Goal: Use online tool/utility: Utilize a website feature to perform a specific function

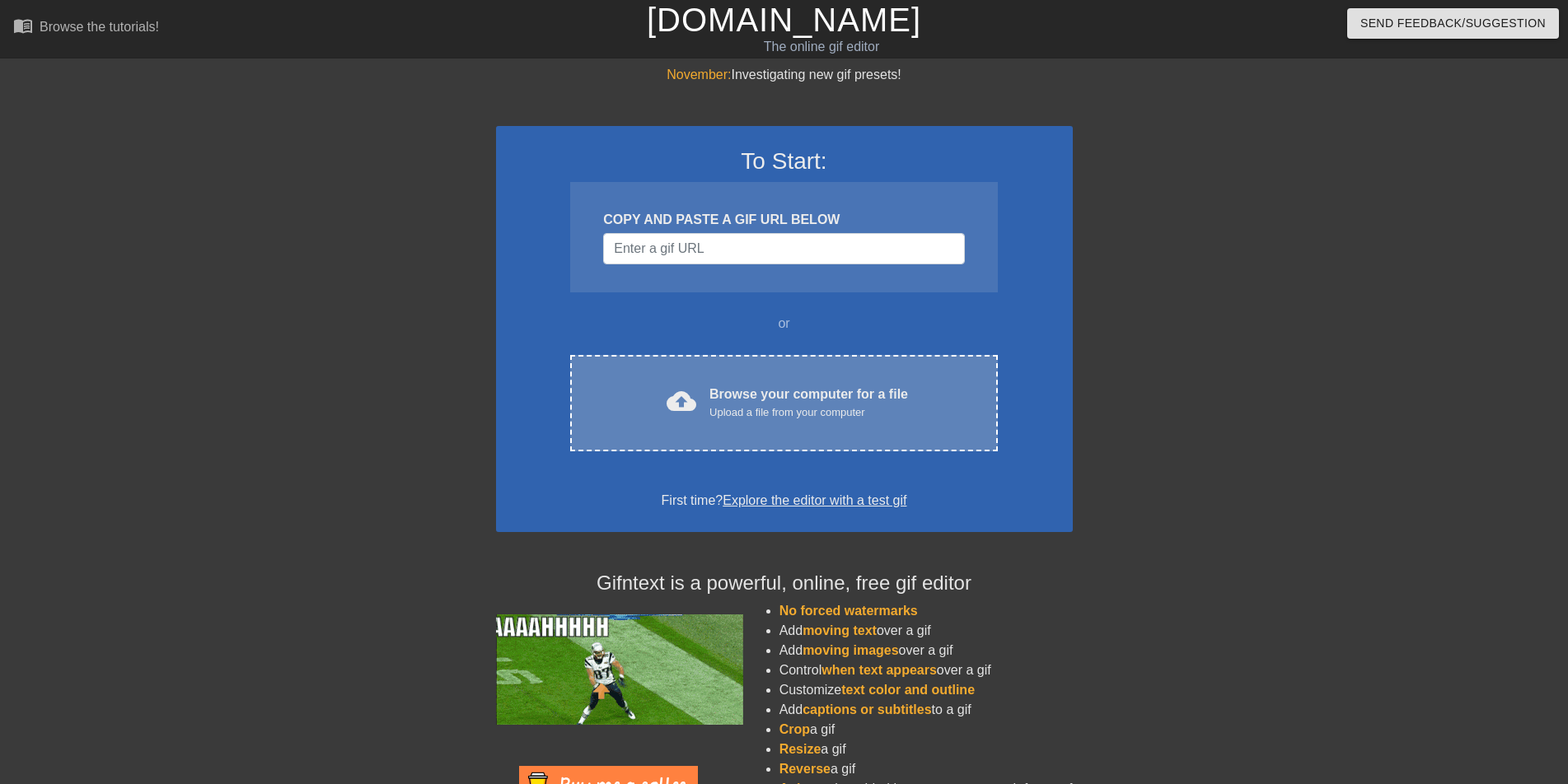
click at [776, 409] on div "Upload a file from your computer" at bounding box center [808, 412] width 198 height 17
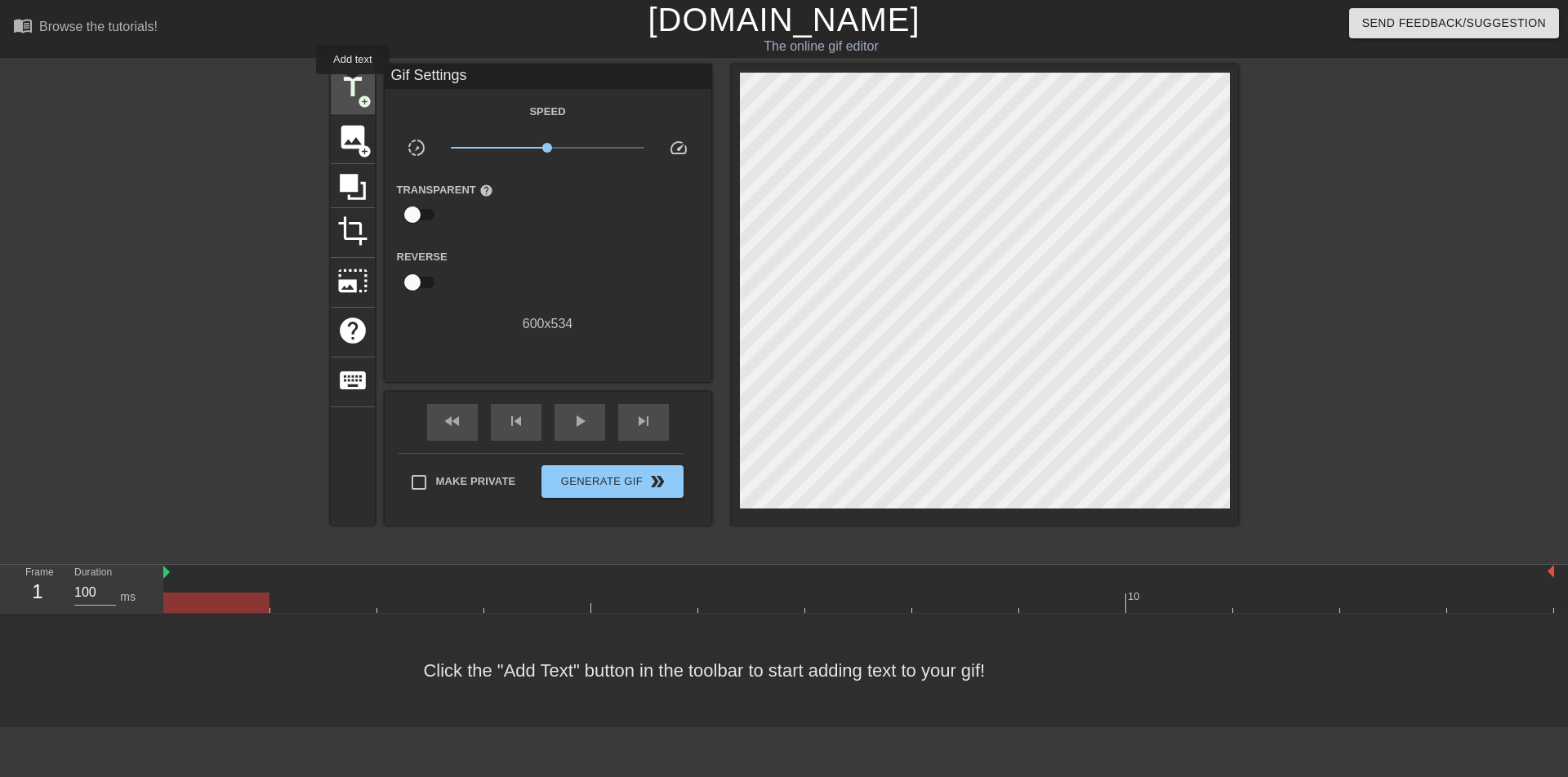
click at [352, 85] on span "title" at bounding box center [352, 87] width 31 height 31
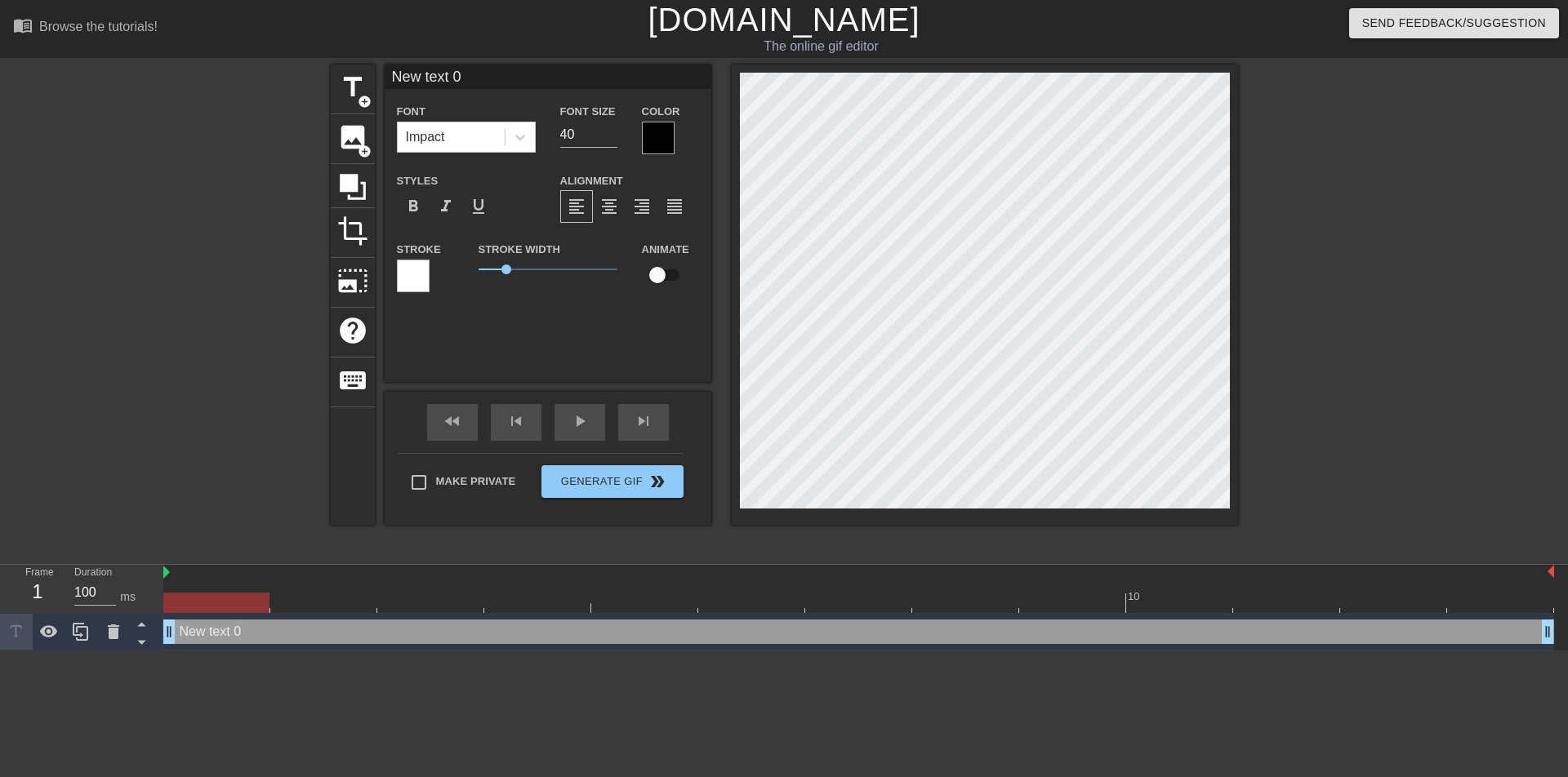
click at [727, 84] on div "title add_circle image add_circle crop photo_size_select_large help keyboard Ne…" at bounding box center [784, 294] width 907 height 461
type input "New text"
type textarea "New text"
type input "New text"
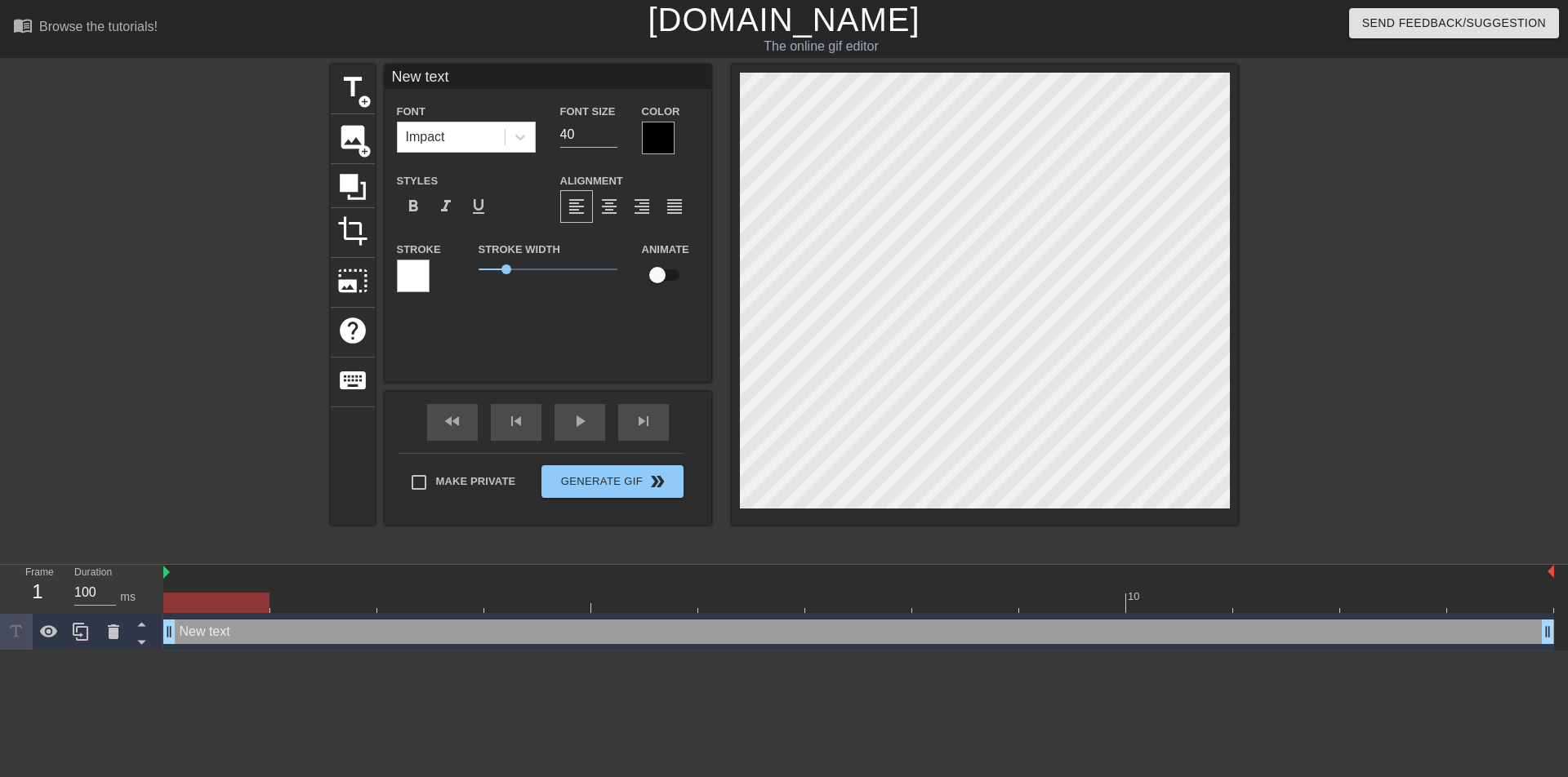
type textarea "New text"
type input "New tex"
type textarea "New tex"
type input "New te"
type textarea "New te"
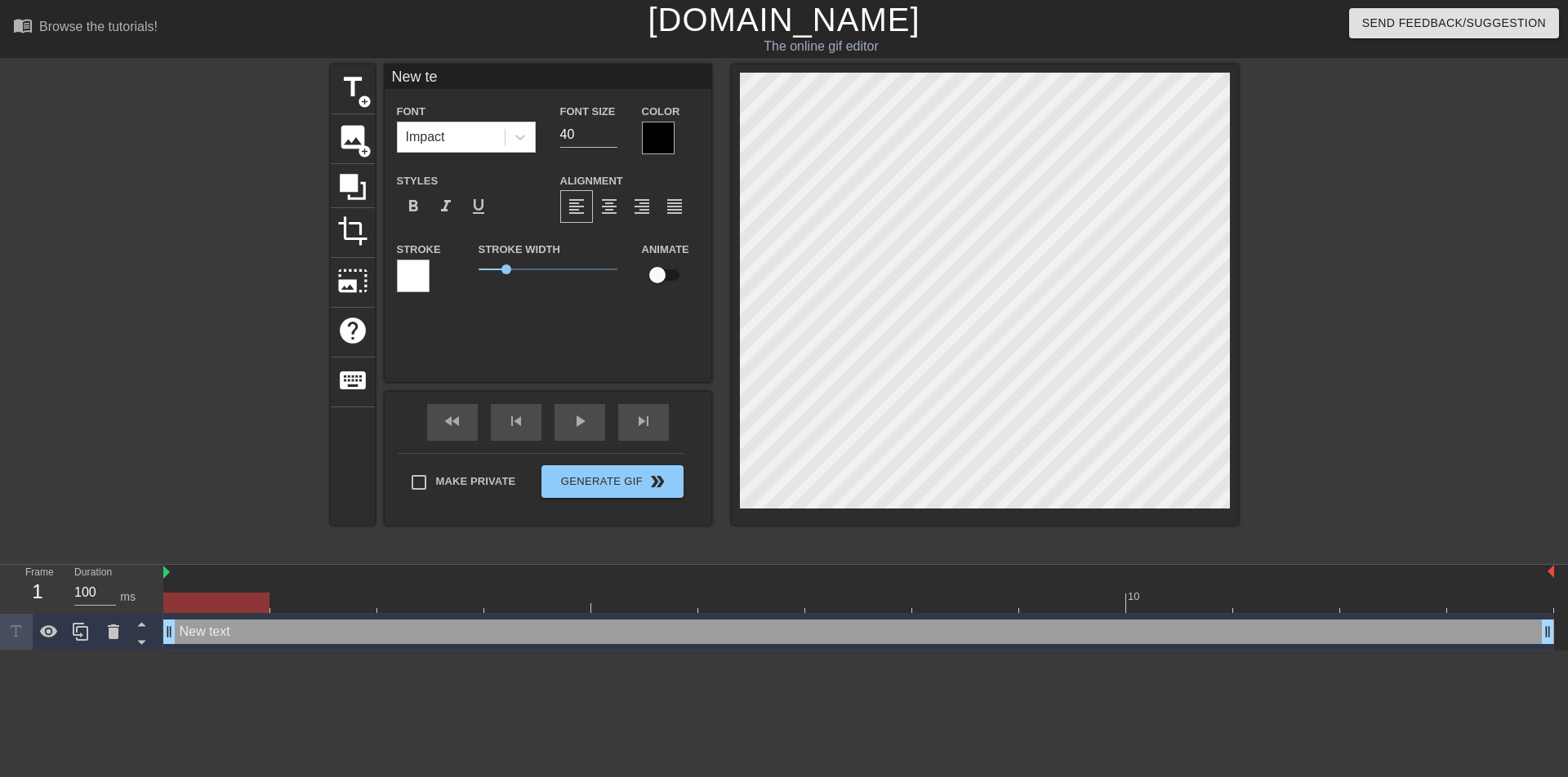
type input "New t"
type textarea "New t"
type input "New"
type textarea "New"
type input "New"
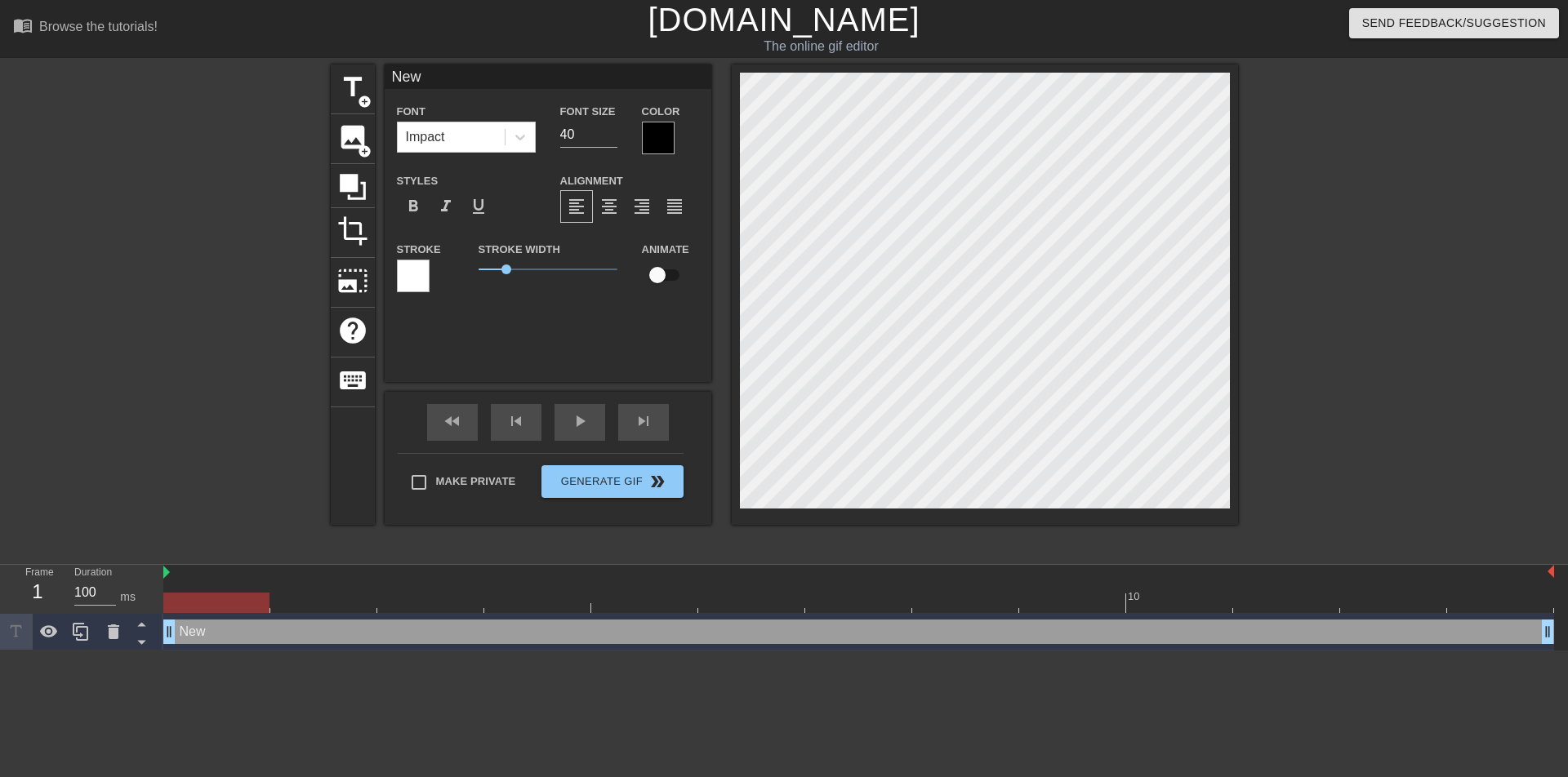
type textarea "New"
type input "Ne"
type textarea "Ne"
type input "N"
type textarea "N"
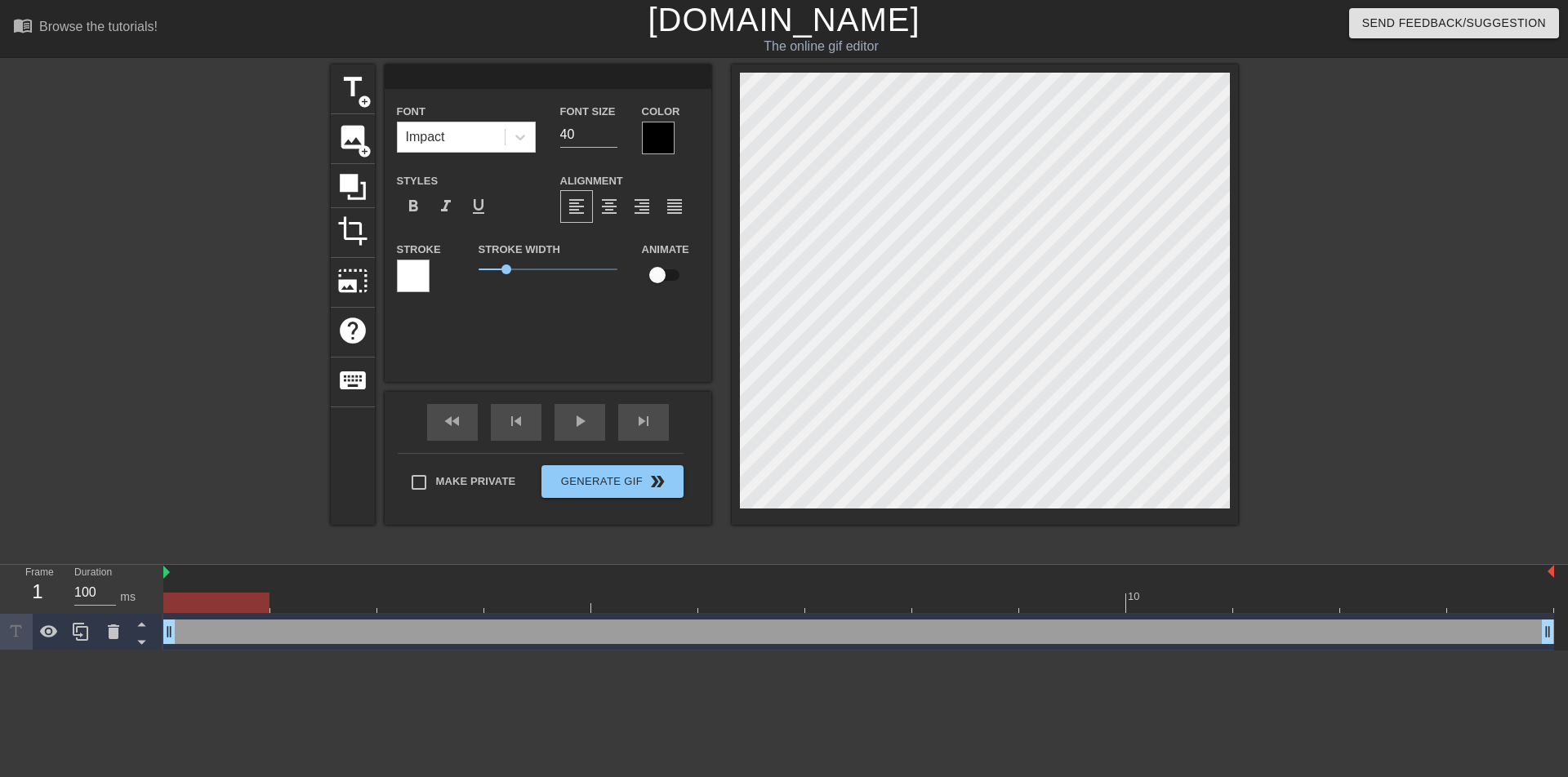
click at [654, 141] on div at bounding box center [658, 137] width 33 height 33
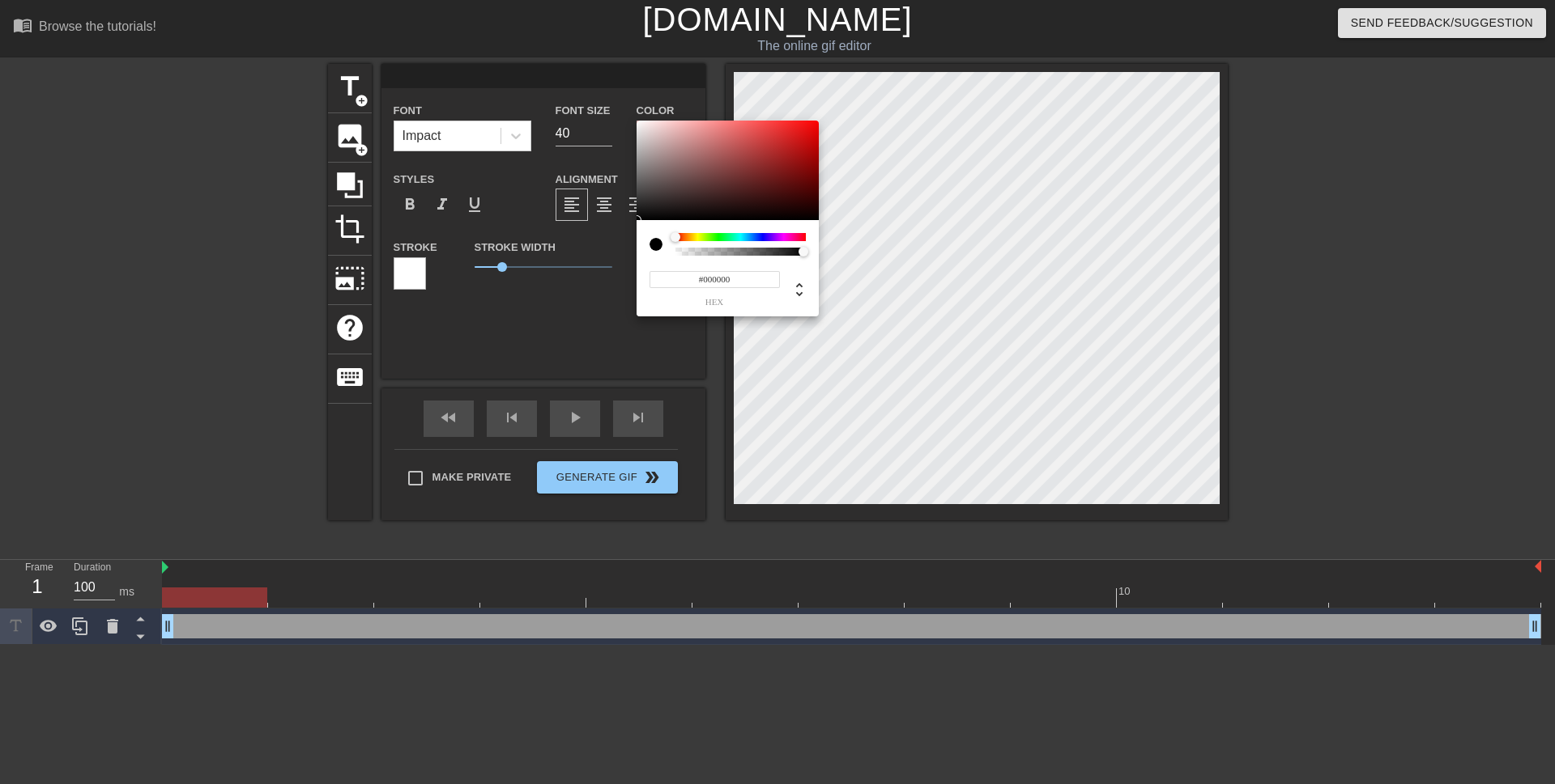
type input "#EBDFDF"
click at [646, 127] on div at bounding box center [728, 170] width 183 height 100
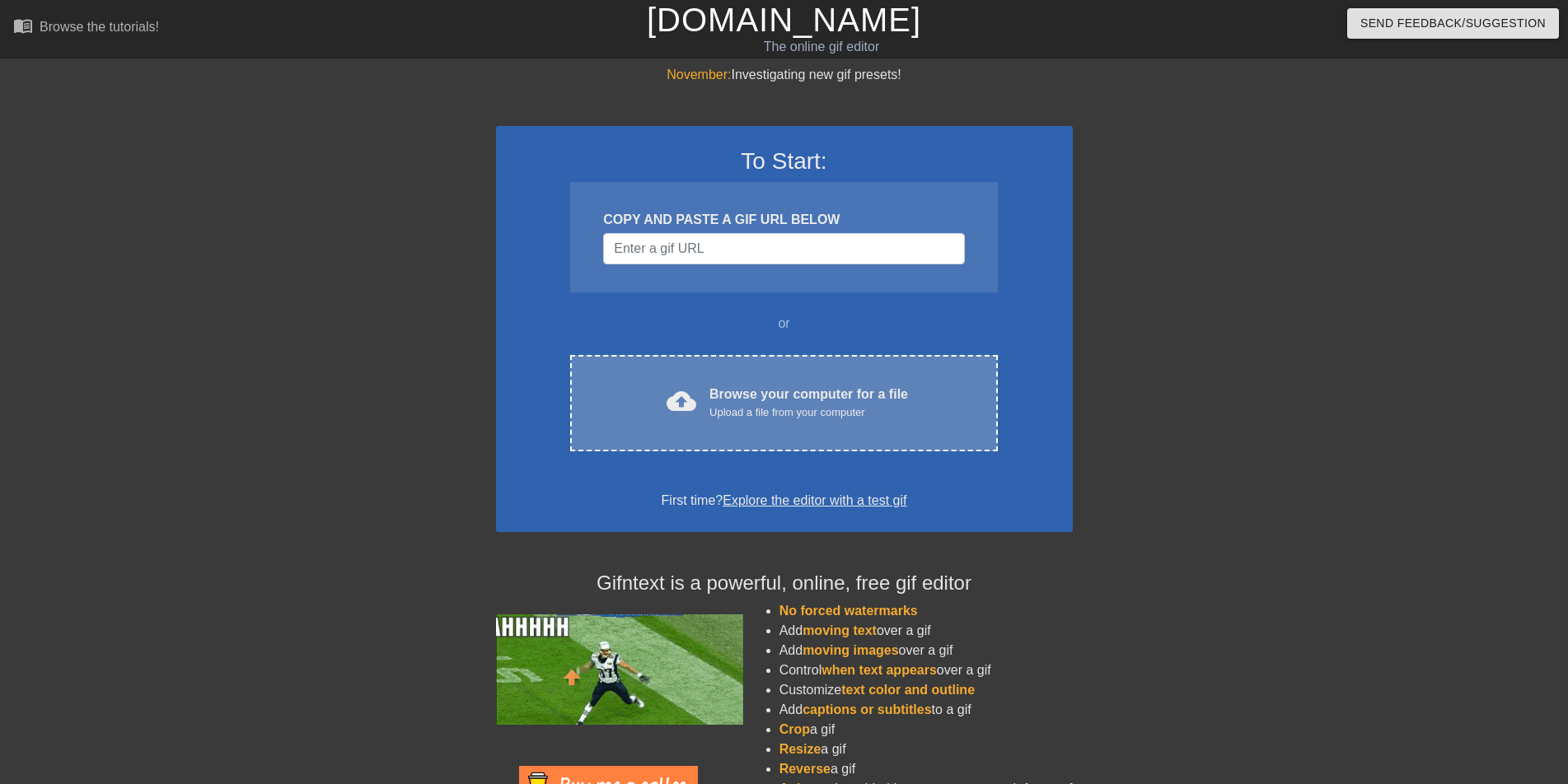
click at [761, 389] on div "Browse your computer for a file Upload a file from your computer" at bounding box center [808, 403] width 198 height 36
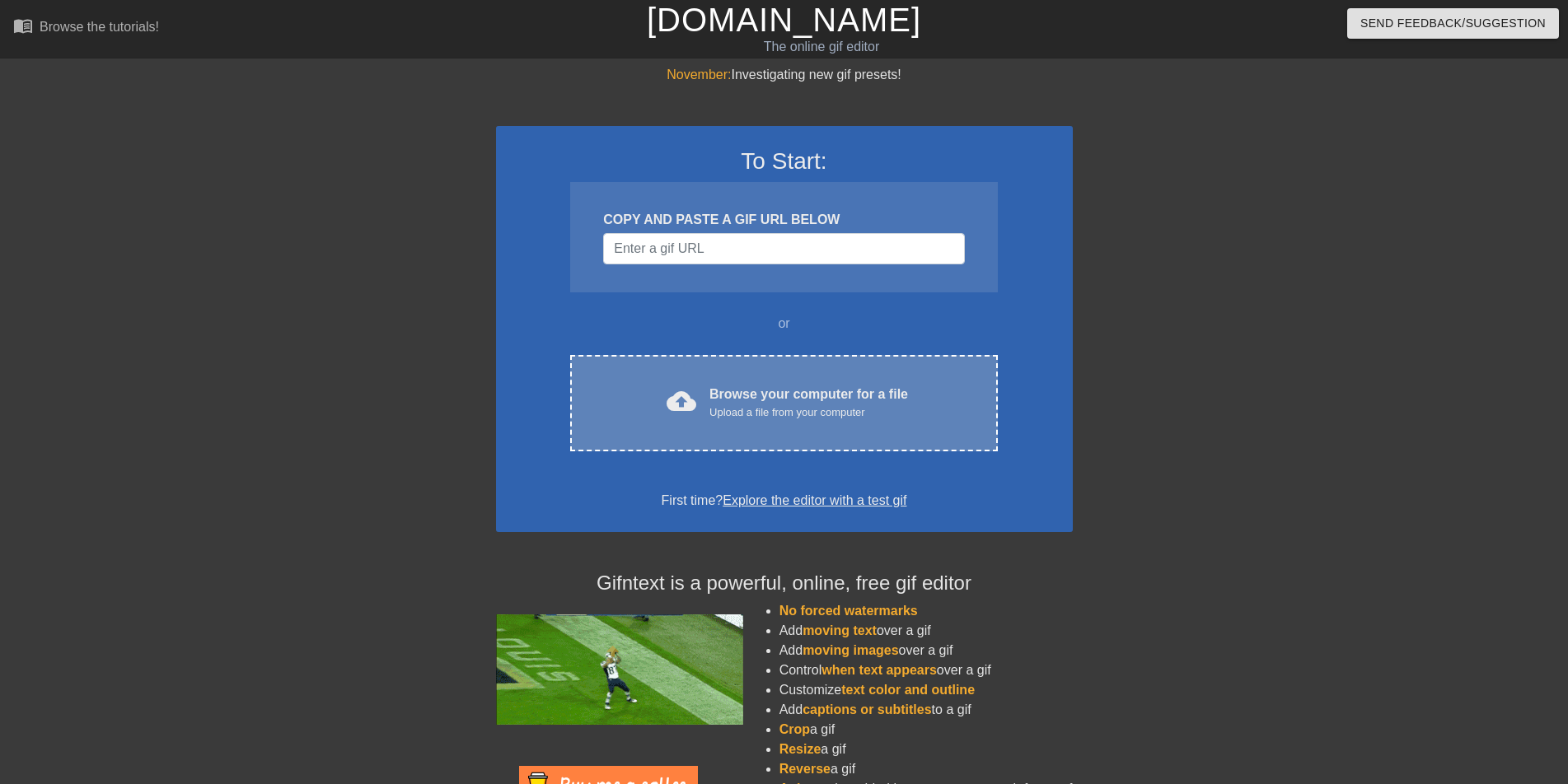
click at [788, 420] on div "Upload a file from your computer" at bounding box center [808, 412] width 198 height 17
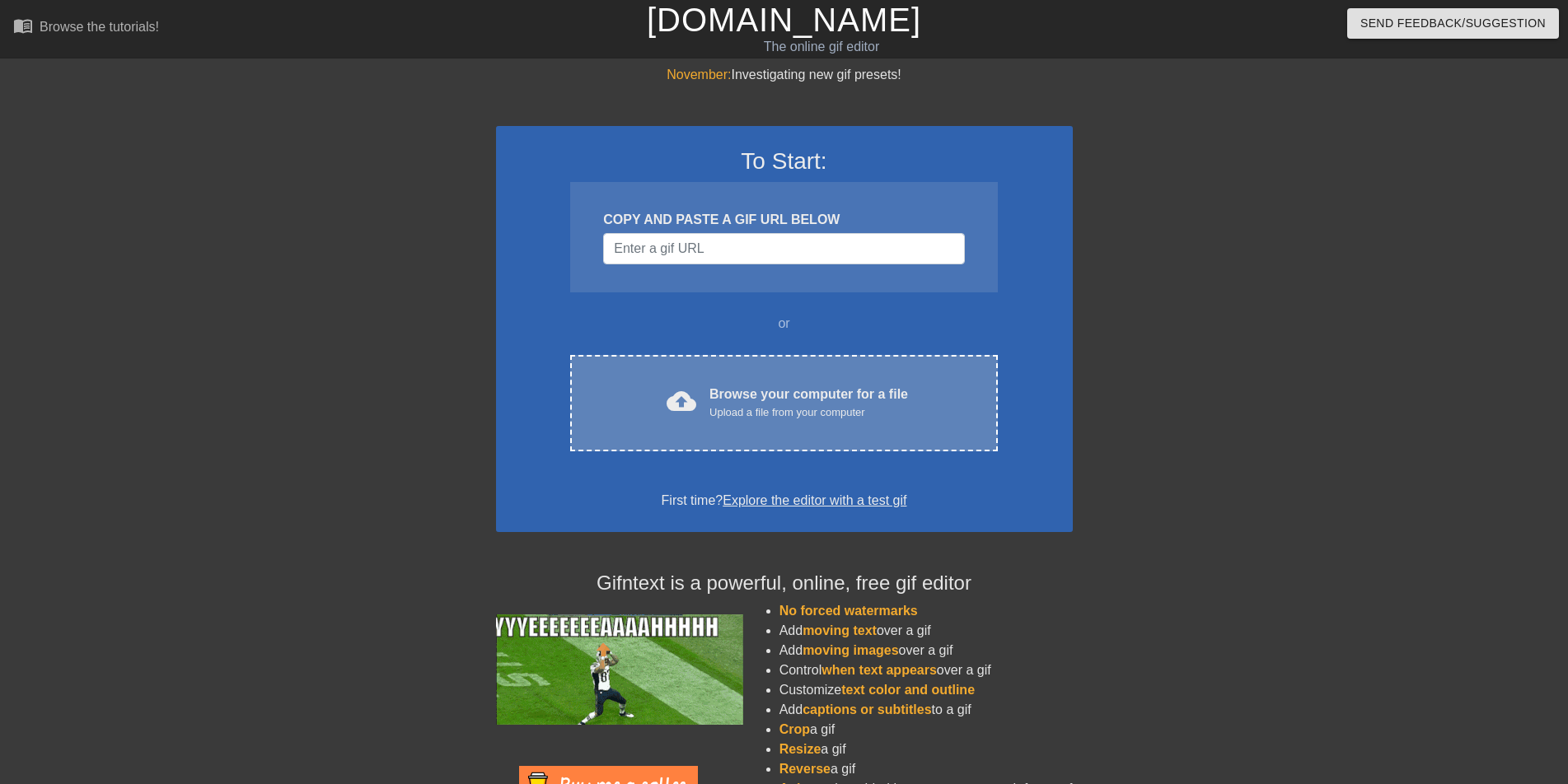
click at [785, 398] on div "Browse your computer for a file Upload a file from your computer" at bounding box center [808, 403] width 198 height 36
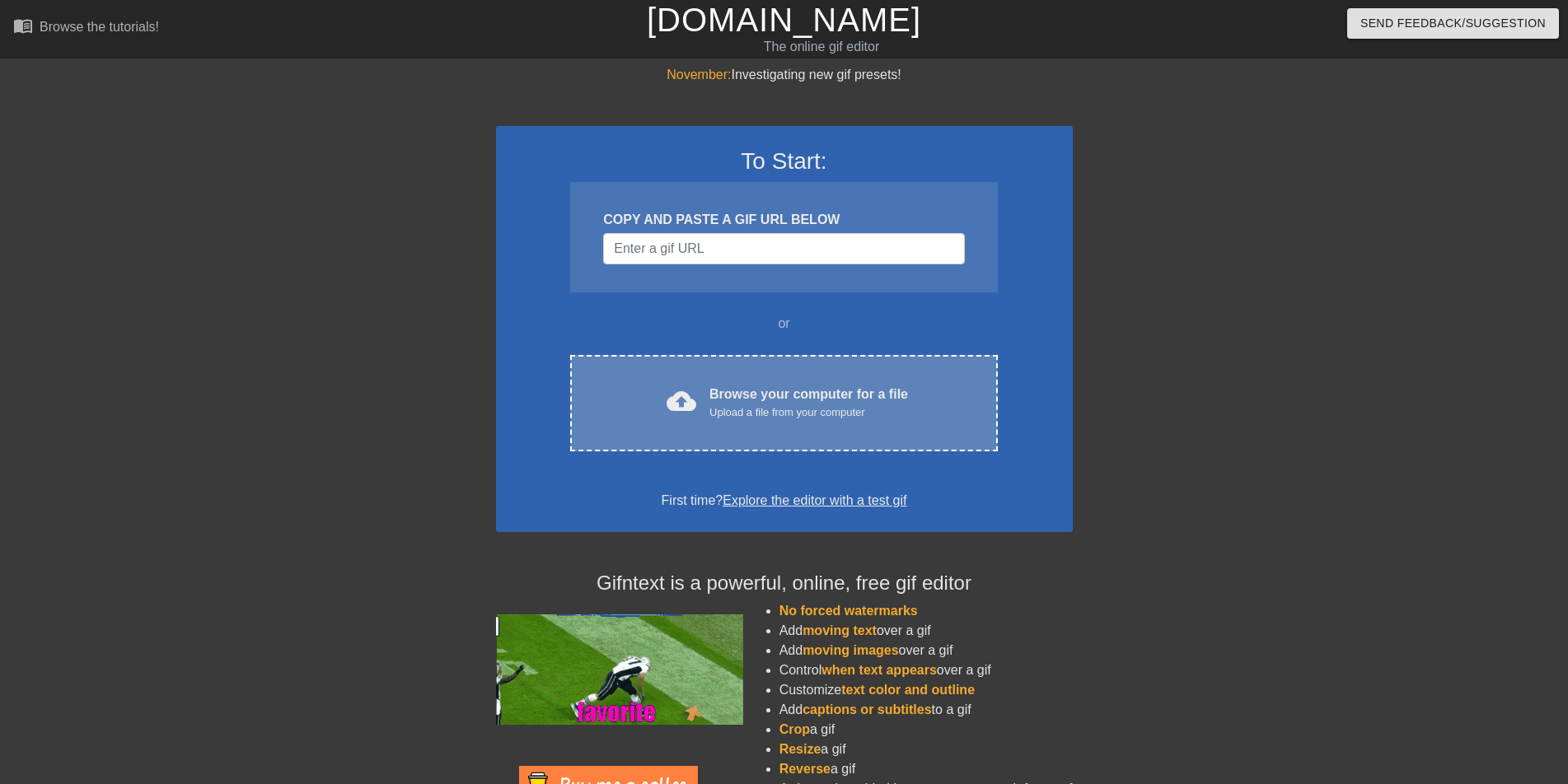
click at [789, 406] on div "Upload a file from your computer" at bounding box center [808, 412] width 198 height 17
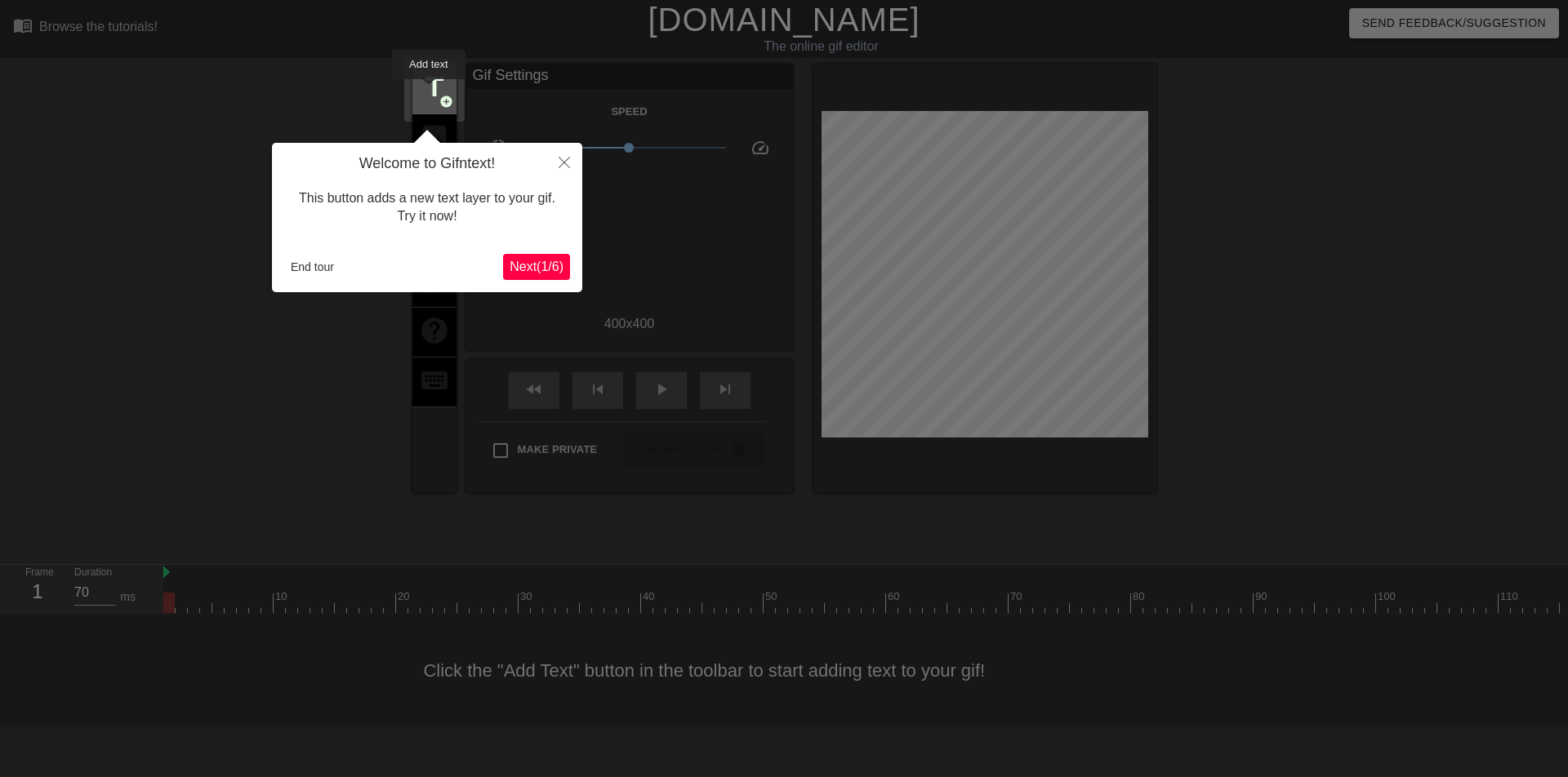
click at [429, 91] on span "title" at bounding box center [434, 87] width 31 height 31
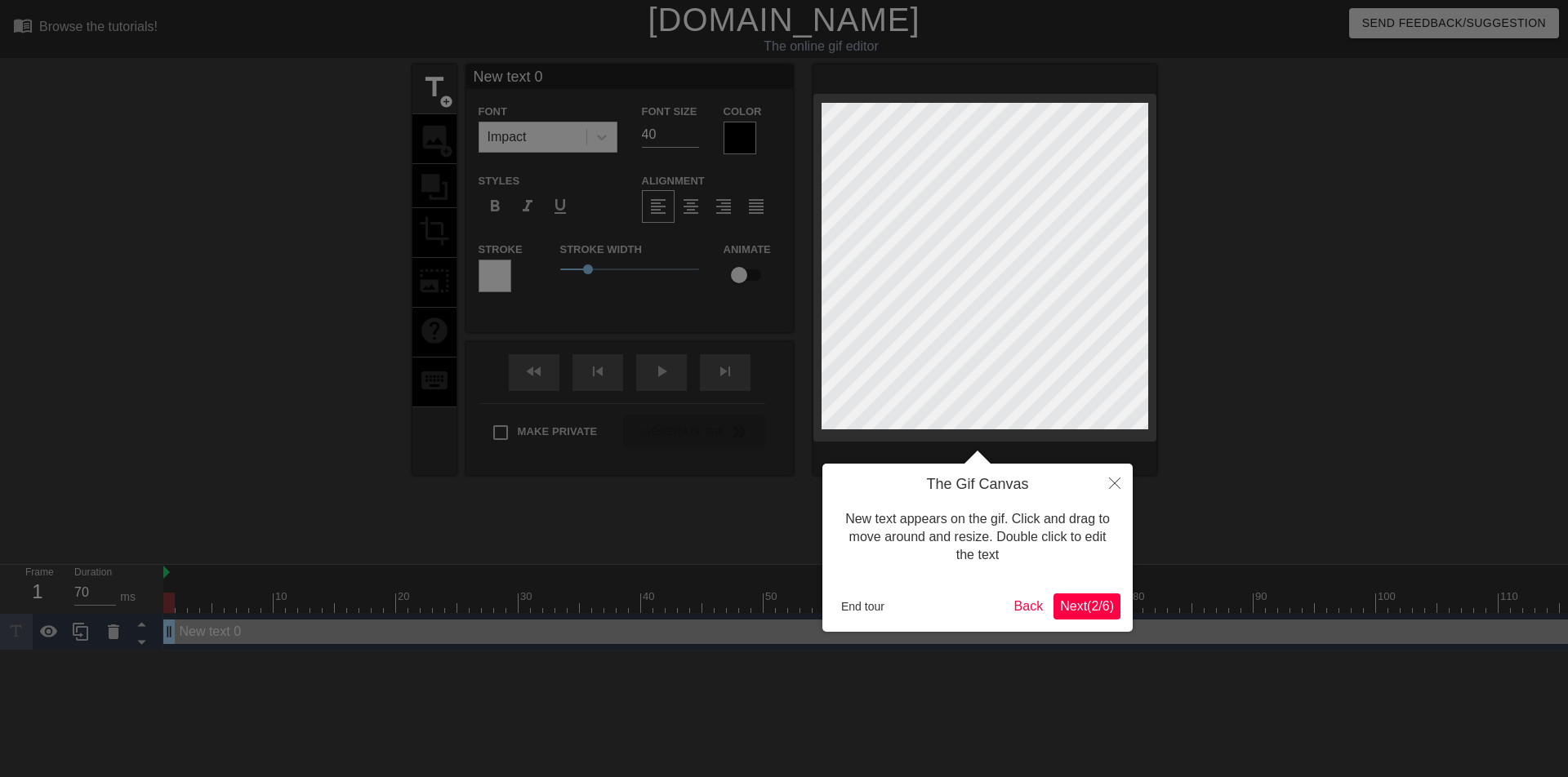
scroll to position [3, 4]
type input "New text"
type textarea "New text"
type input "New text"
type textarea "New text"
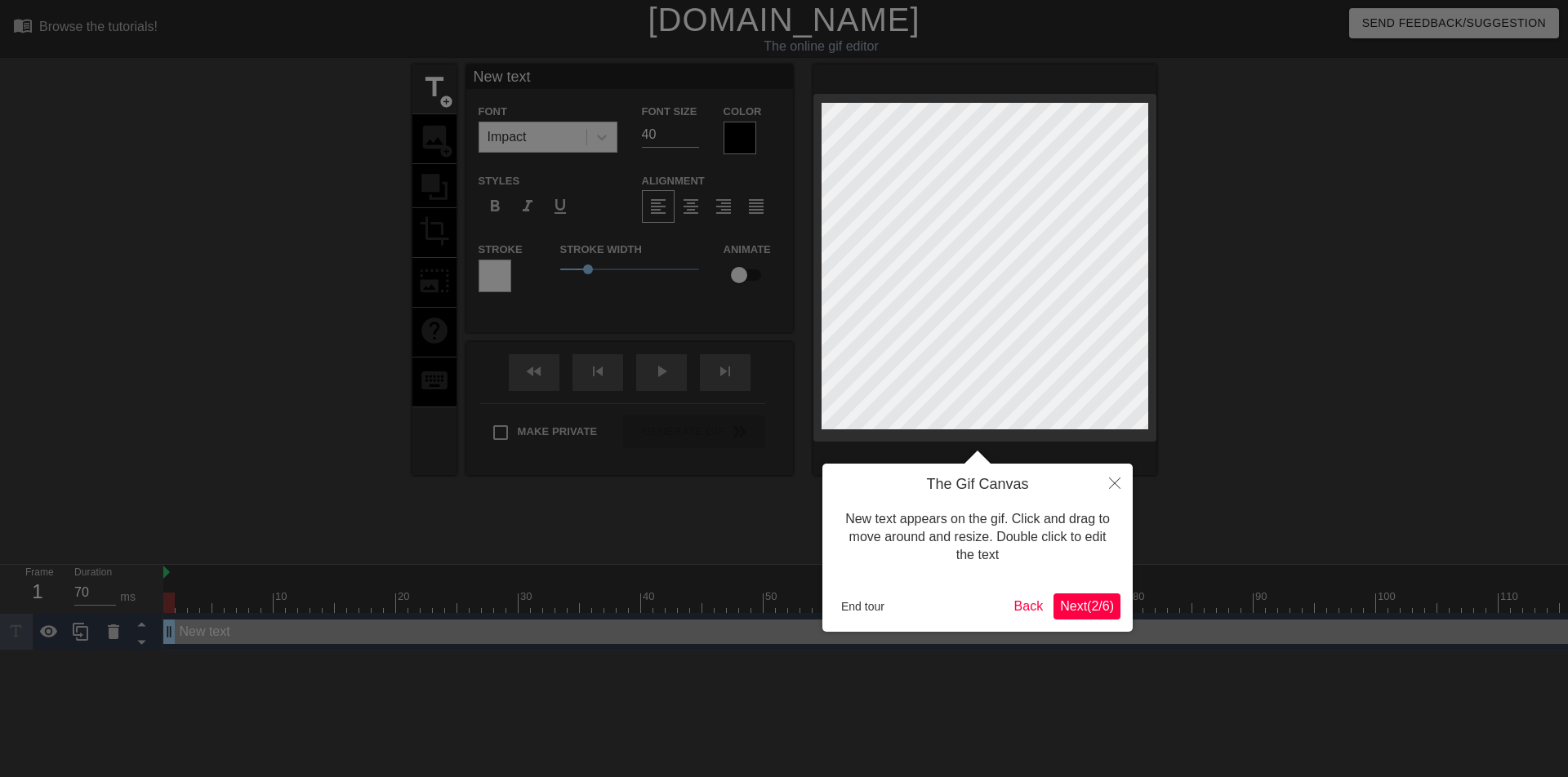
type input "New tex"
type textarea "New tex"
type input "New te"
type textarea "New te"
type input "New t"
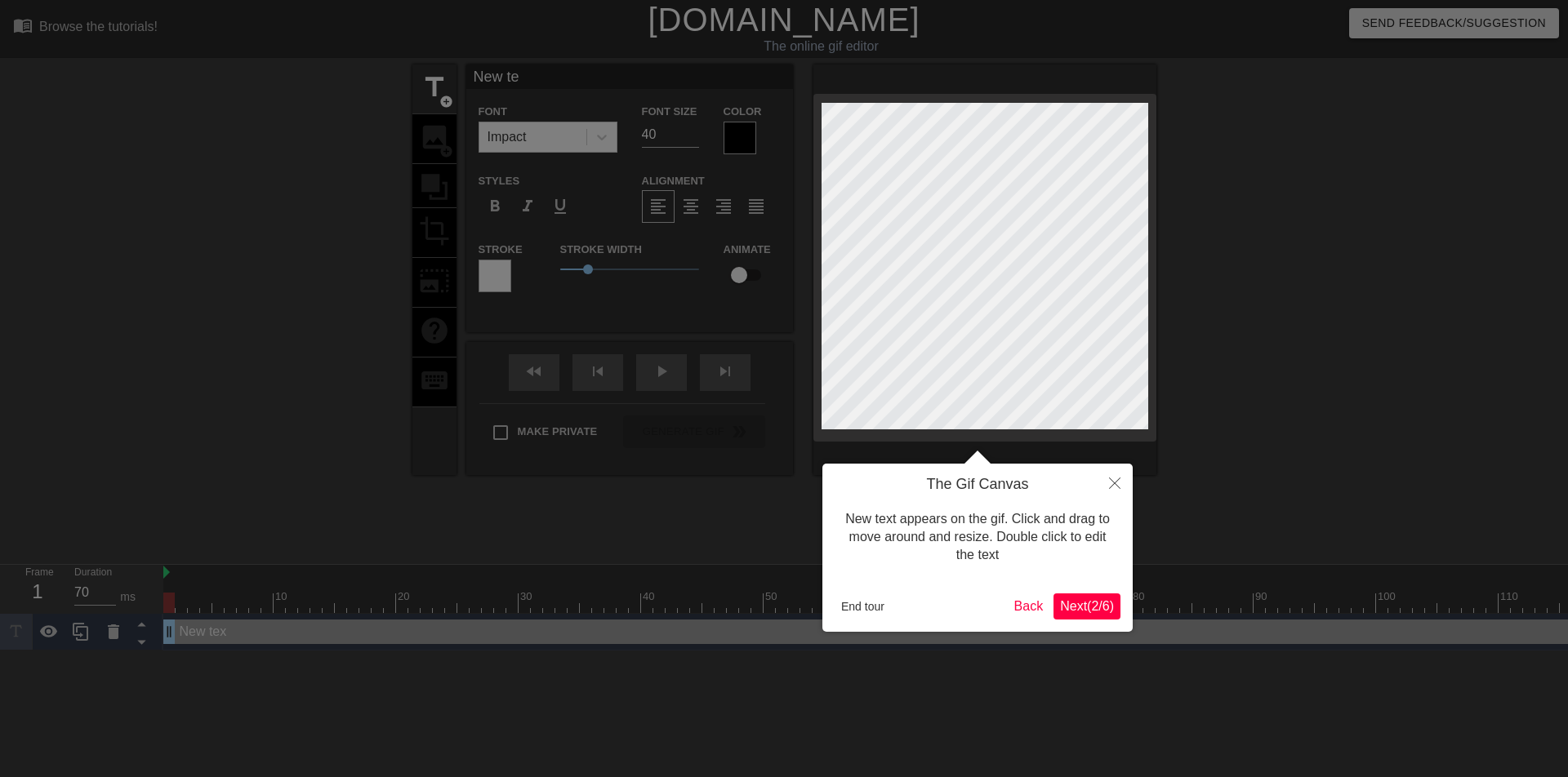
type textarea "New t"
type input "New"
type textarea "New"
type input "New"
type textarea "New"
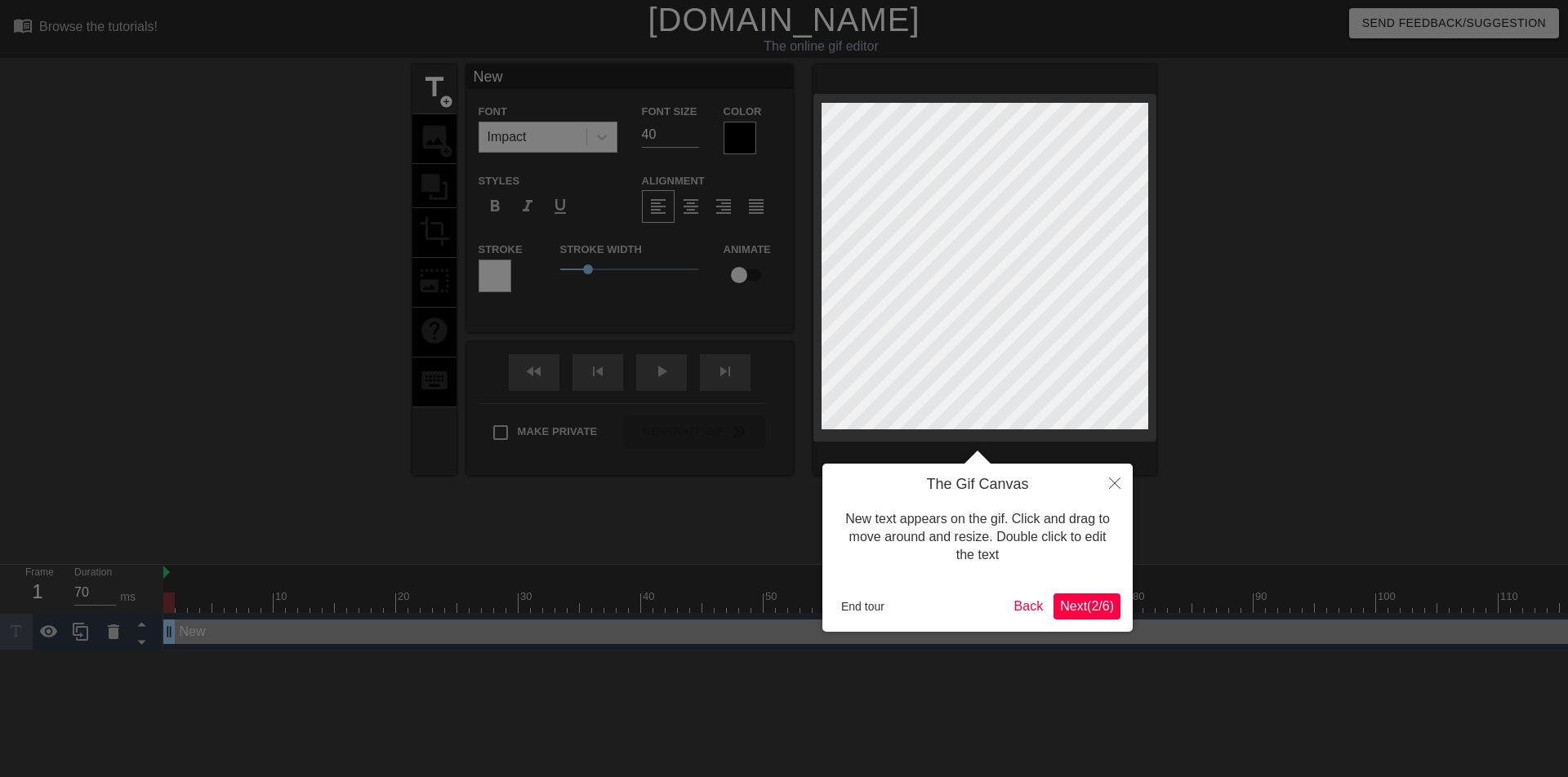
type input "Ne"
type textarea "Ne"
type input "N"
type textarea "N"
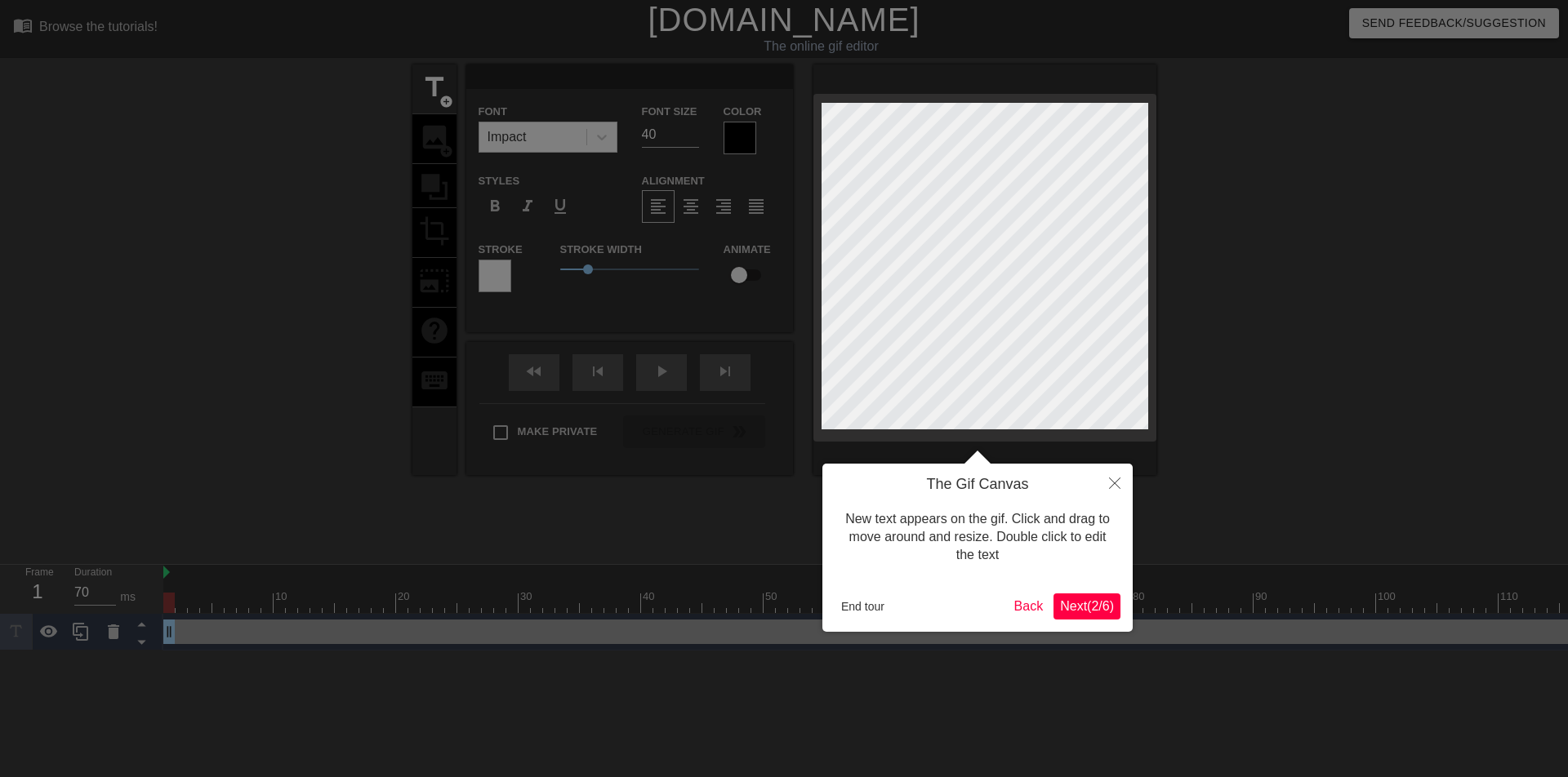
type input "l"
type textarea "l"
click at [743, 137] on div at bounding box center [784, 388] width 1568 height 777
click at [670, 137] on div at bounding box center [784, 388] width 1568 height 777
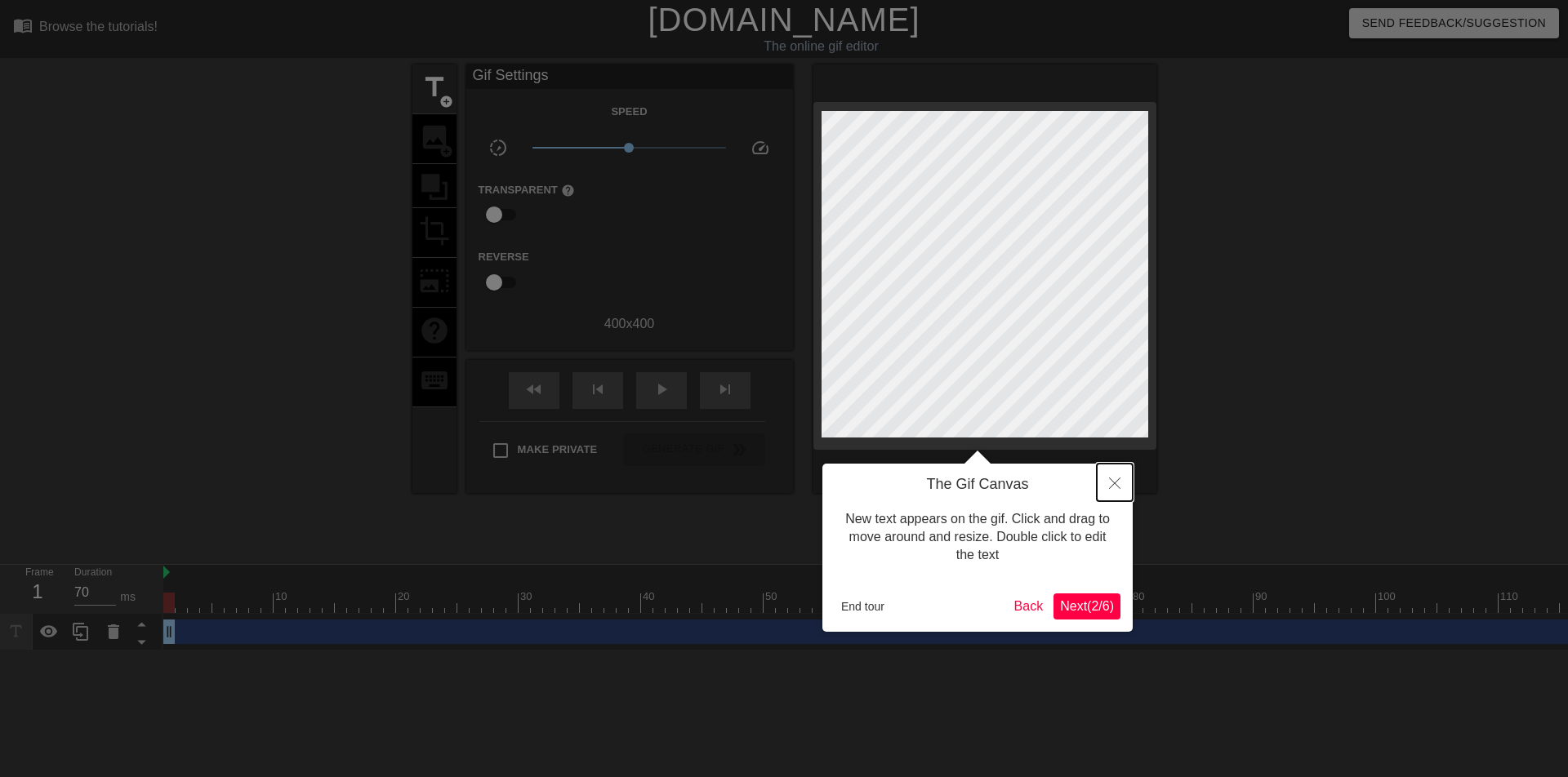
click at [1115, 482] on icon "Close" at bounding box center [1114, 483] width 11 height 11
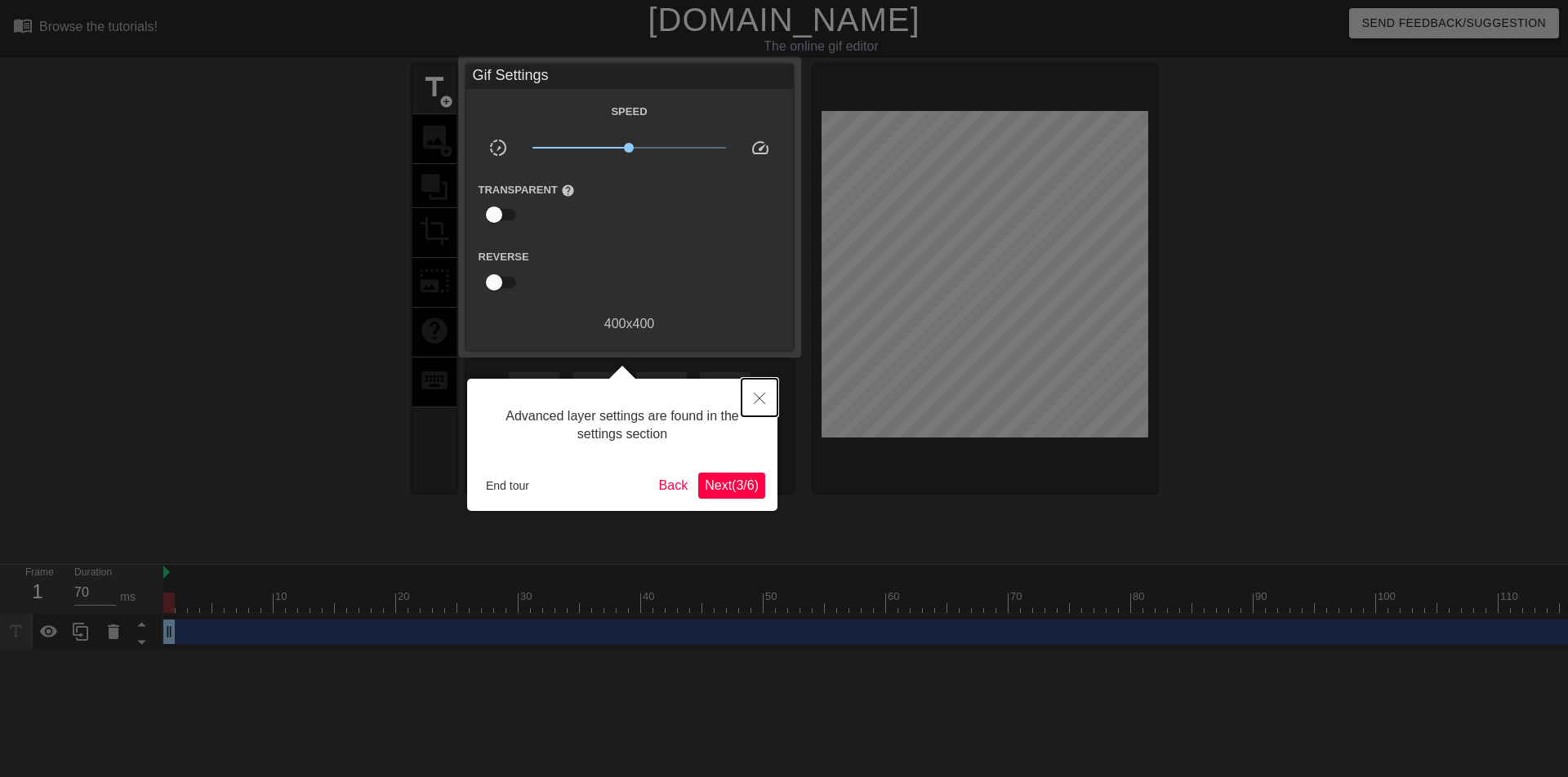
click at [758, 398] on icon "Close" at bounding box center [759, 398] width 11 height 11
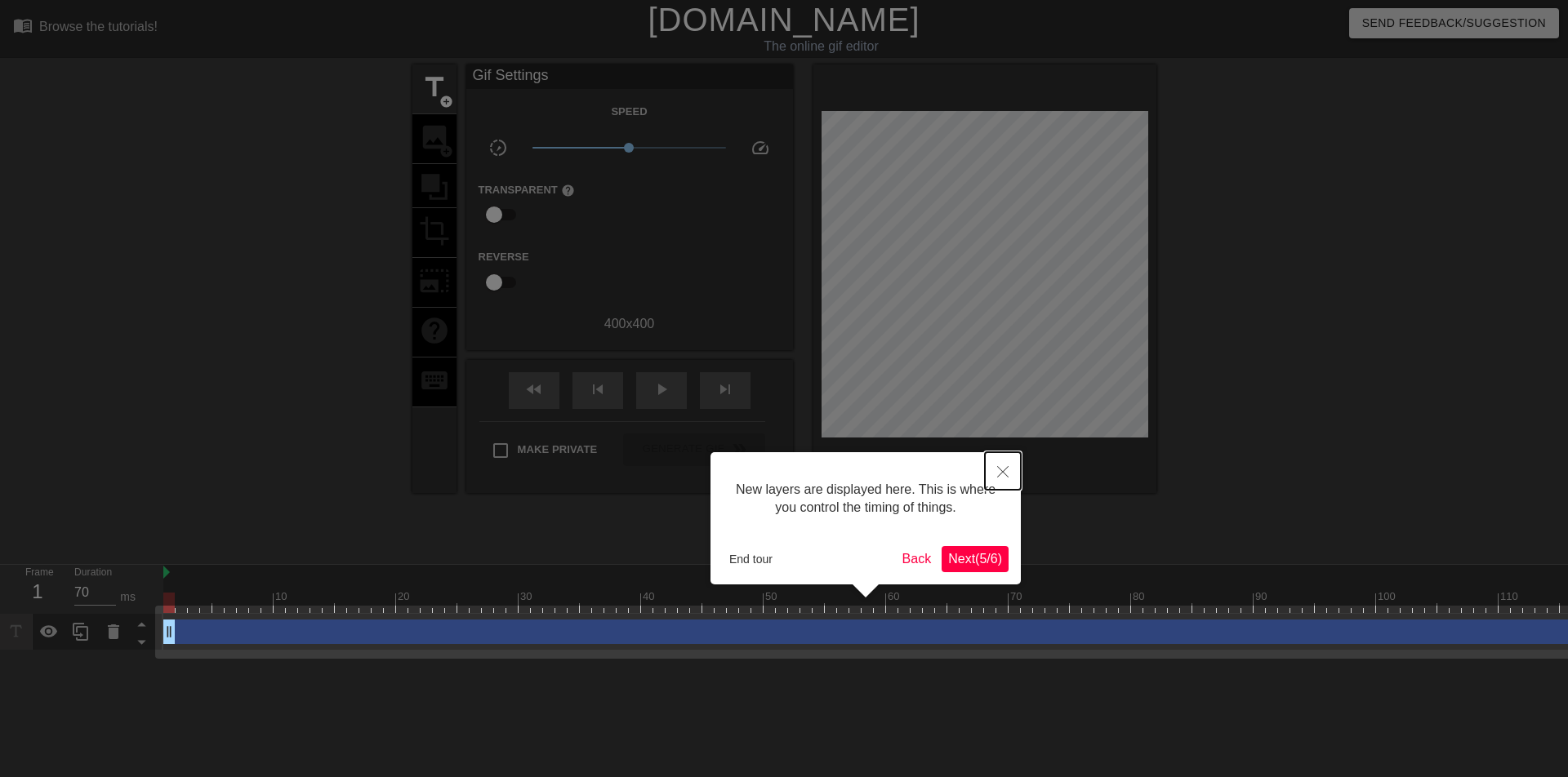
click at [1002, 475] on icon "Close" at bounding box center [1002, 471] width 11 height 11
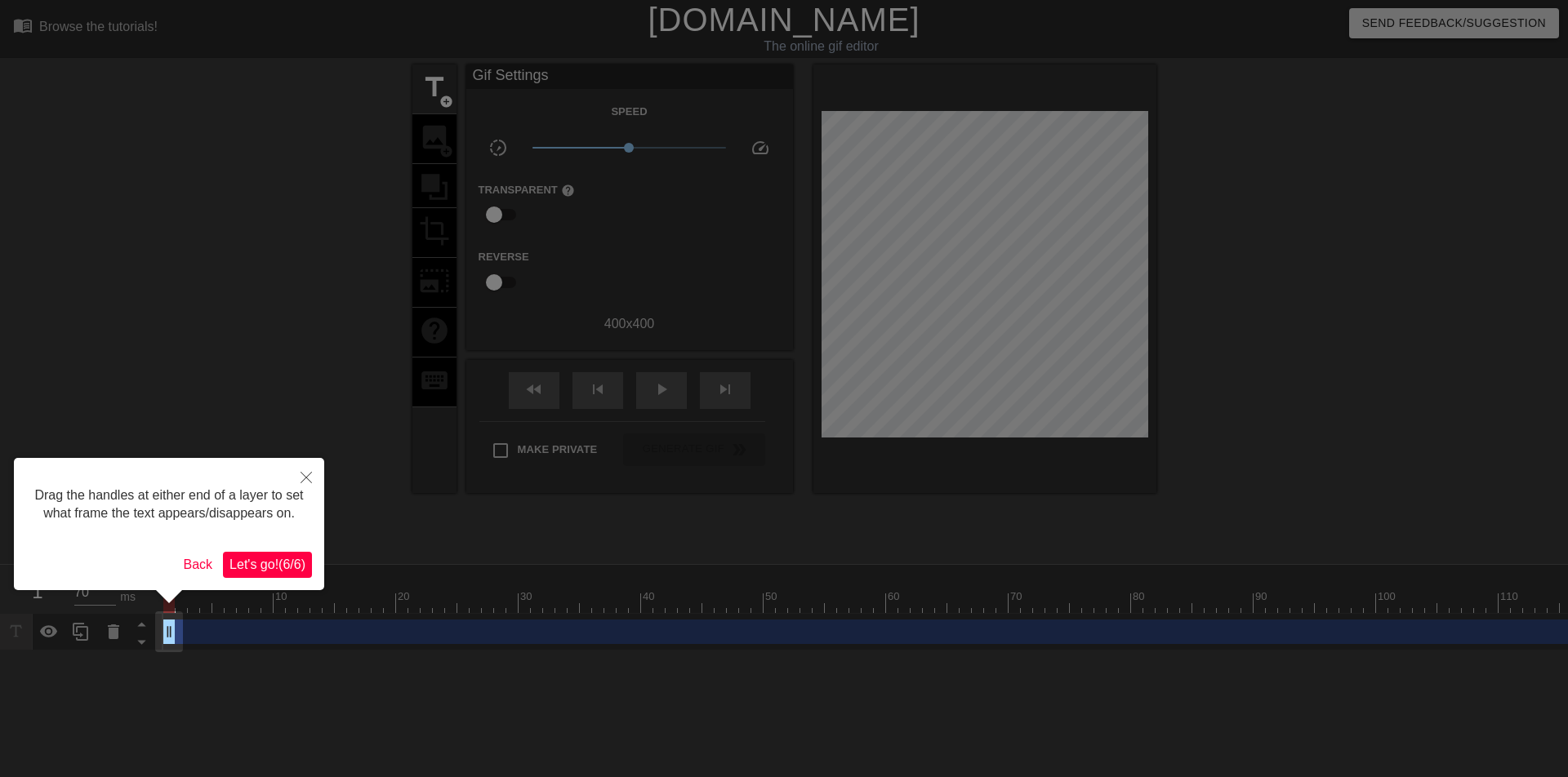
click at [441, 84] on div at bounding box center [784, 388] width 1568 height 777
click at [301, 476] on icon "Close" at bounding box center [306, 477] width 11 height 11
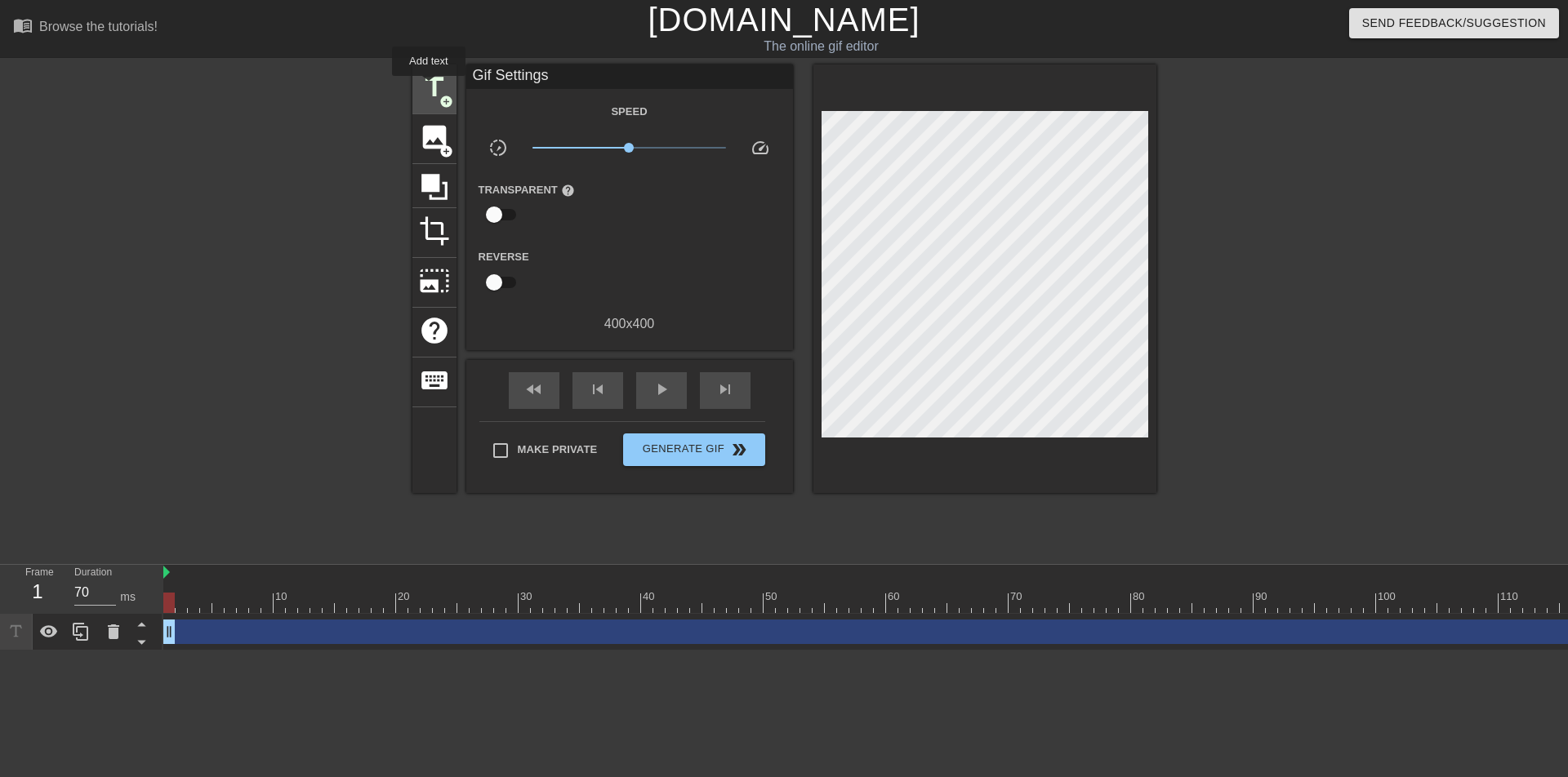
click at [429, 87] on span "title" at bounding box center [434, 87] width 31 height 31
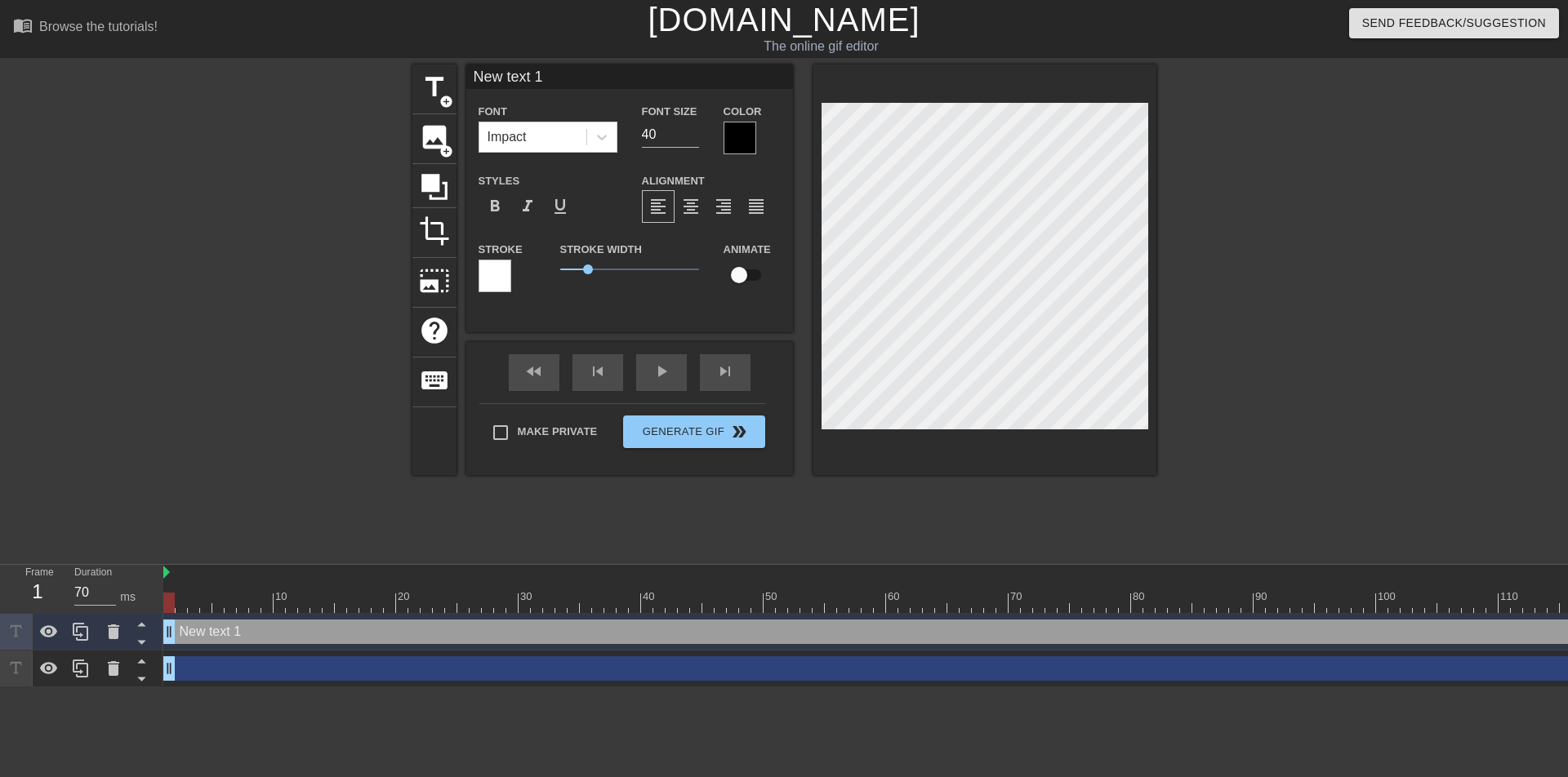
scroll to position [3, 5]
type input "New text"
type textarea "New text"
type input "New text"
type textarea "New text"
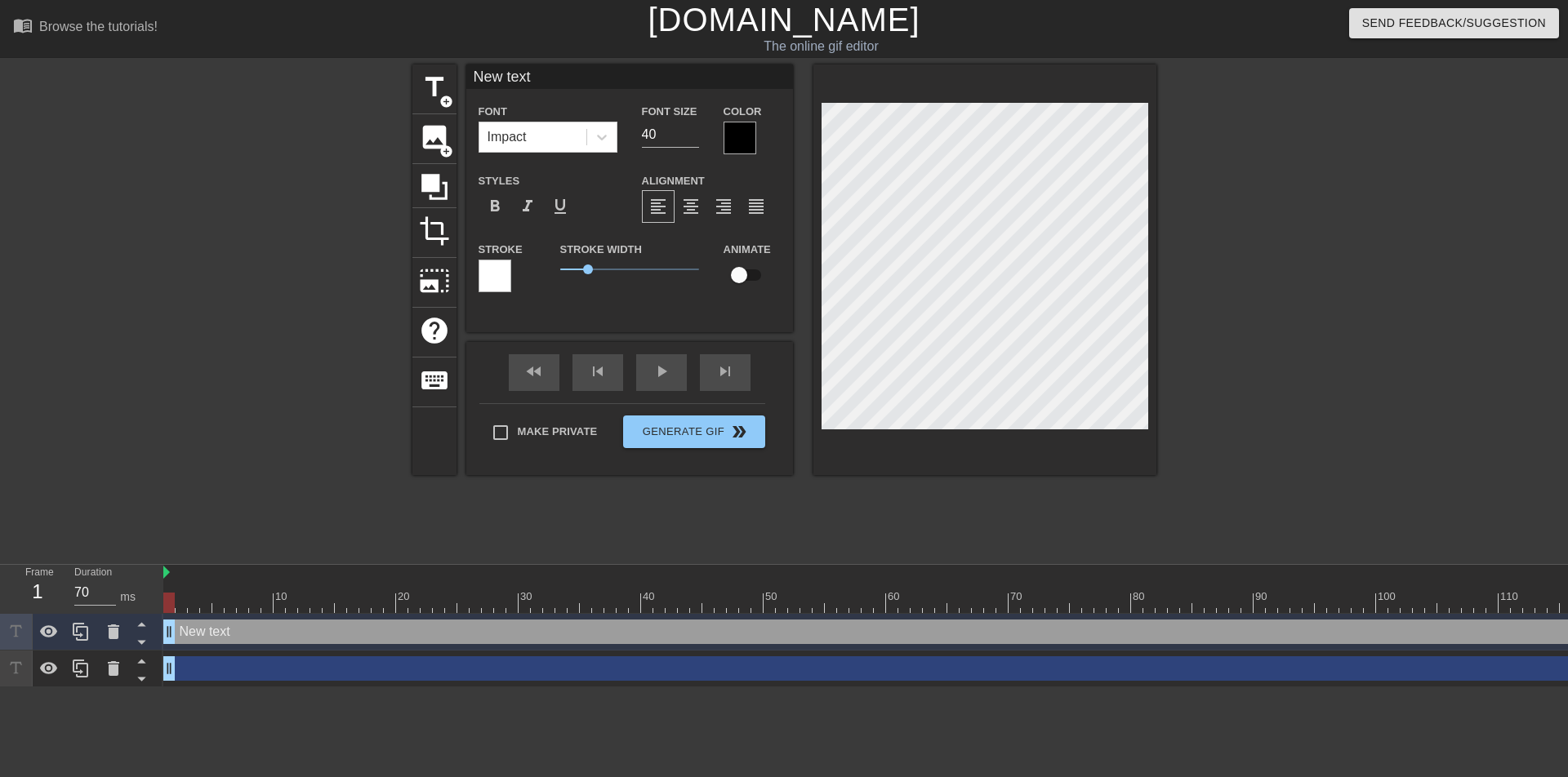
type input "New tex"
type textarea "New tex"
type input "New te"
type textarea "New te"
type input "New t"
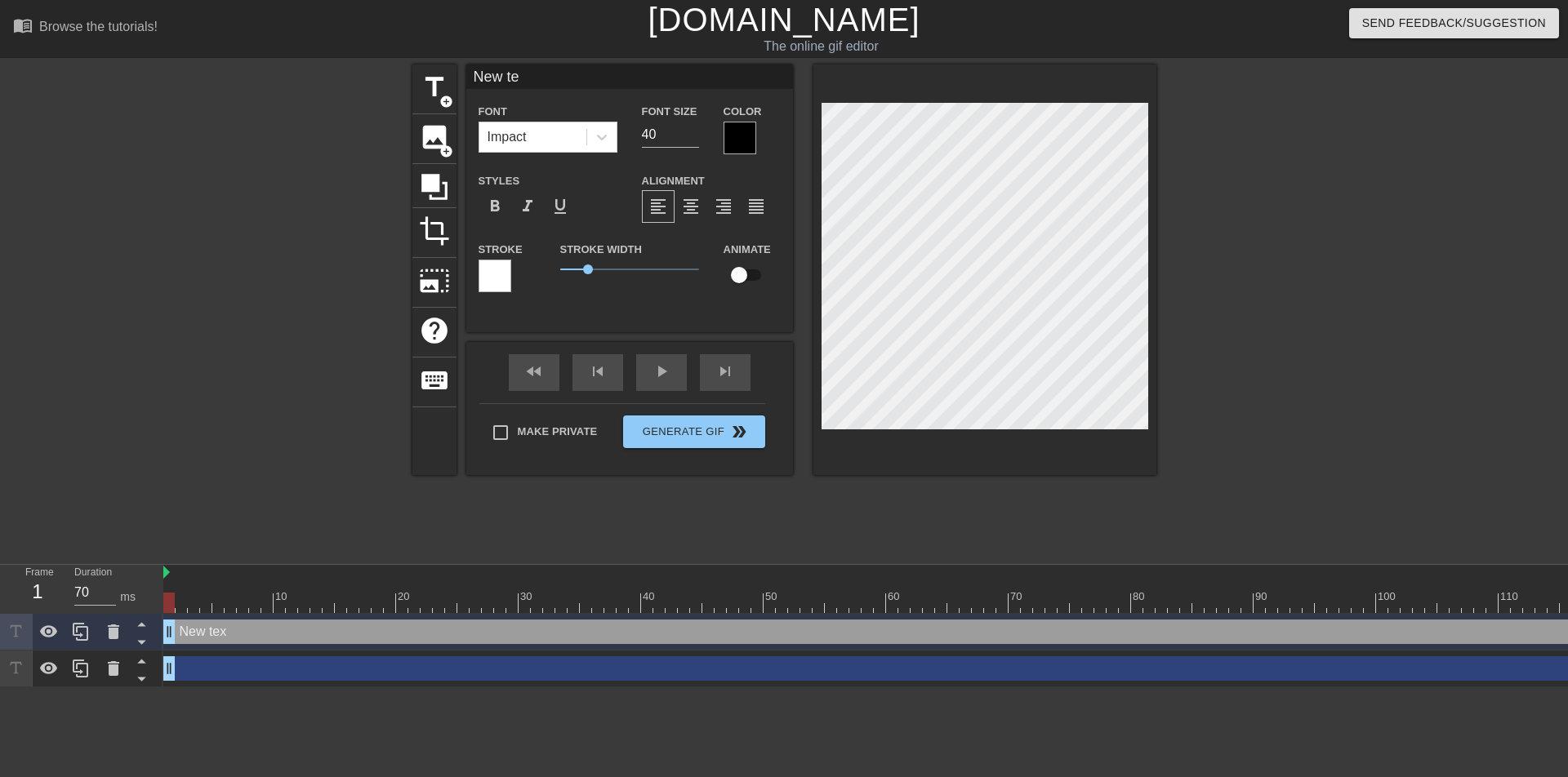
type textarea "New t"
type input "New"
type textarea "New"
type input "New"
type textarea "New"
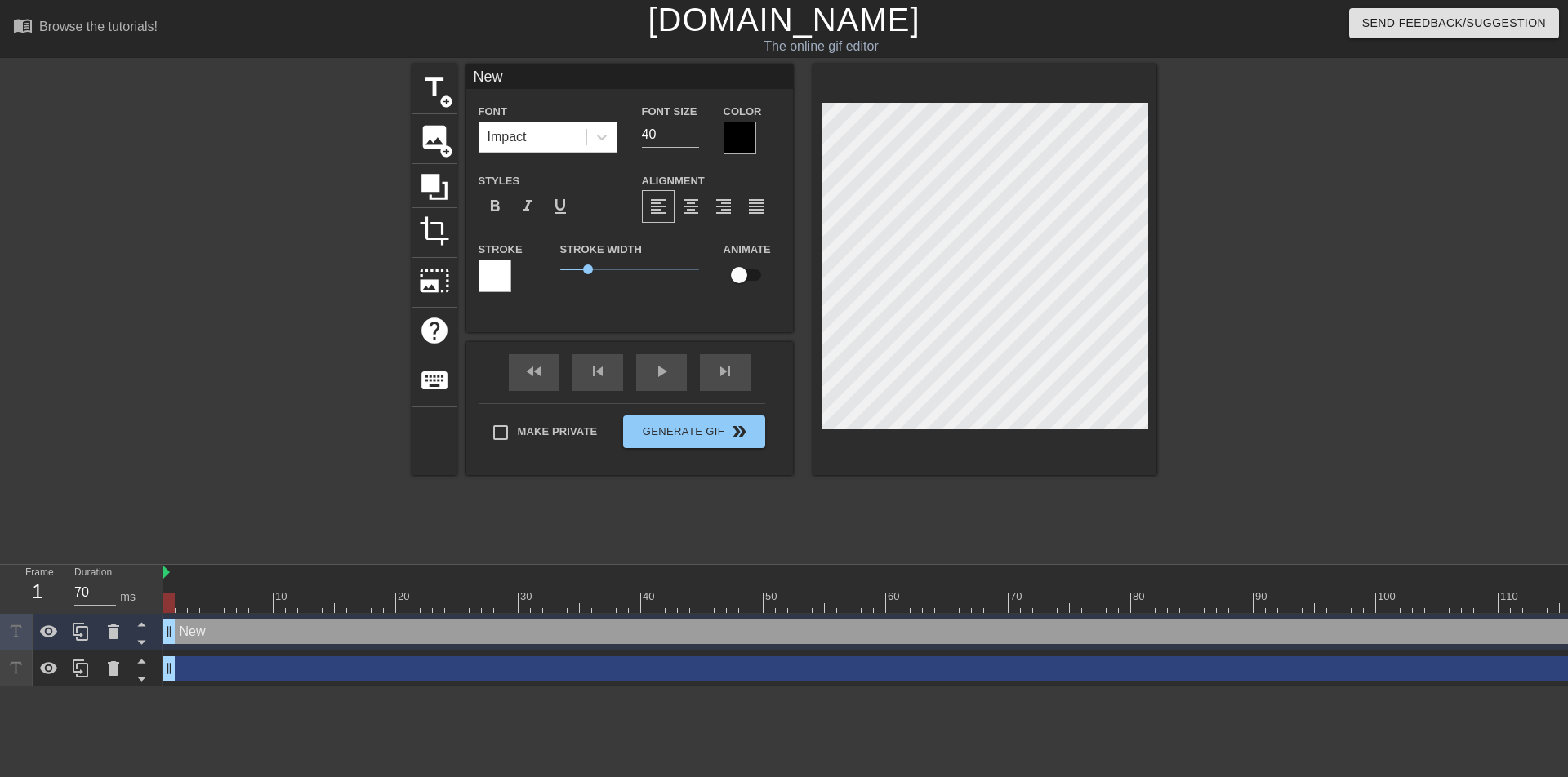
type input "Ne"
type textarea "Ne"
type input "N"
type textarea "N"
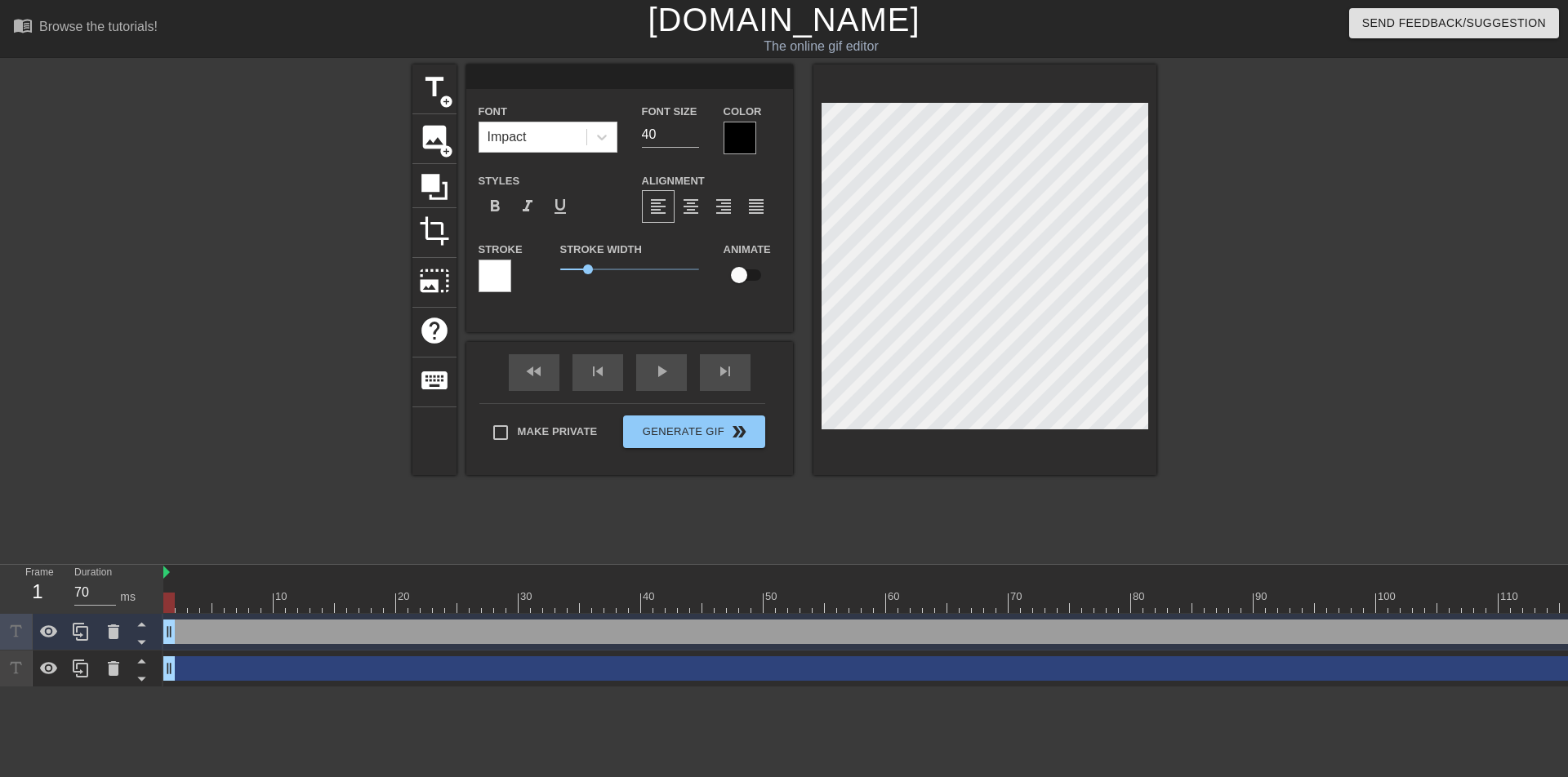
type input "д"
type textarea "д"
type input "да"
type textarea "да"
type input "дан"
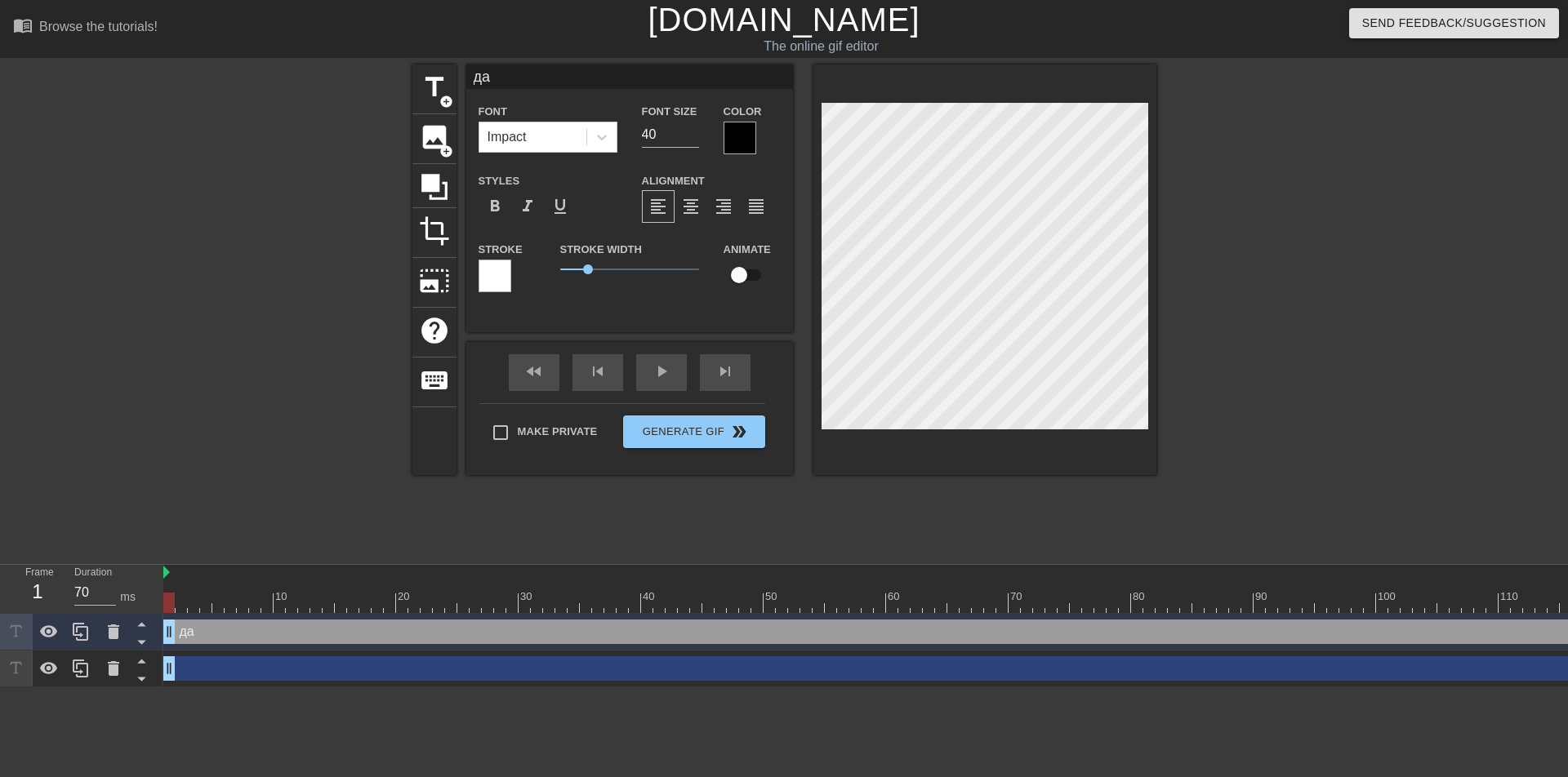
type textarea "дан"
type input "дани"
type textarea "дани"
type input "данил"
type textarea "данил"
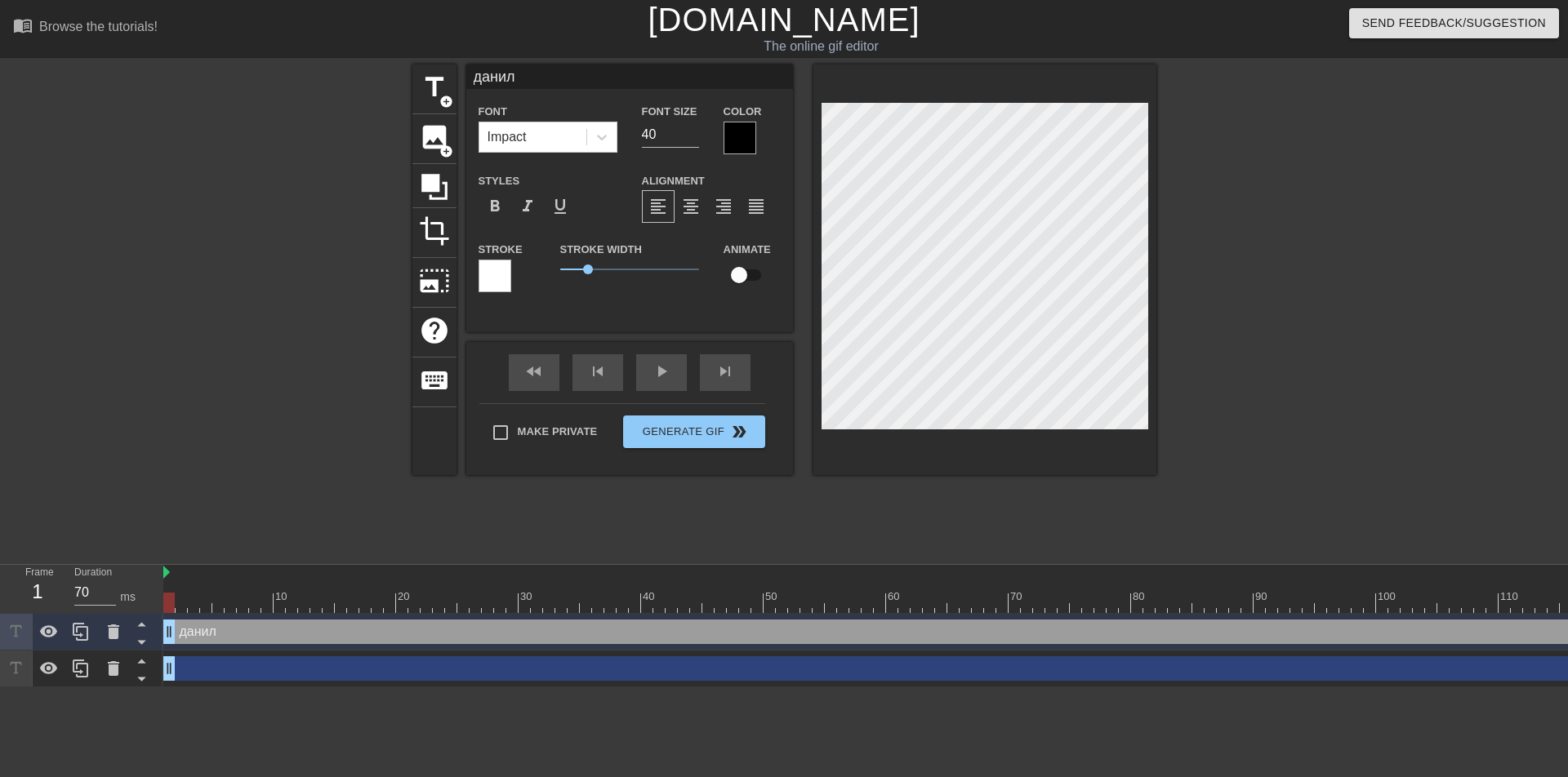
type input "данила"
type textarea "данила"
click at [743, 139] on div at bounding box center [739, 137] width 33 height 33
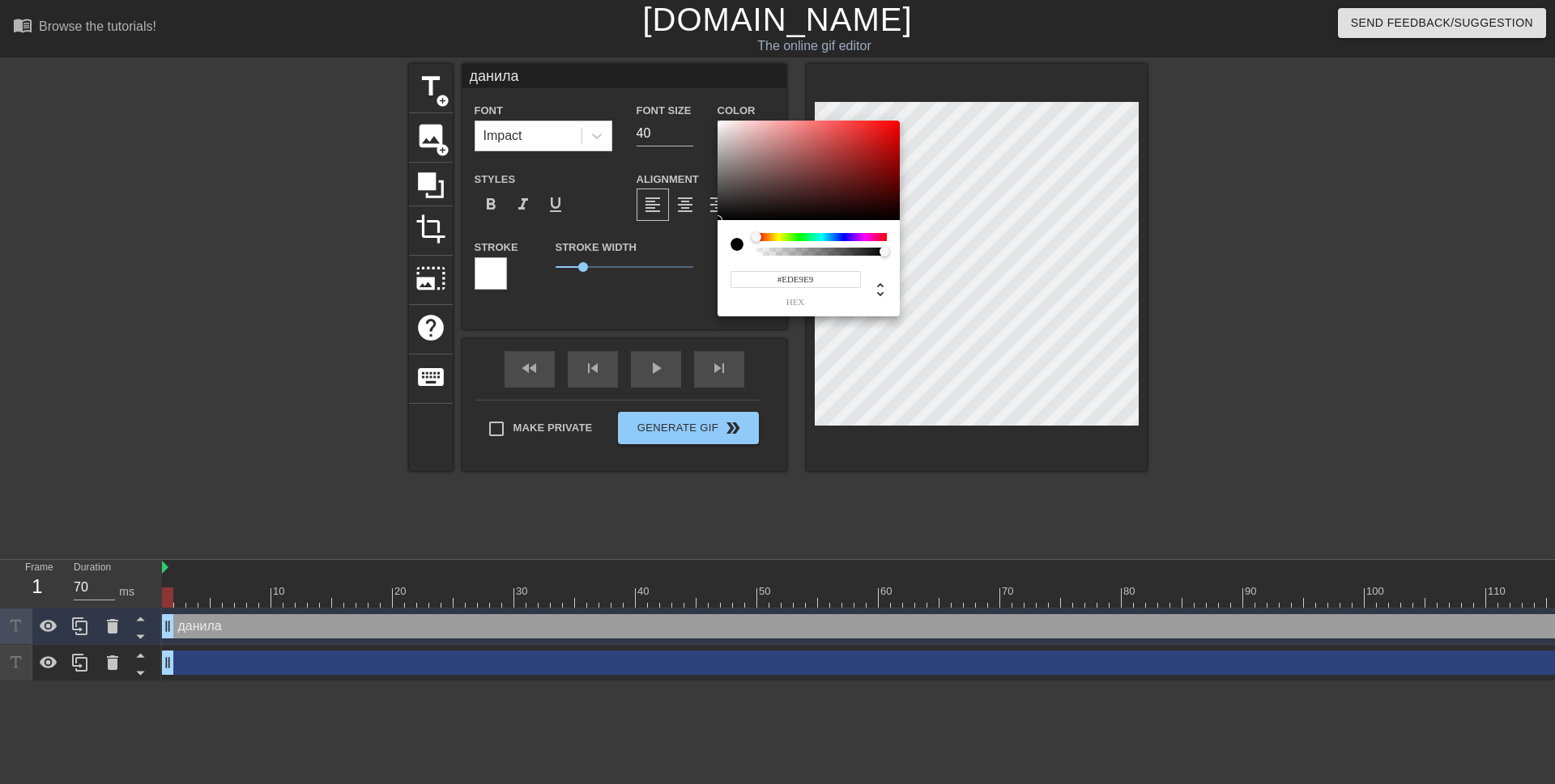
click at [721, 127] on div at bounding box center [808, 170] width 183 height 100
type input "#CF1616"
click at [880, 139] on div at bounding box center [808, 170] width 183 height 100
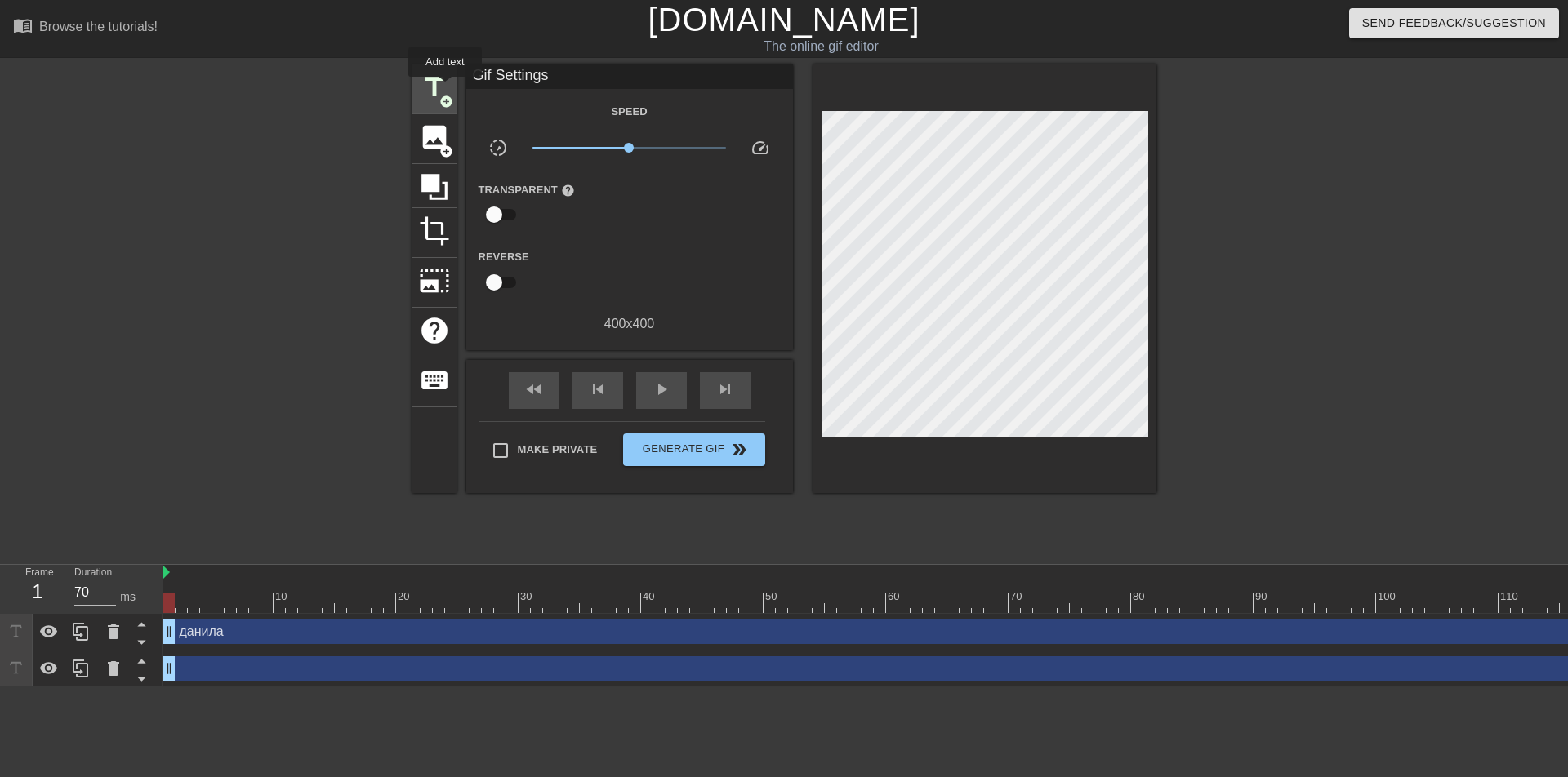
click at [441, 86] on span "title" at bounding box center [434, 87] width 31 height 31
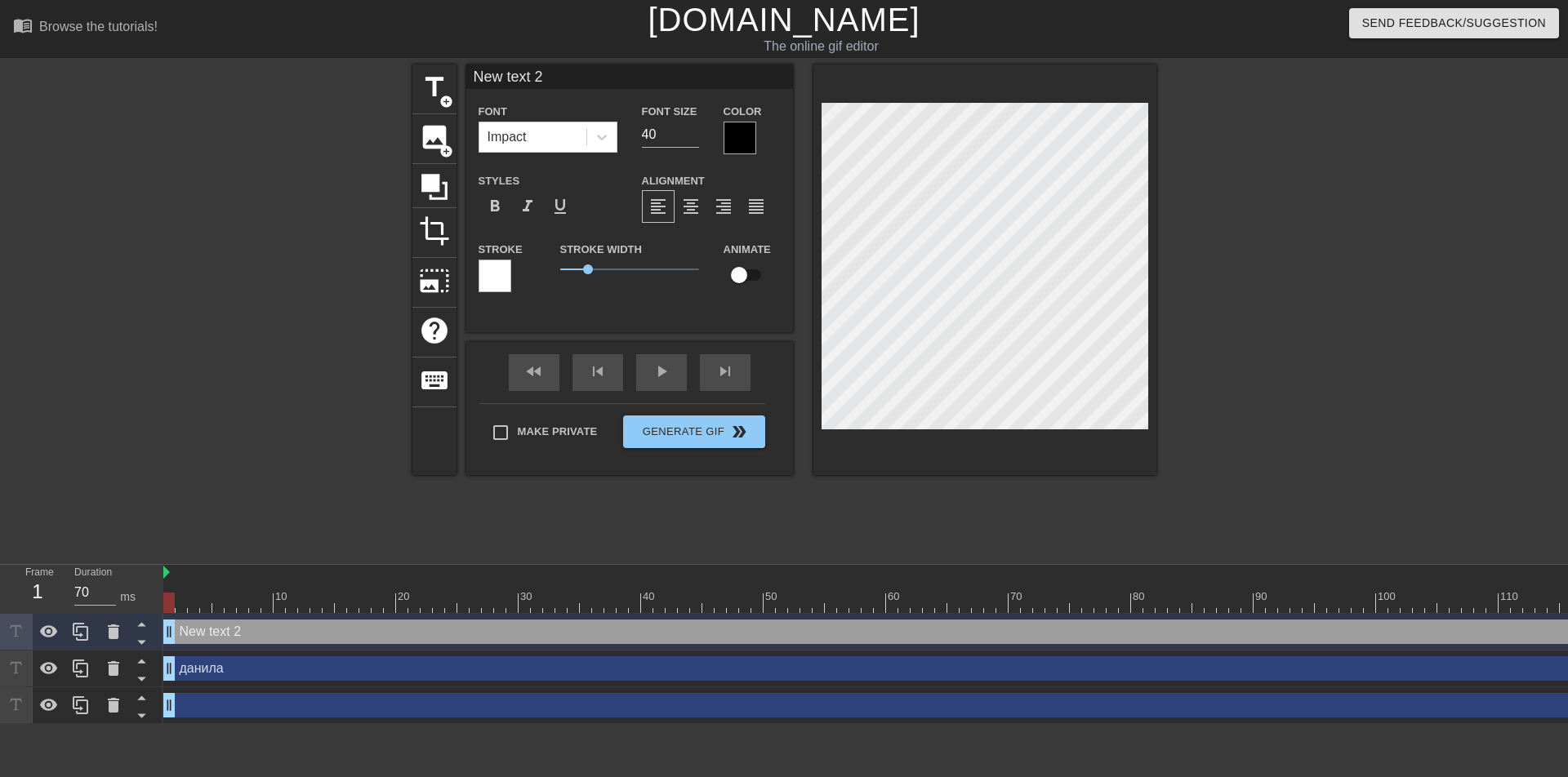
click at [1154, 393] on div at bounding box center [984, 270] width 343 height 411
type input "New text"
type textarea "New text"
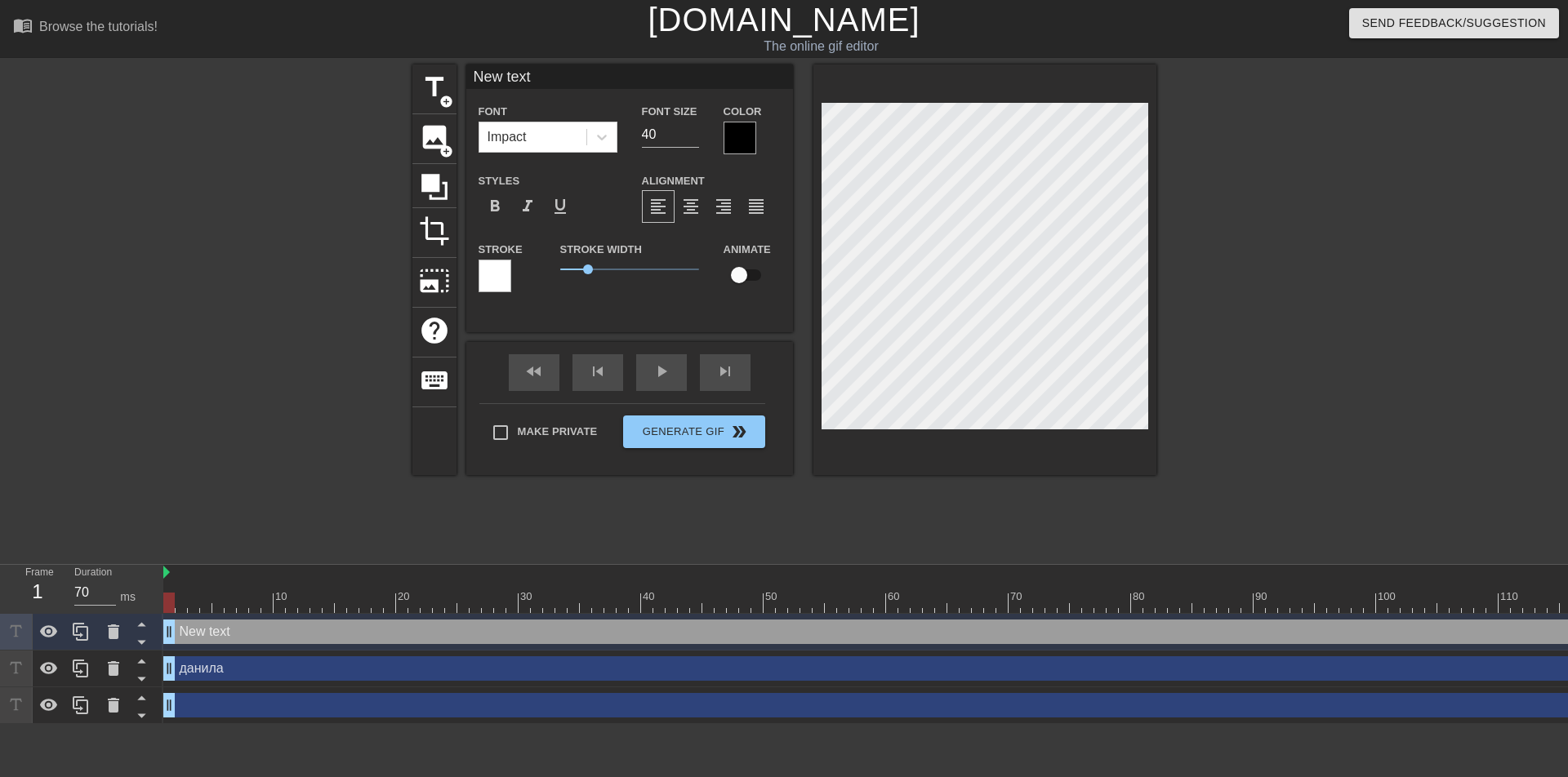
type input "New text"
type textarea "New text"
type input "New tex"
type textarea "New tex"
type input "New te"
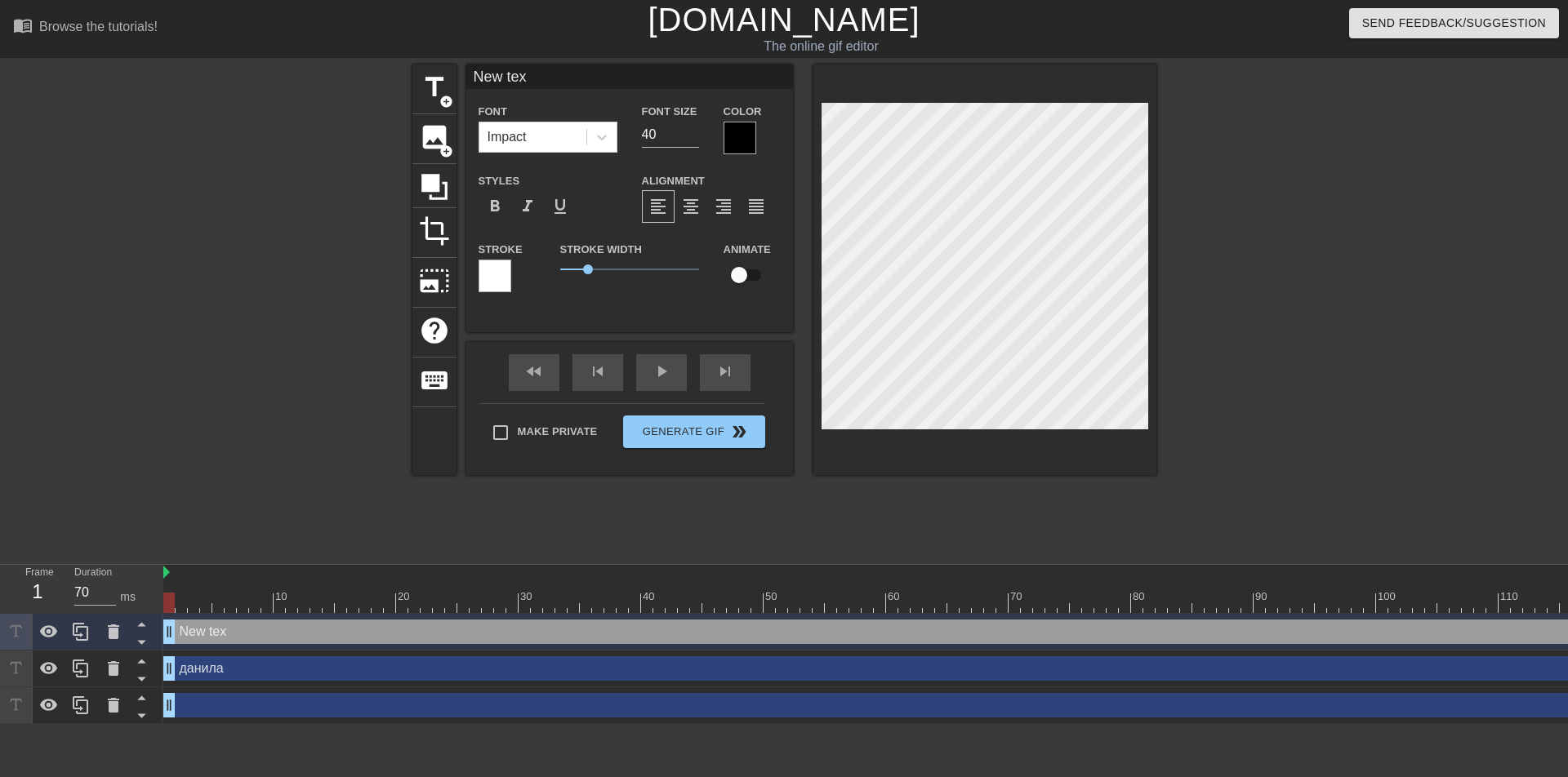
type textarea "New te"
type input "New t"
type textarea "New t"
type input "New"
type textarea "New"
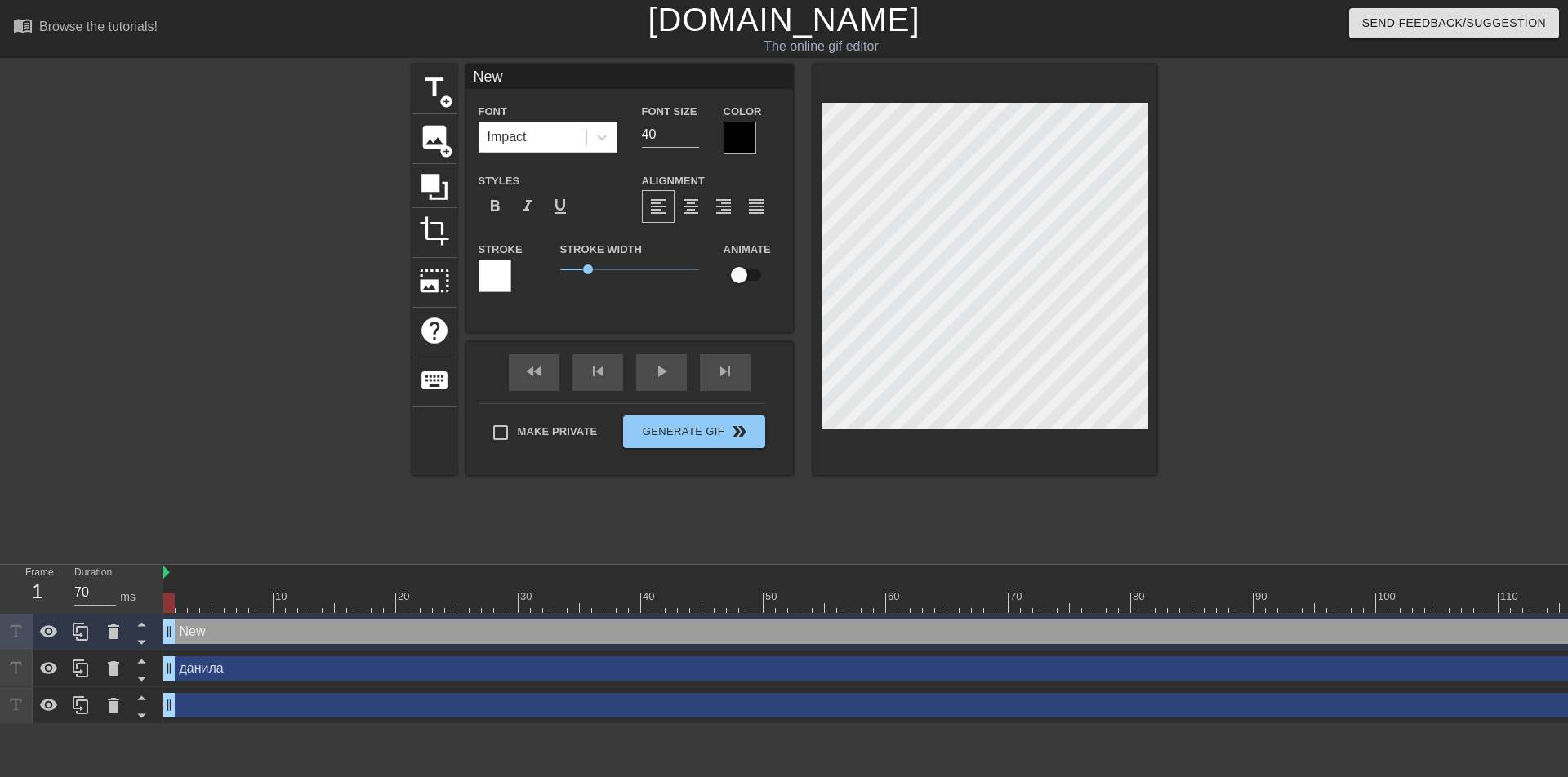
type input "New"
type textarea "New"
type input "Ne"
type textarea "Ne"
type input "N"
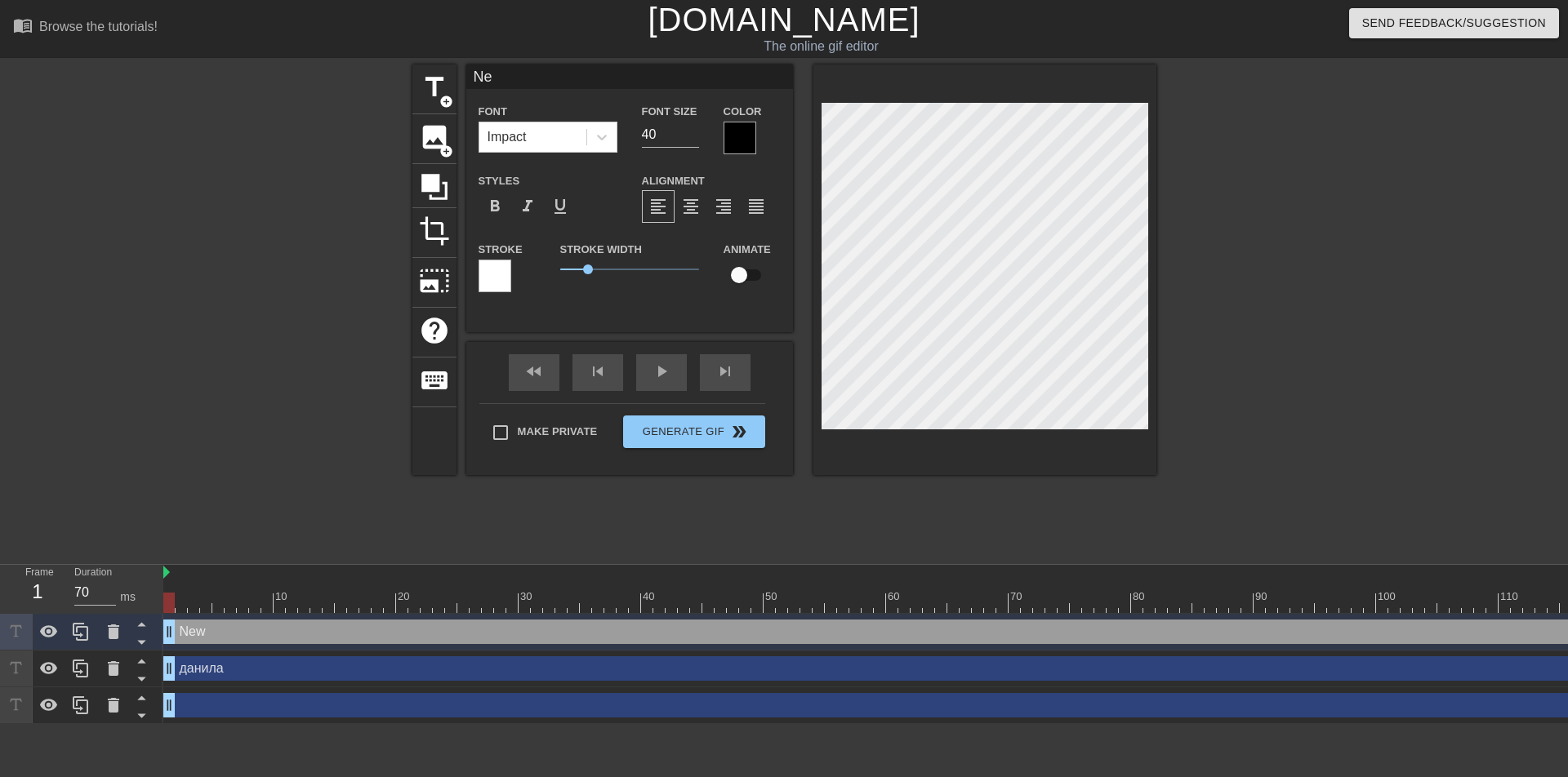
type textarea "N"
click at [743, 139] on div at bounding box center [739, 137] width 33 height 33
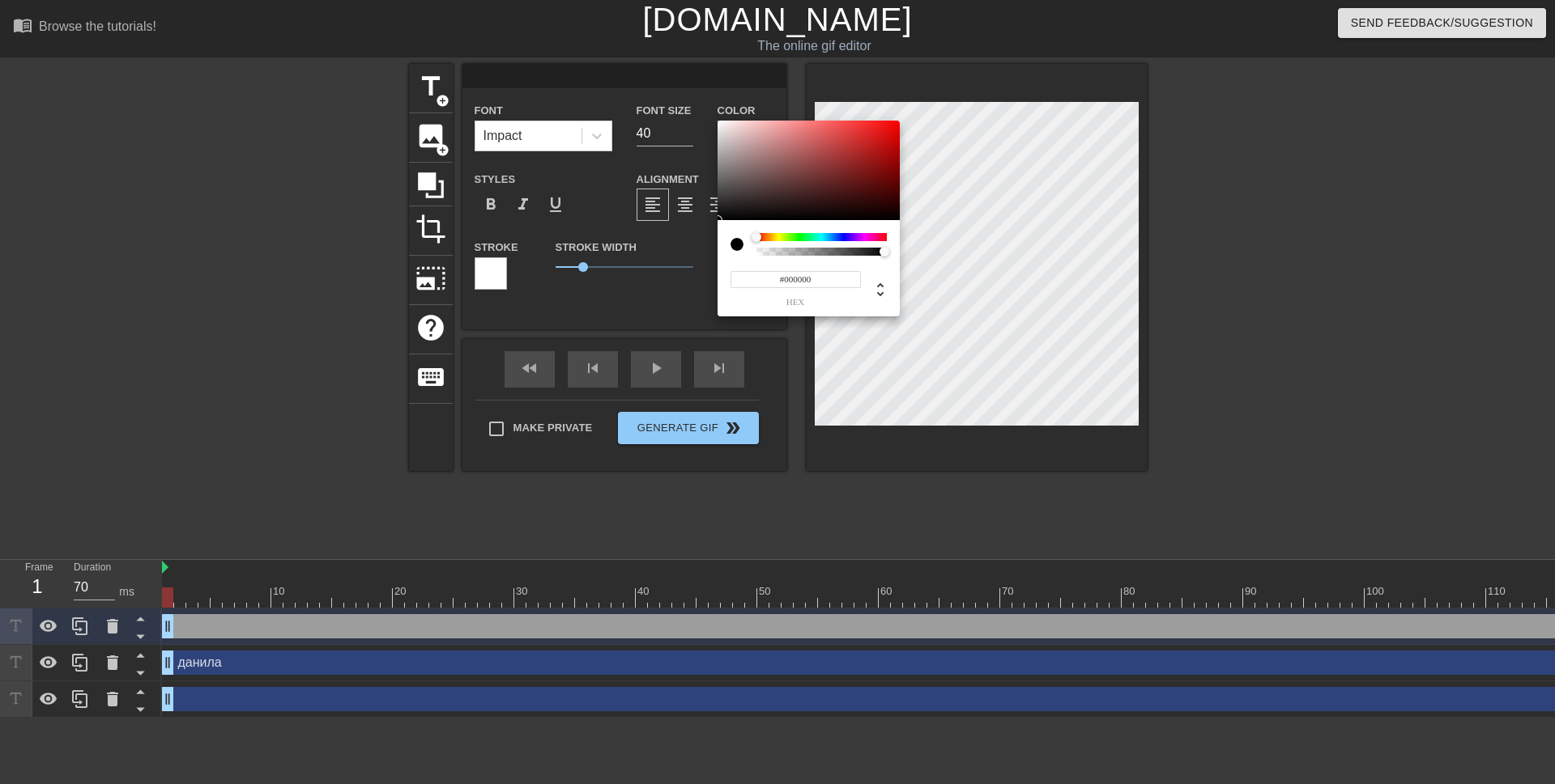
type input "#CD1414"
click at [881, 140] on div at bounding box center [808, 170] width 183 height 100
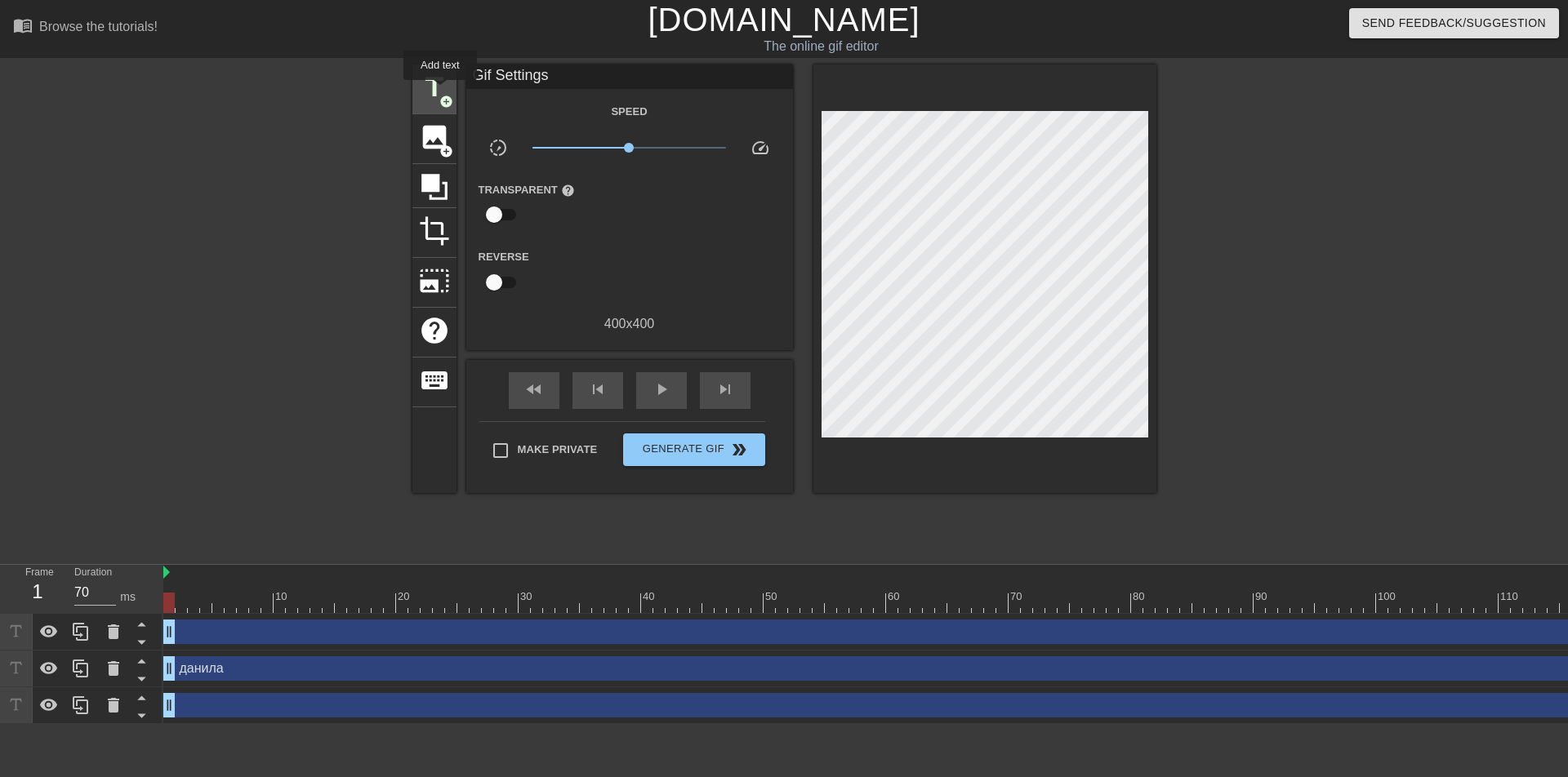
click at [440, 92] on span "title" at bounding box center [434, 87] width 31 height 31
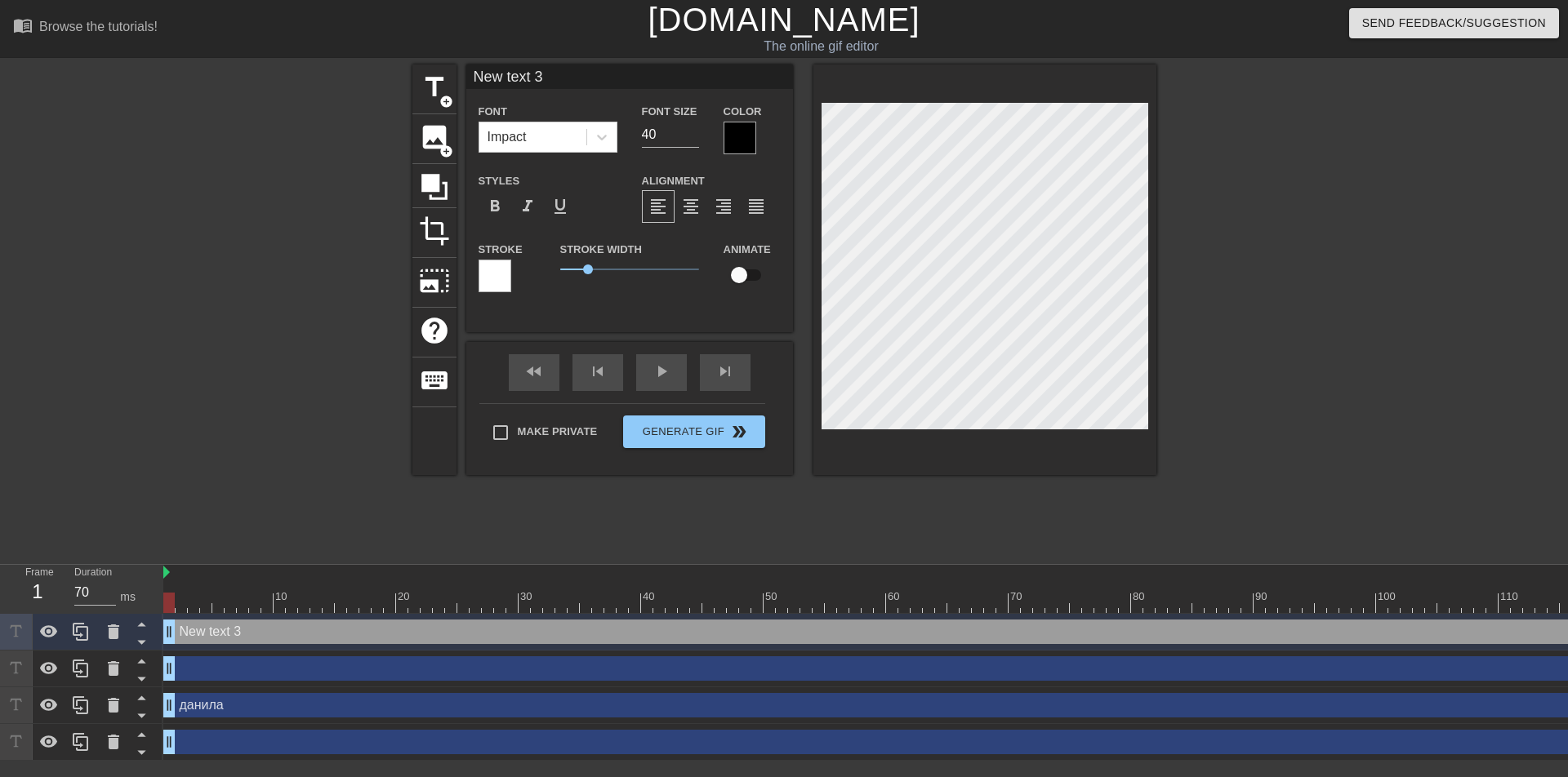
type input "New text"
type textarea "New text"
type input "New text"
type textarea "New text"
type input "New tex"
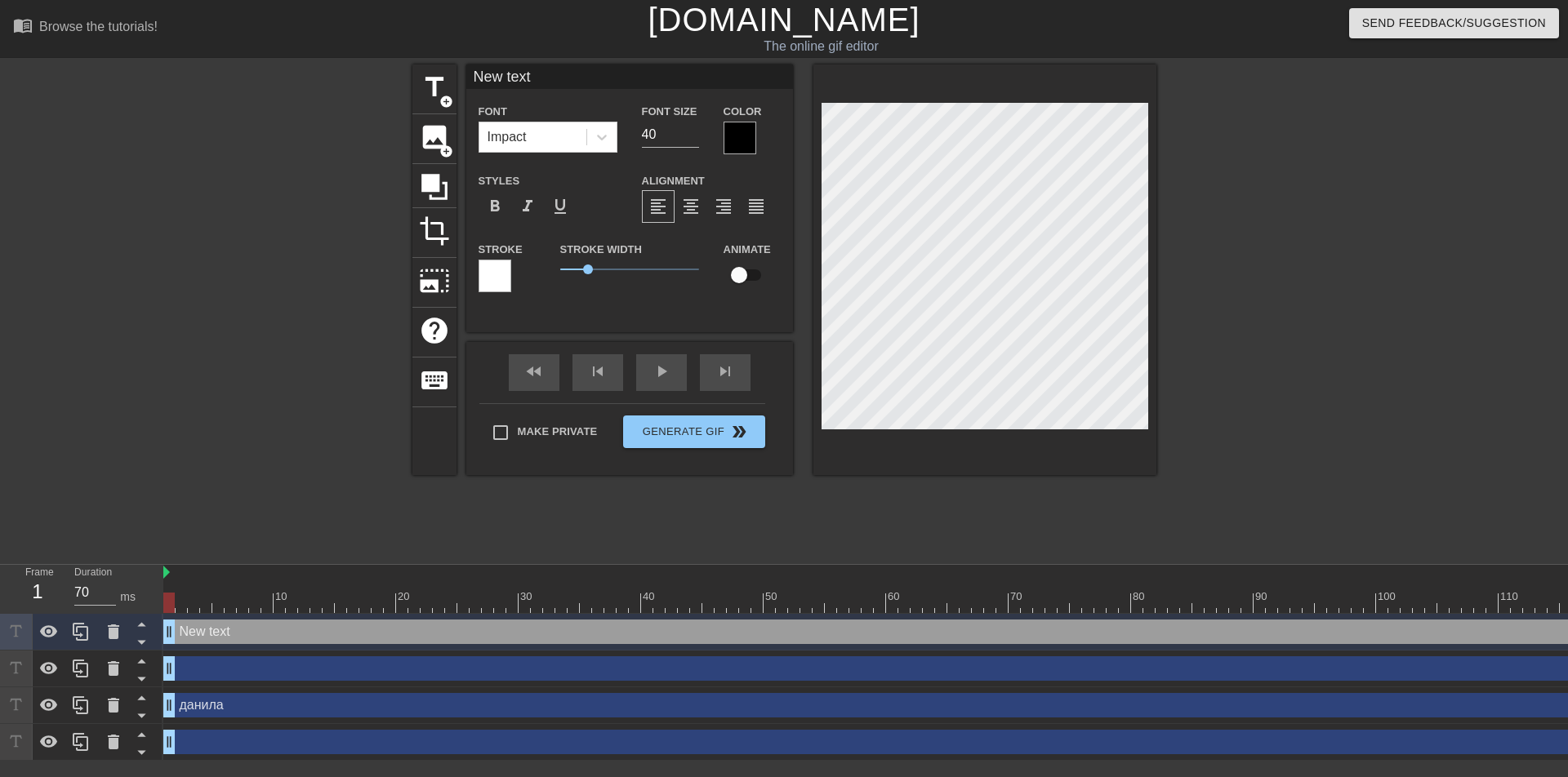
type textarea "New tex"
type input "New te"
type textarea "New te"
type input "New t"
type textarea "New t"
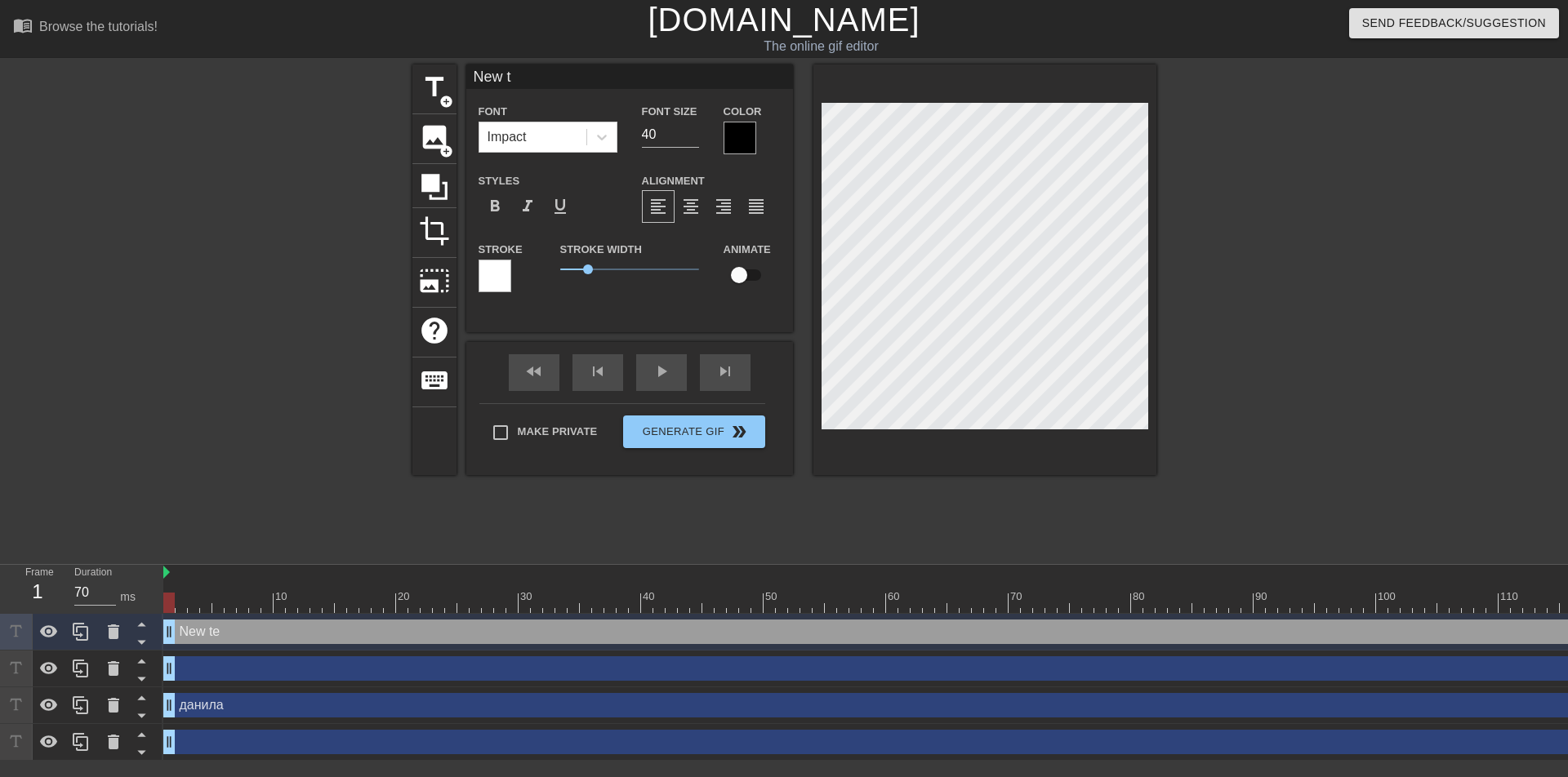
type input "New"
type textarea "New"
type input "New"
type textarea "New"
type input "Ne"
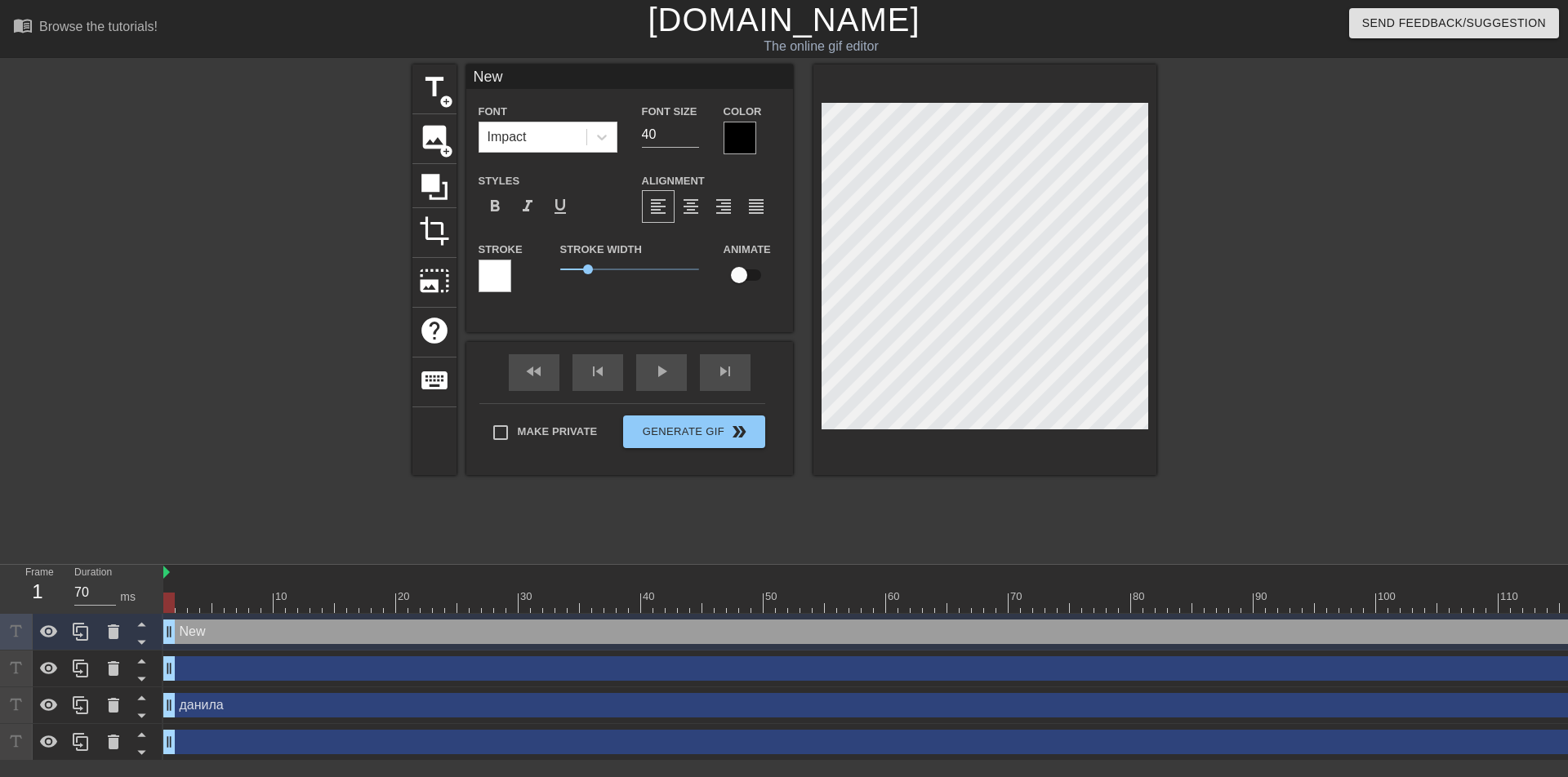
type textarea "Ne"
type input "N"
type textarea "N"
type input ";"
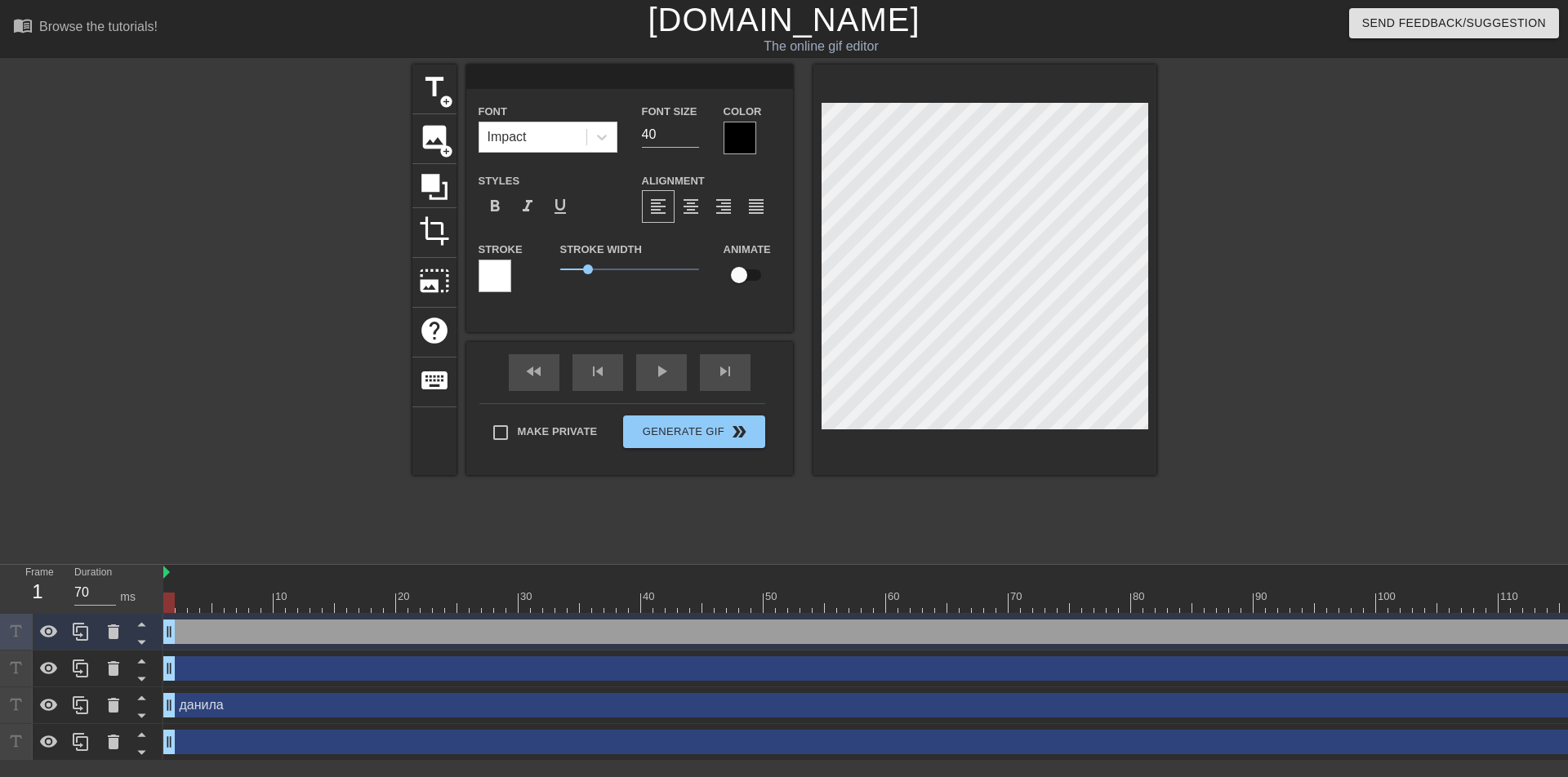
type textarea ";"
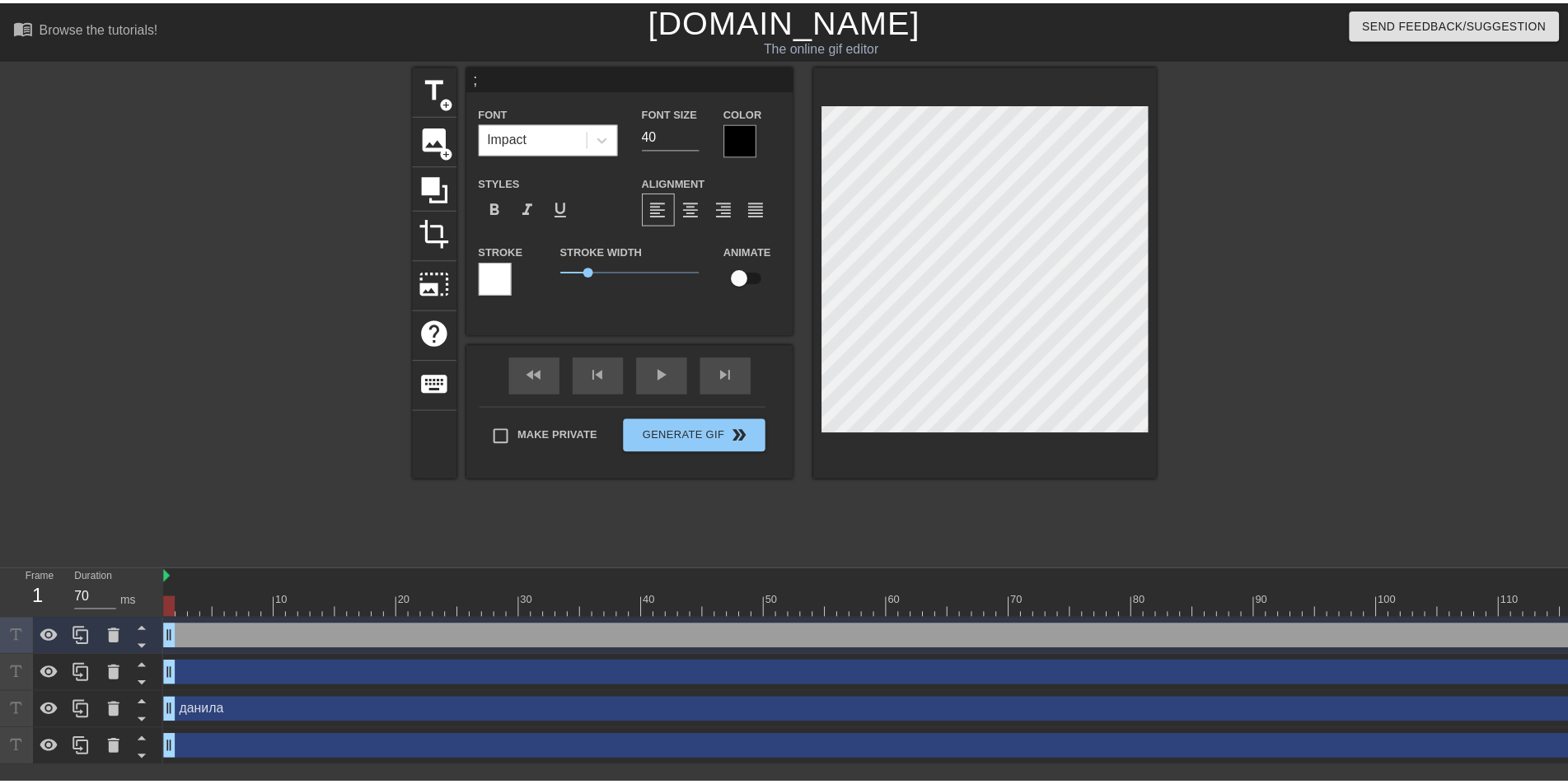
scroll to position [3, 2]
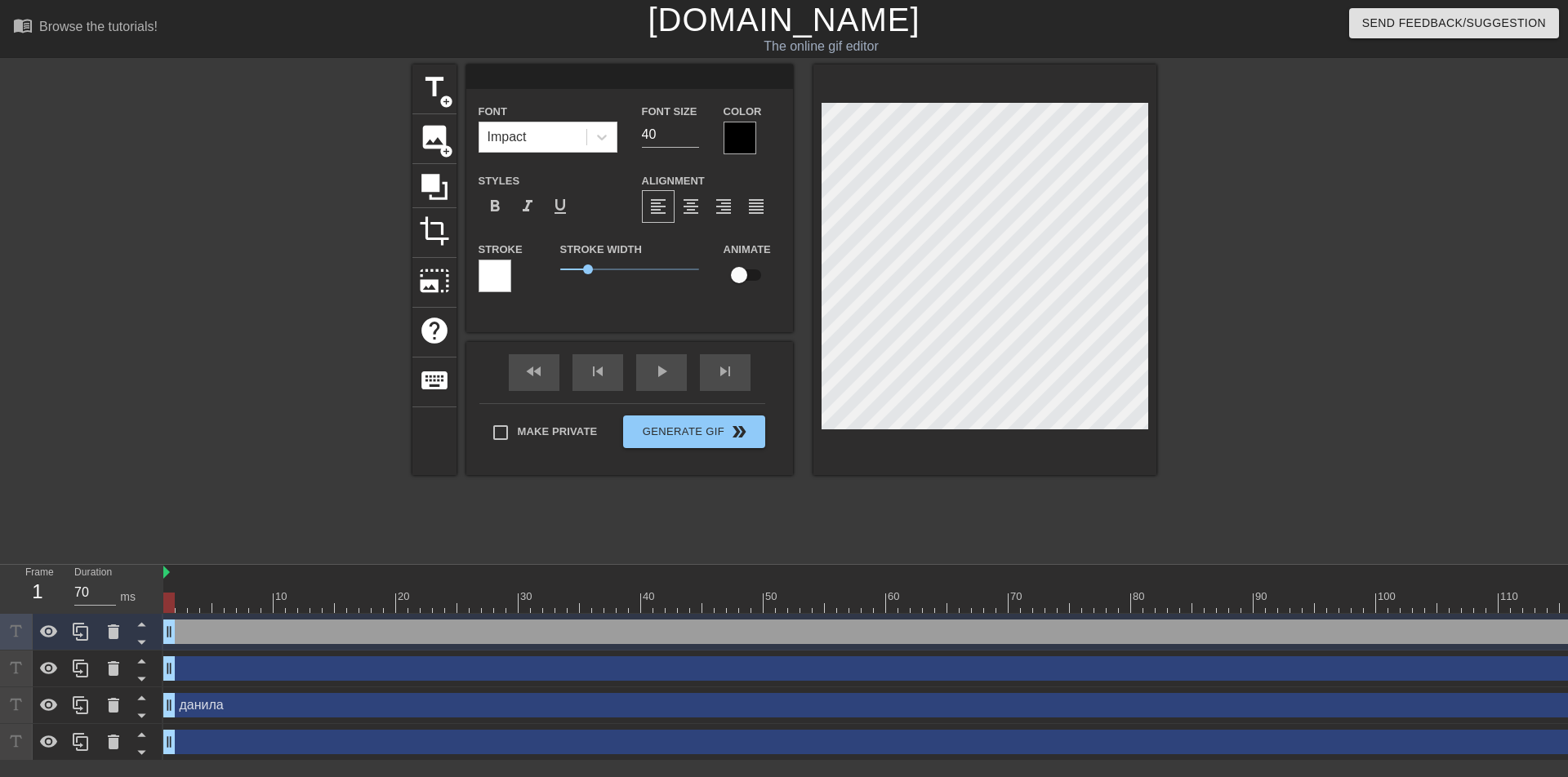
type input "ж"
type textarea "ж"
type input "жг"
type textarea "жг"
click at [733, 138] on div at bounding box center [739, 137] width 33 height 33
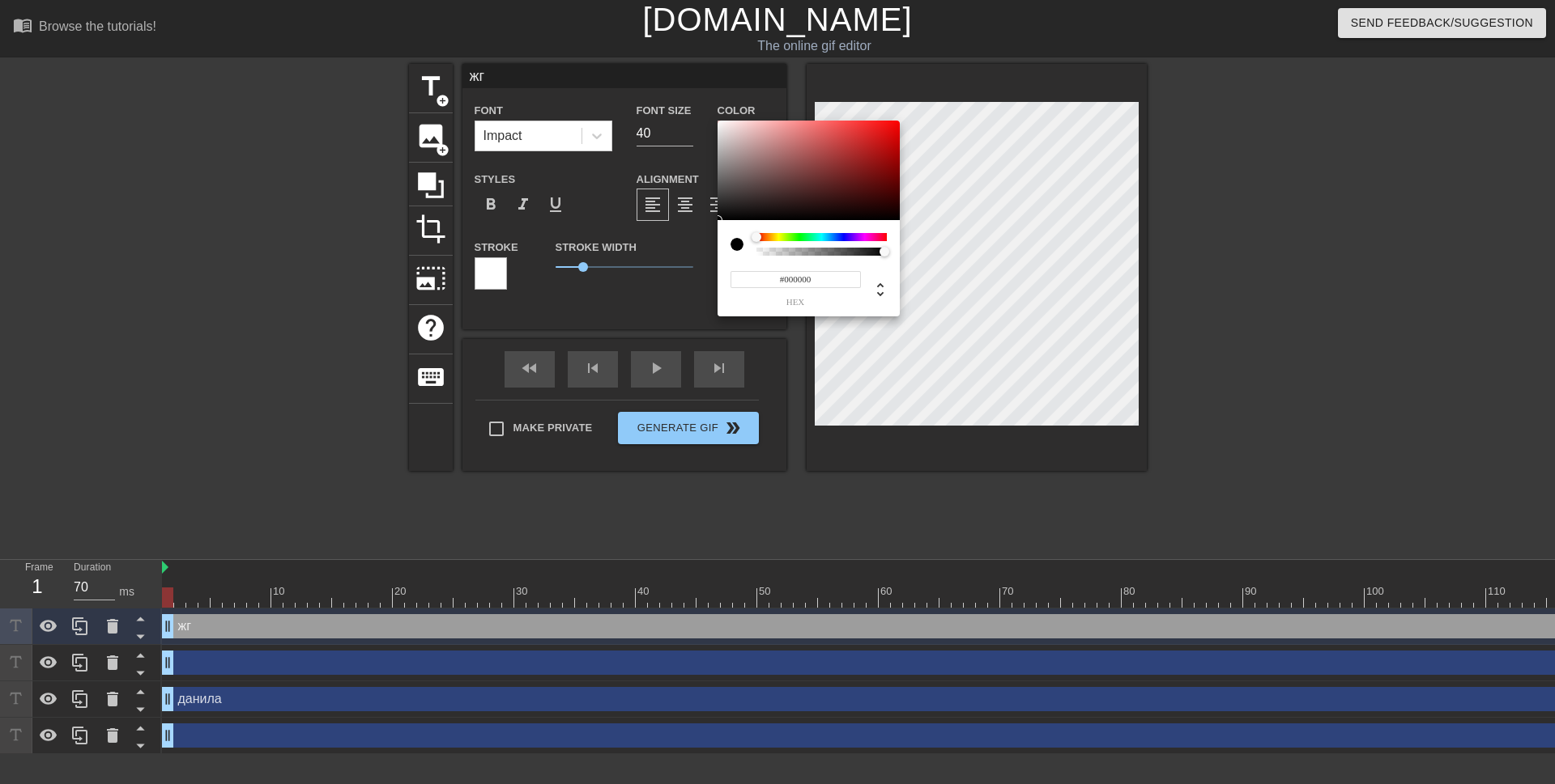
type input "#E11919"
click at [880, 132] on div at bounding box center [808, 170] width 183 height 100
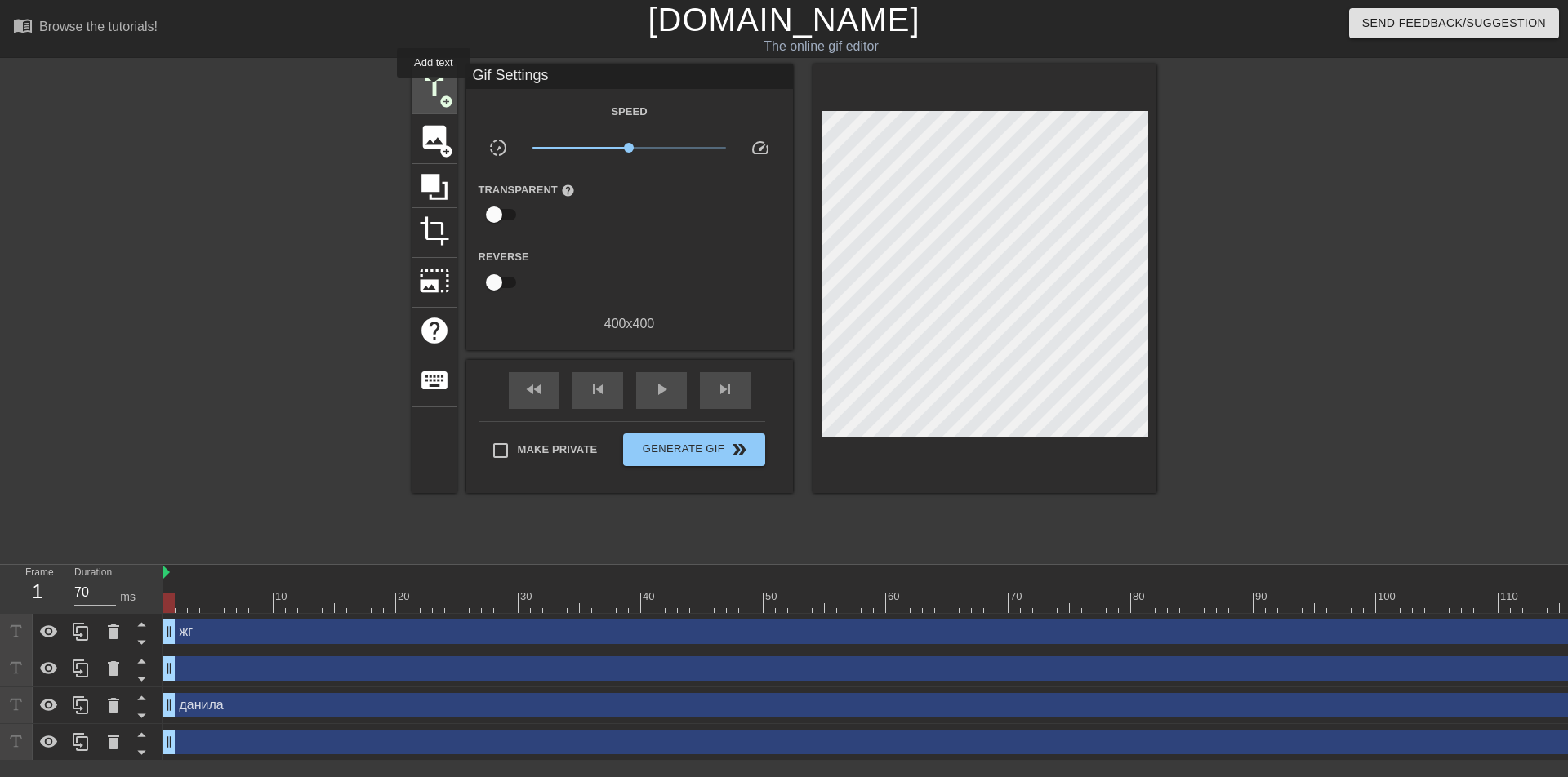
click at [433, 88] on span "title" at bounding box center [434, 87] width 31 height 31
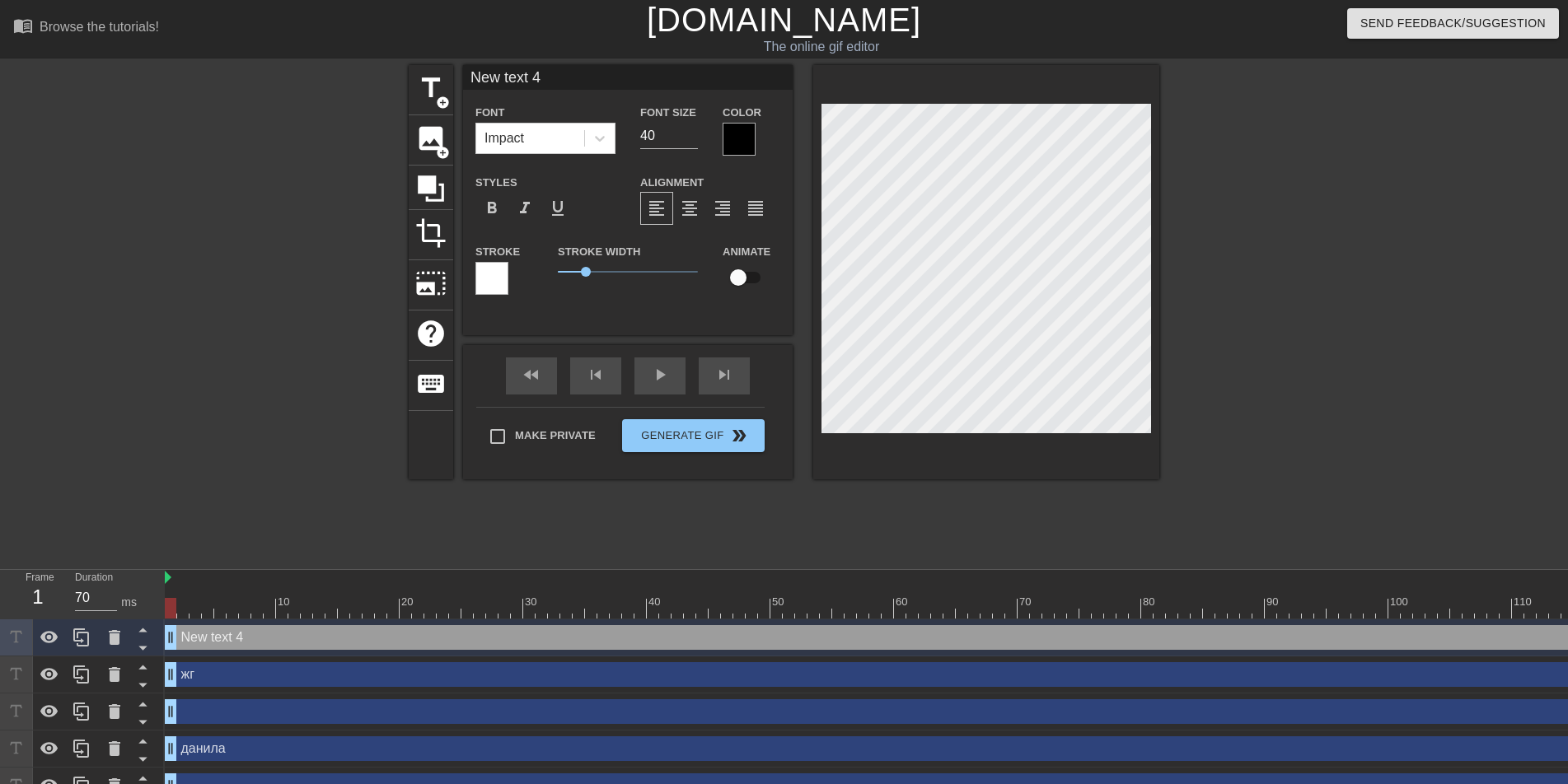
click at [1012, 536] on div "title add_circle image add_circle crop photo_size_select_large help keyboard Ne…" at bounding box center [784, 312] width 750 height 494
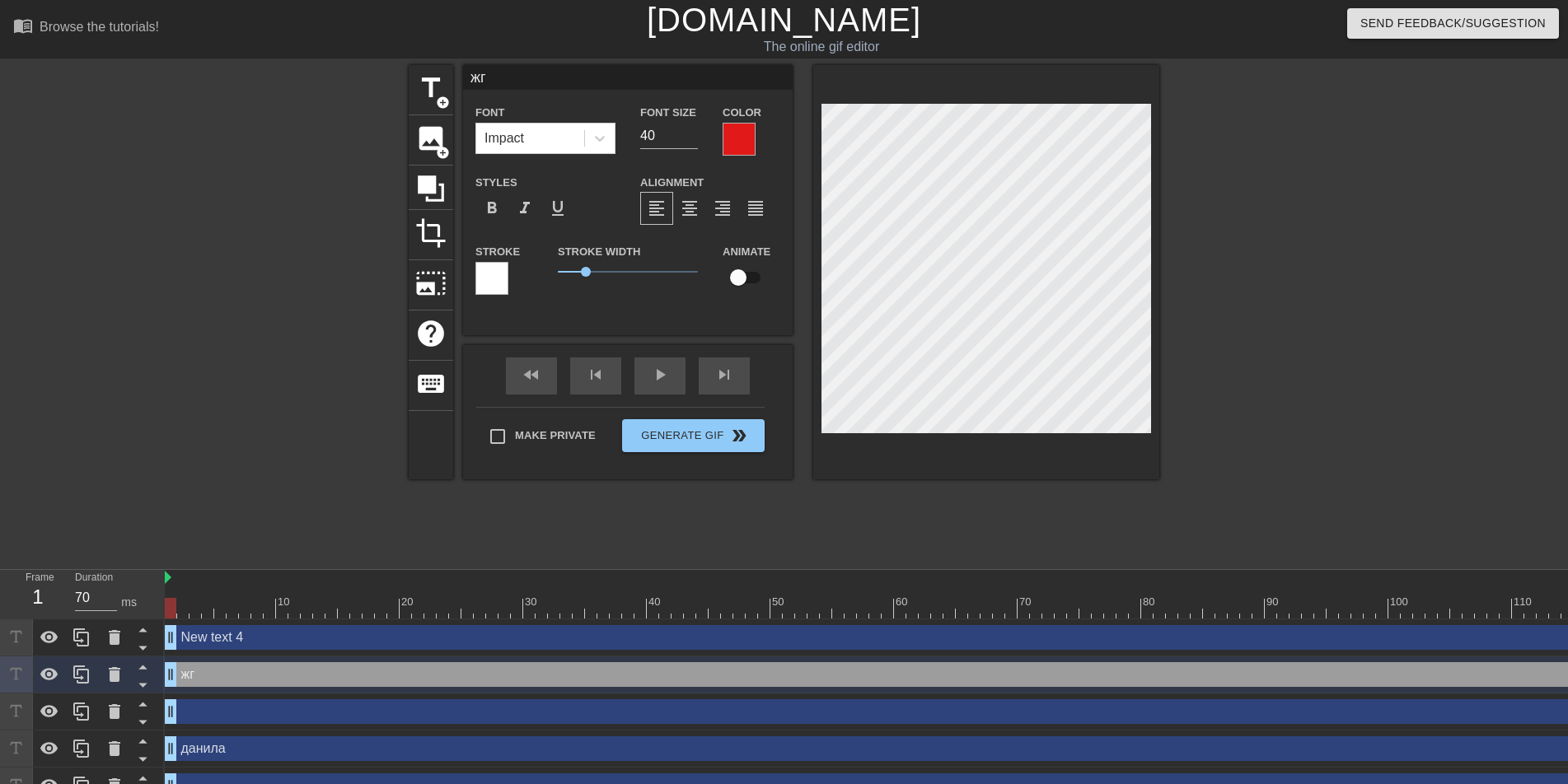
type input "жги"
type textarea "жги"
type input "жги,"
type textarea "жги,"
type input "жги,"
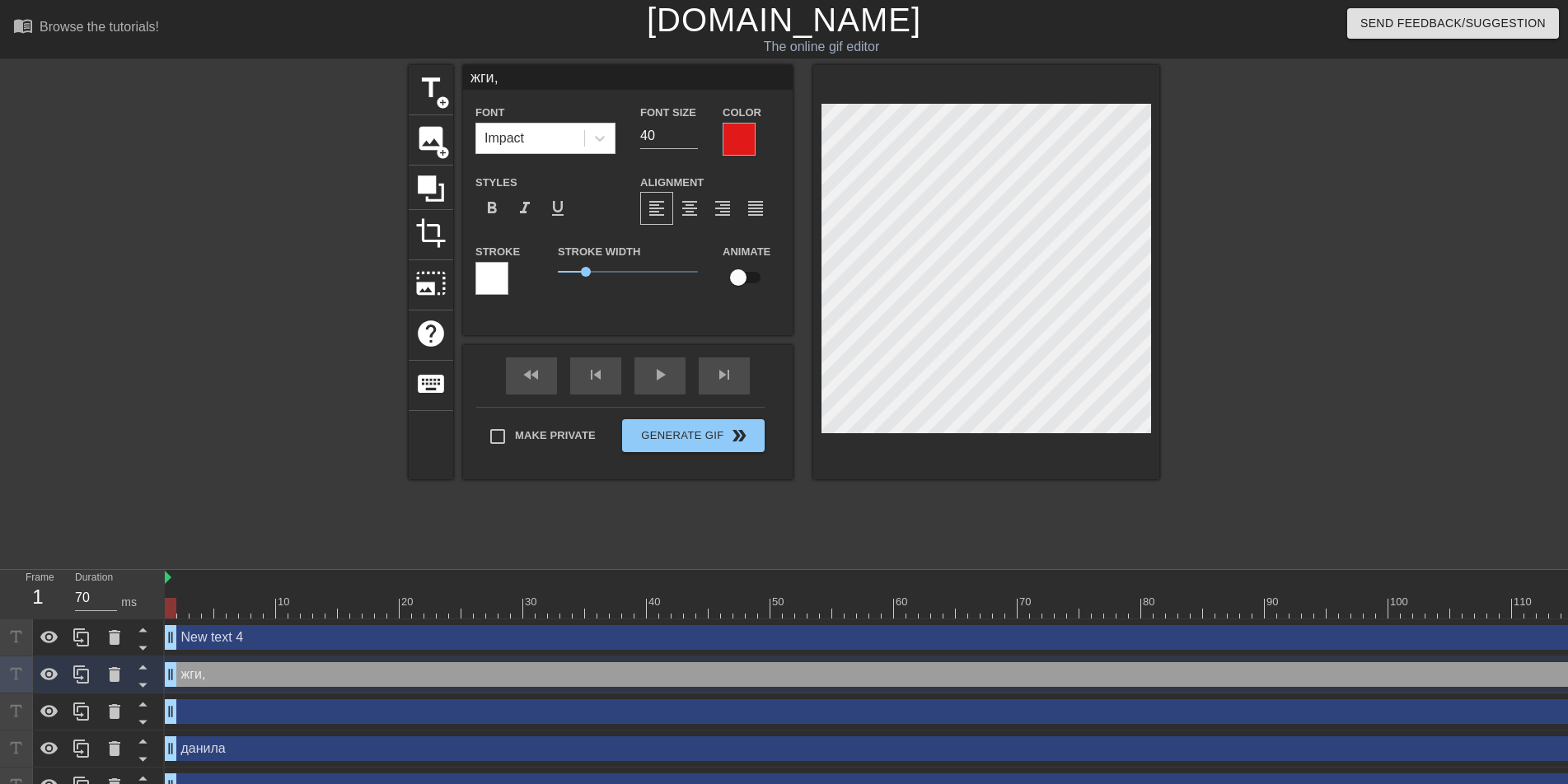
type textarea "жги,"
type input "жги, v"
type textarea "жги, v"
type input "жги, vf"
type textarea "жги, vf"
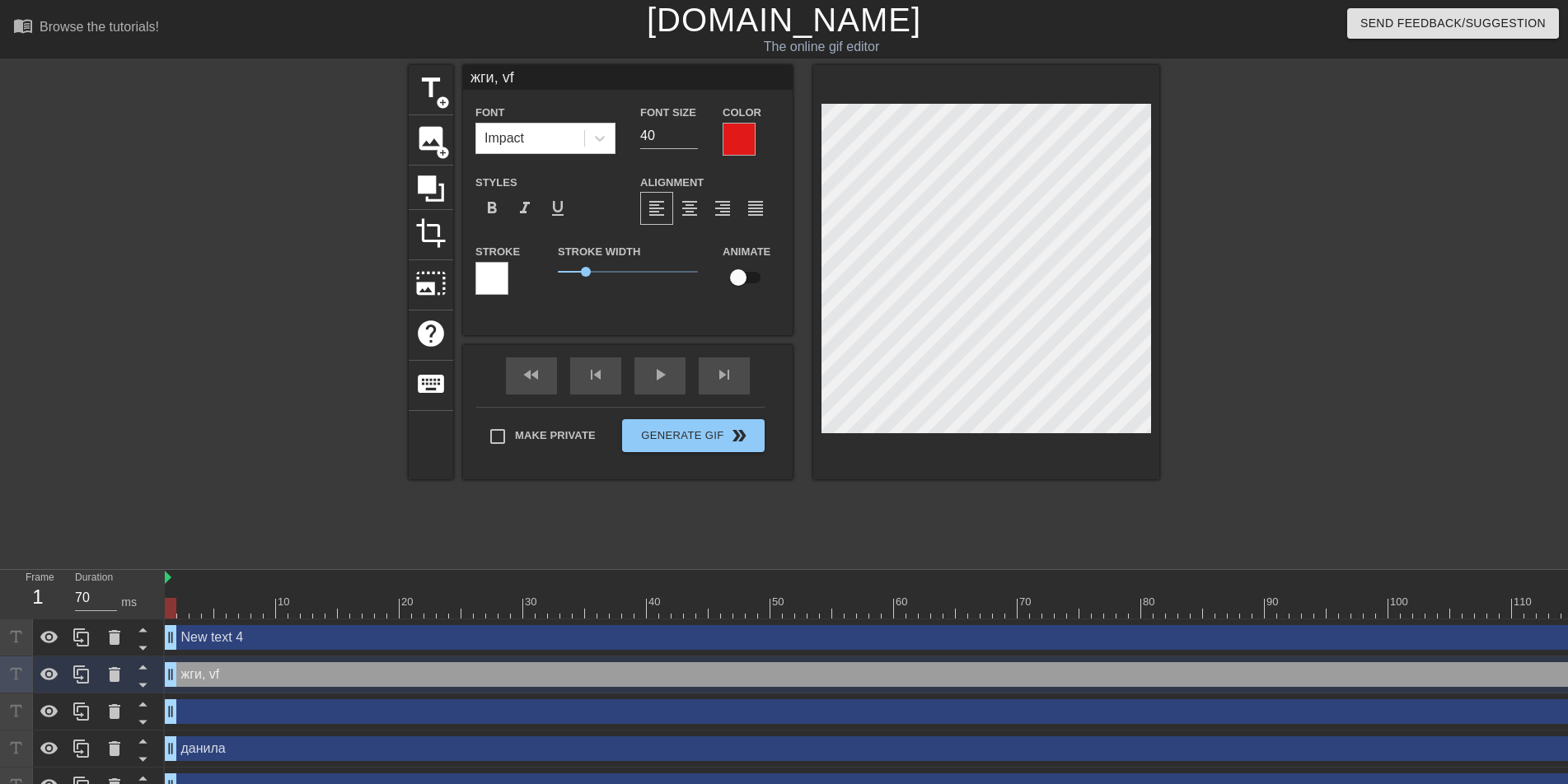
type input "жги, vfr"
type textarea "жги, vfr"
type input "жги, vfrf"
type textarea "жги, vfrf"
type input "жги, vfrfh"
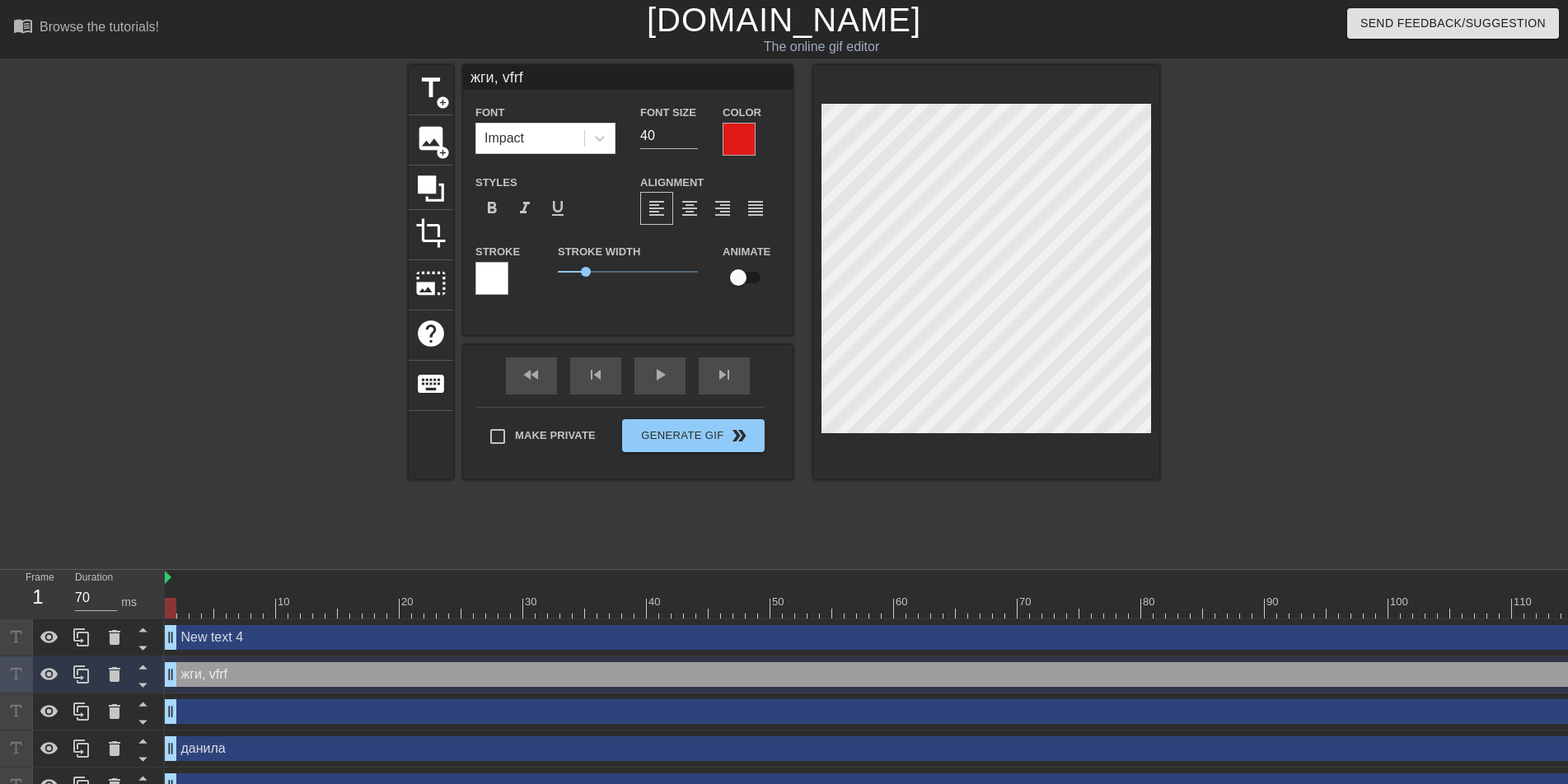
type textarea "жги, vfrfh"
type input "жги, vfrfhj"
type textarea "жги, vfrfhj"
type input "жги, vfrfhjd"
type textarea "жги, vfrfhjd"
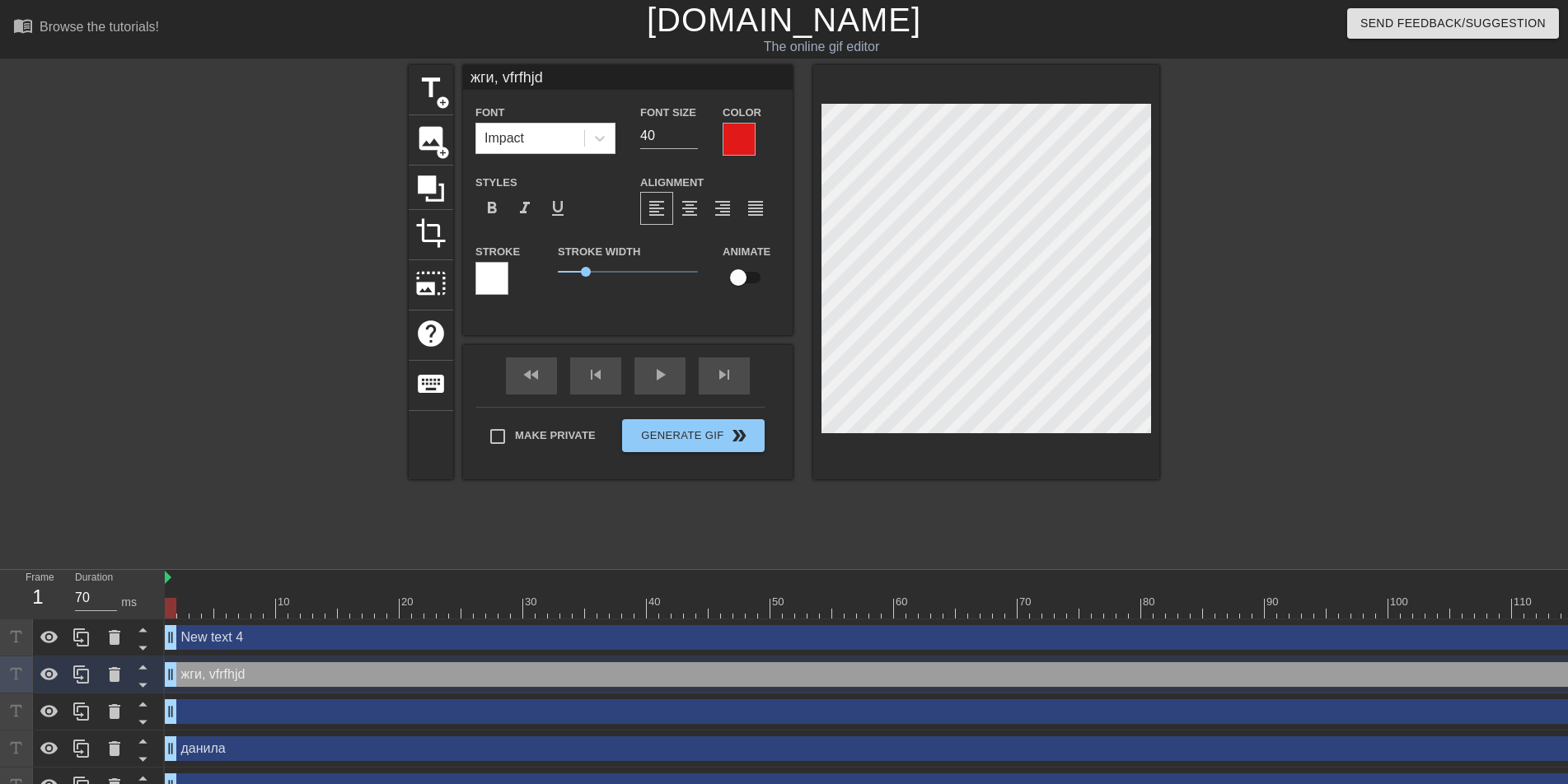
scroll to position [3, 5]
type input "жги, vfrfhj"
type textarea "жги, vfrfhj"
type input "жги, vfrfh"
type textarea "жги, vfrfh"
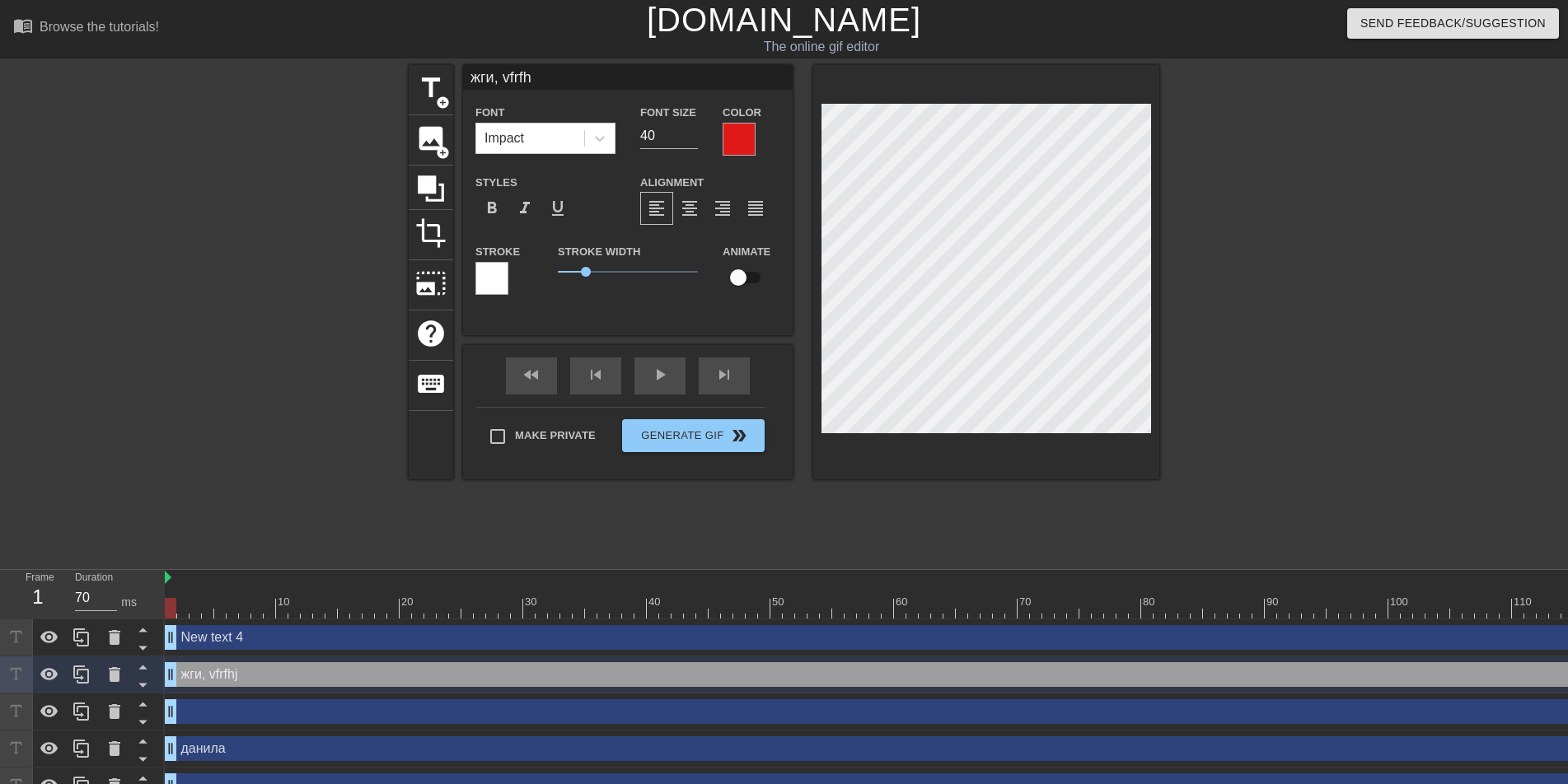
type input "жги, vfrf"
type textarea "жги, vfrf"
type input "жги, vfr"
type textarea "жги, vfr"
type input "жги, vf"
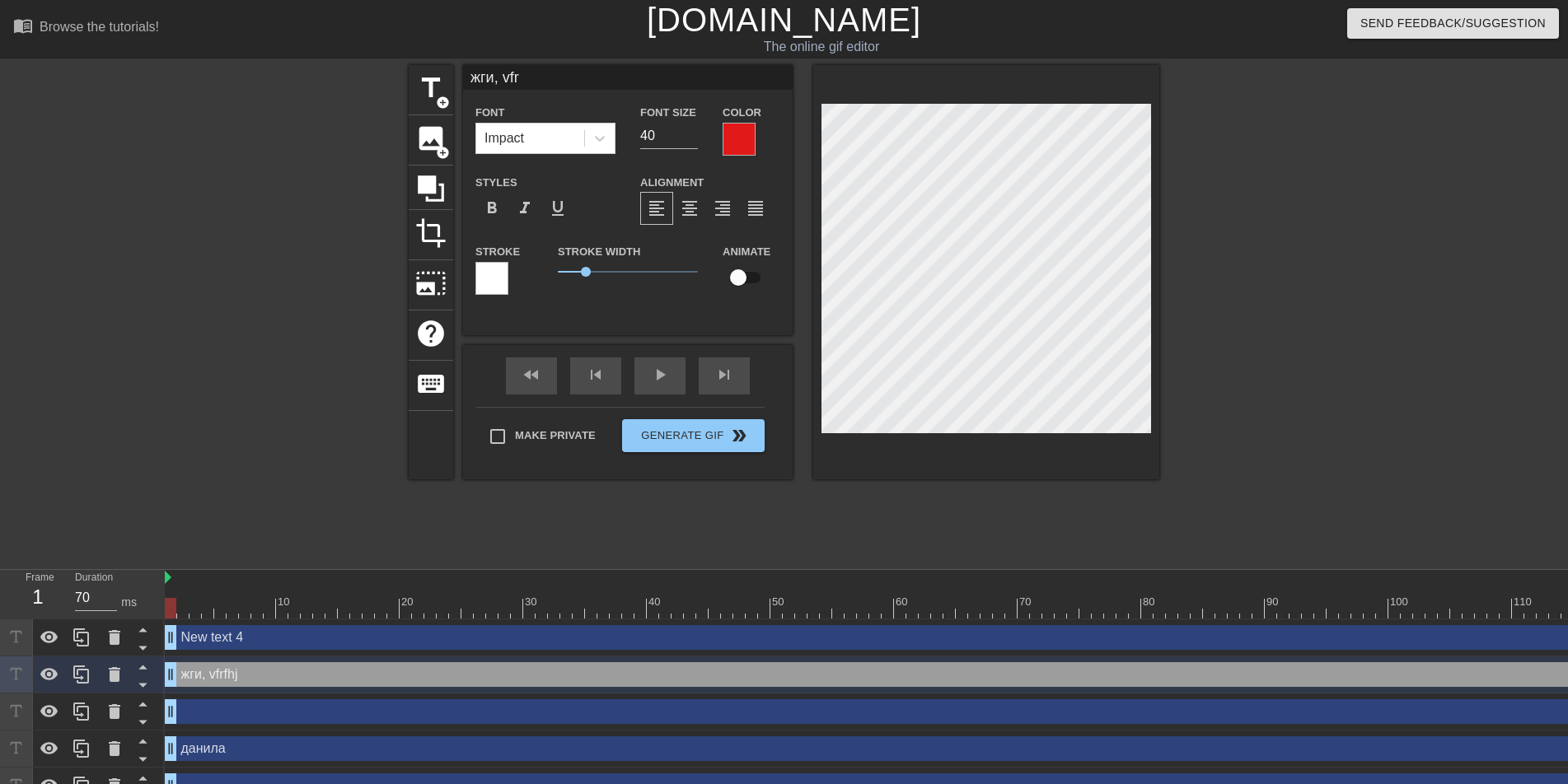
type textarea "жги, vf"
type input "жги, v"
type textarea "жги, v"
type input "жги,"
type textarea "жги,"
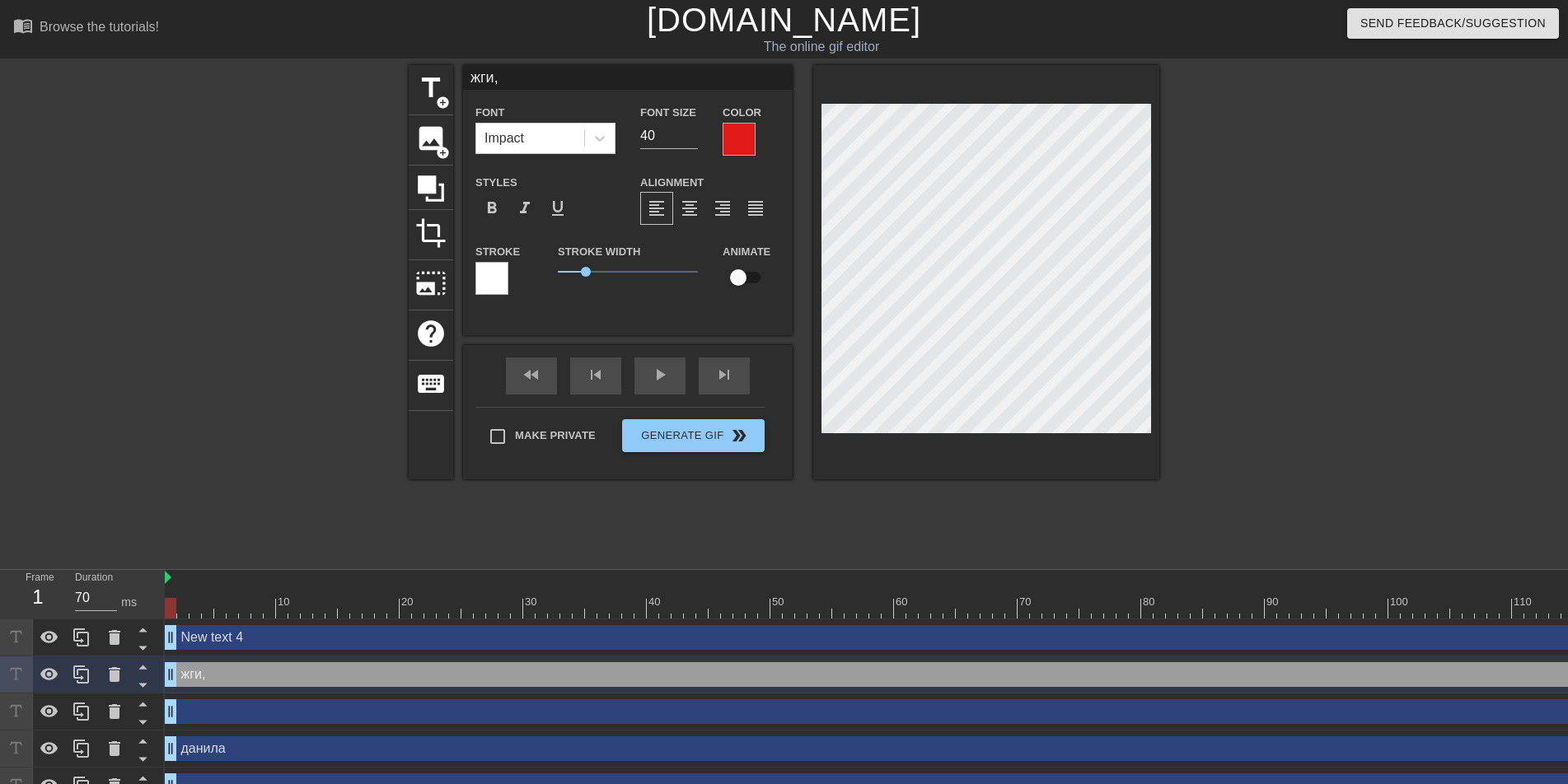
type input "жги,"
type textarea "жги,"
type input "жги"
type textarea "жги"
type input "жг"
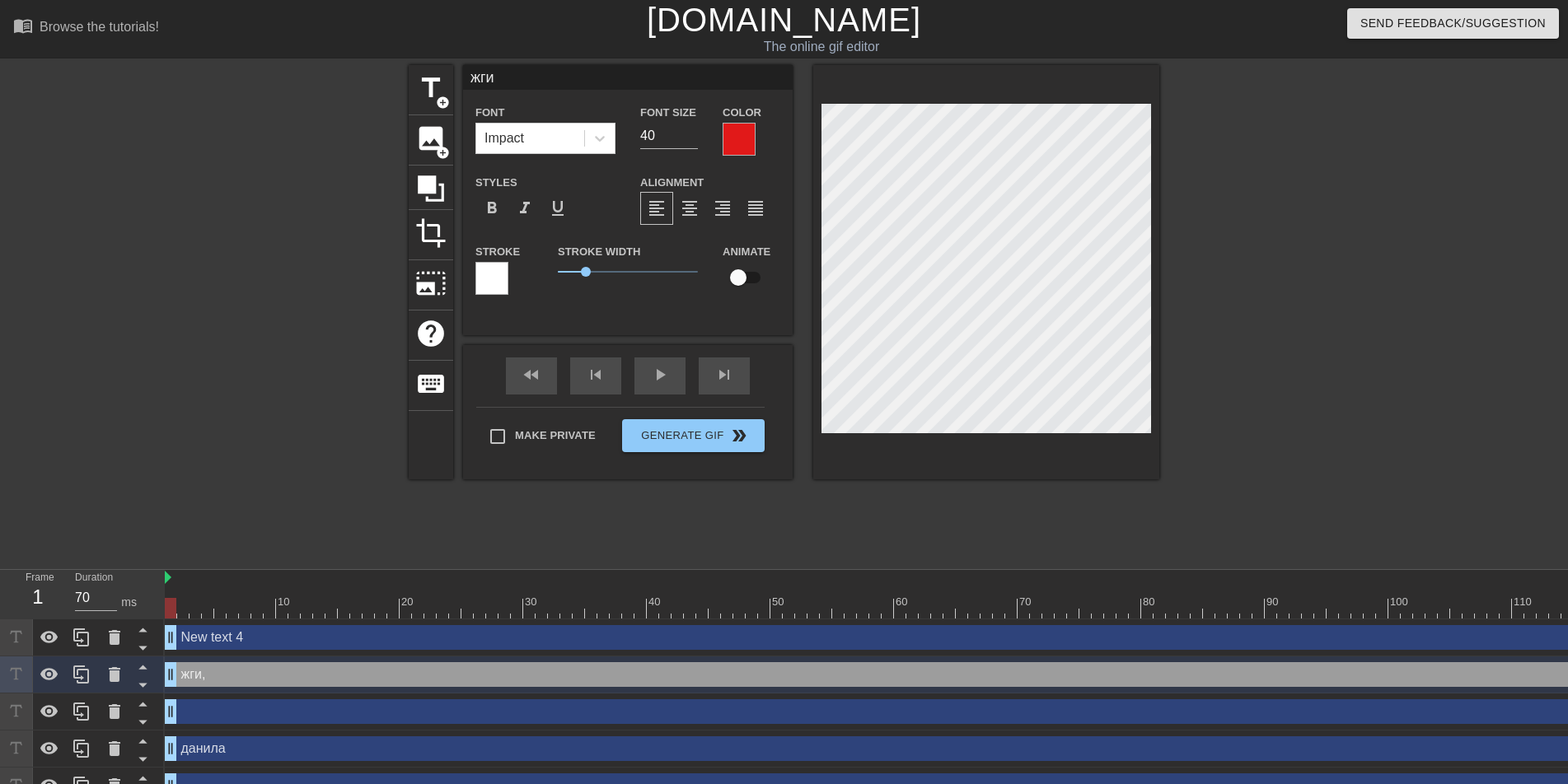
type textarea "жг"
type input "ж"
type textarea "ж"
type input "V"
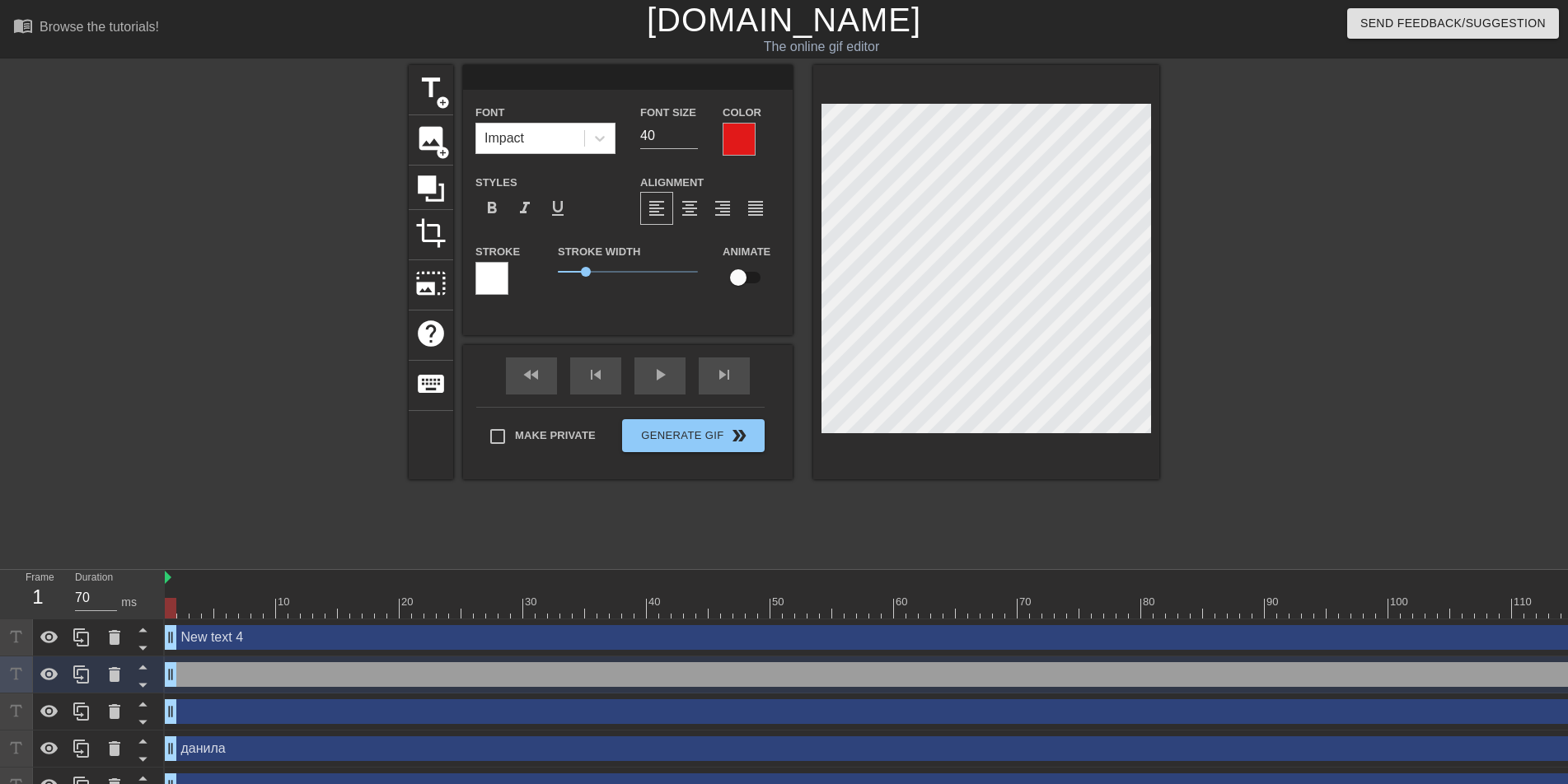
type textarea "V"
type input "VF"
type textarea "VF"
type input "VFR"
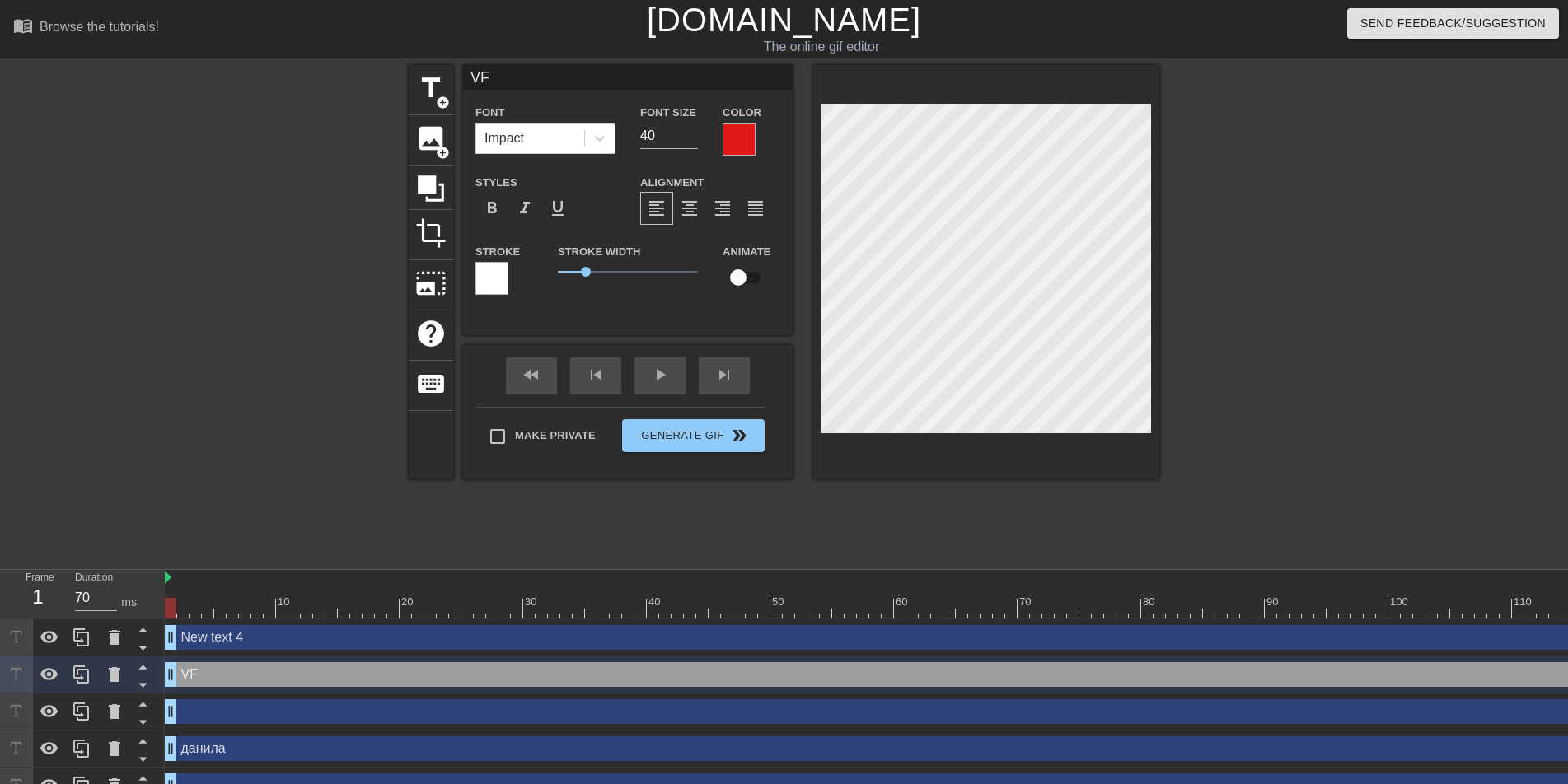
type textarea "VFR"
type input "VFRF"
type textarea "VFRF"
type input "VFRFH"
type textarea "VFRFH"
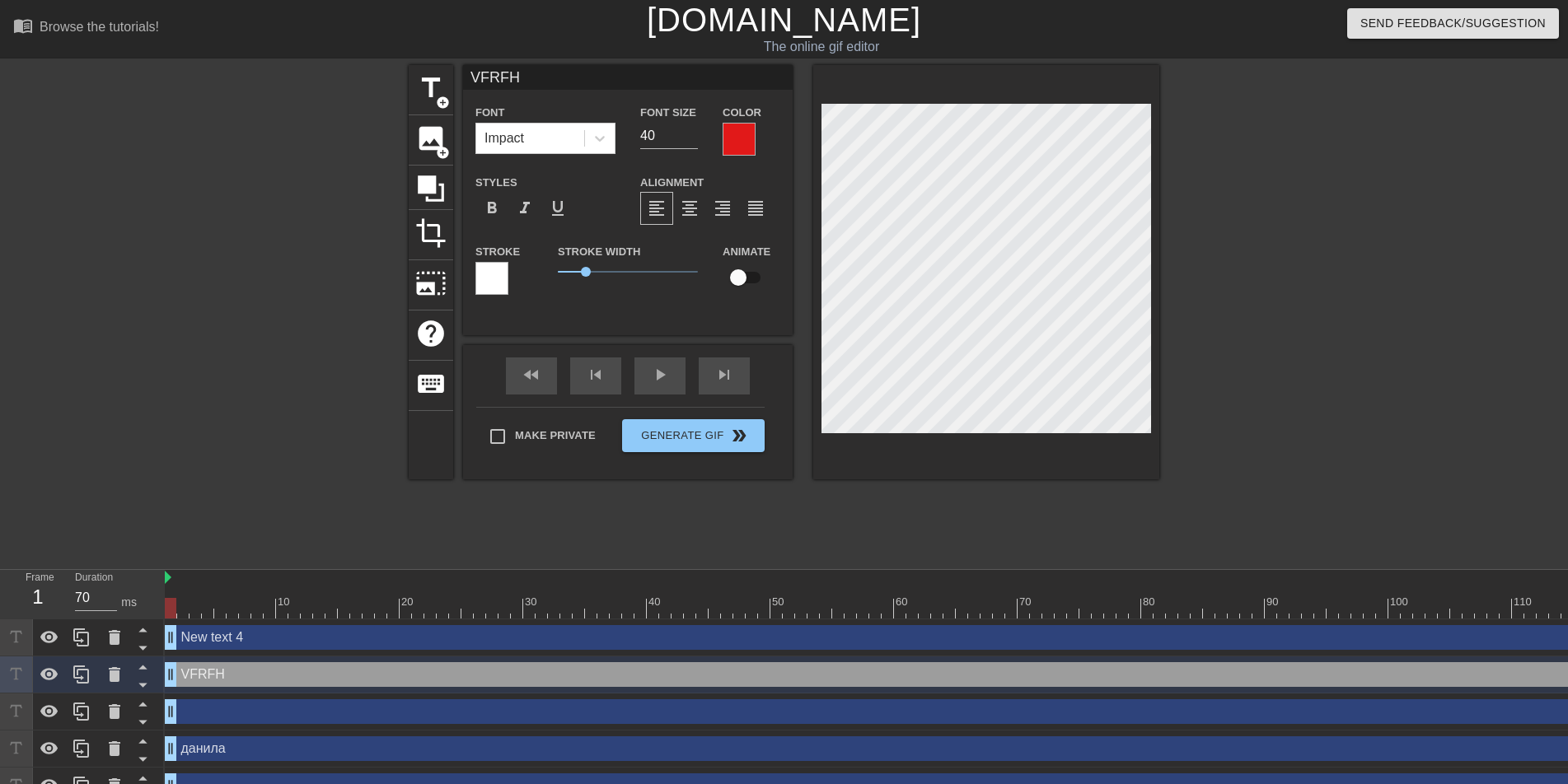
scroll to position [3, 3]
type input "VFRF"
type textarea "VFRF"
type input "VFR"
type textarea "VFR"
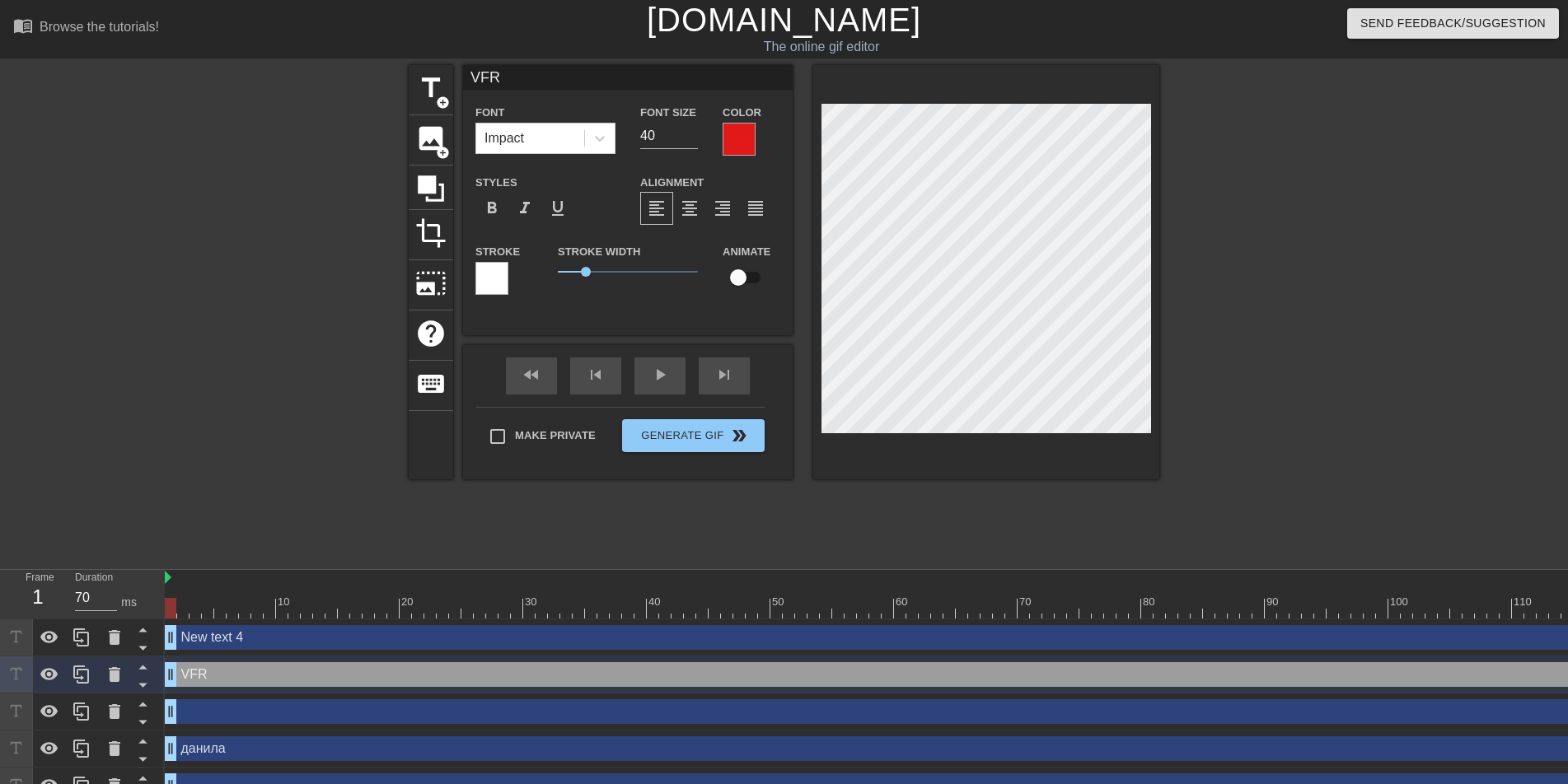
type input "VF"
type textarea "VF"
type input "V"
type textarea "V"
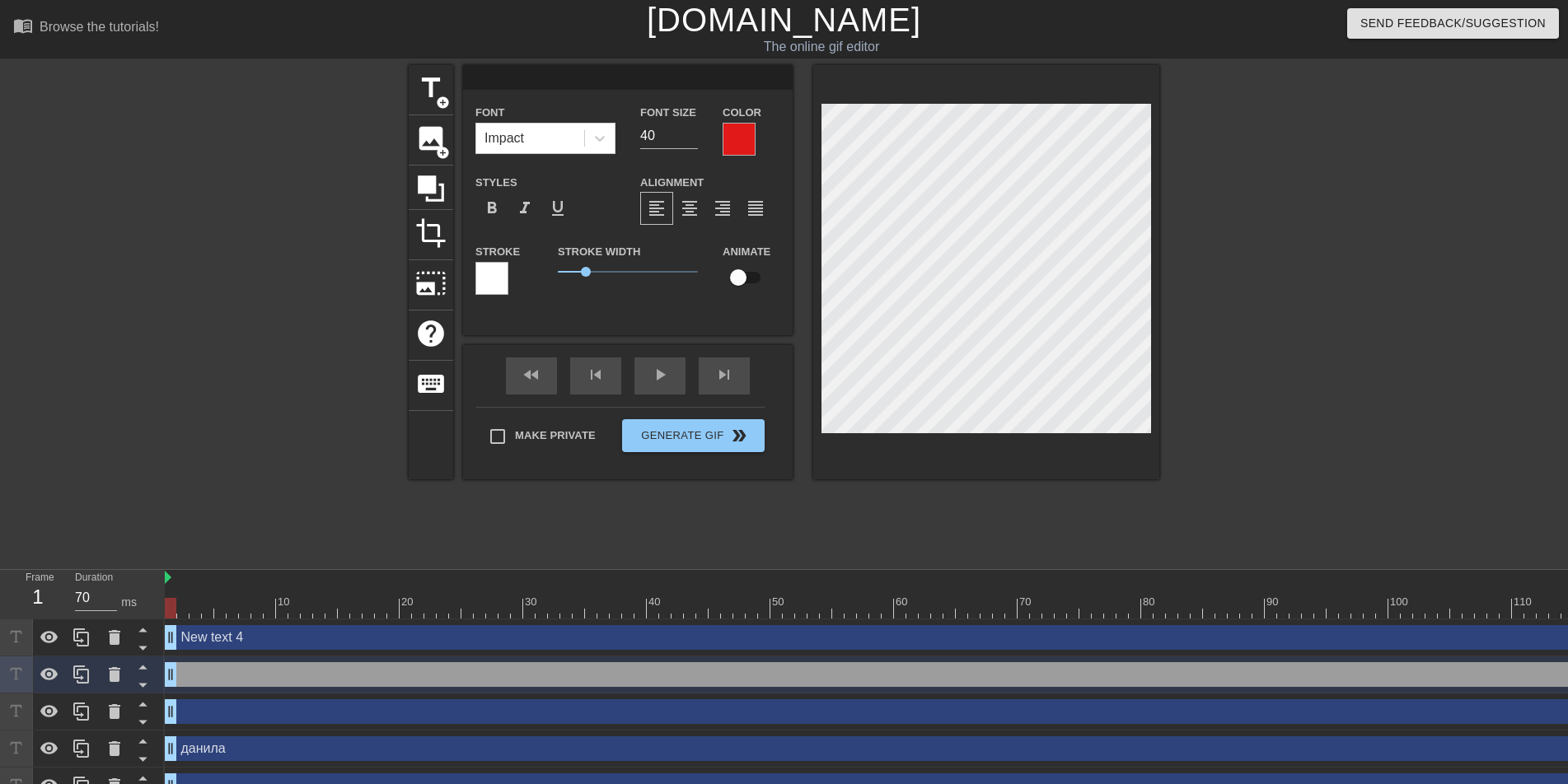
type input "М"
type textarea "М"
type input "МА"
type textarea "МА"
type input "МАК"
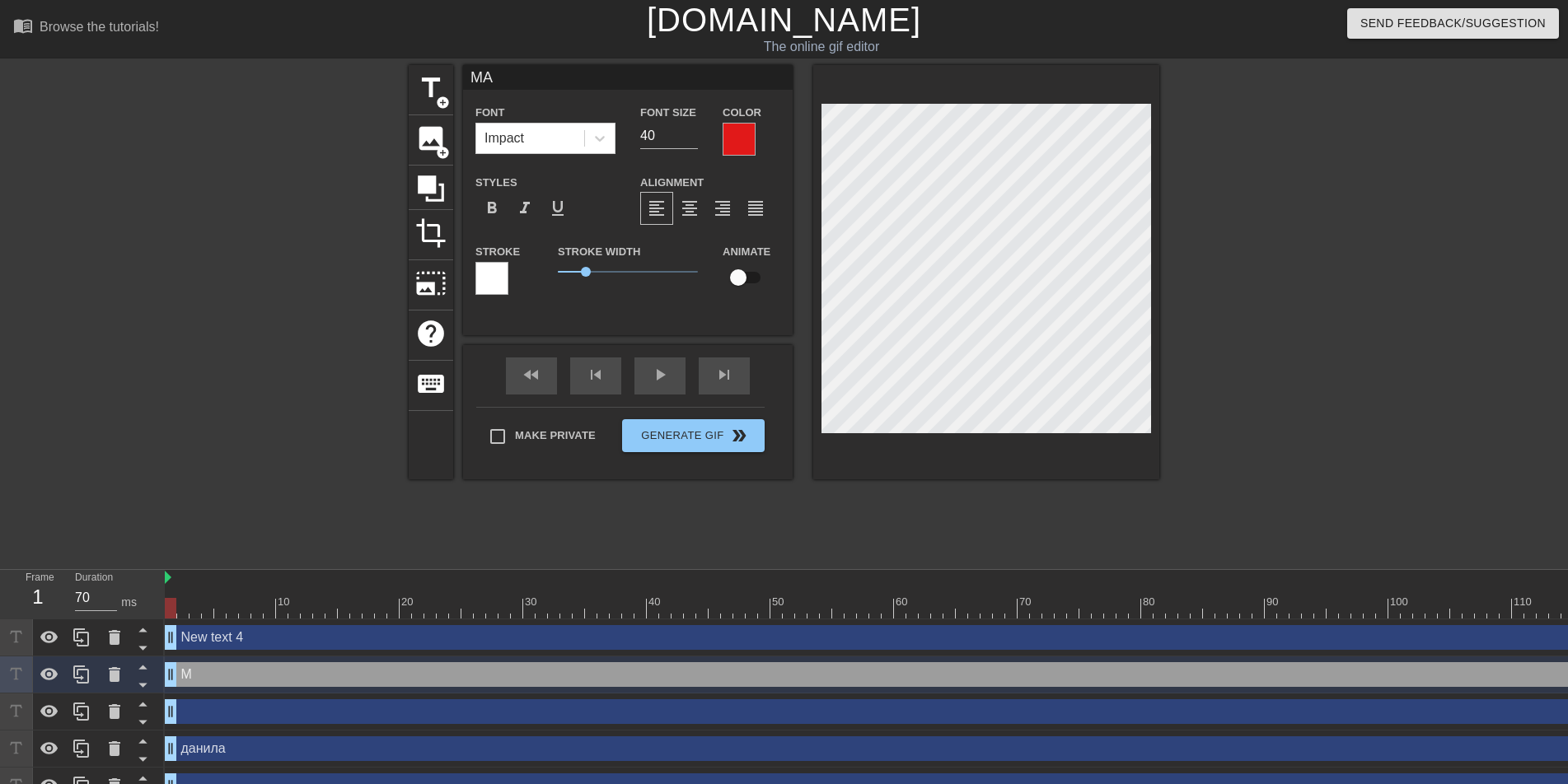
type textarea "МАК"
type input "МАКА"
type textarea "МАКА"
type input "МАКАР"
type textarea "МАКАР"
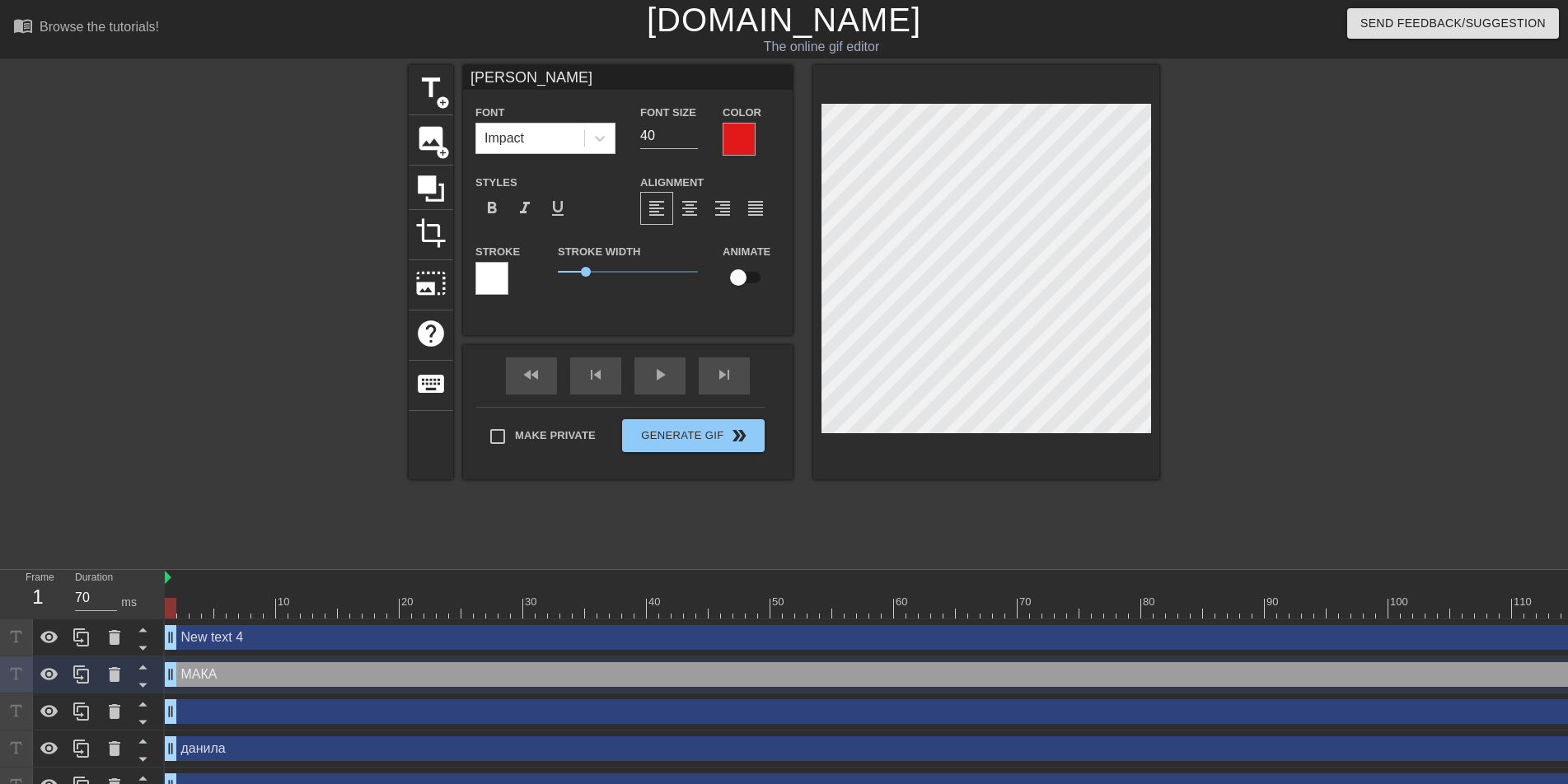
type input "МАКАРО"
type textarea "МАКАРО"
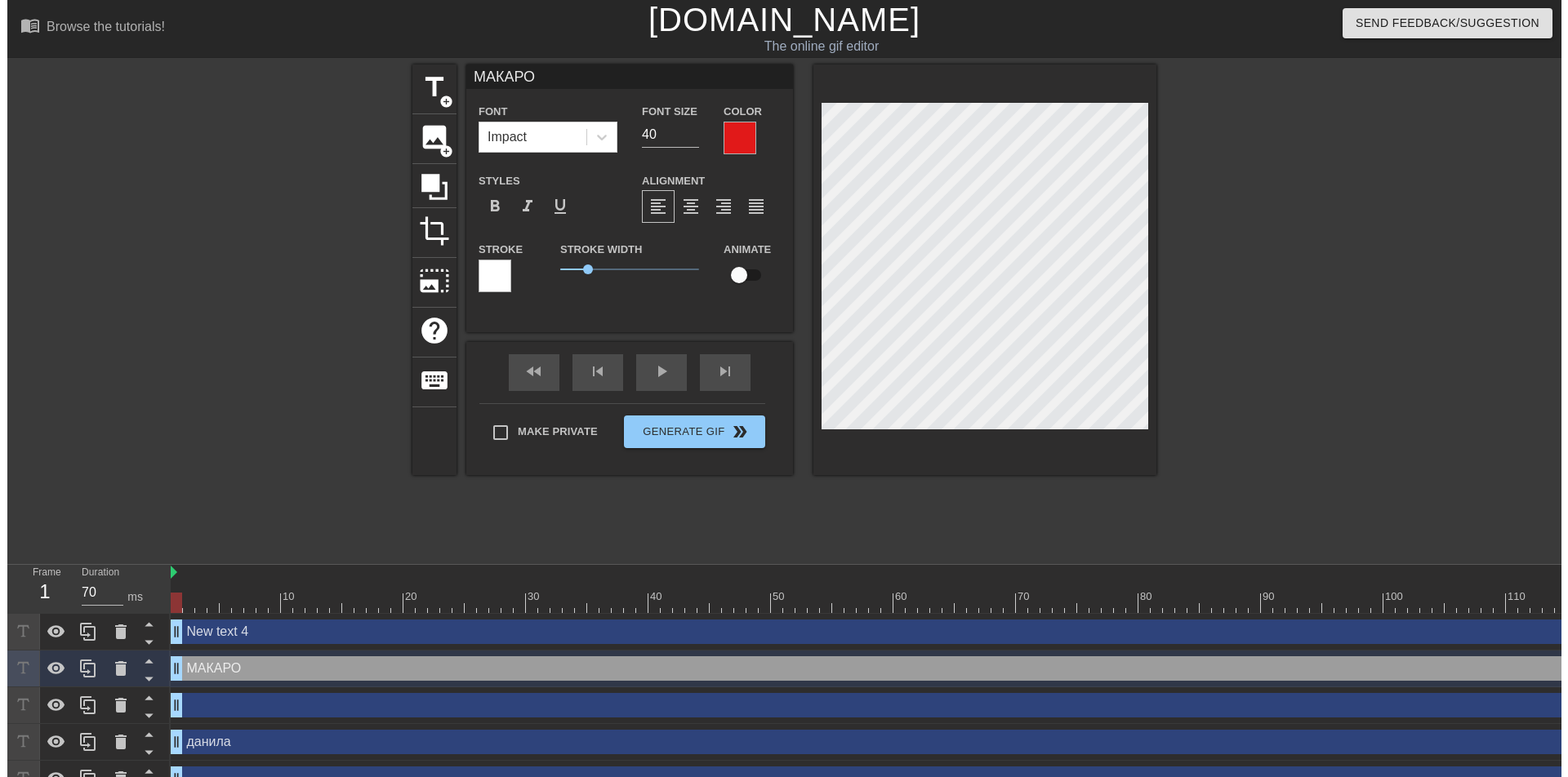
scroll to position [3, 4]
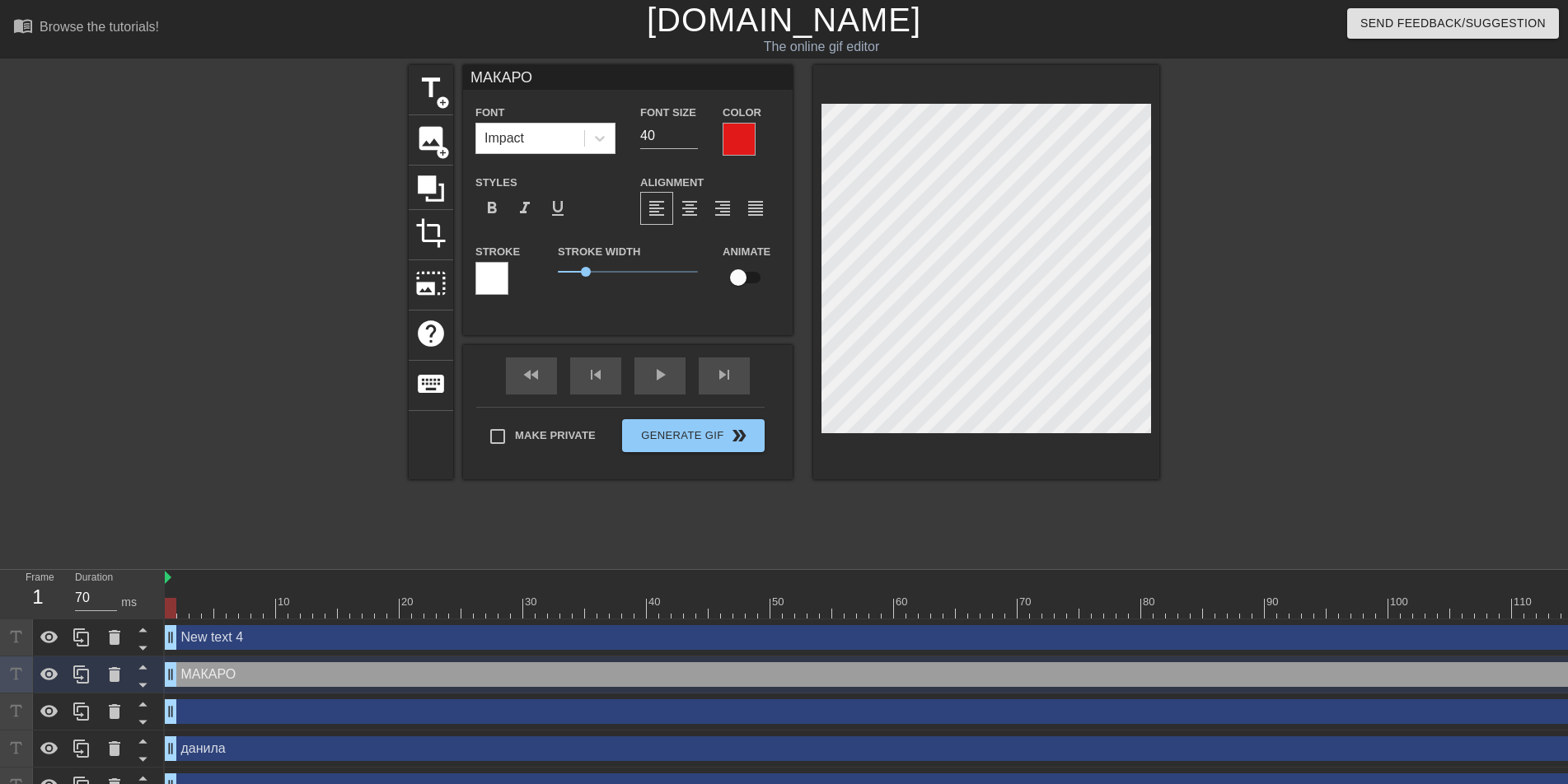
type input "МАКАРОВ"
type textarea "МАКАРОВ"
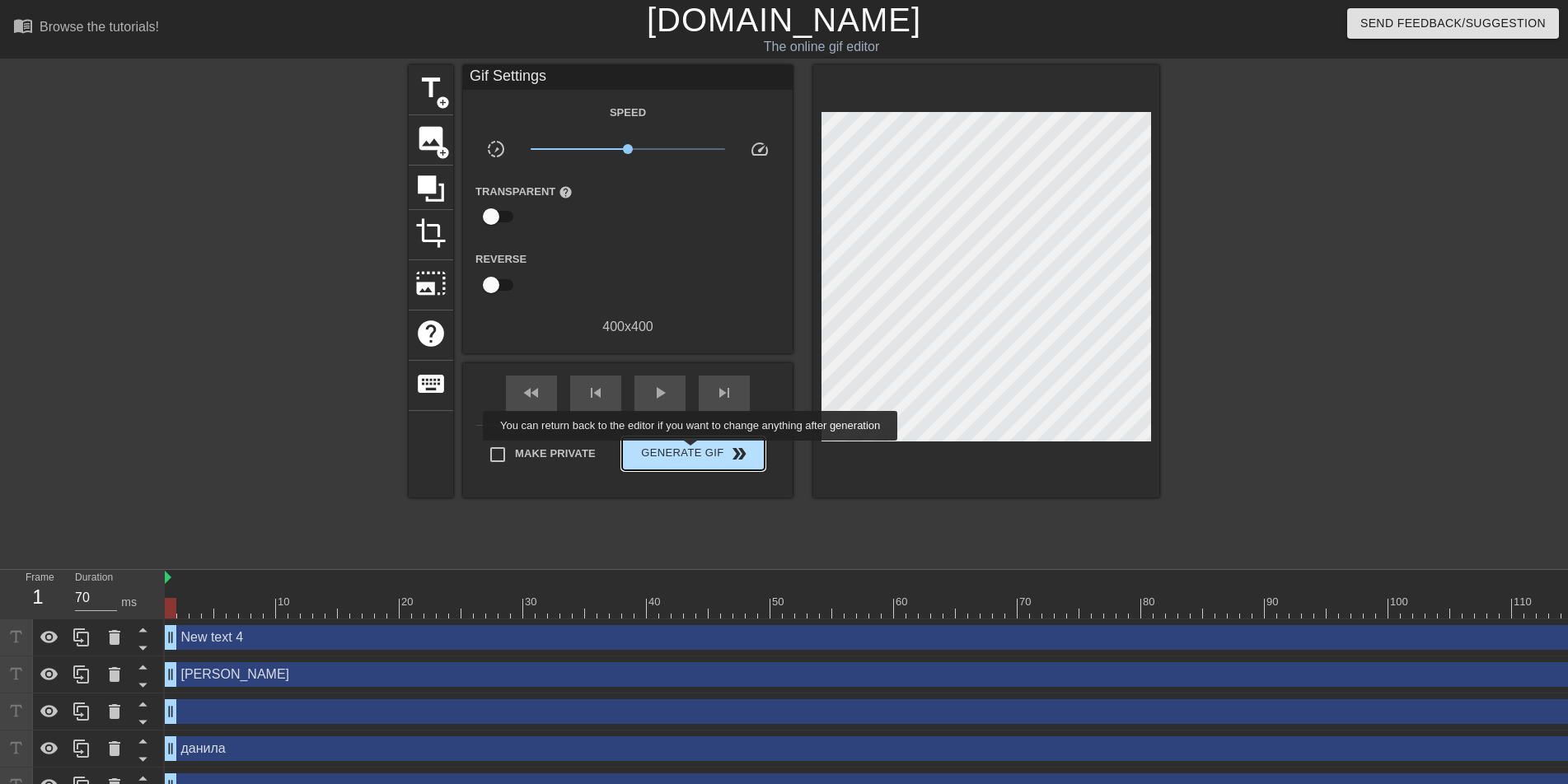
click at [692, 452] on span "Generate Gif double_arrow" at bounding box center [693, 454] width 130 height 20
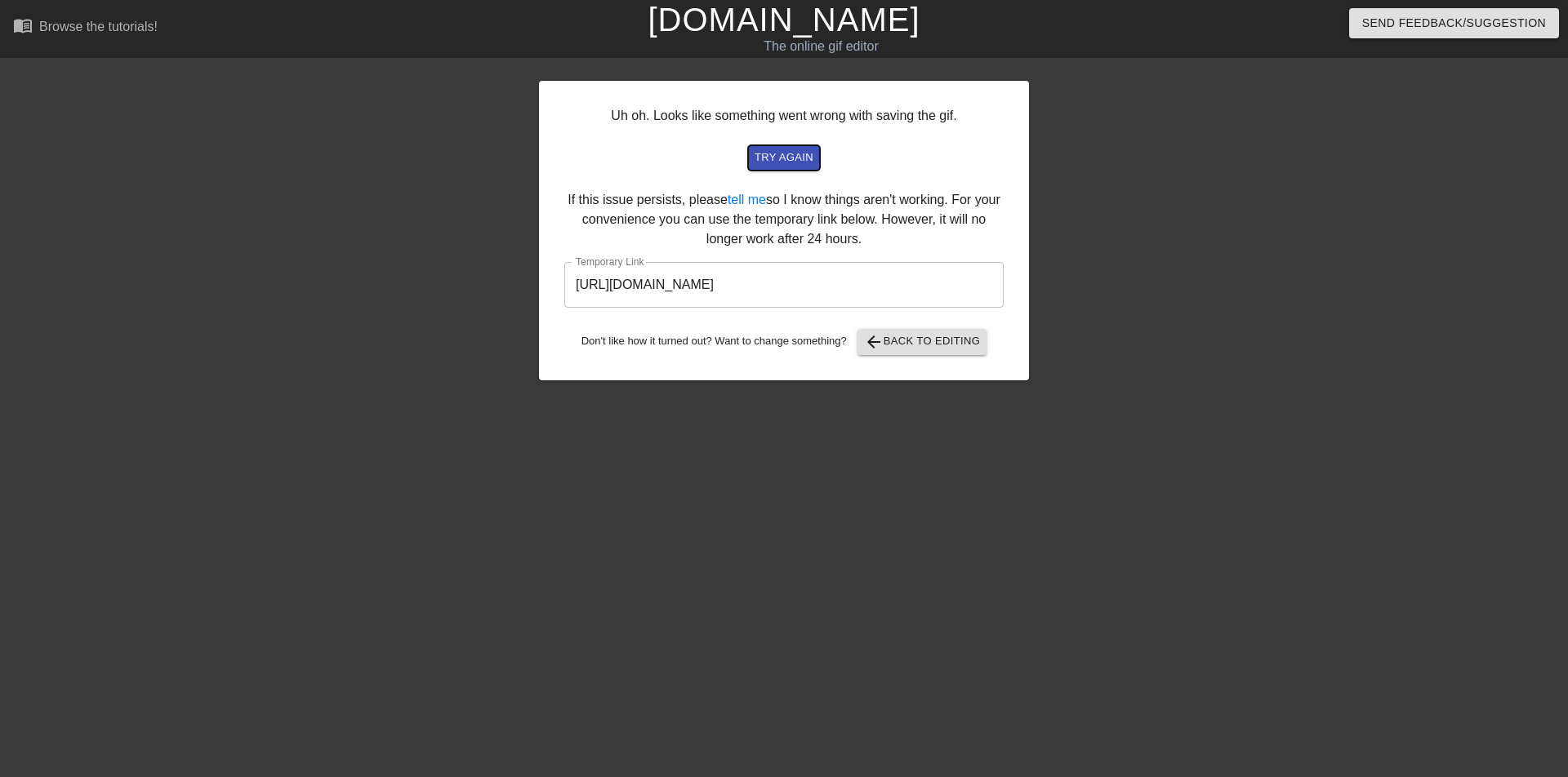
click at [779, 156] on span "try again" at bounding box center [784, 158] width 59 height 18
click at [739, 204] on link "tell me" at bounding box center [747, 200] width 39 height 14
click at [874, 344] on span "arrow_back" at bounding box center [874, 342] width 19 height 19
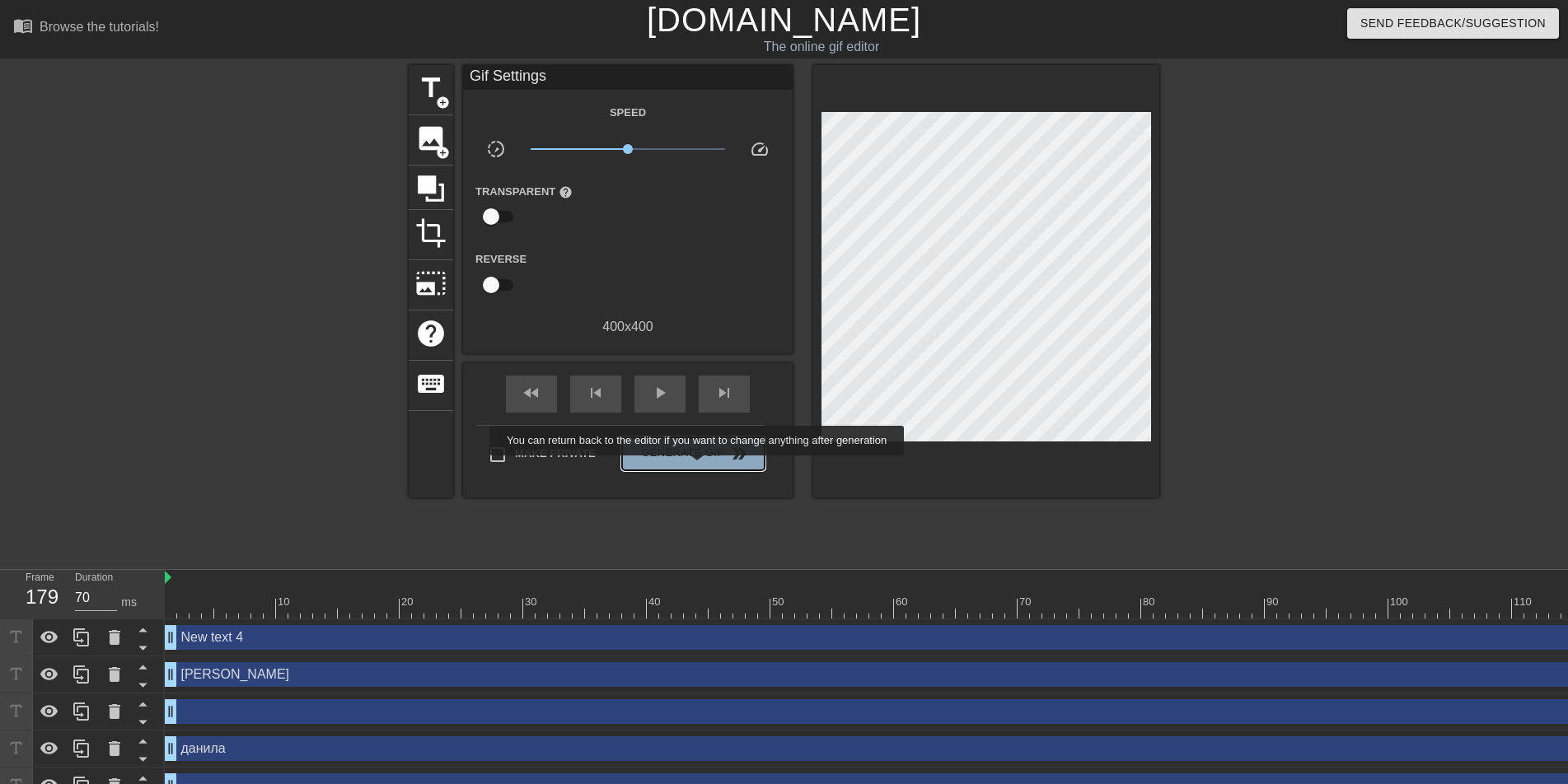
click at [699, 468] on button "Generate Gif double_arrow" at bounding box center [693, 453] width 142 height 33
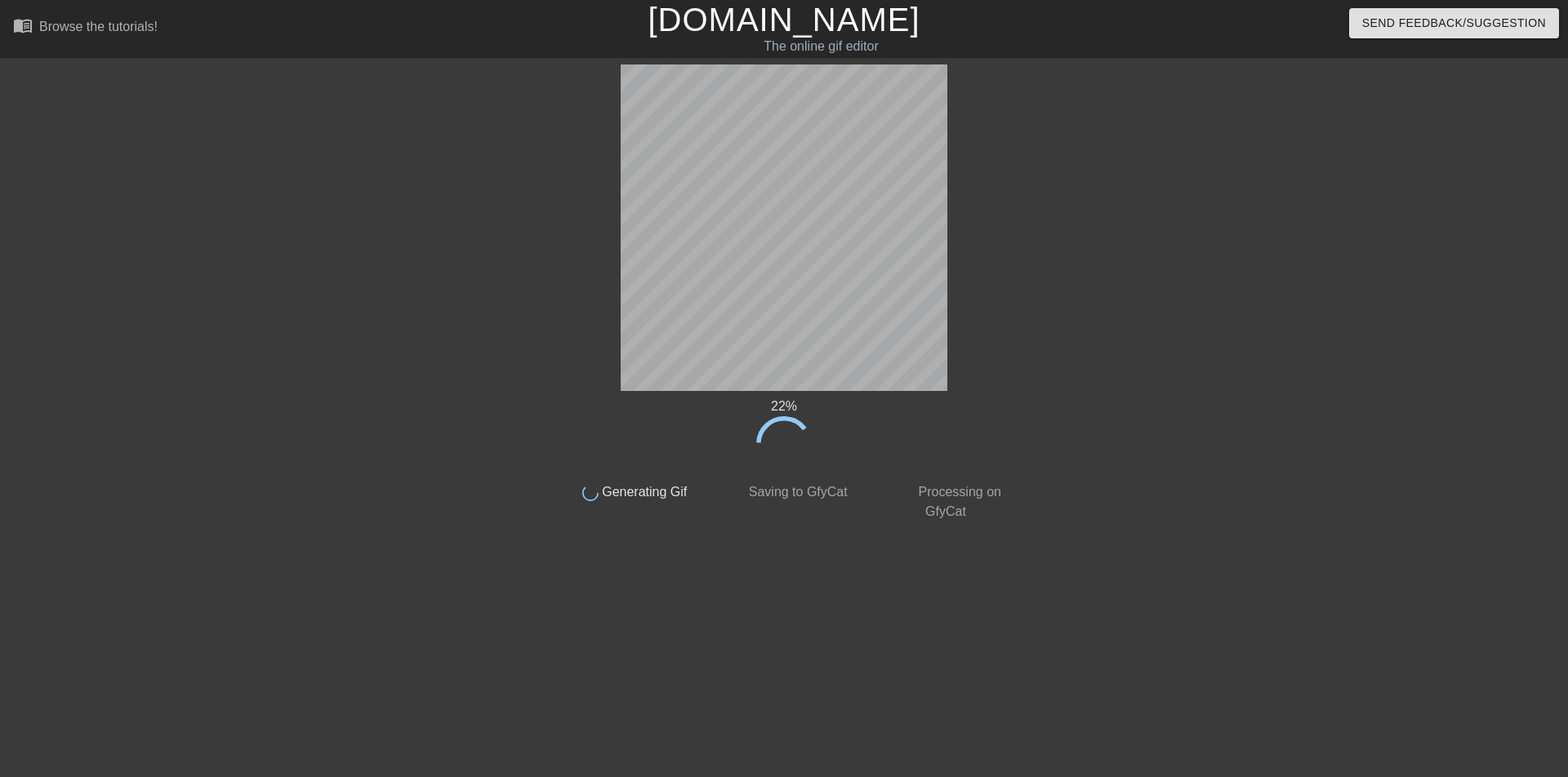
click at [1178, 133] on div at bounding box center [1157, 309] width 245 height 490
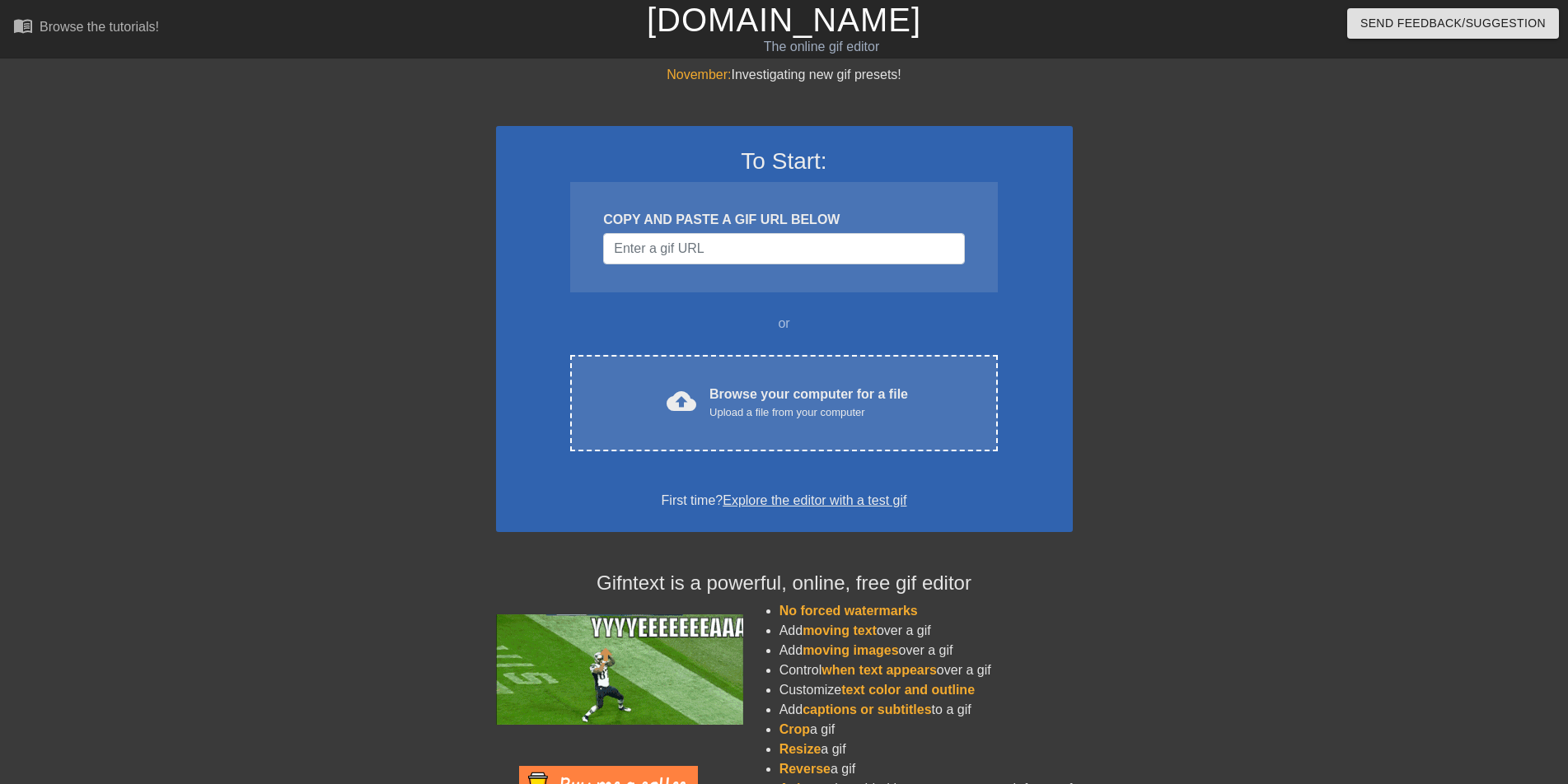
click at [783, 403] on div "Browse your computer for a file Upload a file from your computer" at bounding box center [808, 403] width 198 height 36
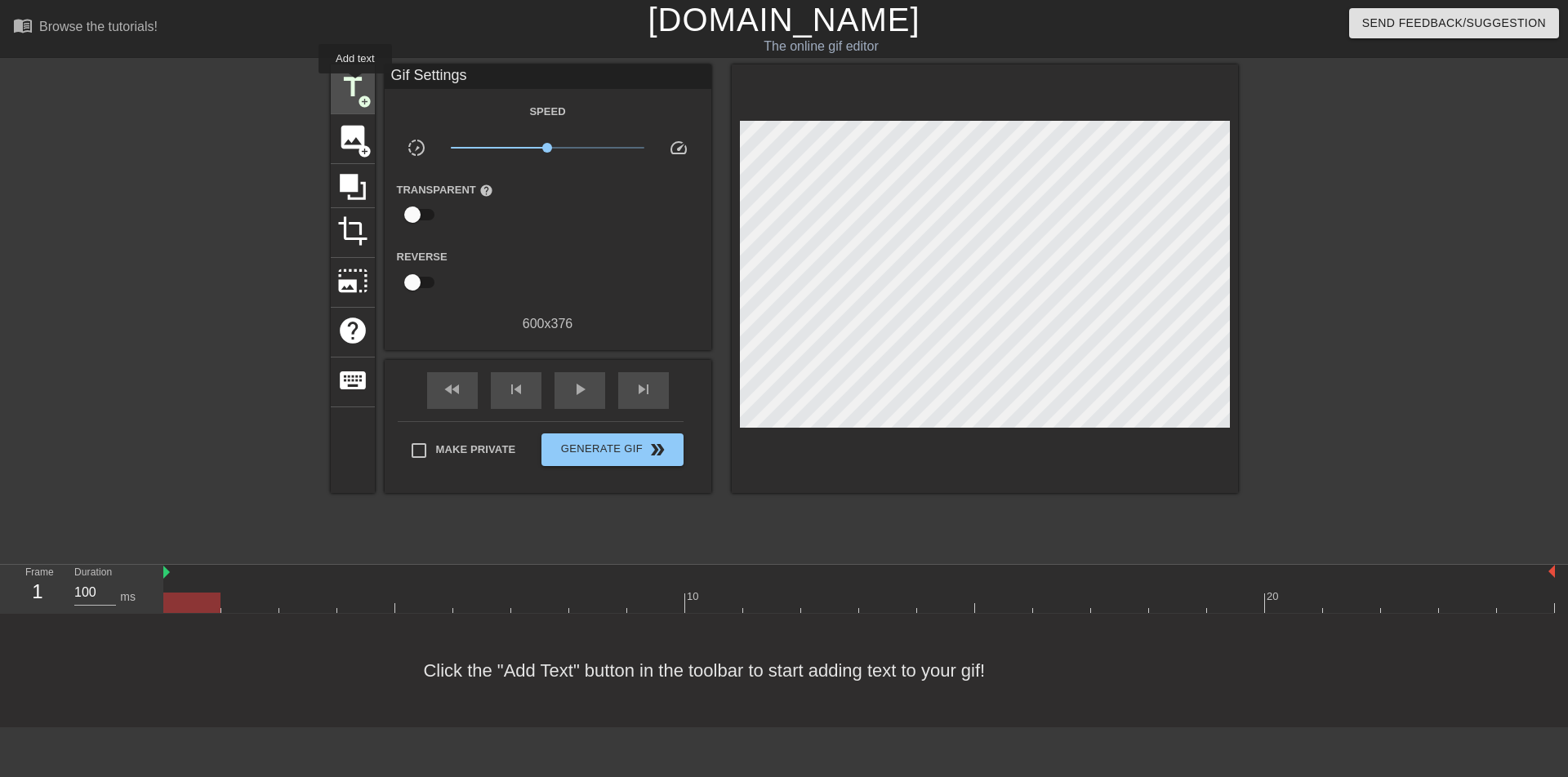
click at [355, 85] on span "title" at bounding box center [352, 87] width 31 height 31
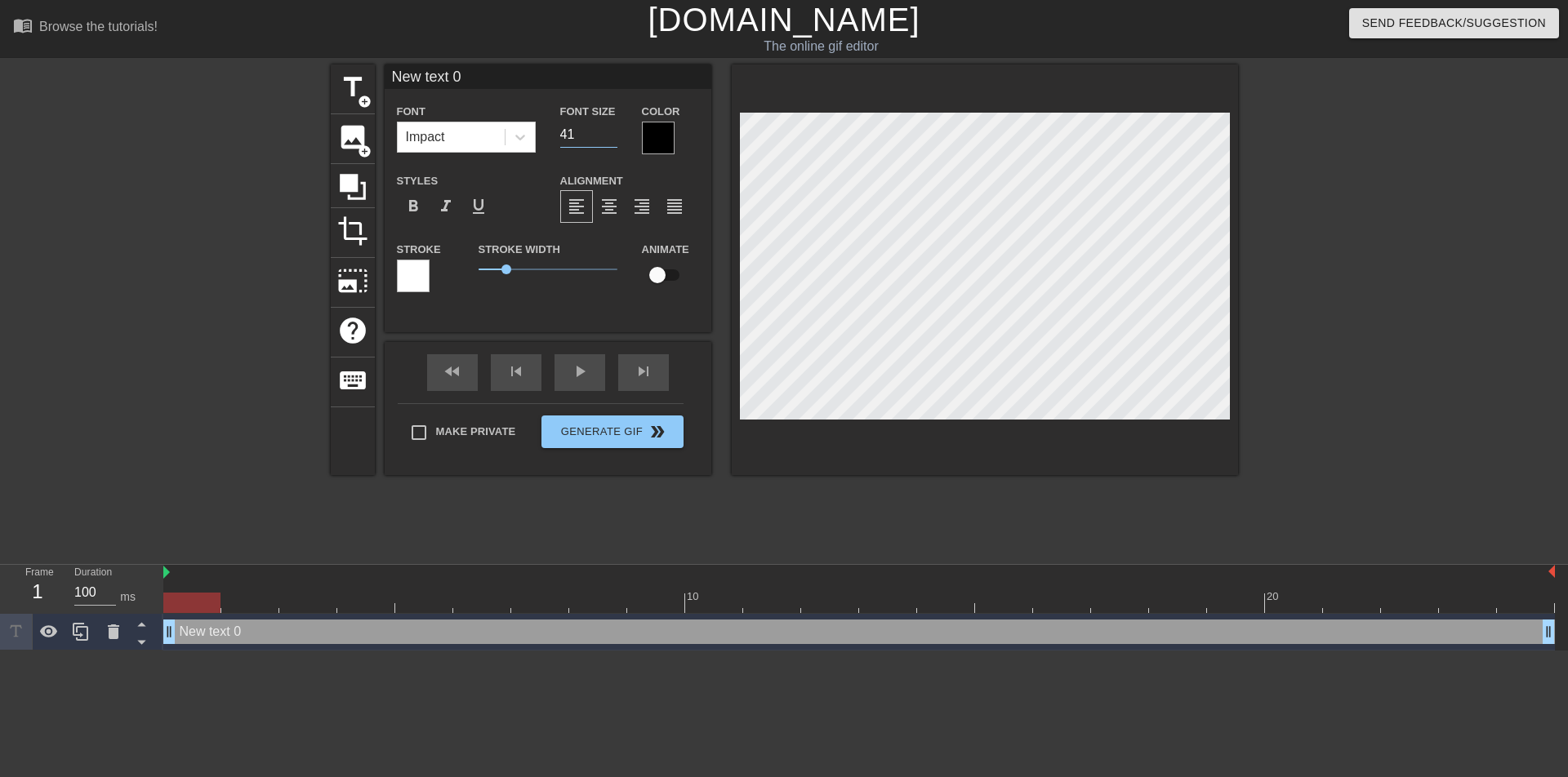
click at [611, 128] on input "41" at bounding box center [588, 135] width 57 height 26
click at [610, 128] on input "42" at bounding box center [588, 135] width 57 height 26
click at [610, 128] on input "43" at bounding box center [588, 135] width 57 height 26
click at [610, 128] on input "44" at bounding box center [588, 135] width 57 height 26
click at [610, 128] on input "45" at bounding box center [588, 135] width 57 height 26
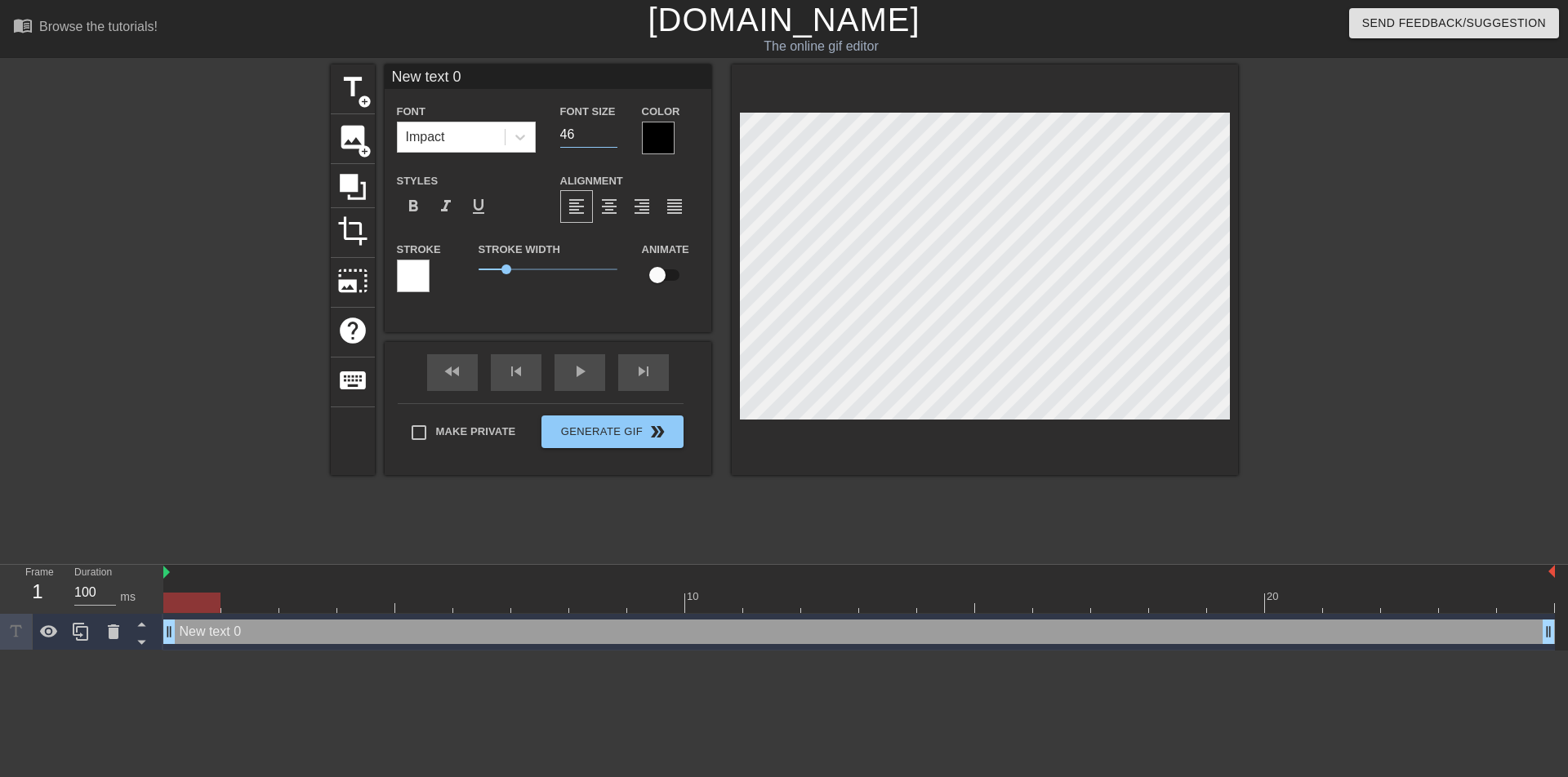
click at [610, 128] on input "46" at bounding box center [588, 135] width 57 height 26
click at [610, 128] on input "47" at bounding box center [588, 135] width 57 height 26
click at [610, 128] on input "48" at bounding box center [588, 135] width 57 height 26
click at [610, 128] on input "49" at bounding box center [588, 135] width 57 height 26
click at [610, 128] on input "50" at bounding box center [588, 135] width 57 height 26
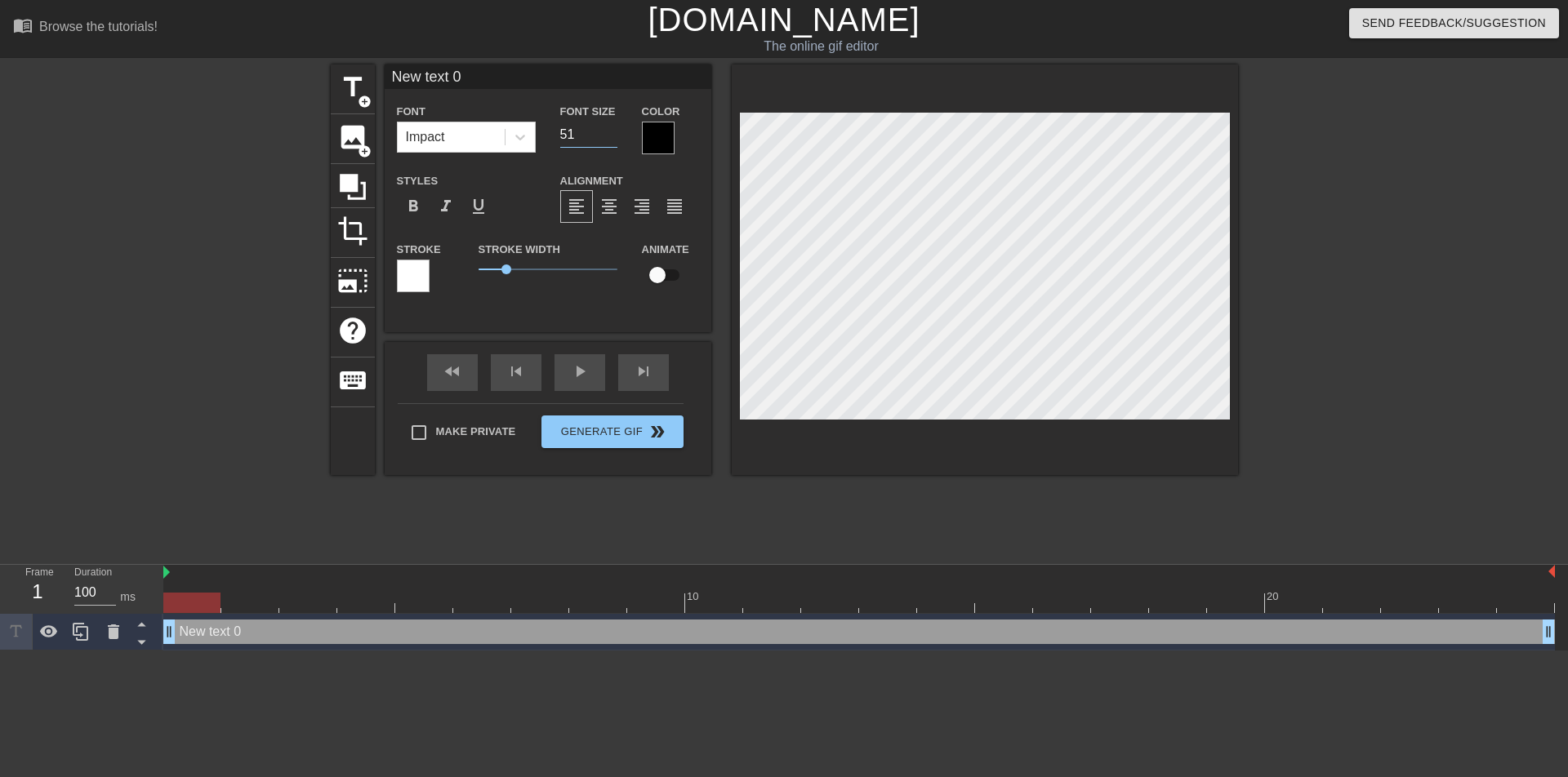
click at [609, 128] on input "51" at bounding box center [588, 135] width 57 height 26
click at [608, 128] on input "52" at bounding box center [588, 135] width 57 height 26
click at [608, 128] on input "53" at bounding box center [588, 135] width 57 height 26
click at [607, 128] on input "54" at bounding box center [588, 135] width 57 height 26
click at [606, 129] on input "55" at bounding box center [588, 135] width 57 height 26
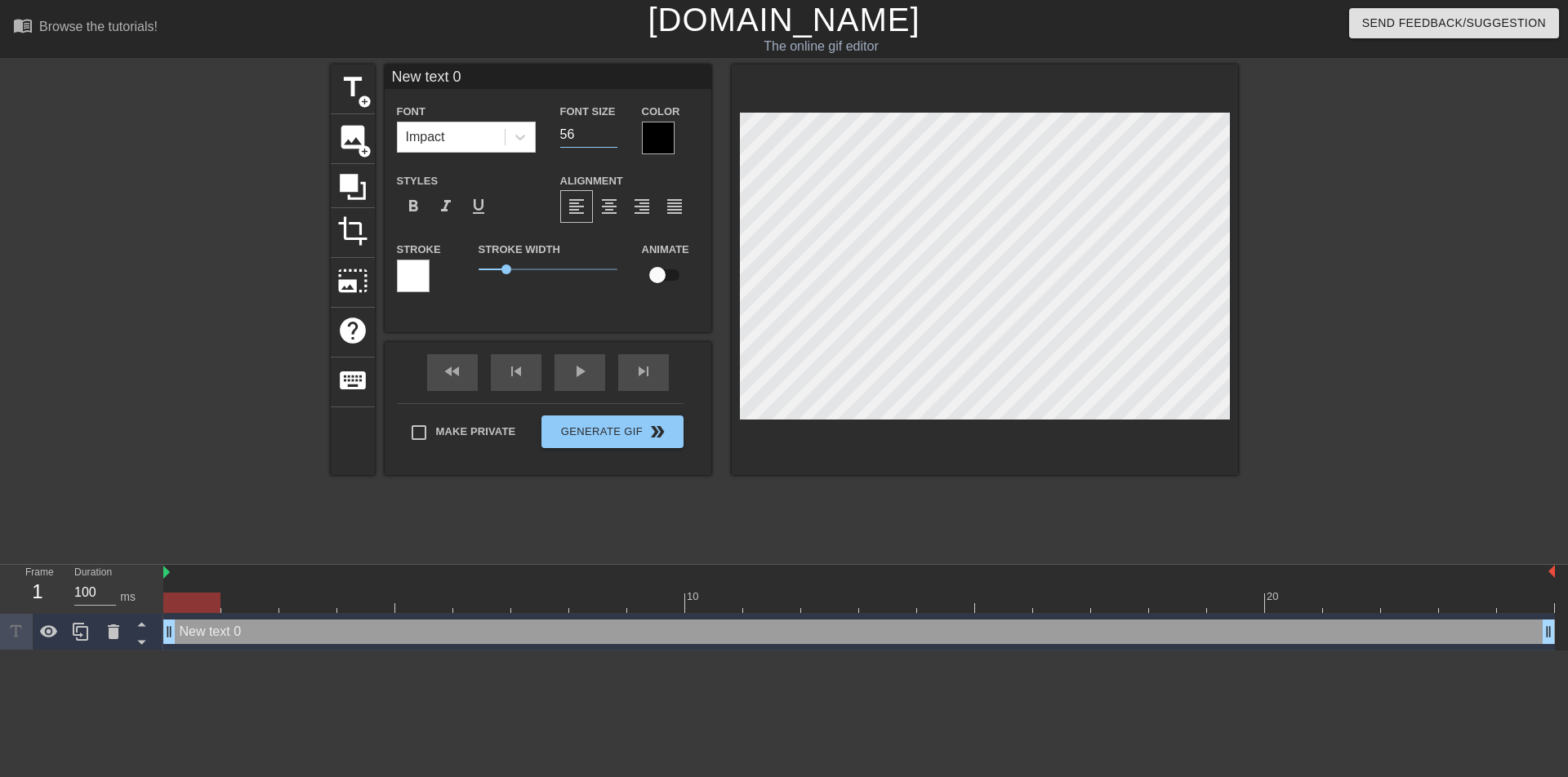
click at [605, 129] on input "56" at bounding box center [588, 135] width 57 height 26
click at [604, 129] on input "57" at bounding box center [588, 135] width 57 height 26
type input "58"
click at [604, 129] on input "58" at bounding box center [588, 135] width 57 height 26
click at [665, 140] on div at bounding box center [658, 137] width 33 height 33
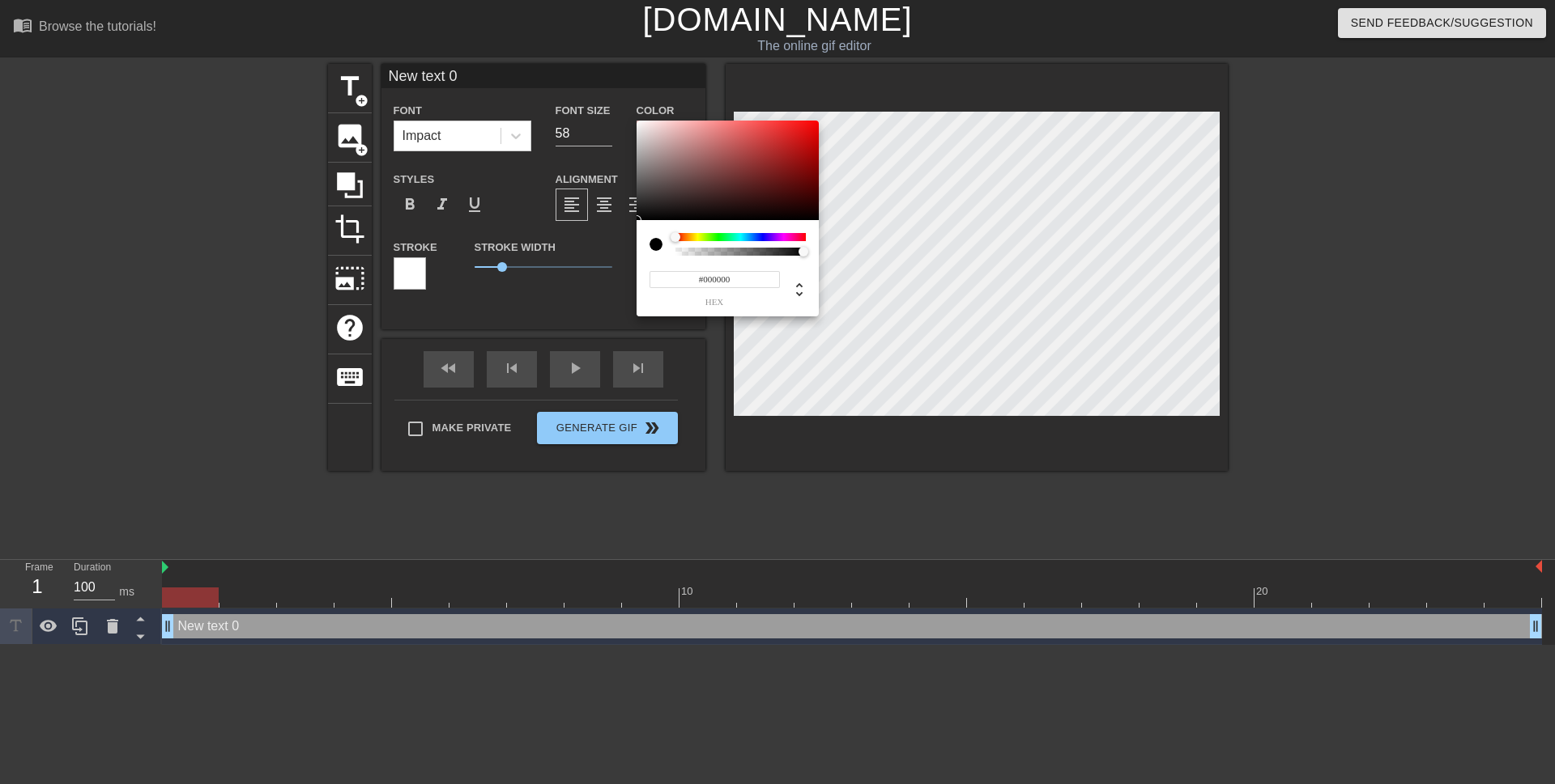
type input "#D70C0C"
click at [808, 136] on div at bounding box center [728, 170] width 183 height 100
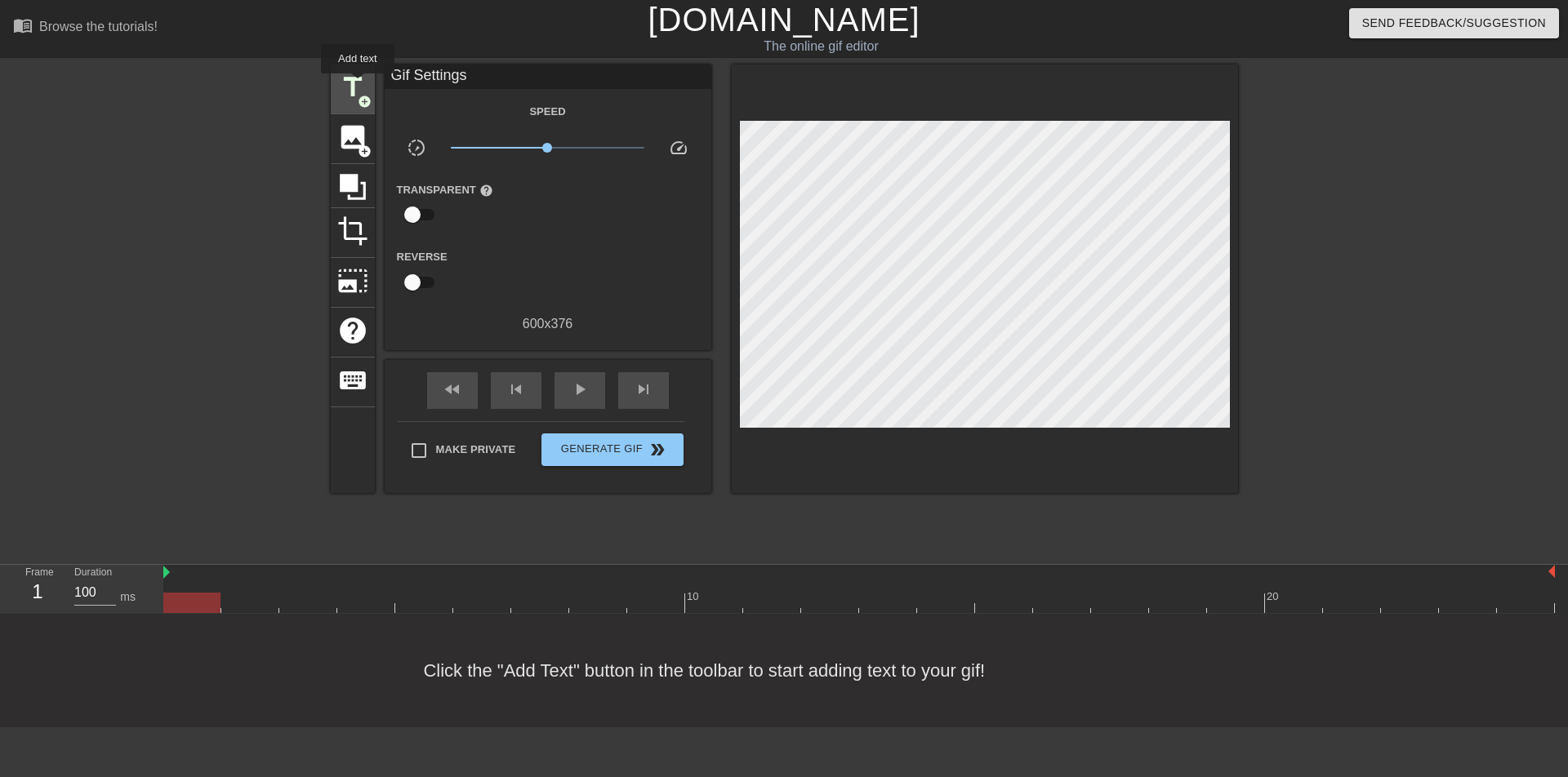
click at [358, 85] on span "title" at bounding box center [352, 87] width 31 height 31
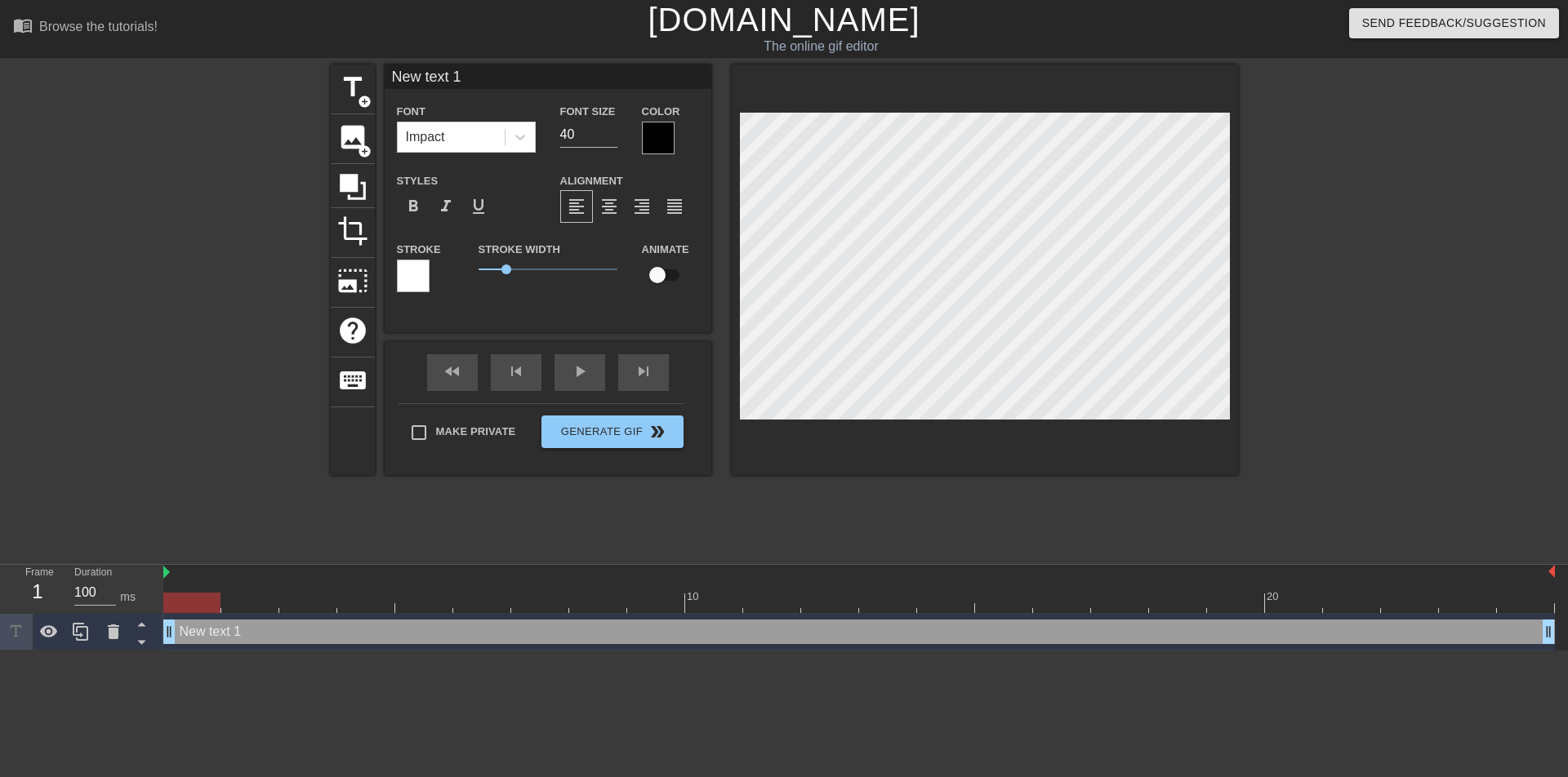
scroll to position [3, 3]
type input "New tex 1"
type textarea "New tex 1"
type input "New te 1"
type textarea "New te 1"
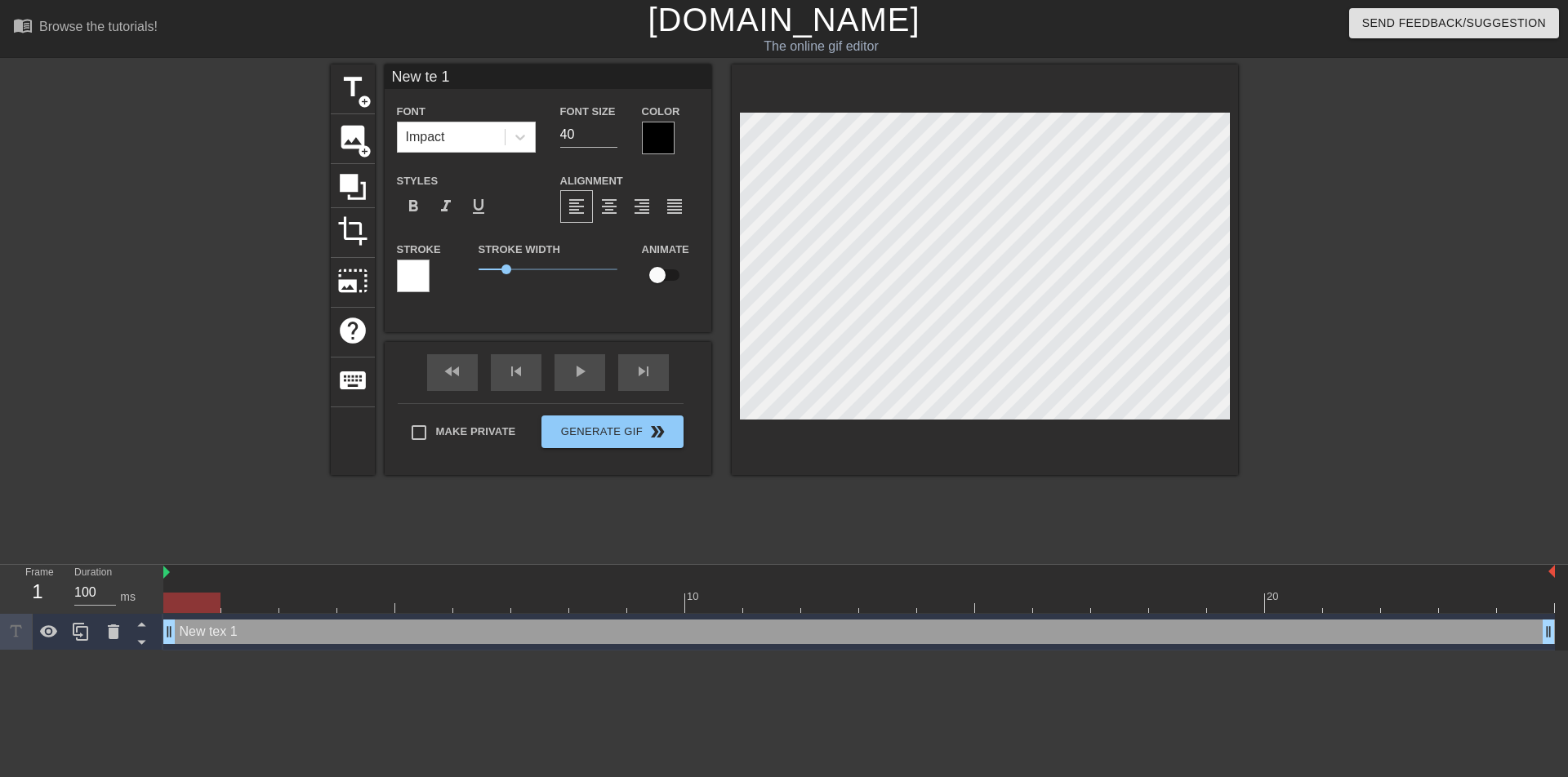
type input "New t 1"
type textarea "New t 1"
type input "New 1"
type textarea "New 1"
type input "New 1"
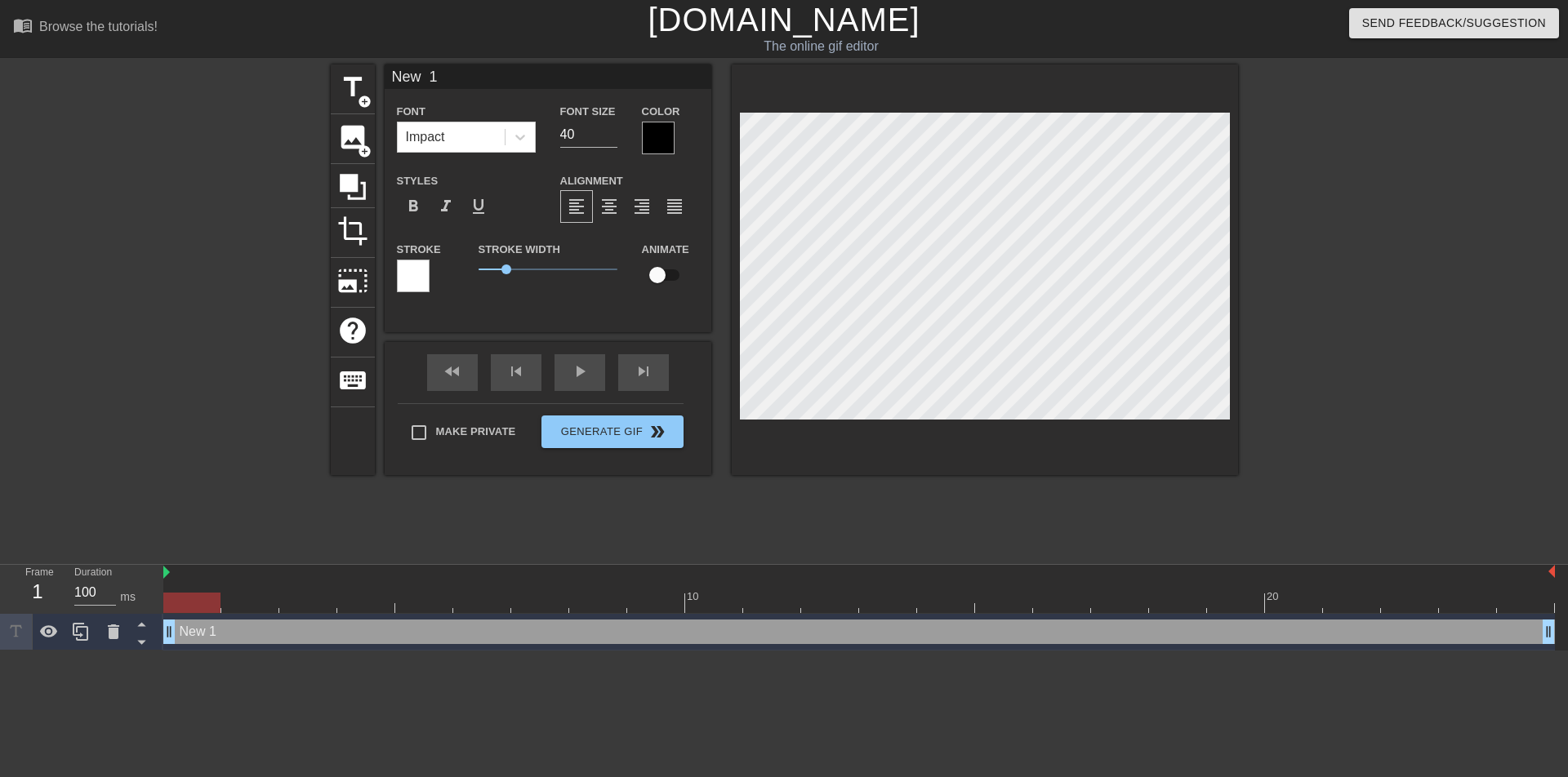
type textarea "New 1"
type input "Ne 1"
type textarea "Ne 1"
type input "N 1"
type textarea "N 1"
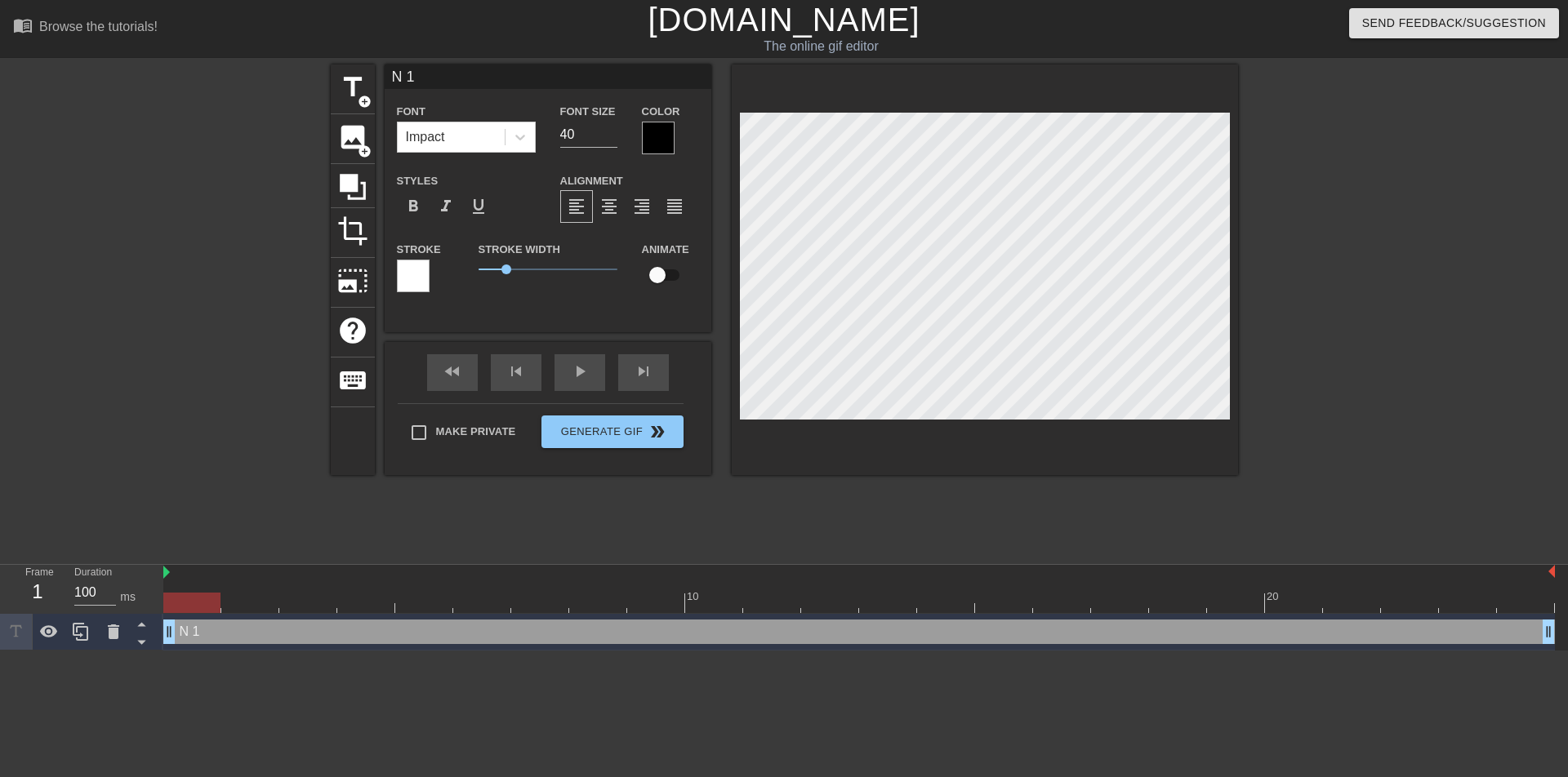
type input "1"
type textarea "1"
type input "м 1"
type textarea "м 1"
type input "ма 1"
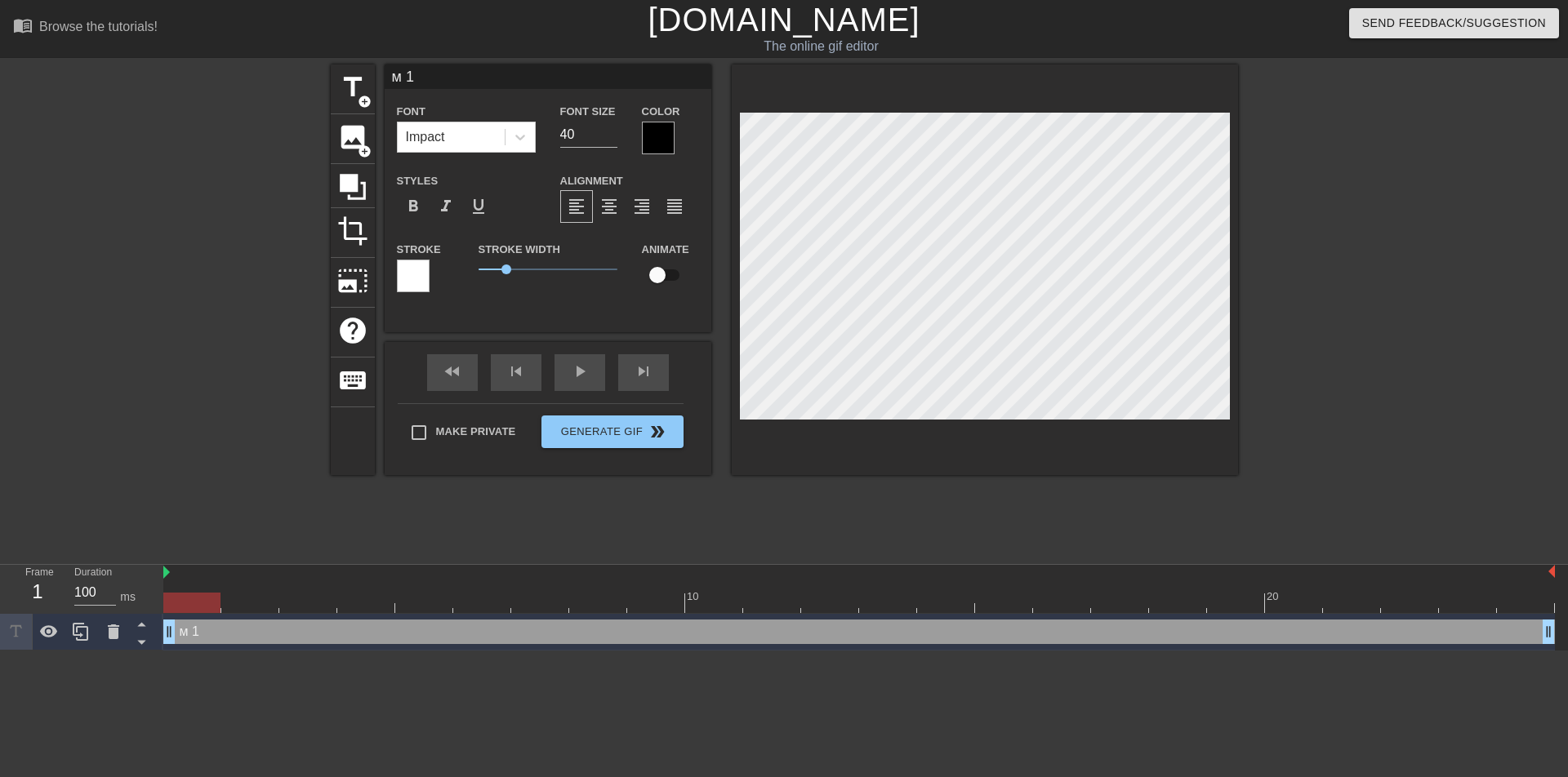
type textarea "ма 1"
type input "мак 1"
type textarea "мак 1"
type input "мака 1"
type textarea "мака 1"
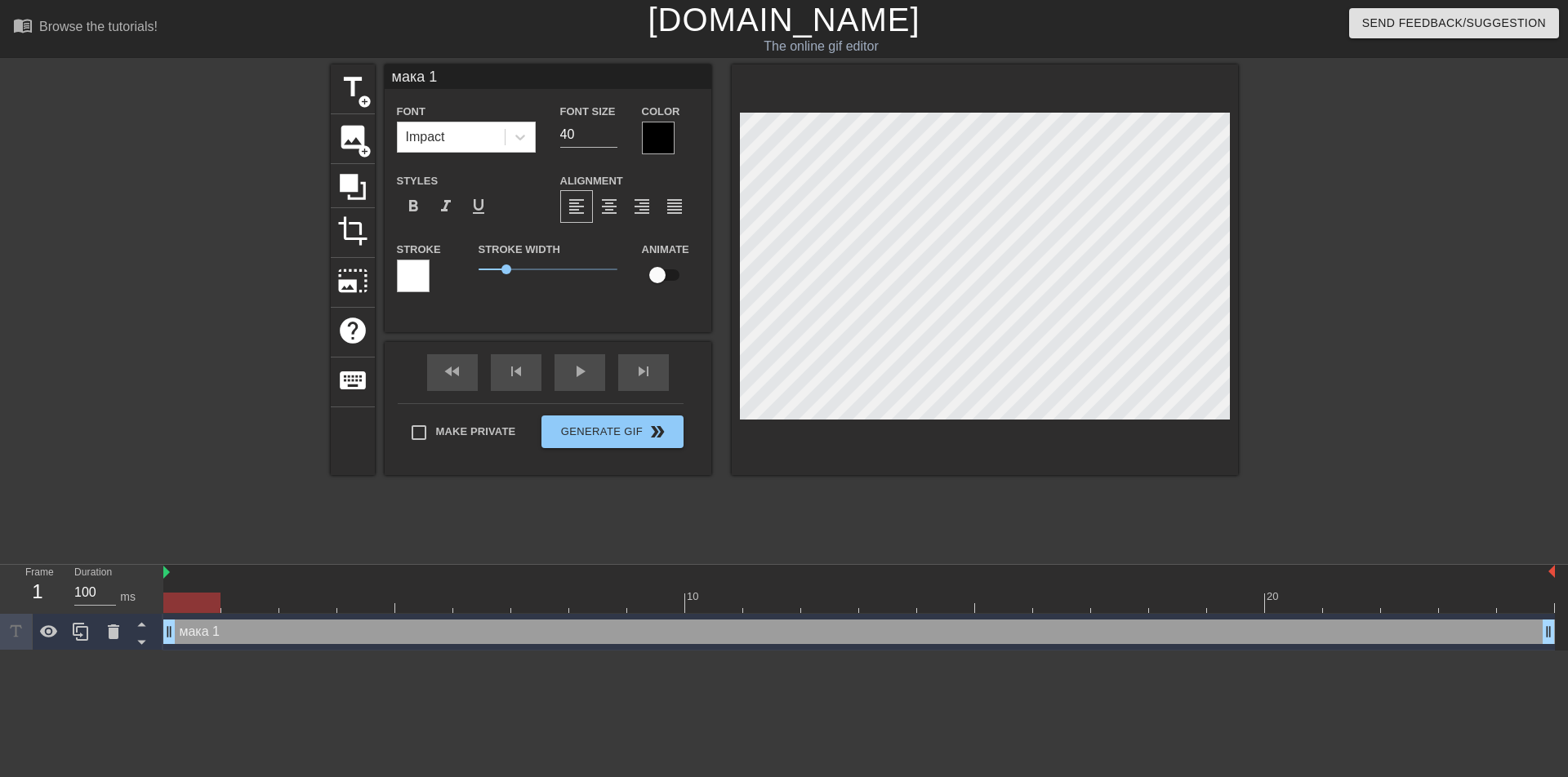
scroll to position [3, 4]
type input "макар 1"
type textarea "макар 1"
type input "макаро 1"
type textarea "макаро 1"
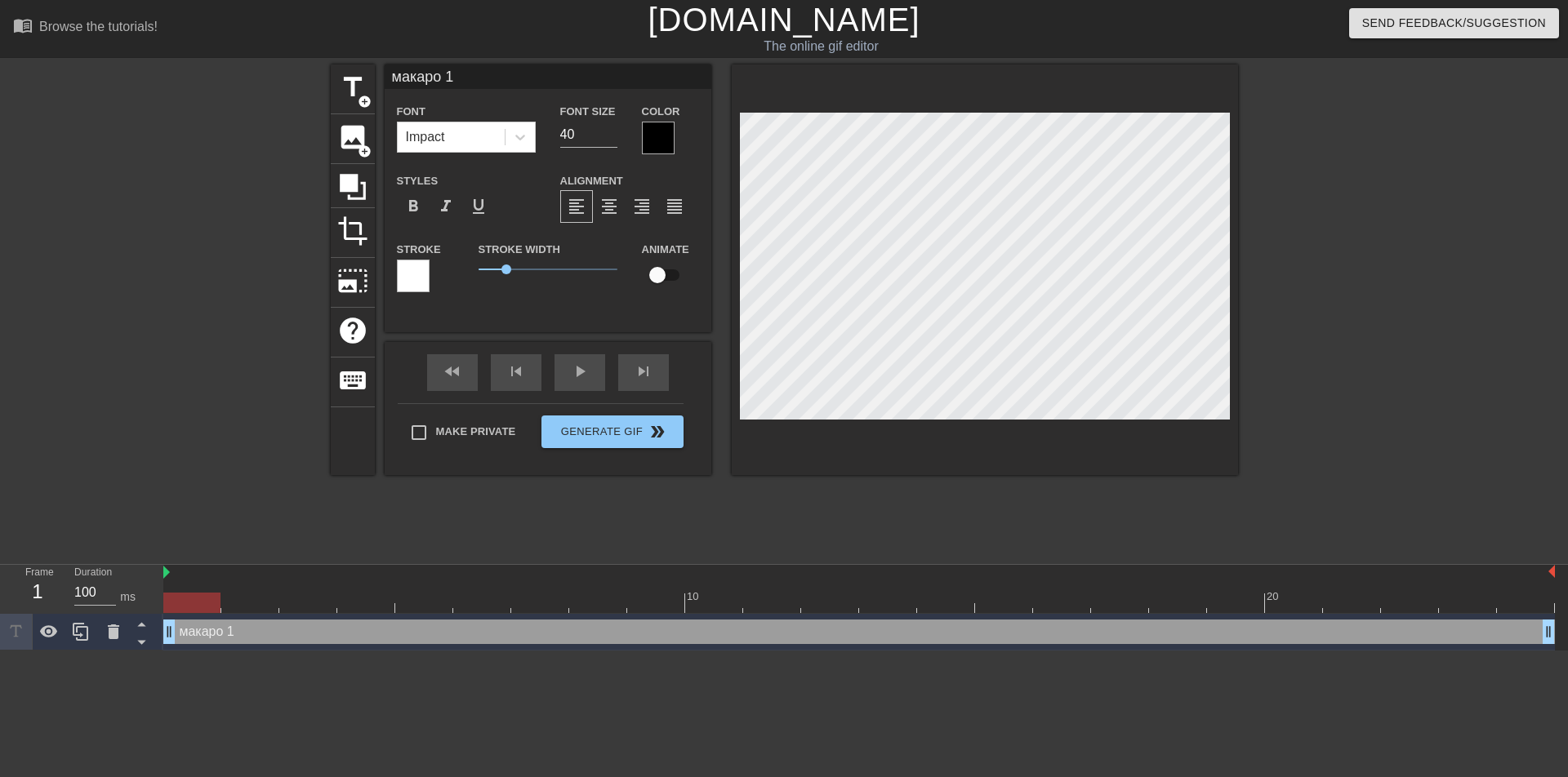
scroll to position [3, 4]
type input "макаров 1"
type textarea "макаров 1"
click at [612, 131] on input "41" at bounding box center [588, 135] width 57 height 26
click at [612, 130] on input "42" at bounding box center [588, 135] width 57 height 26
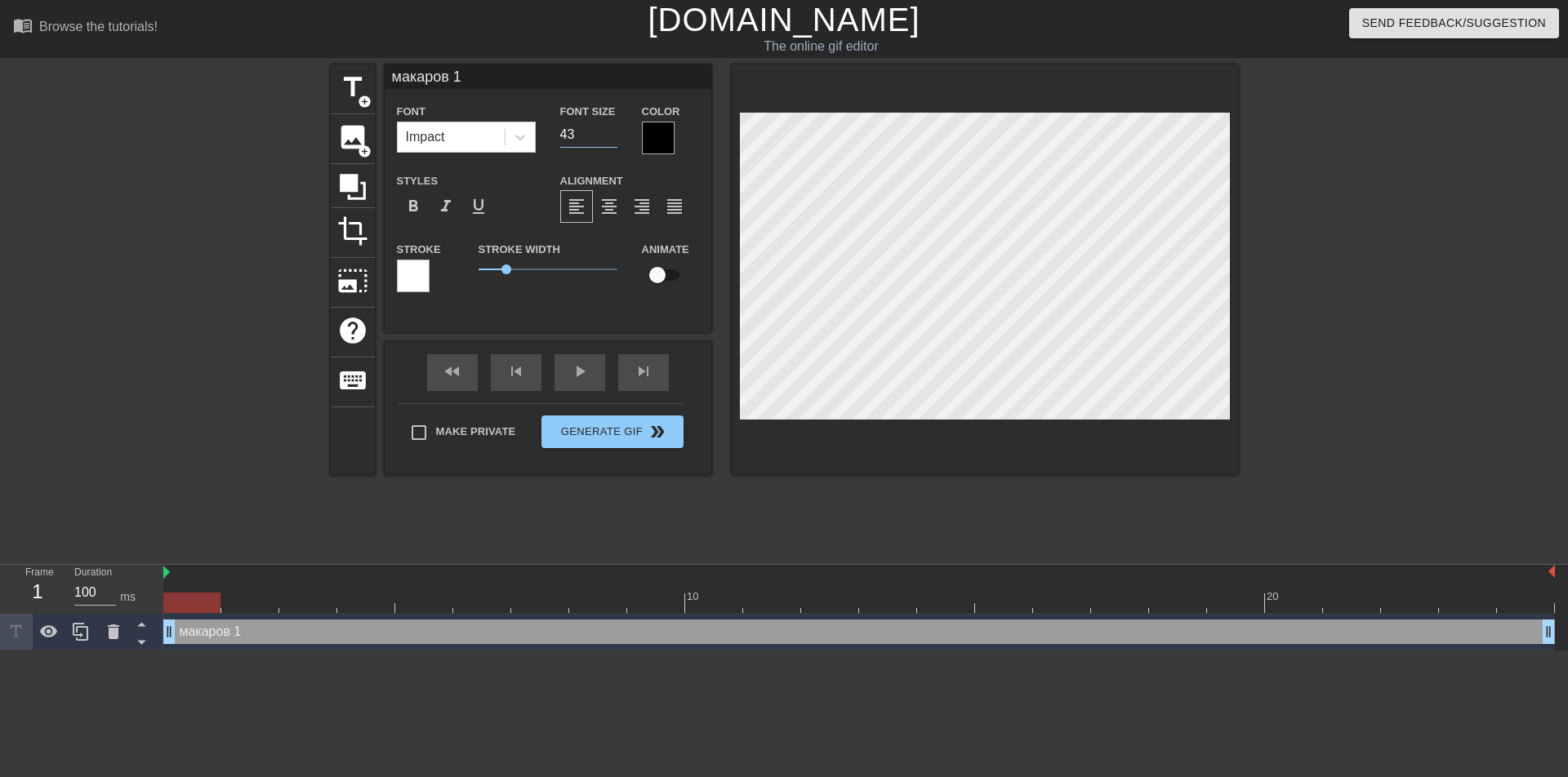
click at [610, 130] on input "43" at bounding box center [588, 135] width 57 height 26
click at [610, 130] on input "44" at bounding box center [588, 135] width 57 height 26
click at [610, 130] on input "45" at bounding box center [588, 135] width 57 height 26
click at [610, 130] on input "46" at bounding box center [588, 135] width 57 height 26
click at [609, 130] on input "47" at bounding box center [588, 135] width 57 height 26
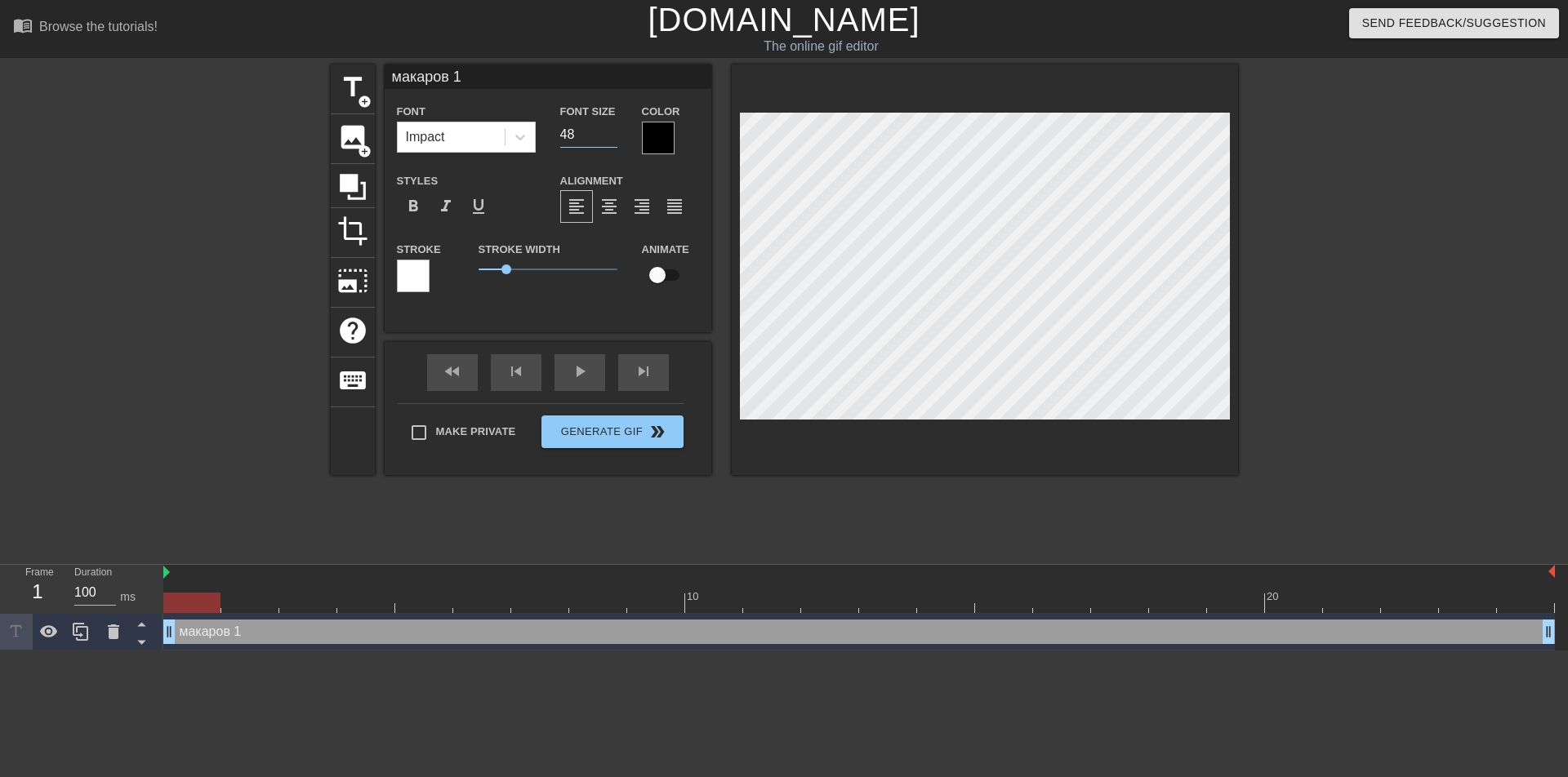
click at [609, 130] on input "48" at bounding box center [588, 135] width 57 height 26
click at [609, 130] on input "49" at bounding box center [588, 135] width 57 height 26
click at [609, 130] on input "50" at bounding box center [588, 135] width 57 height 26
click at [609, 130] on input "51" at bounding box center [588, 135] width 57 height 26
click at [609, 130] on input "52" at bounding box center [588, 135] width 57 height 26
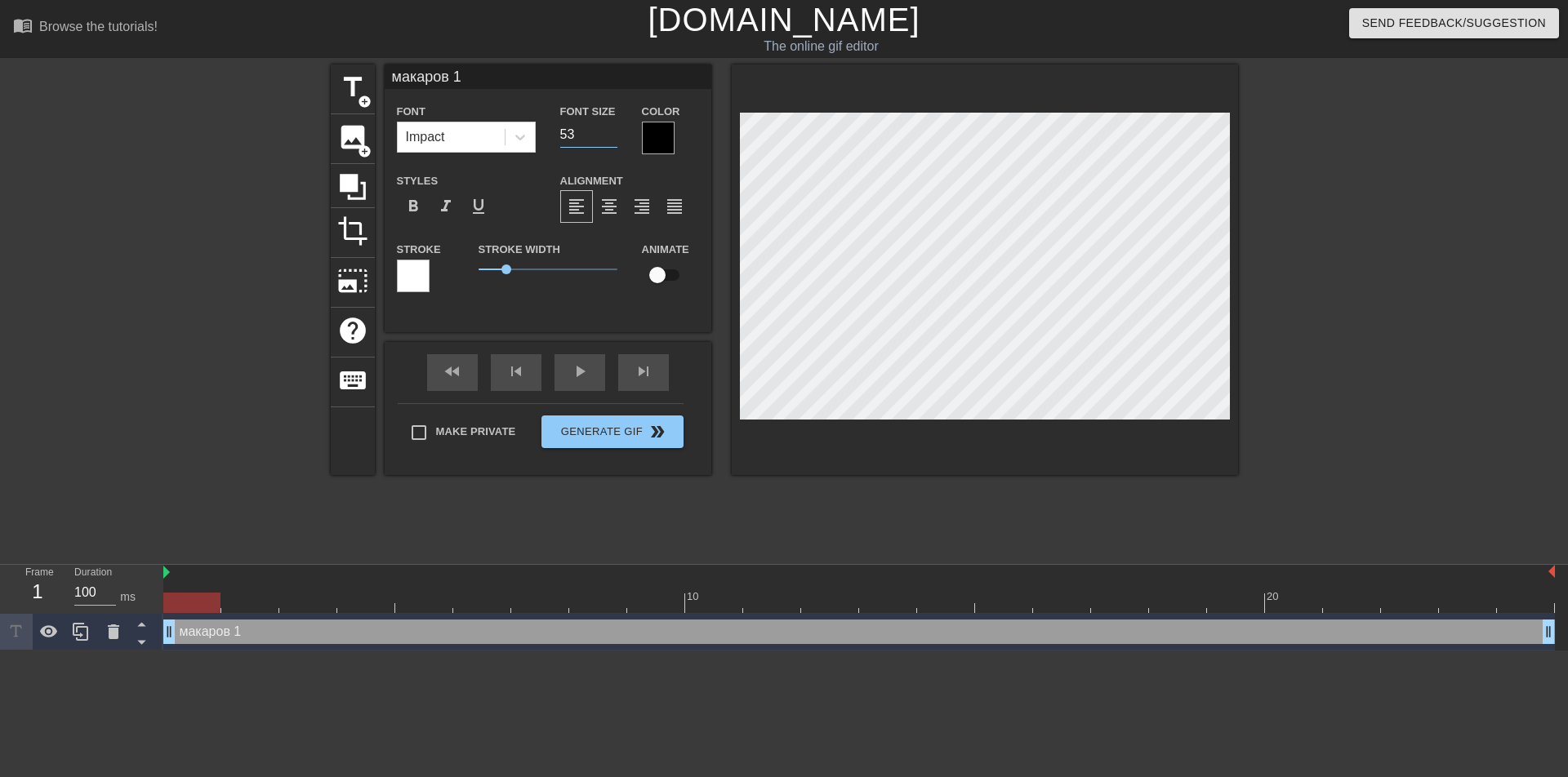
click at [607, 130] on input "53" at bounding box center [588, 135] width 57 height 26
click at [607, 130] on input "54" at bounding box center [588, 135] width 57 height 26
click at [604, 130] on input "55" at bounding box center [588, 135] width 57 height 26
click at [599, 130] on input "55" at bounding box center [588, 135] width 57 height 26
click at [598, 130] on input "55" at bounding box center [588, 135] width 57 height 26
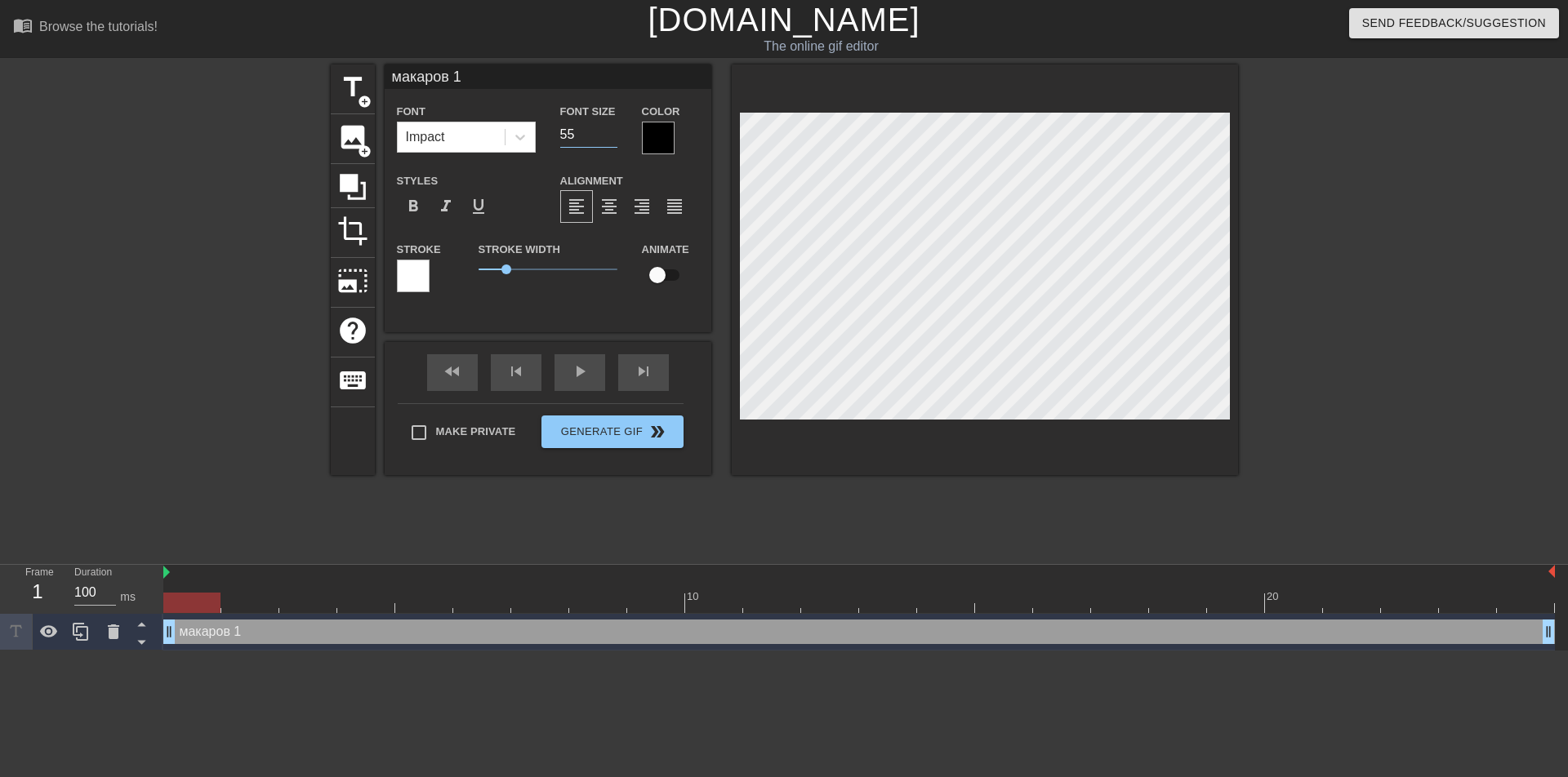
click at [598, 130] on input "55" at bounding box center [588, 135] width 57 height 26
click at [612, 129] on input "56" at bounding box center [588, 135] width 57 height 26
click at [612, 129] on input "57" at bounding box center [588, 135] width 57 height 26
click at [612, 129] on input "58" at bounding box center [588, 135] width 57 height 26
click at [612, 129] on input "59" at bounding box center [588, 135] width 57 height 26
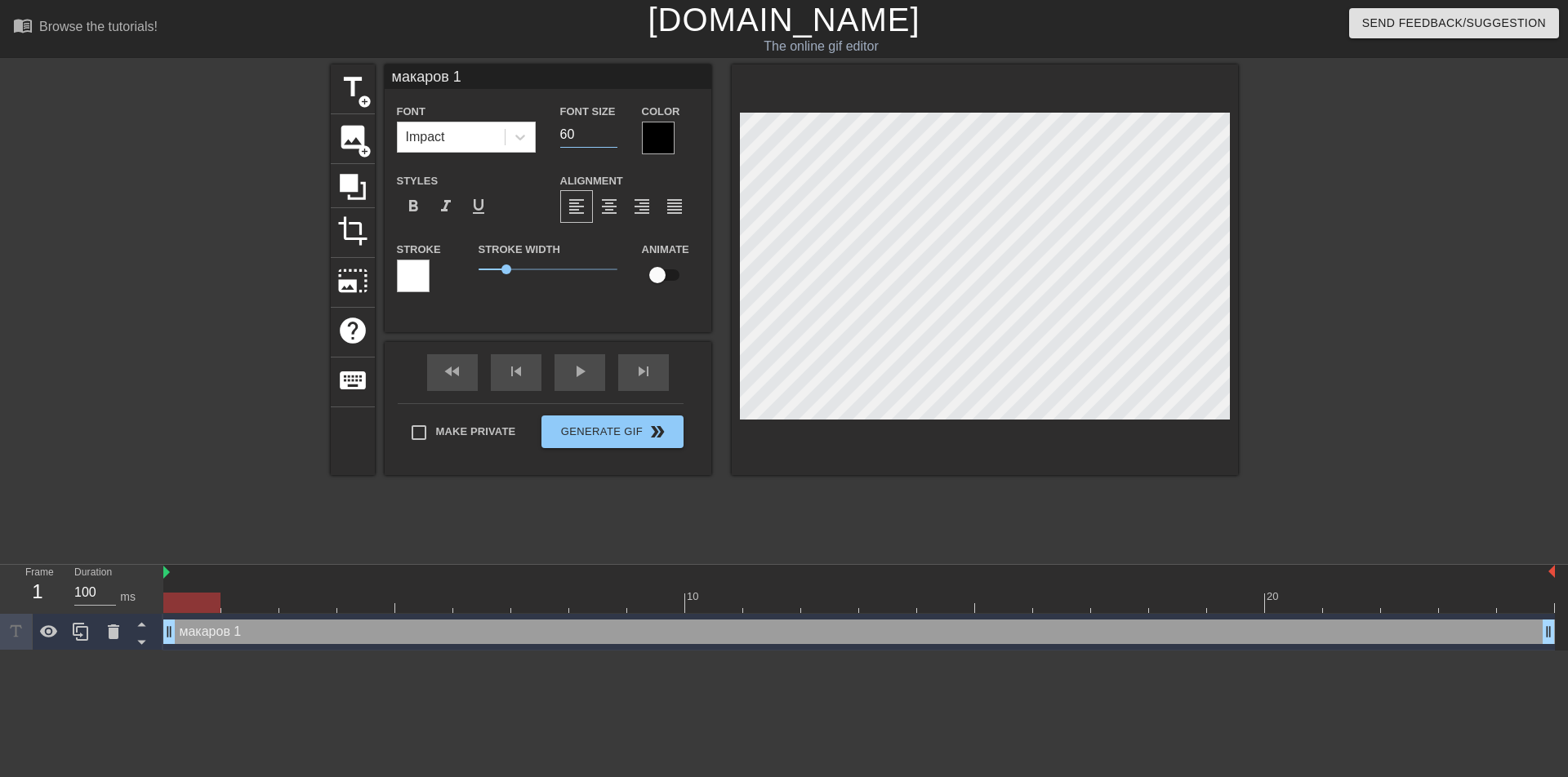
click at [612, 129] on input "60" at bounding box center [588, 135] width 57 height 26
click at [612, 129] on input "61" at bounding box center [588, 135] width 57 height 26
click at [612, 129] on input "62" at bounding box center [588, 135] width 57 height 26
click at [612, 129] on input "63" at bounding box center [588, 135] width 57 height 26
click at [612, 129] on input "64" at bounding box center [588, 135] width 57 height 26
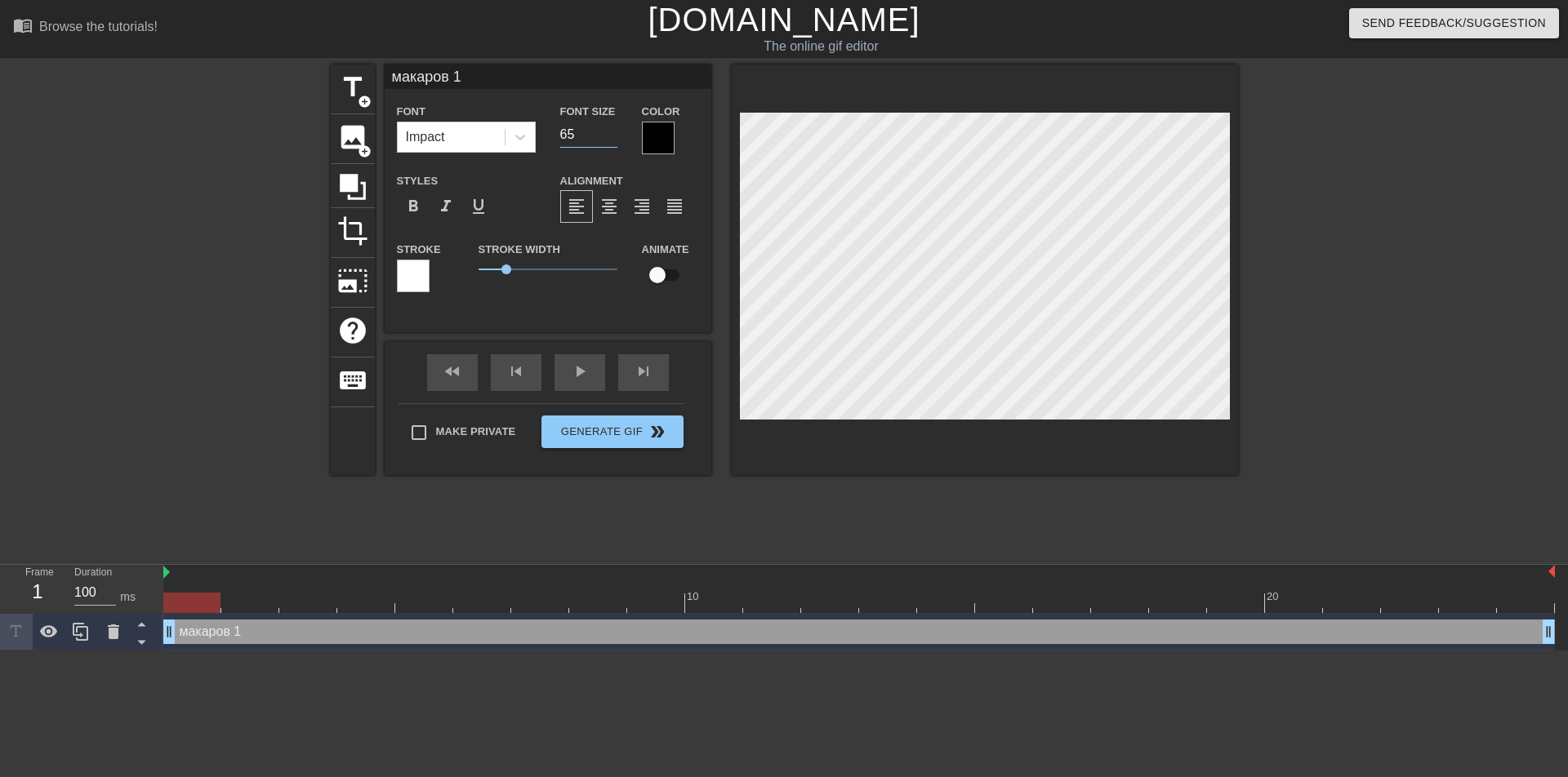
click at [612, 129] on input "65" at bounding box center [588, 135] width 57 height 26
click at [612, 129] on input "66" at bounding box center [588, 135] width 57 height 26
click at [612, 129] on input "67" at bounding box center [588, 135] width 57 height 26
click at [611, 129] on input "68" at bounding box center [588, 135] width 57 height 26
click at [611, 129] on input "69" at bounding box center [588, 135] width 57 height 26
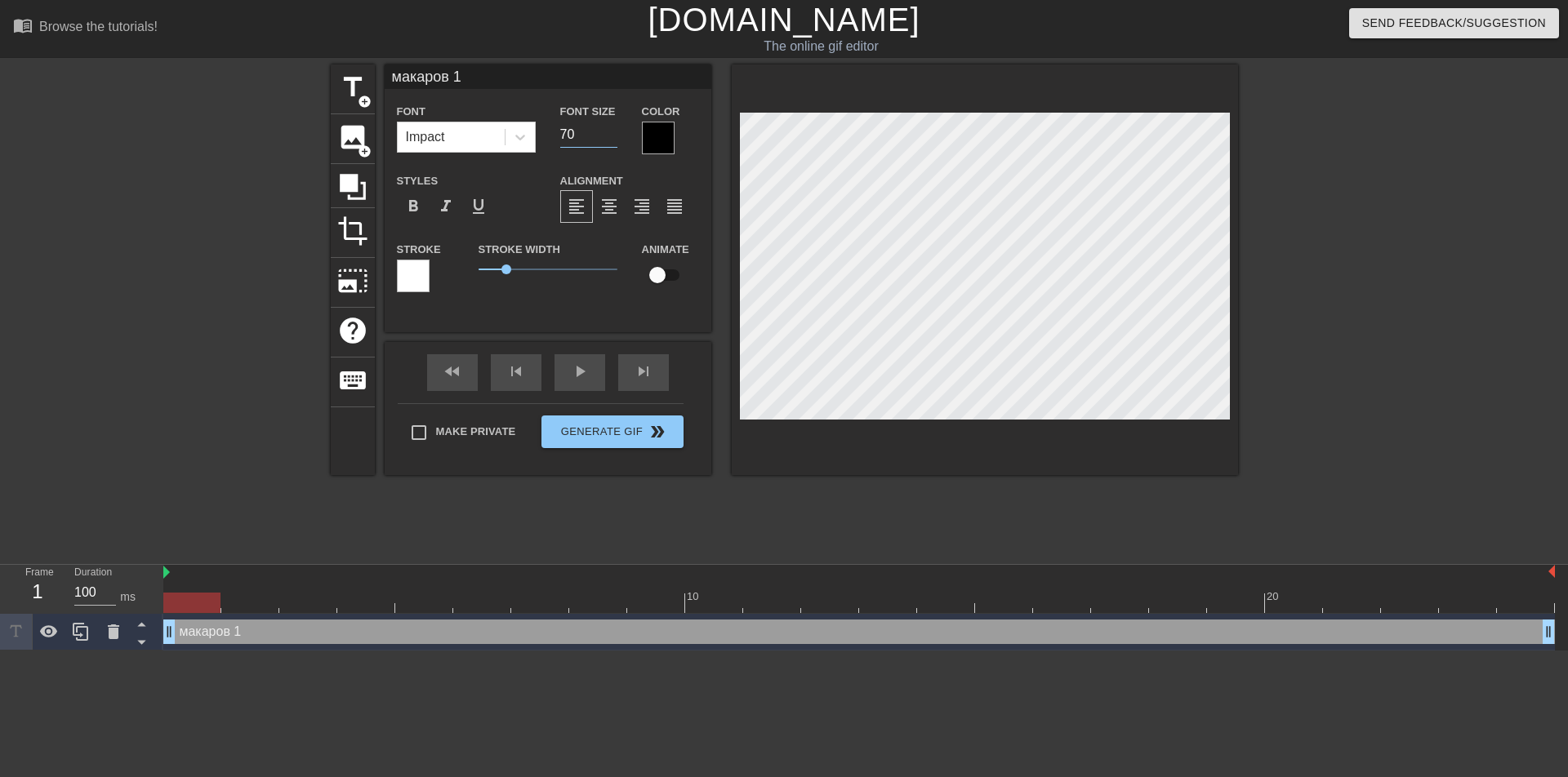
click at [611, 129] on input "70" at bounding box center [588, 135] width 57 height 26
click at [611, 129] on input "71" at bounding box center [588, 135] width 57 height 26
click at [611, 129] on input "72" at bounding box center [588, 135] width 57 height 26
click at [610, 129] on input "73" at bounding box center [588, 135] width 57 height 26
click at [610, 129] on input "74" at bounding box center [588, 135] width 57 height 26
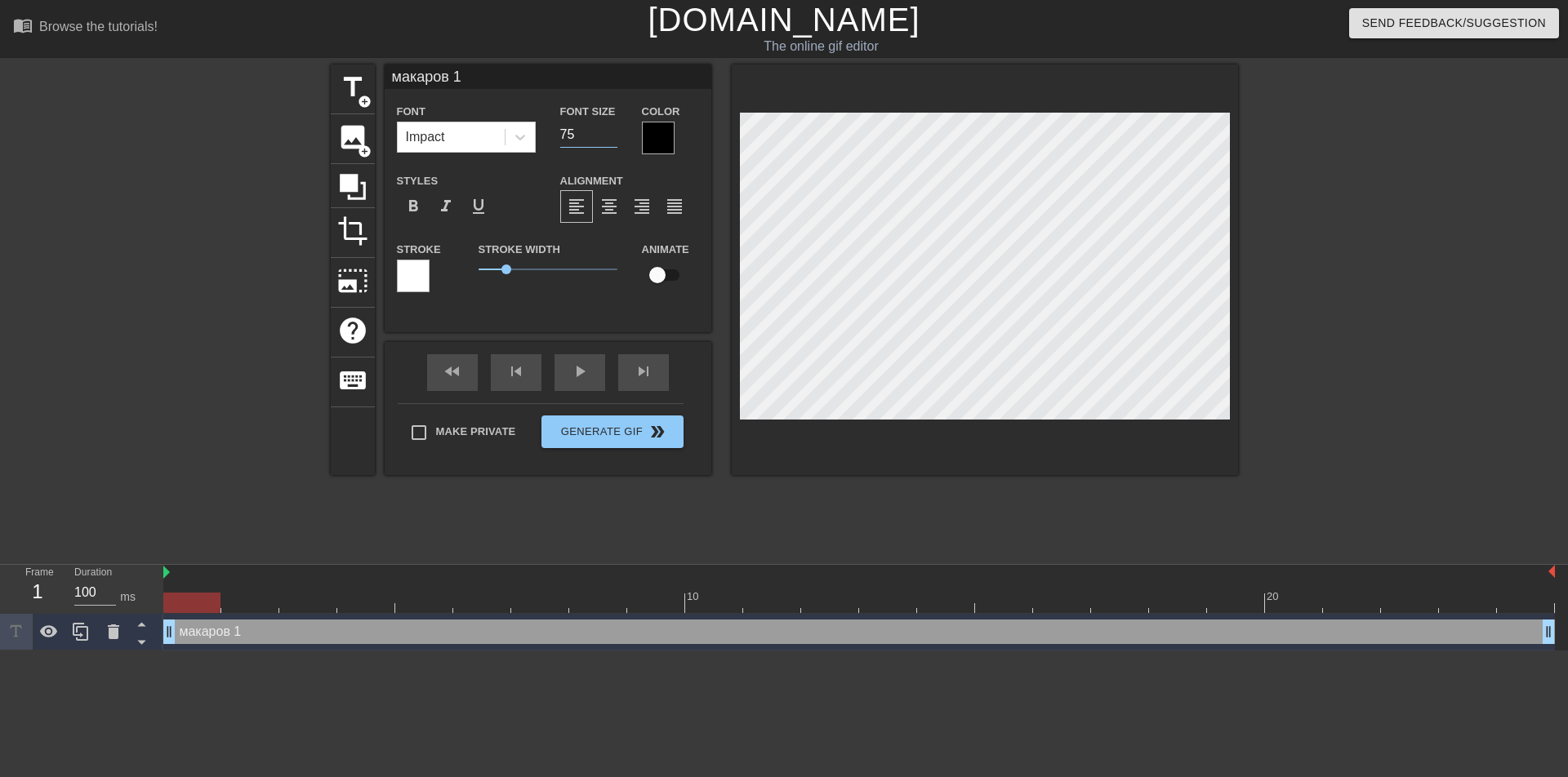
click at [610, 129] on input "75" at bounding box center [588, 135] width 57 height 26
click at [610, 129] on input "76" at bounding box center [588, 135] width 57 height 26
click at [610, 129] on input "77" at bounding box center [588, 135] width 57 height 26
click at [610, 129] on input "78" at bounding box center [588, 135] width 57 height 26
click at [610, 129] on input "79" at bounding box center [588, 135] width 57 height 26
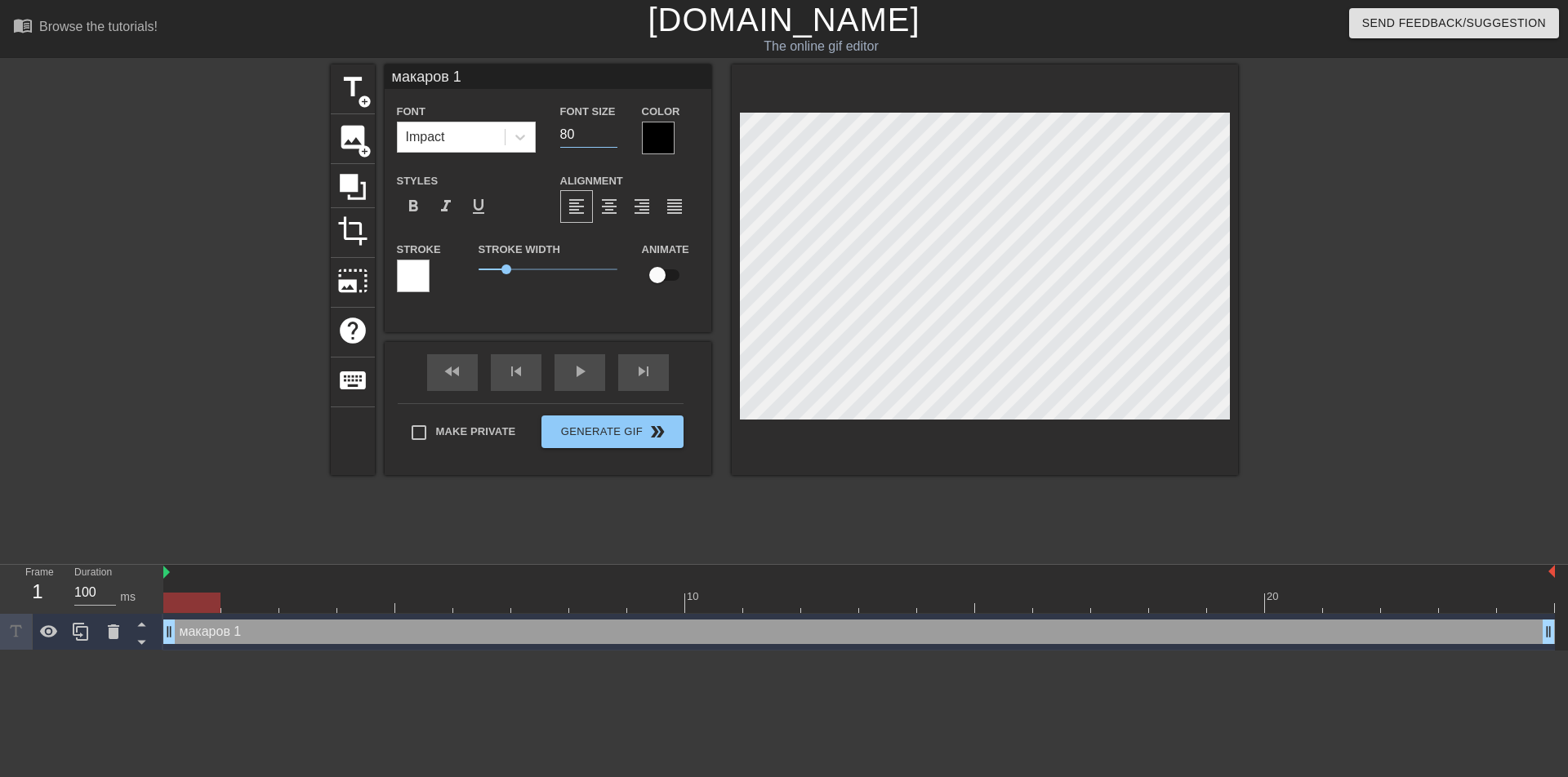
click at [610, 129] on input "80" at bounding box center [588, 135] width 57 height 26
click at [610, 129] on input "81" at bounding box center [588, 135] width 57 height 26
click at [610, 129] on input "82" at bounding box center [588, 135] width 57 height 26
click at [610, 129] on input "83" at bounding box center [588, 135] width 57 height 26
click at [610, 129] on input "84" at bounding box center [588, 135] width 57 height 26
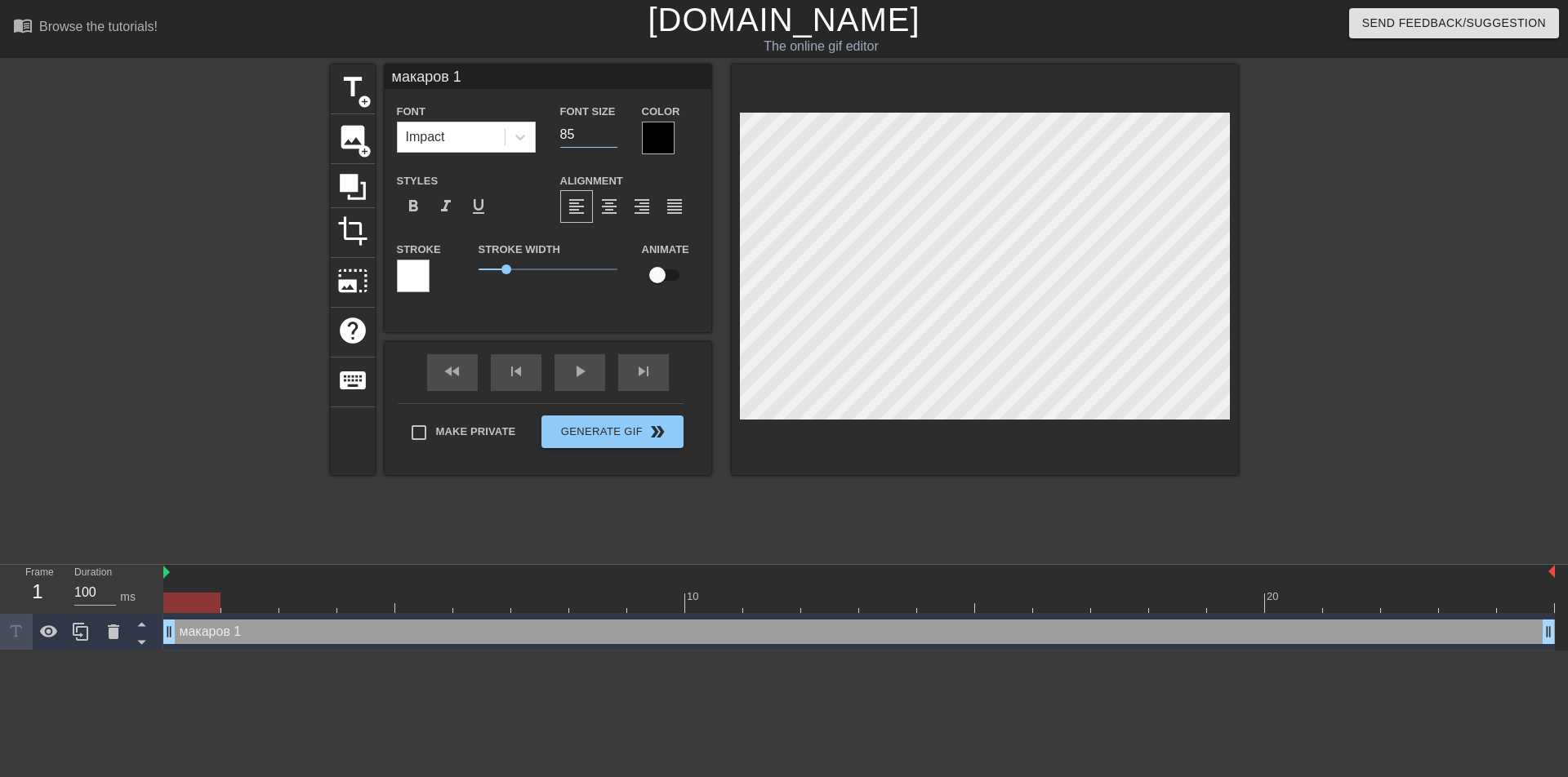
click at [610, 129] on input "85" at bounding box center [588, 135] width 57 height 26
click at [610, 129] on input "86" at bounding box center [588, 135] width 57 height 26
click at [610, 129] on input "87" at bounding box center [588, 135] width 57 height 26
click at [610, 129] on input "88" at bounding box center [588, 135] width 57 height 26
click at [610, 129] on input "89" at bounding box center [588, 135] width 57 height 26
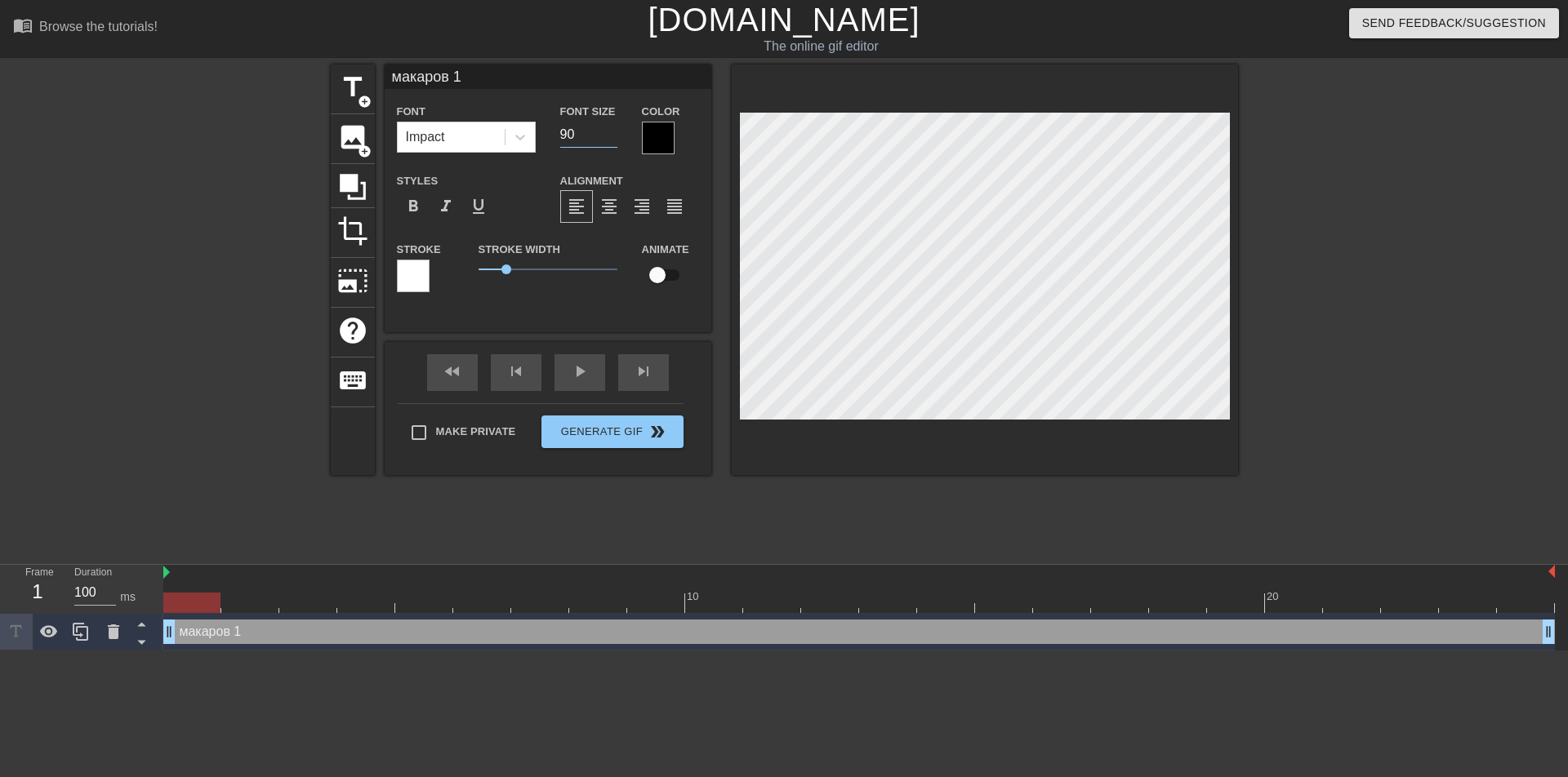
click at [610, 129] on input "90" at bounding box center [588, 135] width 57 height 26
click at [610, 129] on input "91" at bounding box center [588, 135] width 57 height 26
click at [610, 129] on input "92" at bounding box center [588, 135] width 57 height 26
click at [610, 129] on input "93" at bounding box center [588, 135] width 57 height 26
click at [610, 129] on input "94" at bounding box center [588, 135] width 57 height 26
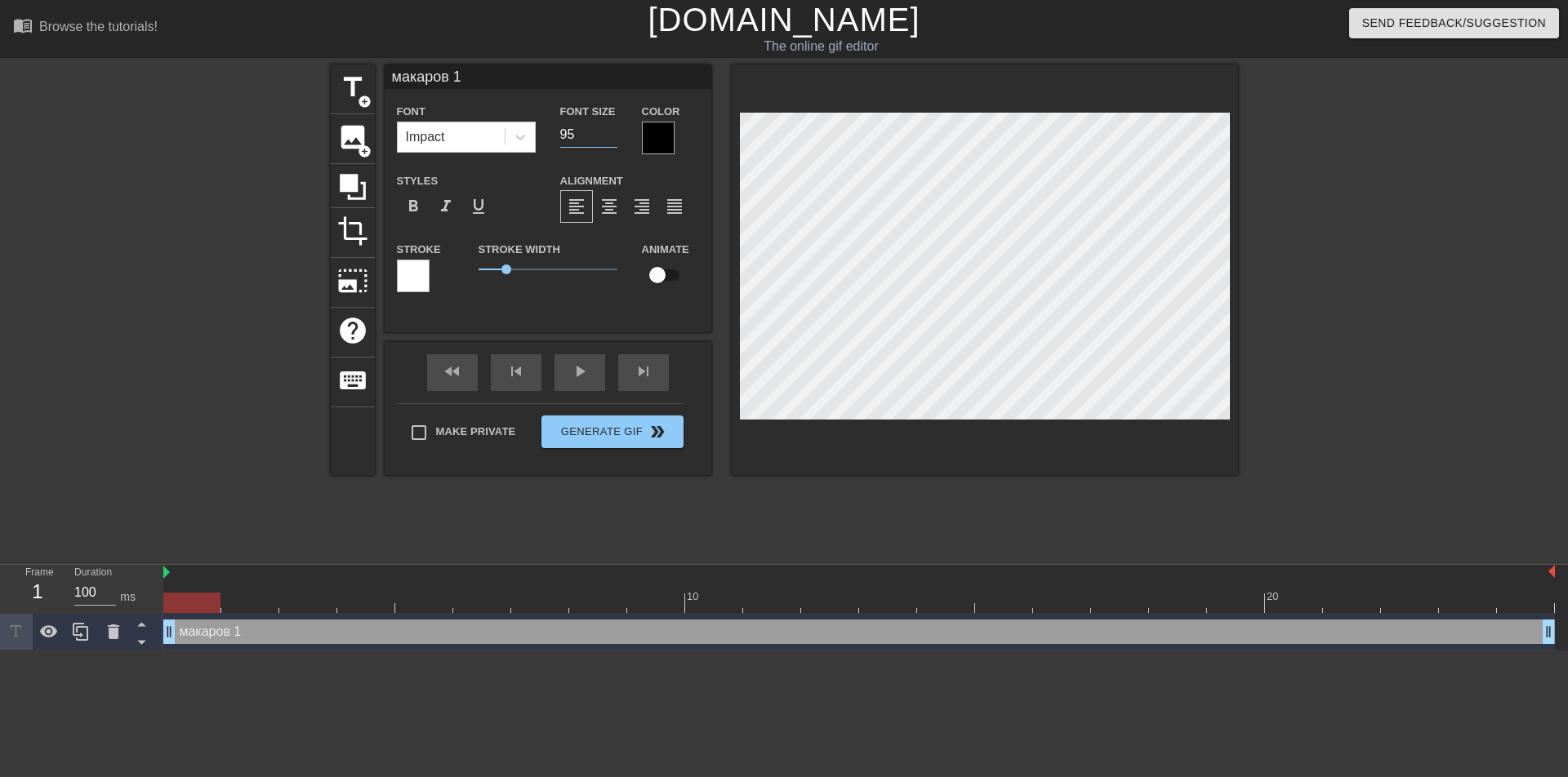
click at [610, 129] on input "95" at bounding box center [588, 135] width 57 height 26
click at [610, 129] on input "96" at bounding box center [588, 135] width 57 height 26
click at [610, 129] on input "97" at bounding box center [588, 135] width 57 height 26
click at [609, 129] on input "98" at bounding box center [588, 135] width 57 height 26
click at [609, 129] on input "99" at bounding box center [588, 135] width 57 height 26
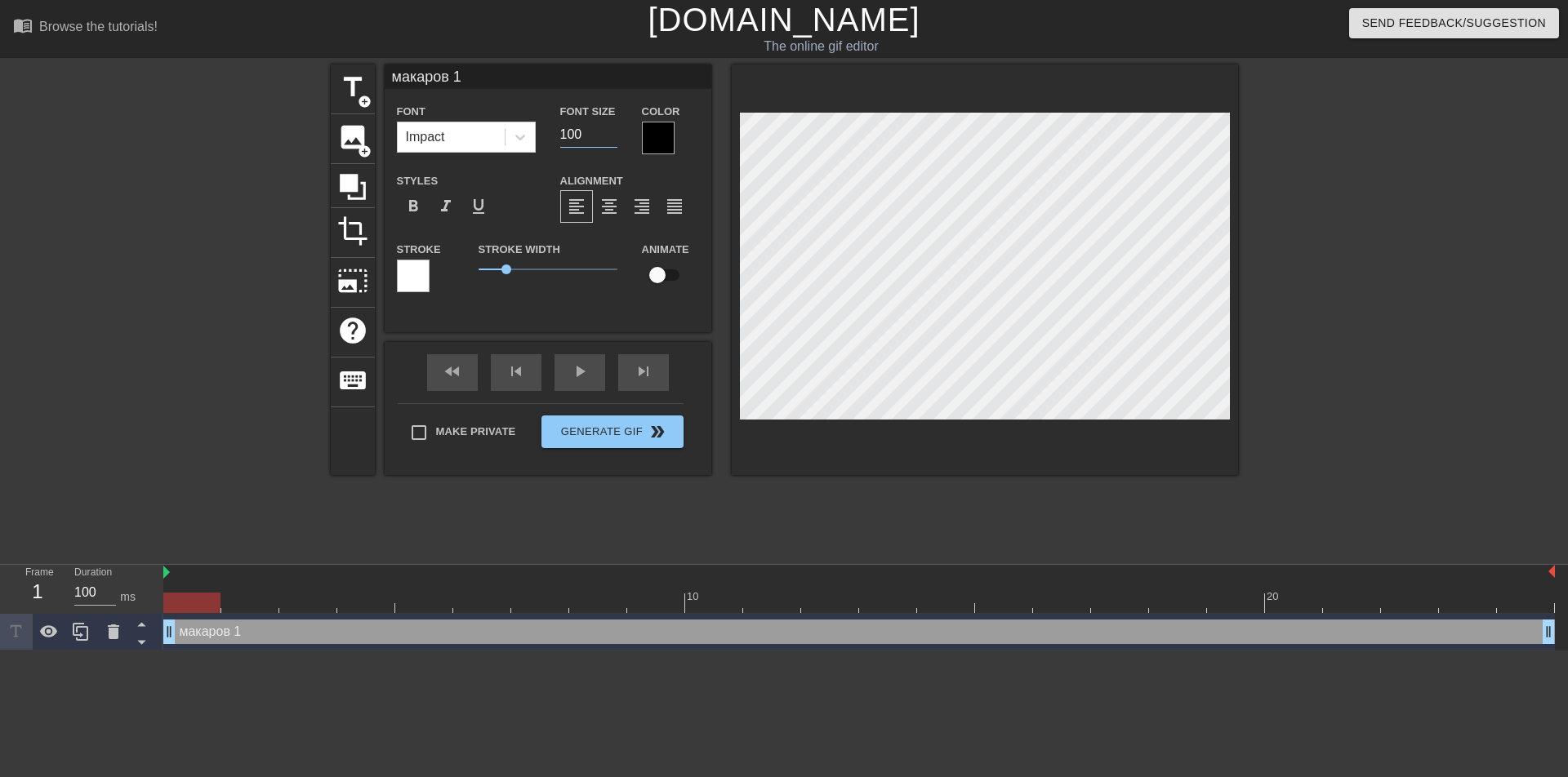
click at [609, 129] on input "100" at bounding box center [588, 135] width 57 height 26
click at [609, 129] on input "101" at bounding box center [588, 135] width 57 height 26
click at [609, 129] on input "102" at bounding box center [588, 135] width 57 height 26
click at [609, 129] on input "103" at bounding box center [588, 135] width 57 height 26
click at [609, 129] on input "104" at bounding box center [588, 135] width 57 height 26
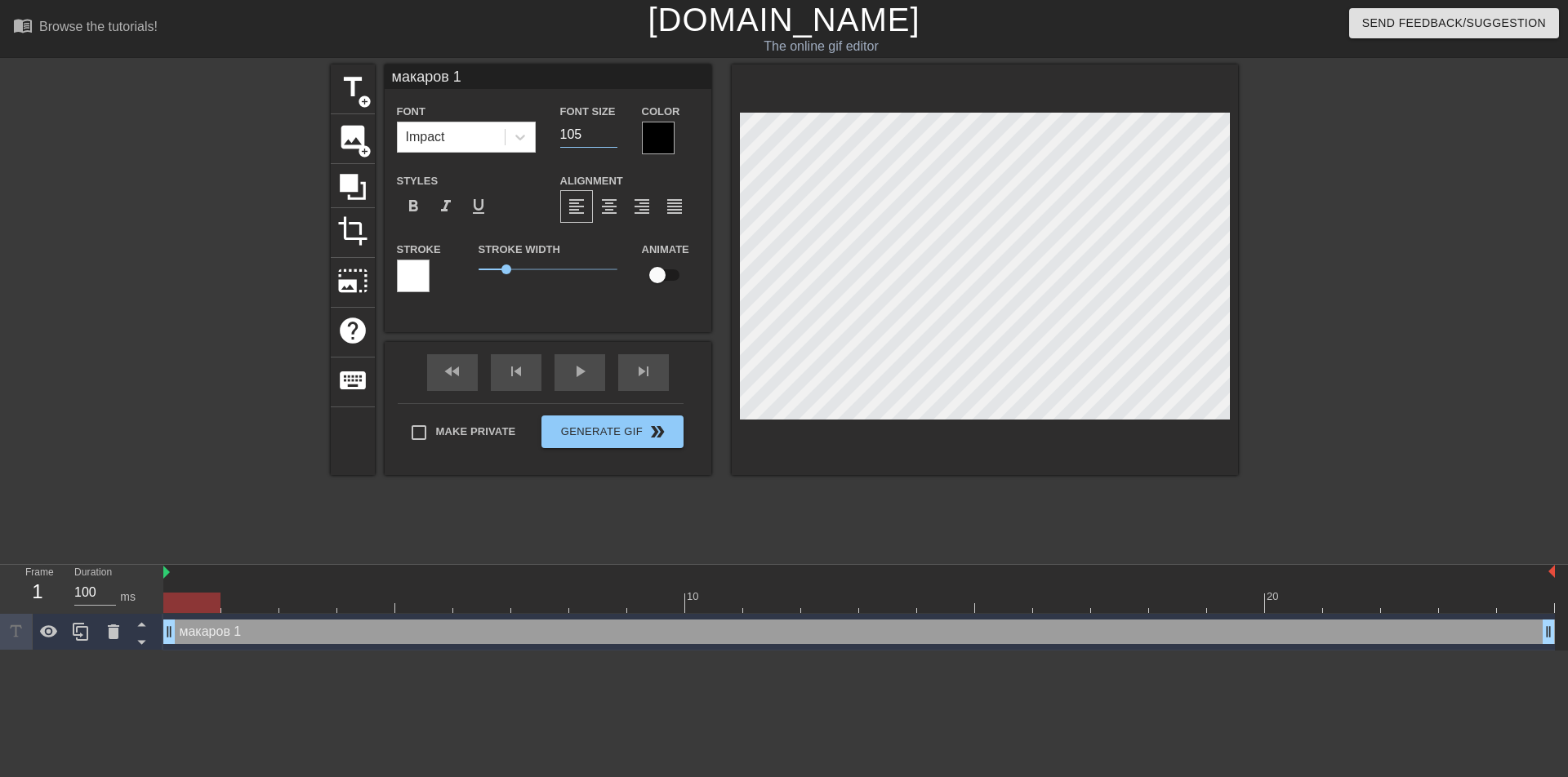
type input "105"
click at [609, 129] on input "105" at bounding box center [588, 135] width 57 height 26
click at [662, 133] on div at bounding box center [658, 137] width 33 height 33
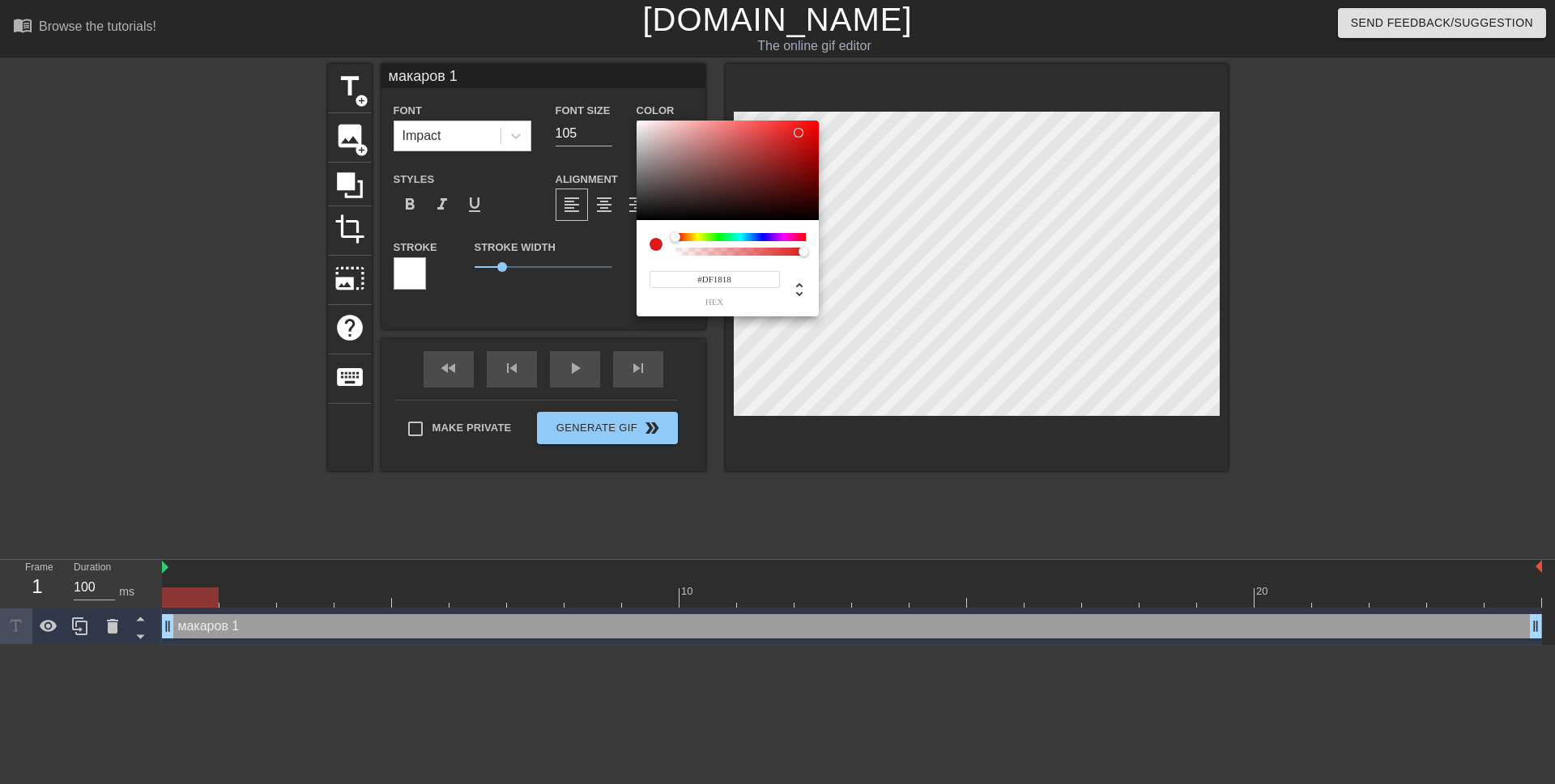
click at [798, 133] on div at bounding box center [728, 170] width 183 height 100
click at [651, 209] on div at bounding box center [728, 170] width 183 height 100
click at [783, 136] on div at bounding box center [728, 170] width 183 height 100
type input "#151212"
click at [661, 212] on div at bounding box center [728, 170] width 183 height 100
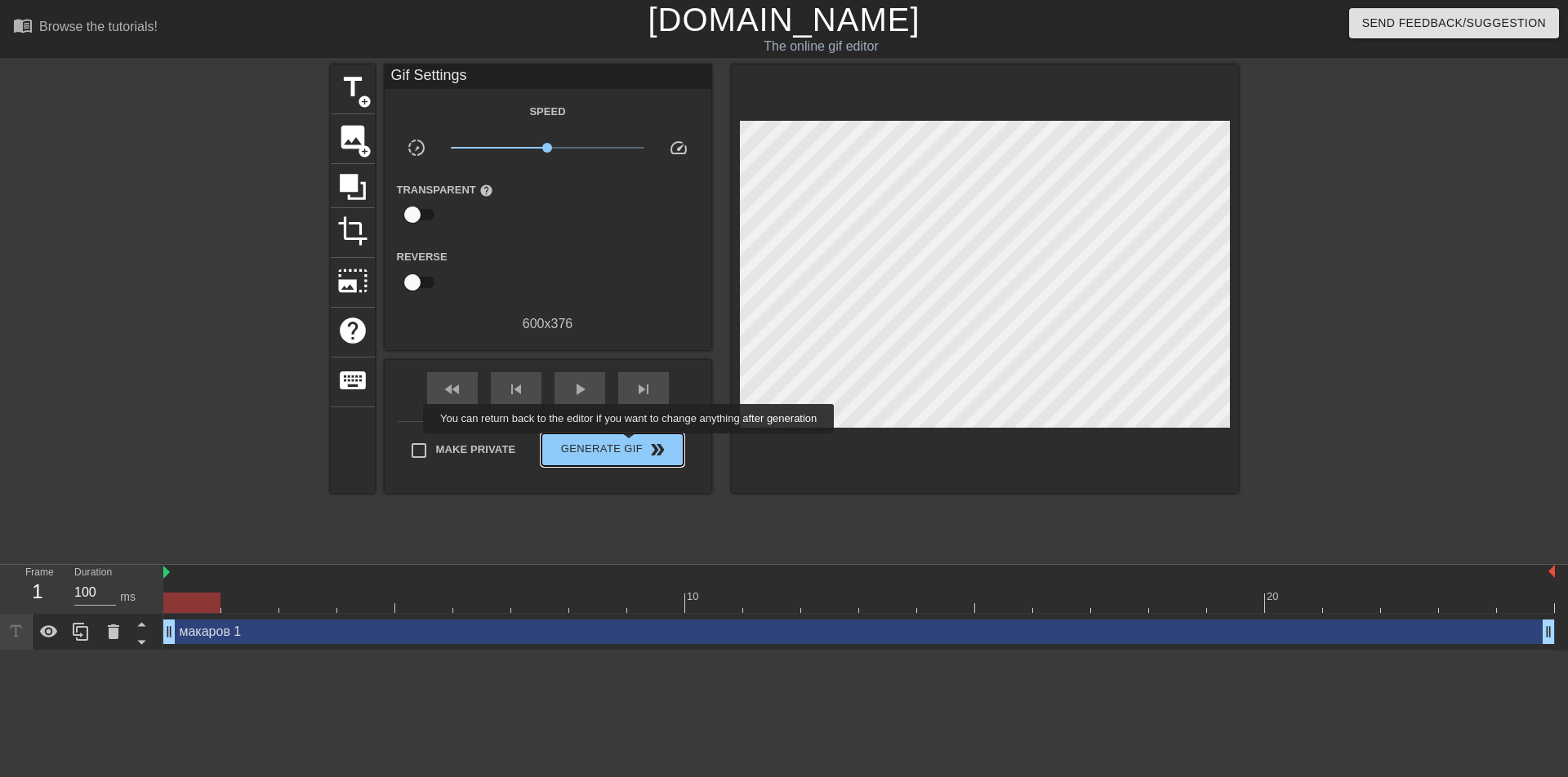
click at [628, 445] on span "Generate Gif double_arrow" at bounding box center [612, 450] width 129 height 19
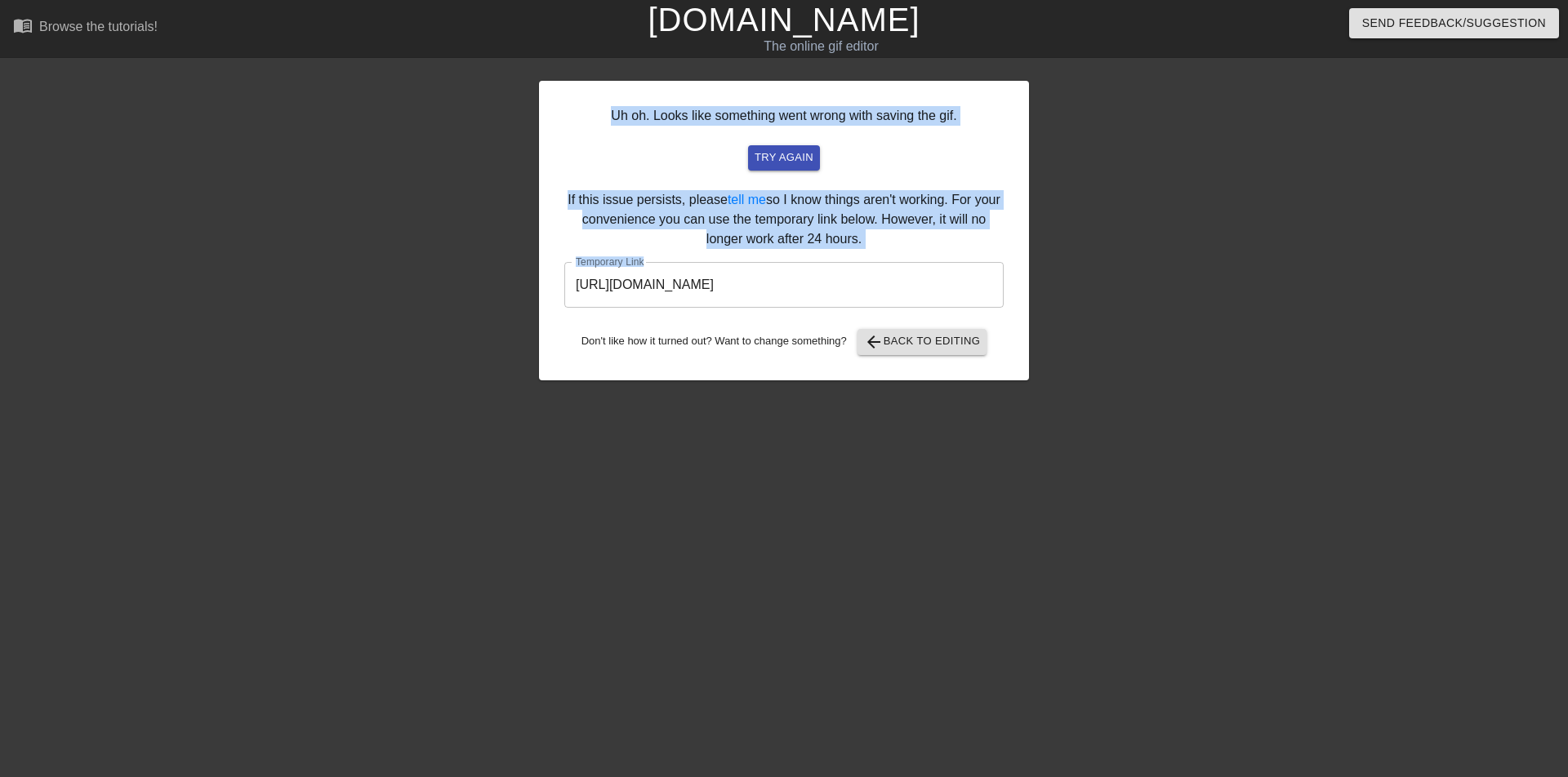
drag, startPoint x: 605, startPoint y: 108, endPoint x: 907, endPoint y: 300, distance: 357.9
click at [907, 300] on div "Uh oh. Looks like something went wrong with saving the gif. try again If this i…" at bounding box center [784, 231] width 490 height 300
copy div "Uh oh. Looks like something went wrong with saving the gif. try again If this i…"
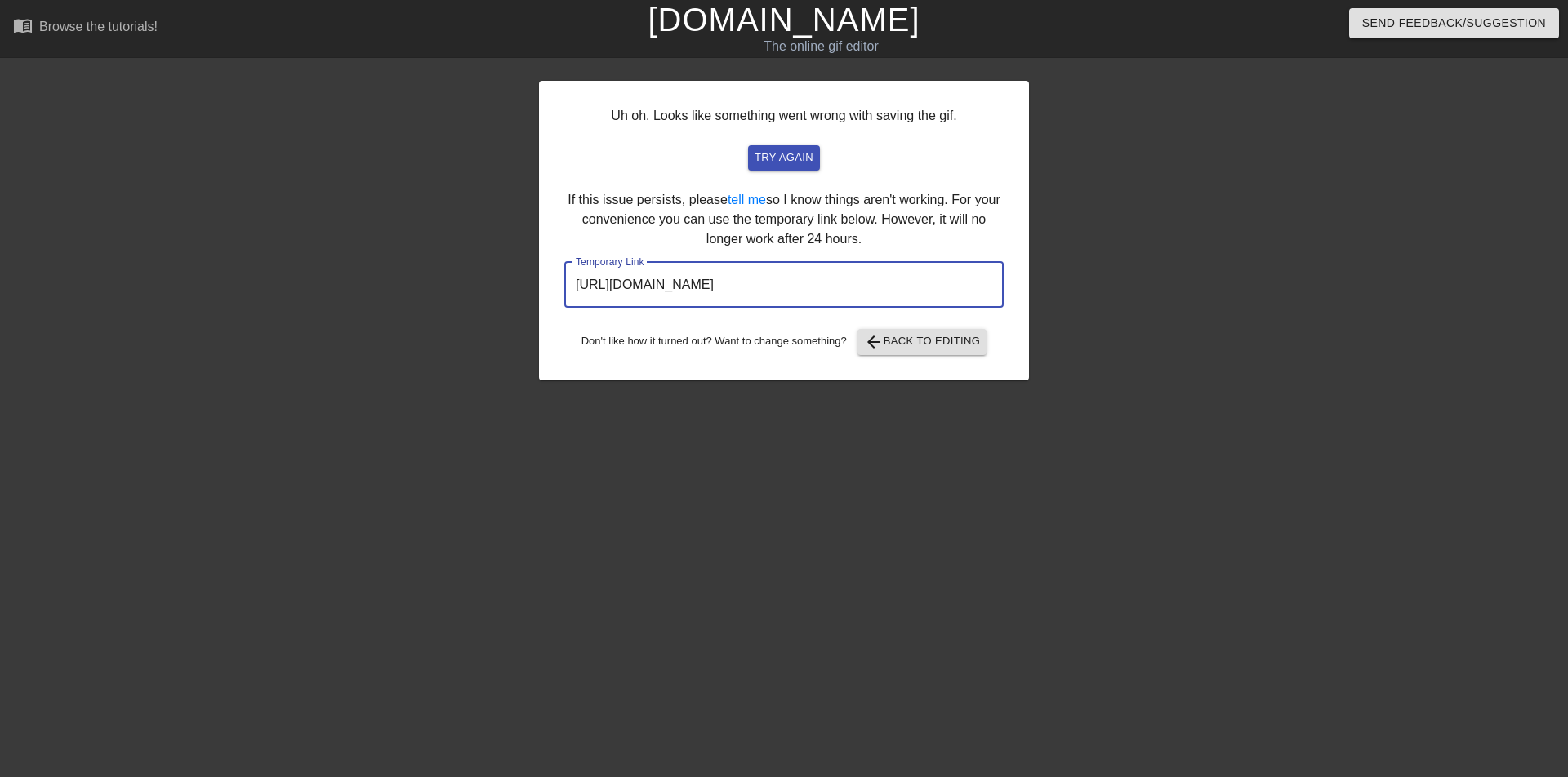
drag, startPoint x: 927, startPoint y: 285, endPoint x: 576, endPoint y: 292, distance: 351.1
click at [576, 292] on input "[URL][DOMAIN_NAME]" at bounding box center [784, 285] width 440 height 46
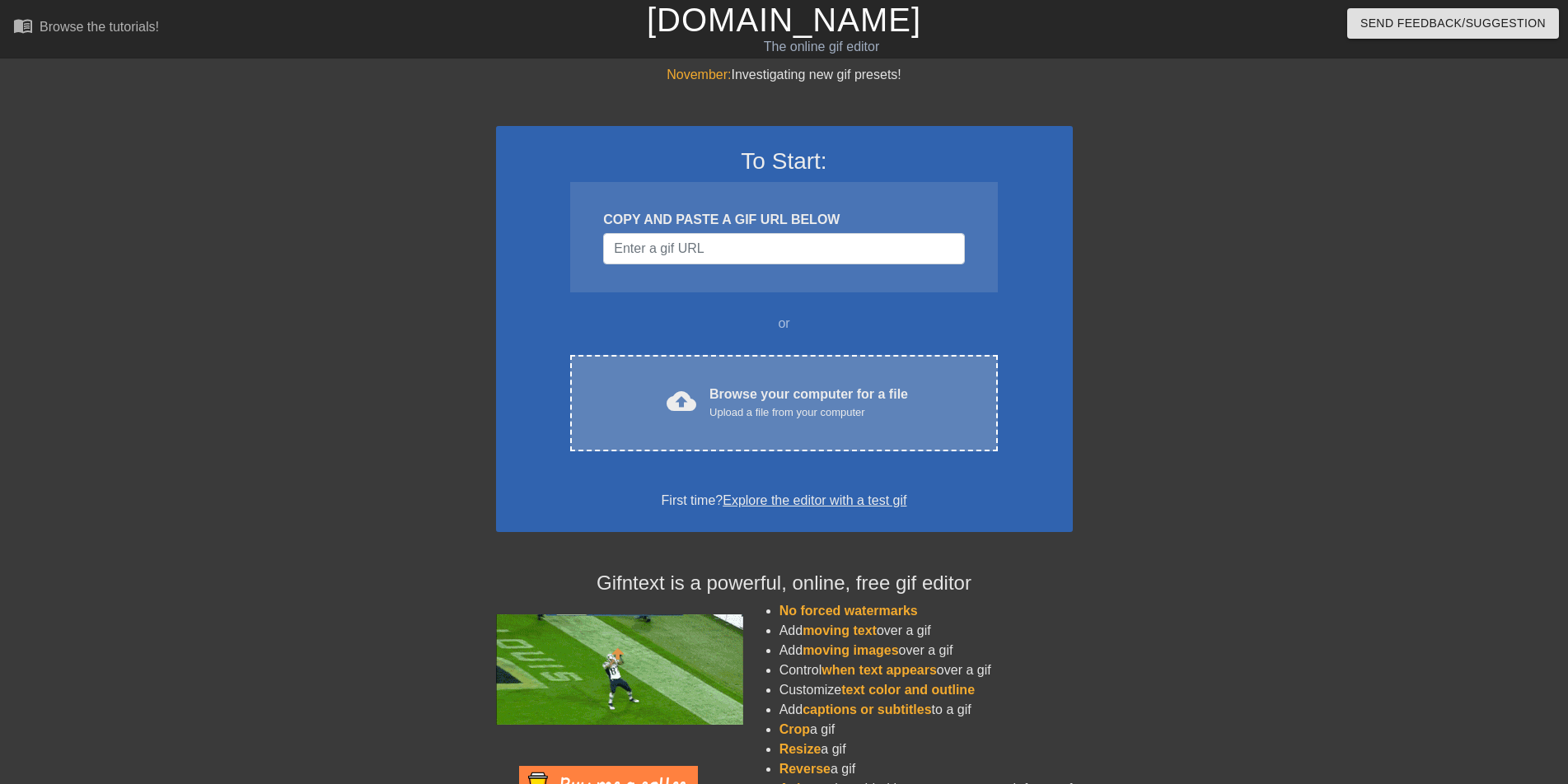
click at [800, 405] on div "Upload a file from your computer" at bounding box center [808, 412] width 198 height 17
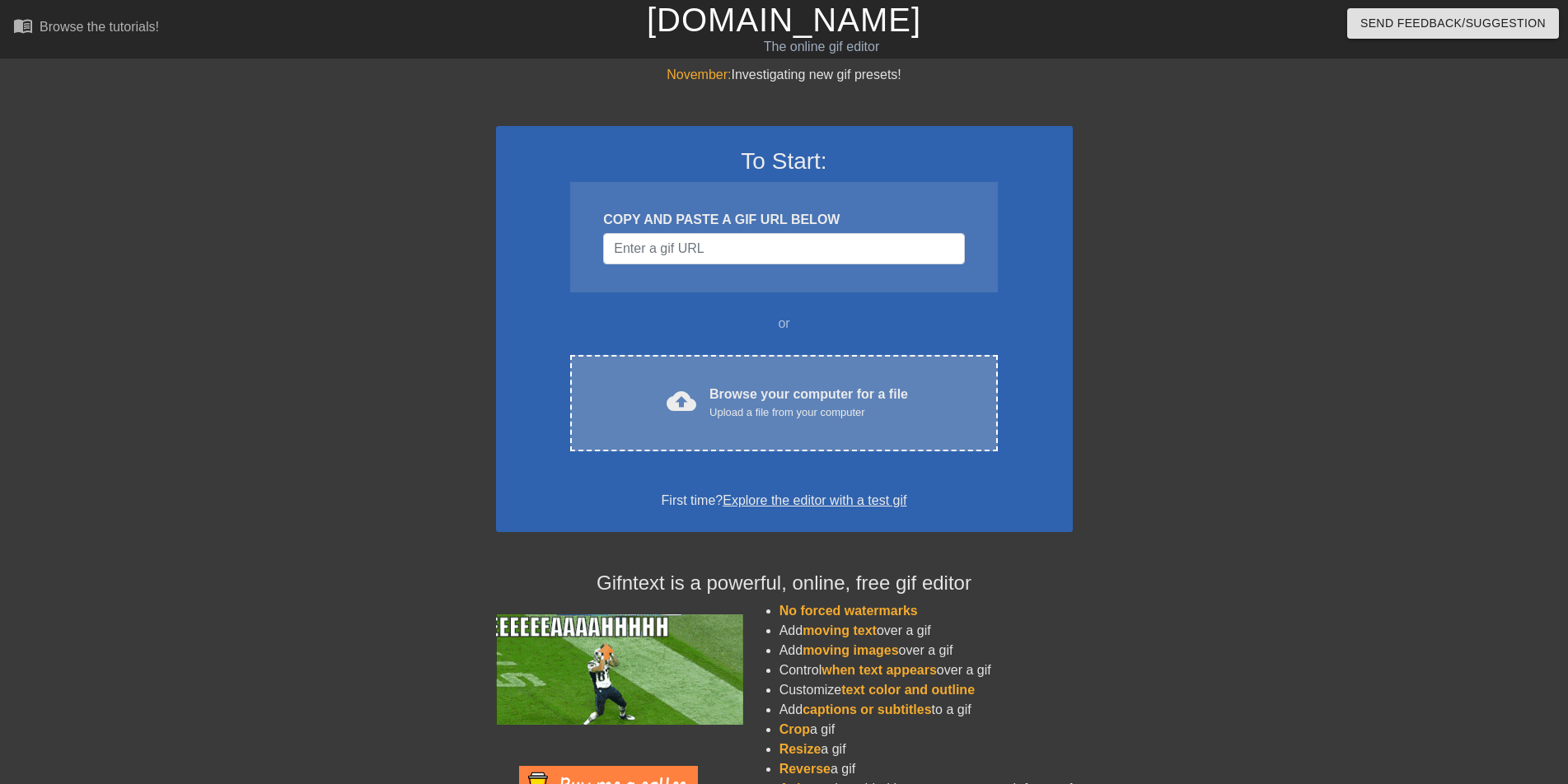
click at [777, 393] on div "Browse your computer for a file Upload a file from your computer" at bounding box center [808, 403] width 198 height 36
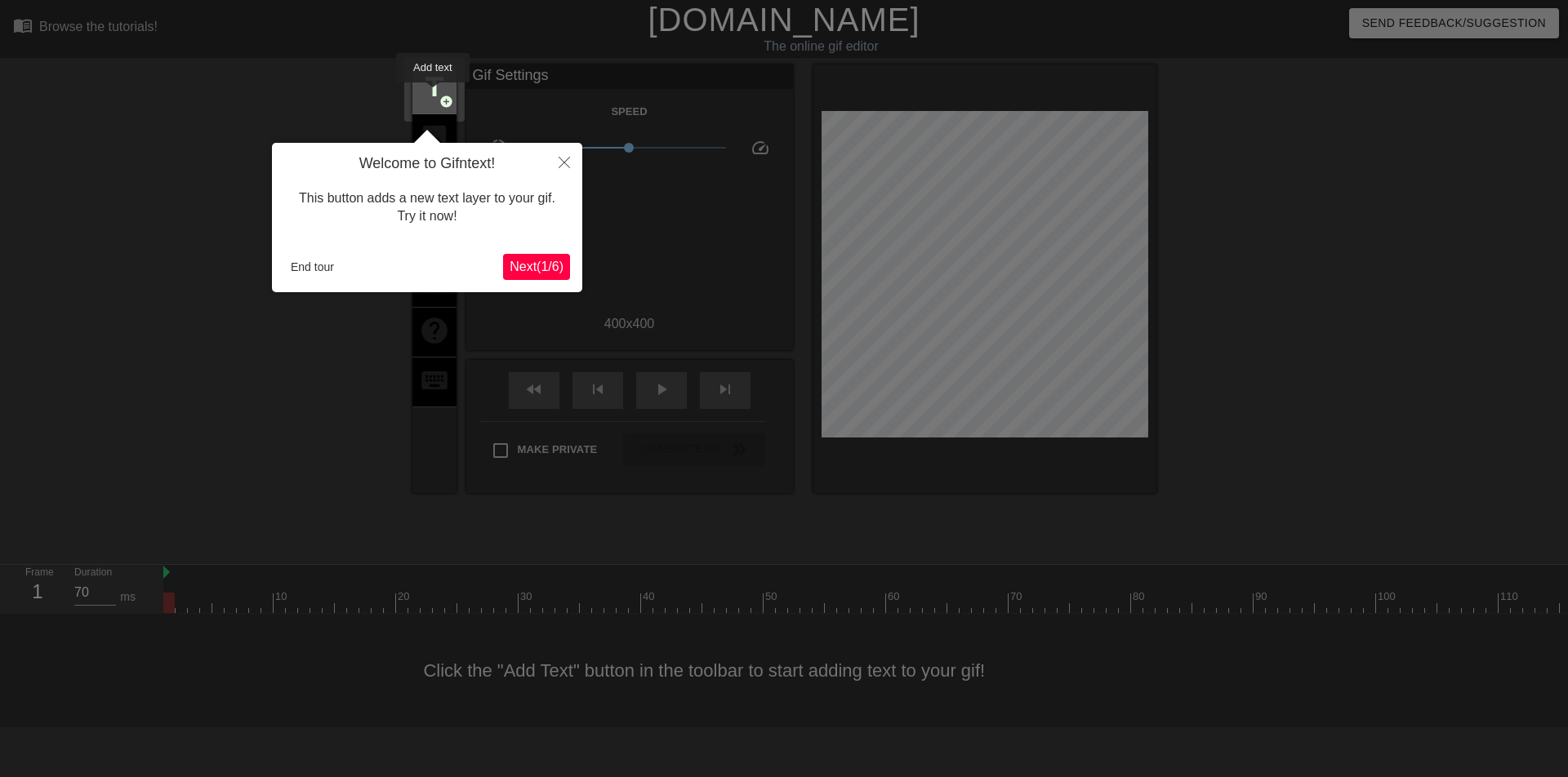
click at [433, 94] on span "title" at bounding box center [434, 87] width 31 height 31
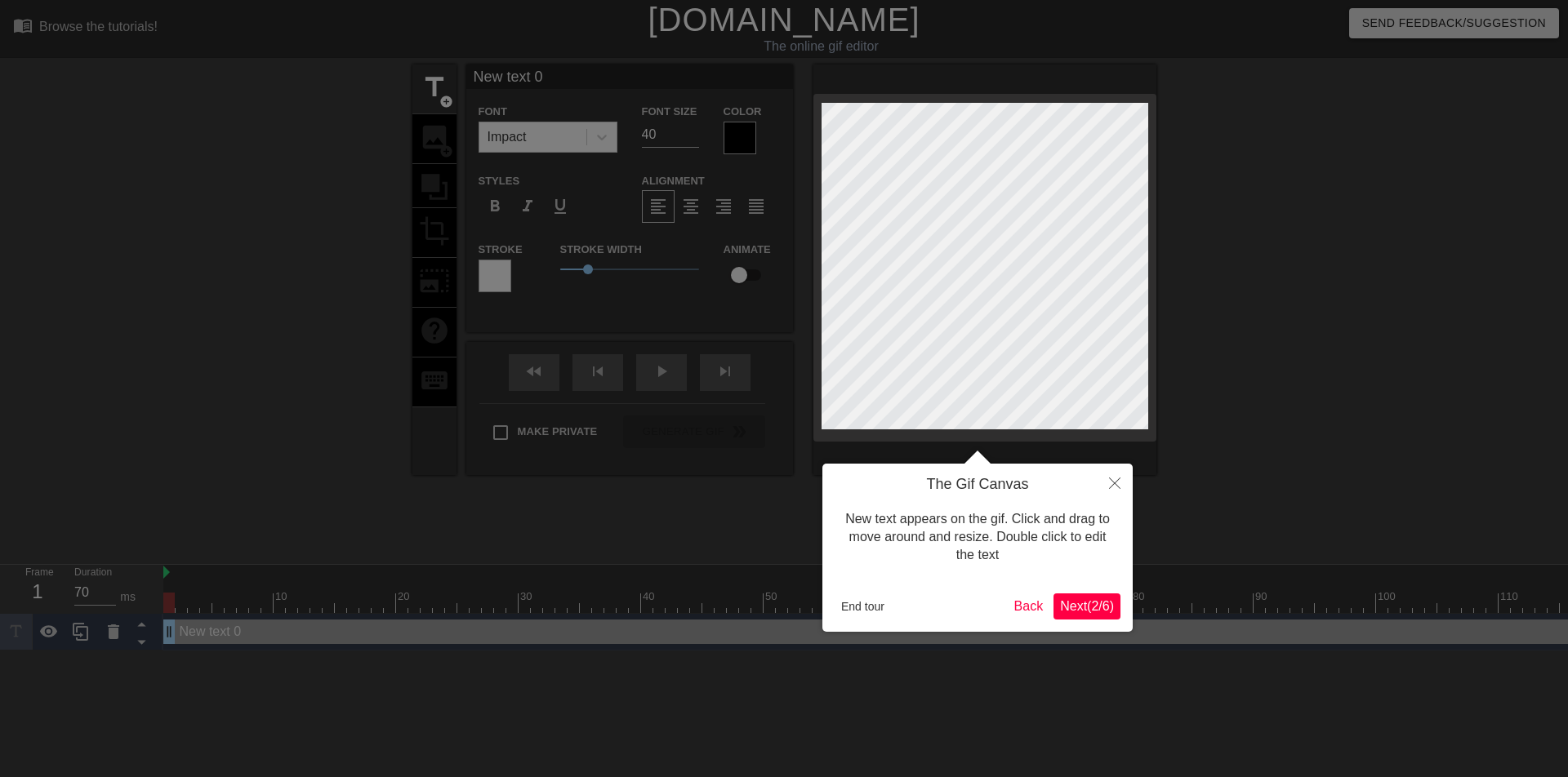
scroll to position [3, 2]
type input "New text"
type textarea "New text"
type input "New text"
type textarea "New text"
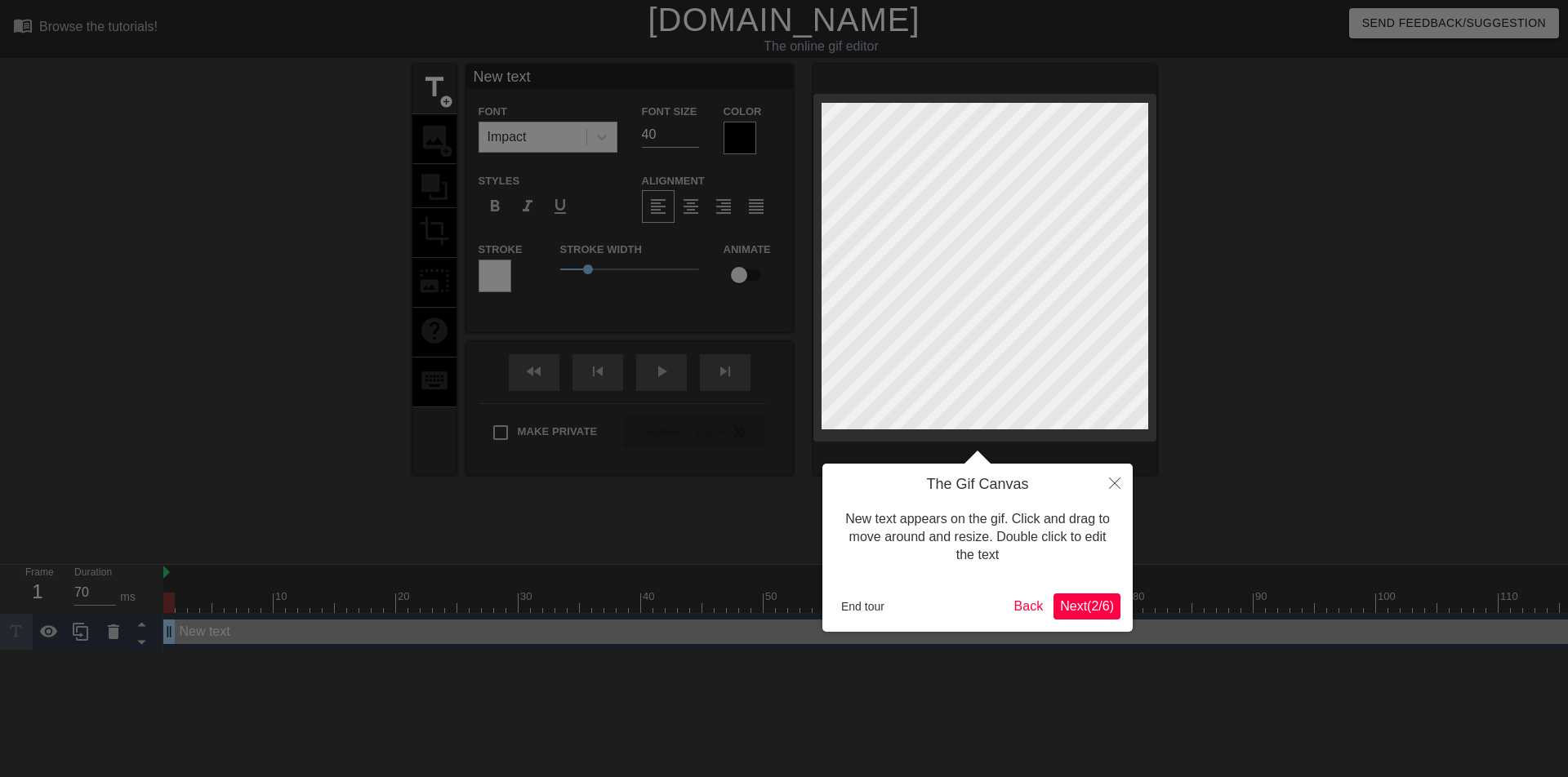
type input "New tex"
type textarea "New tex"
type input "New te"
type textarea "New te"
type input "New t"
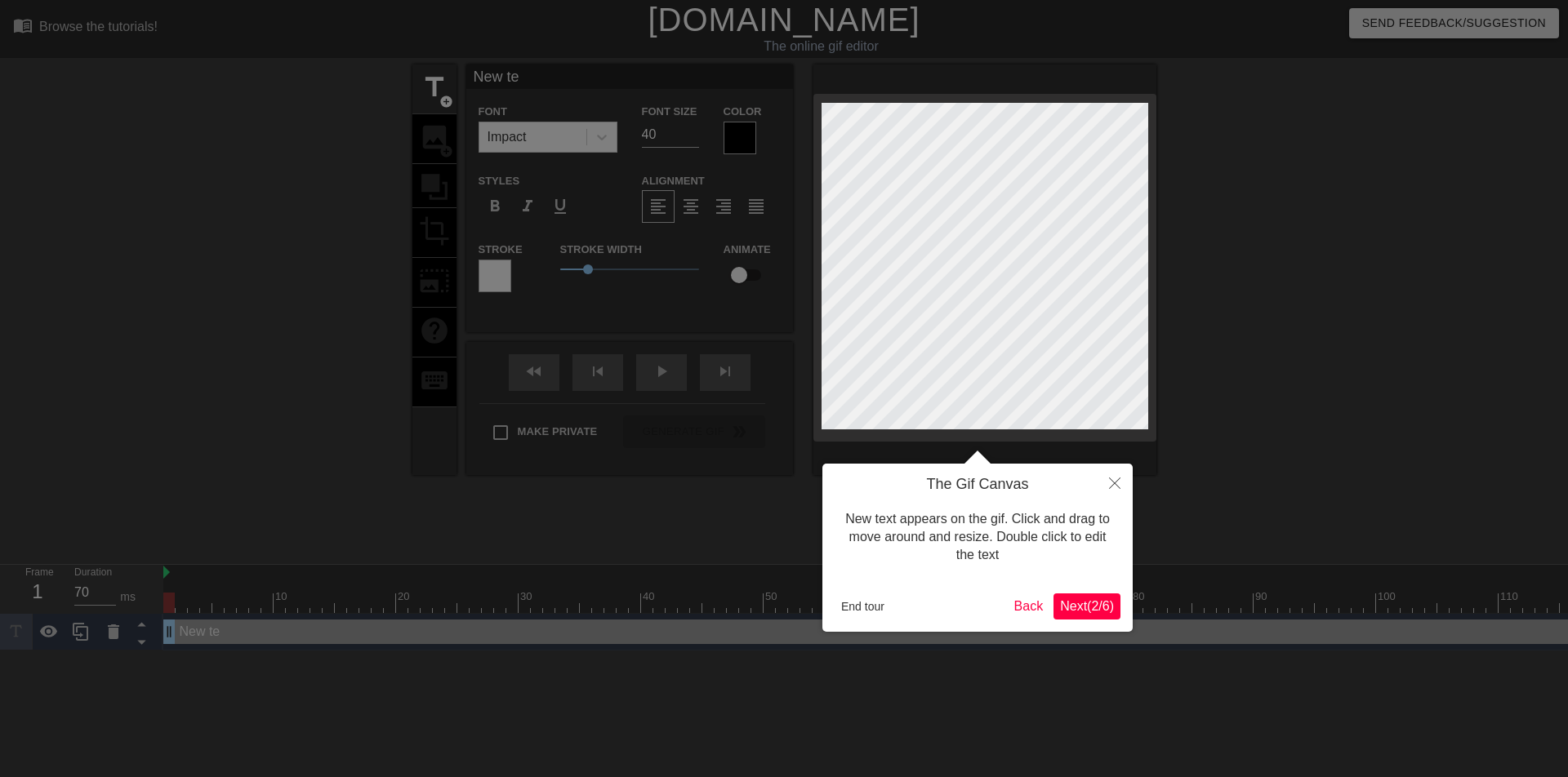
type textarea "New t"
type input "New"
type textarea "New"
type input "New"
type textarea "New"
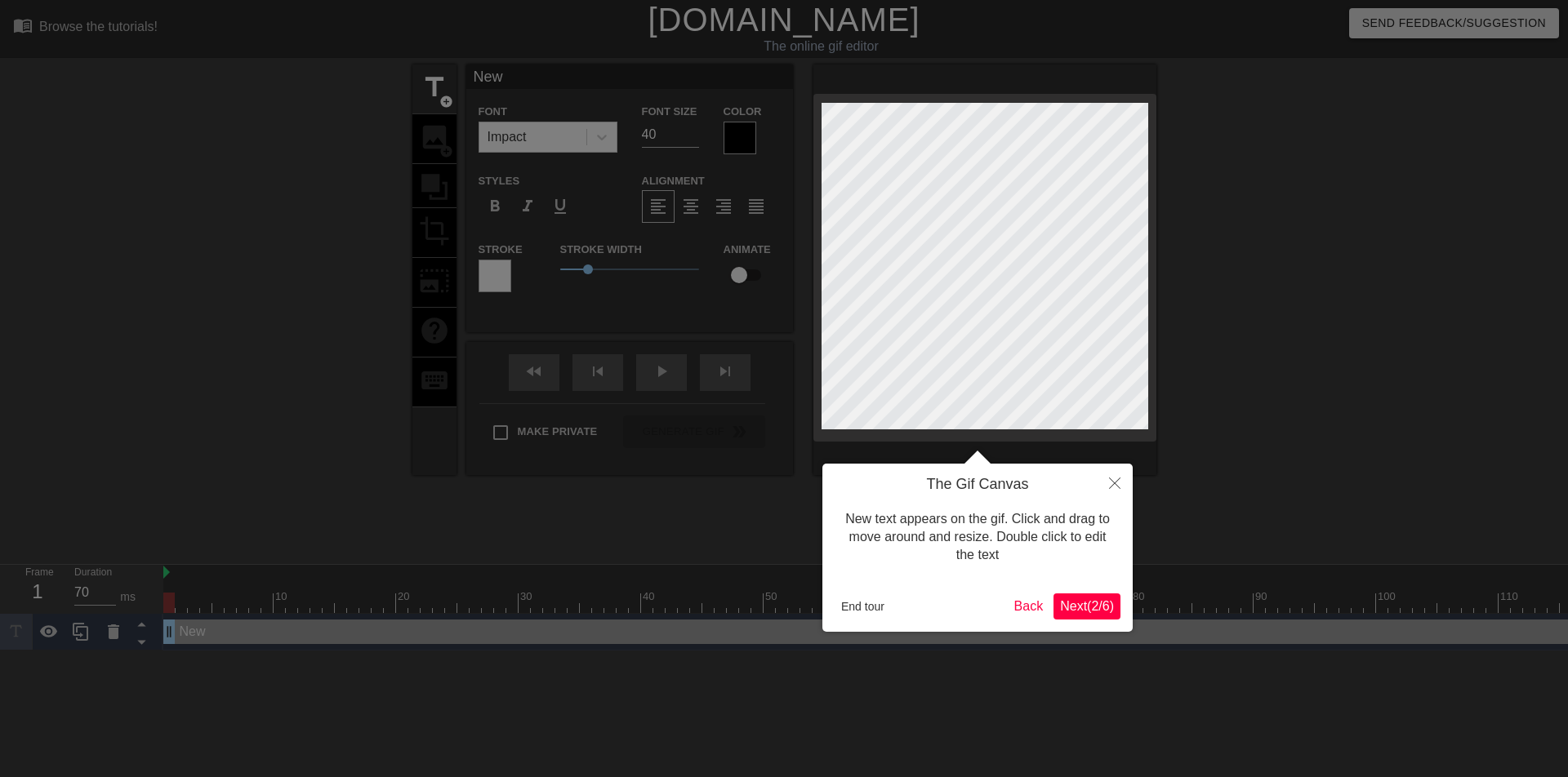
type input "Ne"
type textarea "Ne"
type input "N"
type textarea "N"
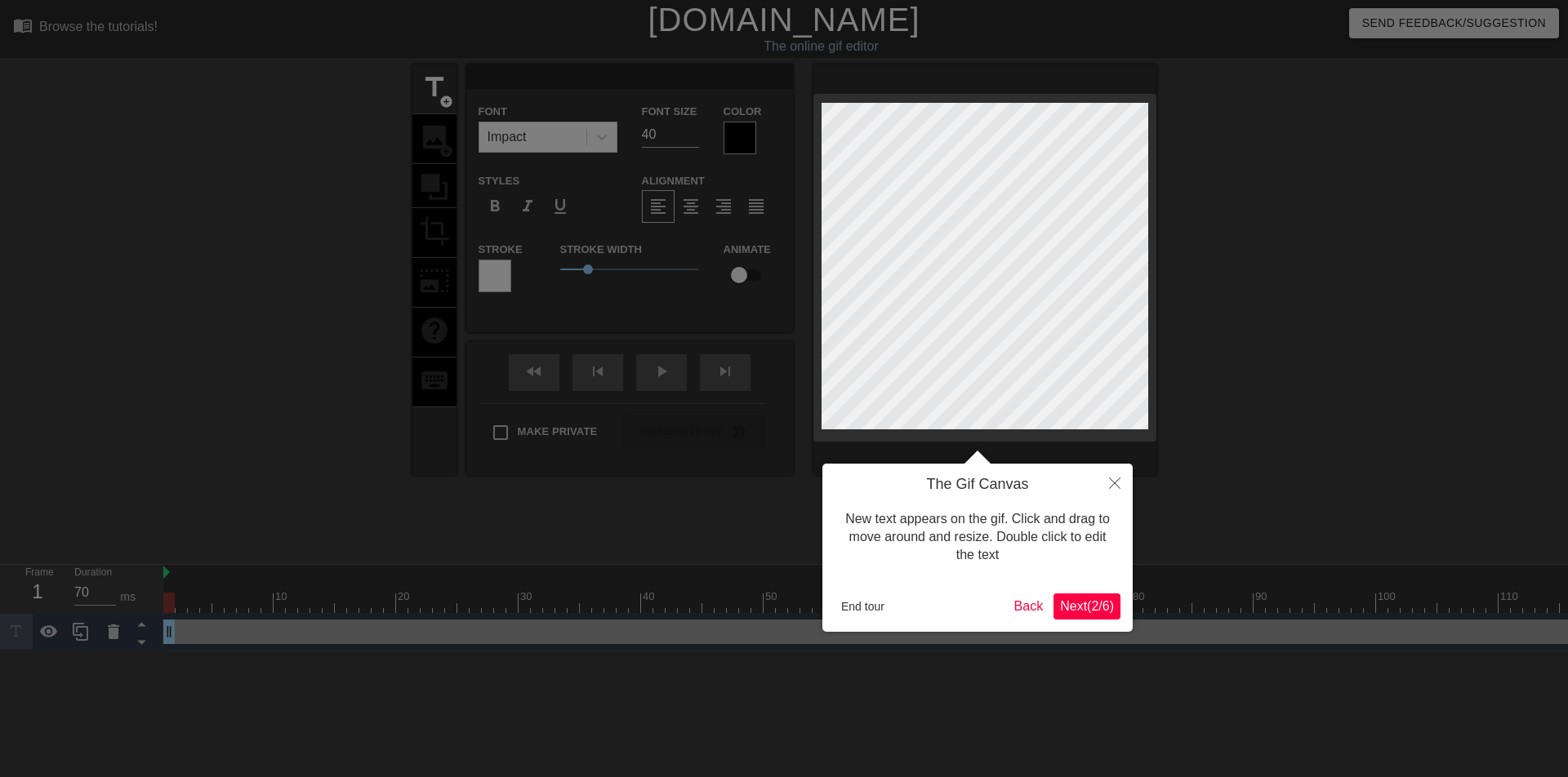
type input "м"
type textarea "м"
type input "ма"
type textarea "ма"
type input "мак"
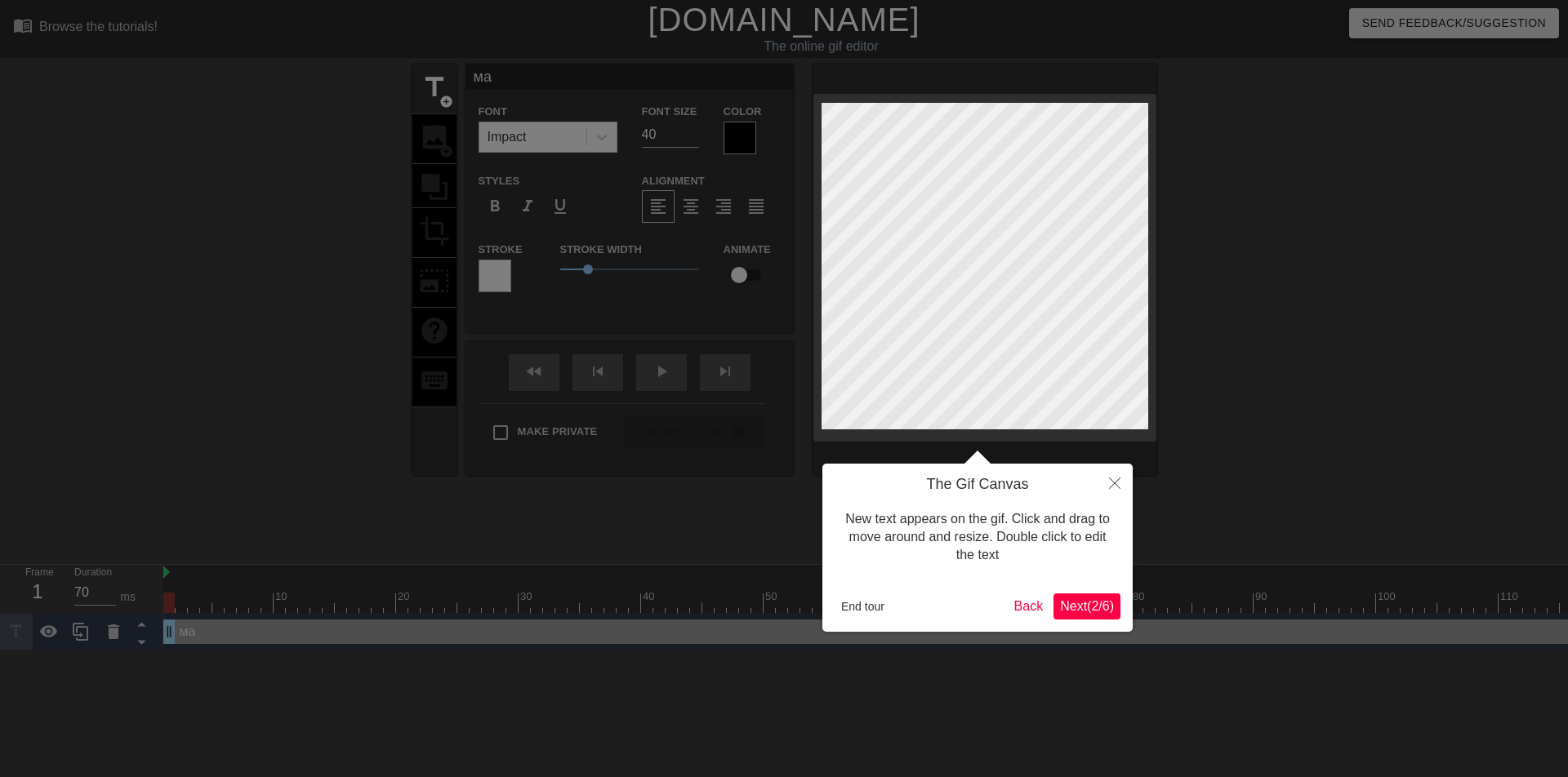
type textarea "мак"
type input "мака"
type textarea "мака"
type input "макар"
type textarea "макар"
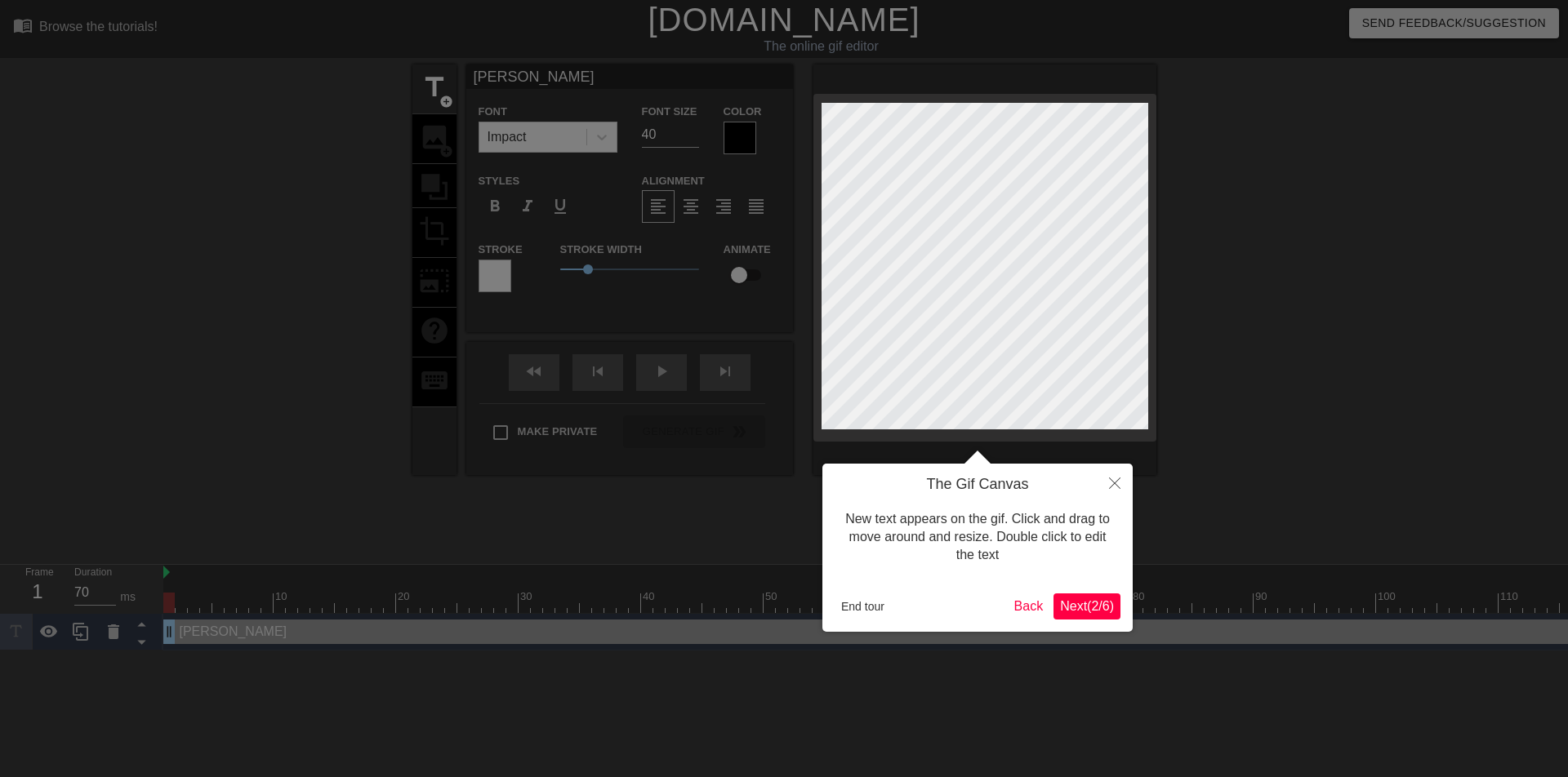
type input "макаро"
type textarea "макаро"
type input "макаров"
type textarea "макаров"
type input "макаров"
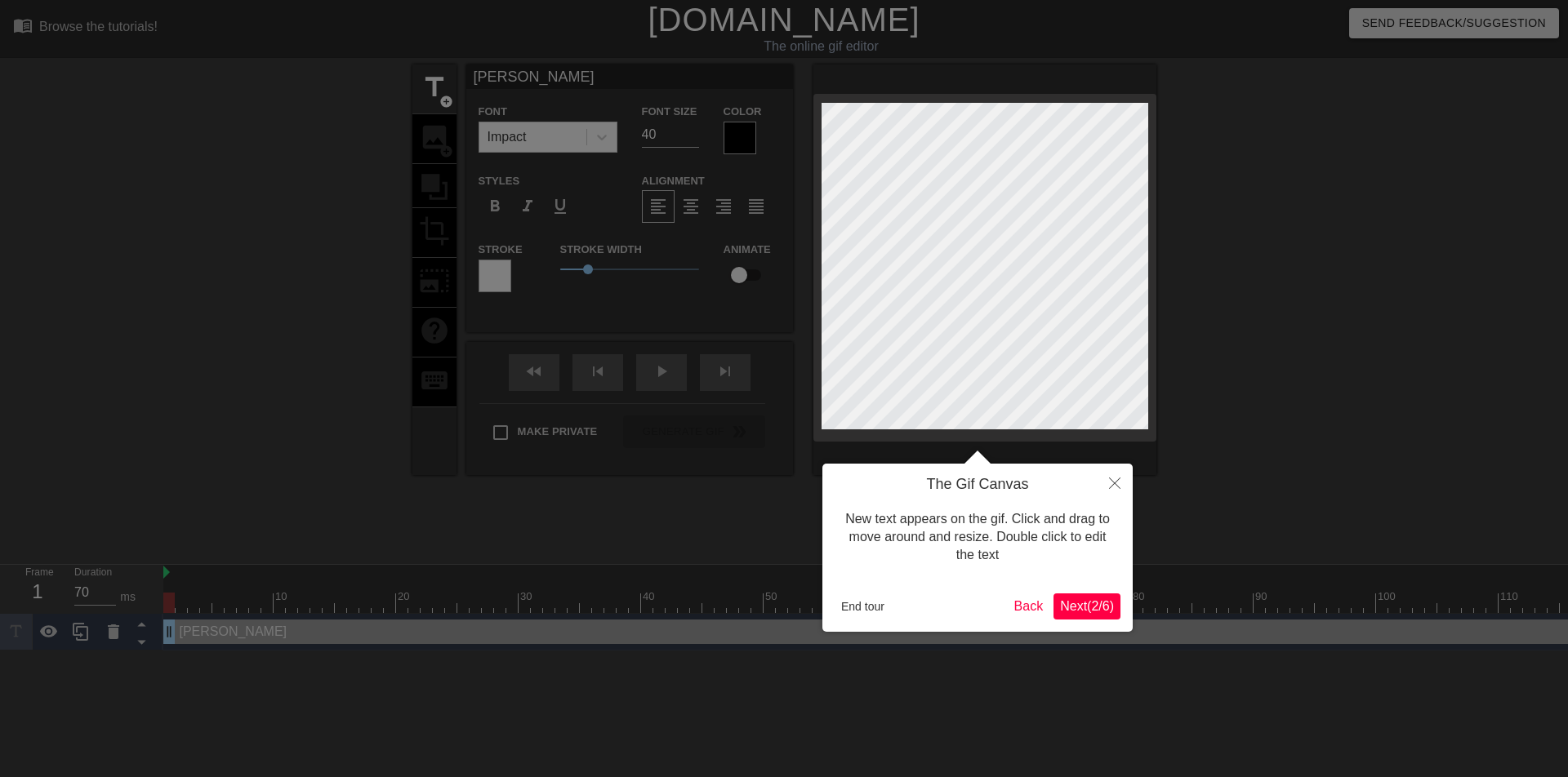
type textarea "макаров"
type input "макаров и"
type textarea "макаров и"
type input "макаров"
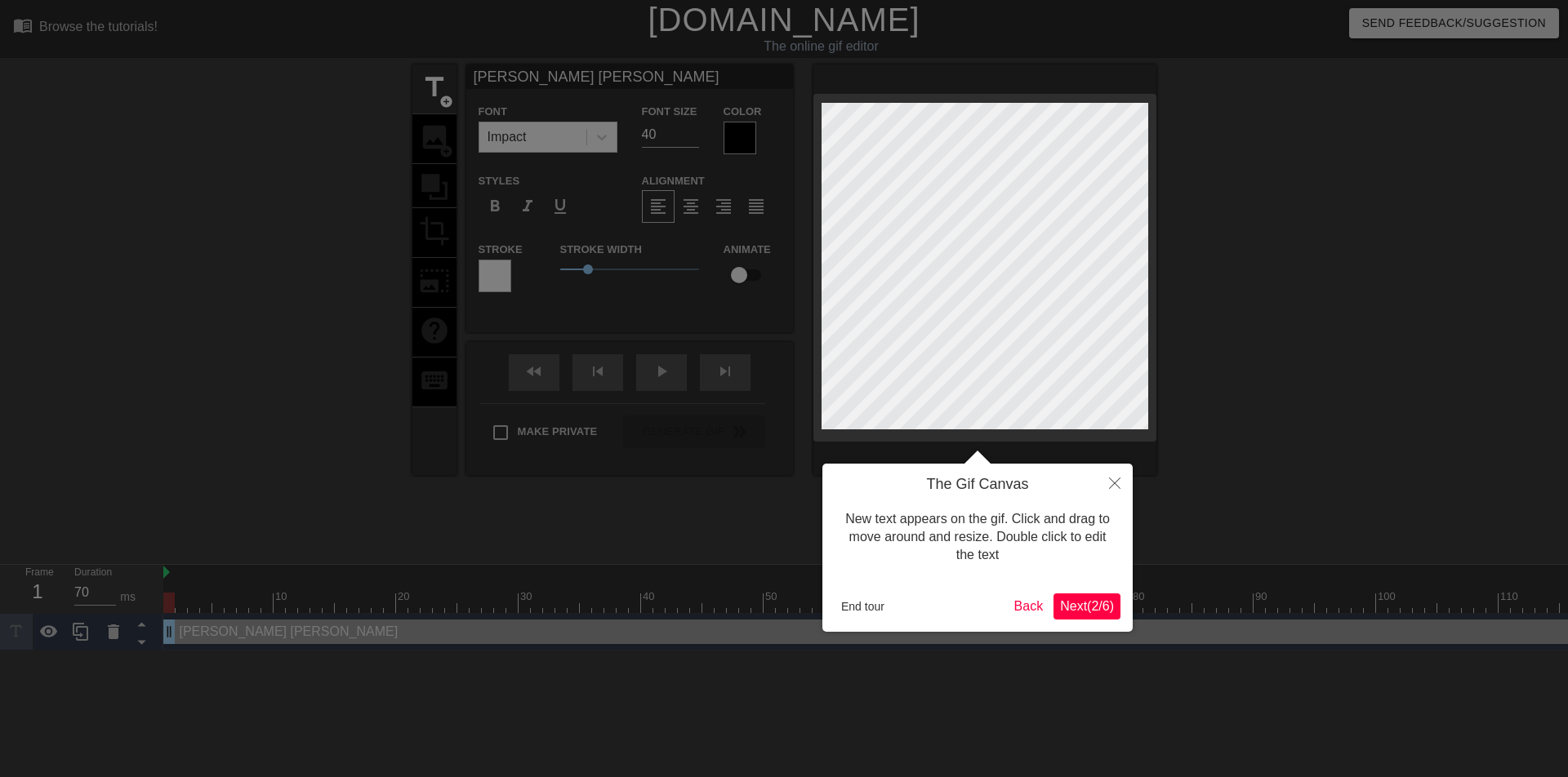
type textarea "макаров"
type input "макаров"
type textarea "макаров"
type input "макаров"
type textarea "макаров"
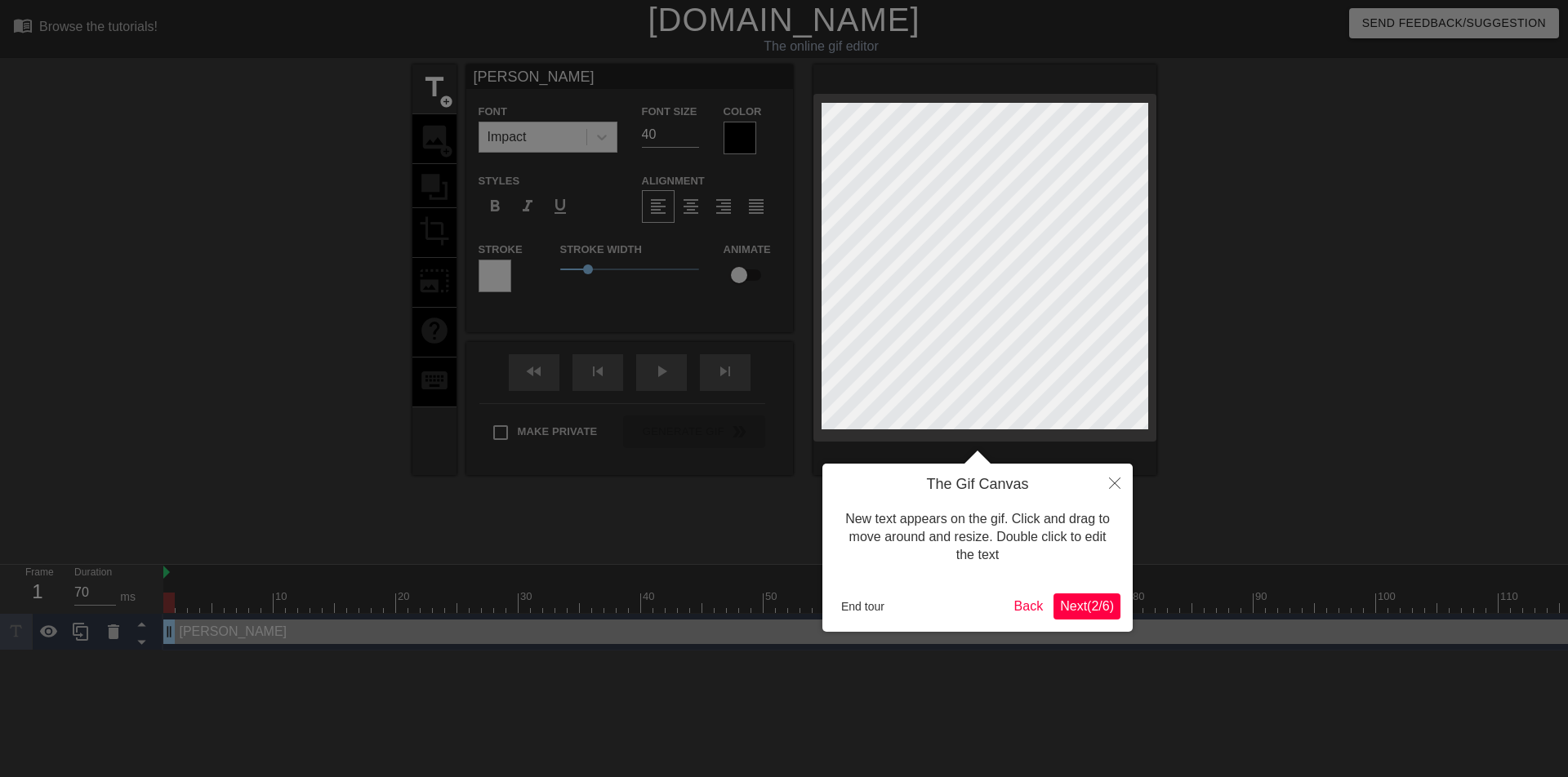
type input "макаров"
type textarea "макаров"
type input "макаров"
type textarea "макаров"
type input "макаров в"
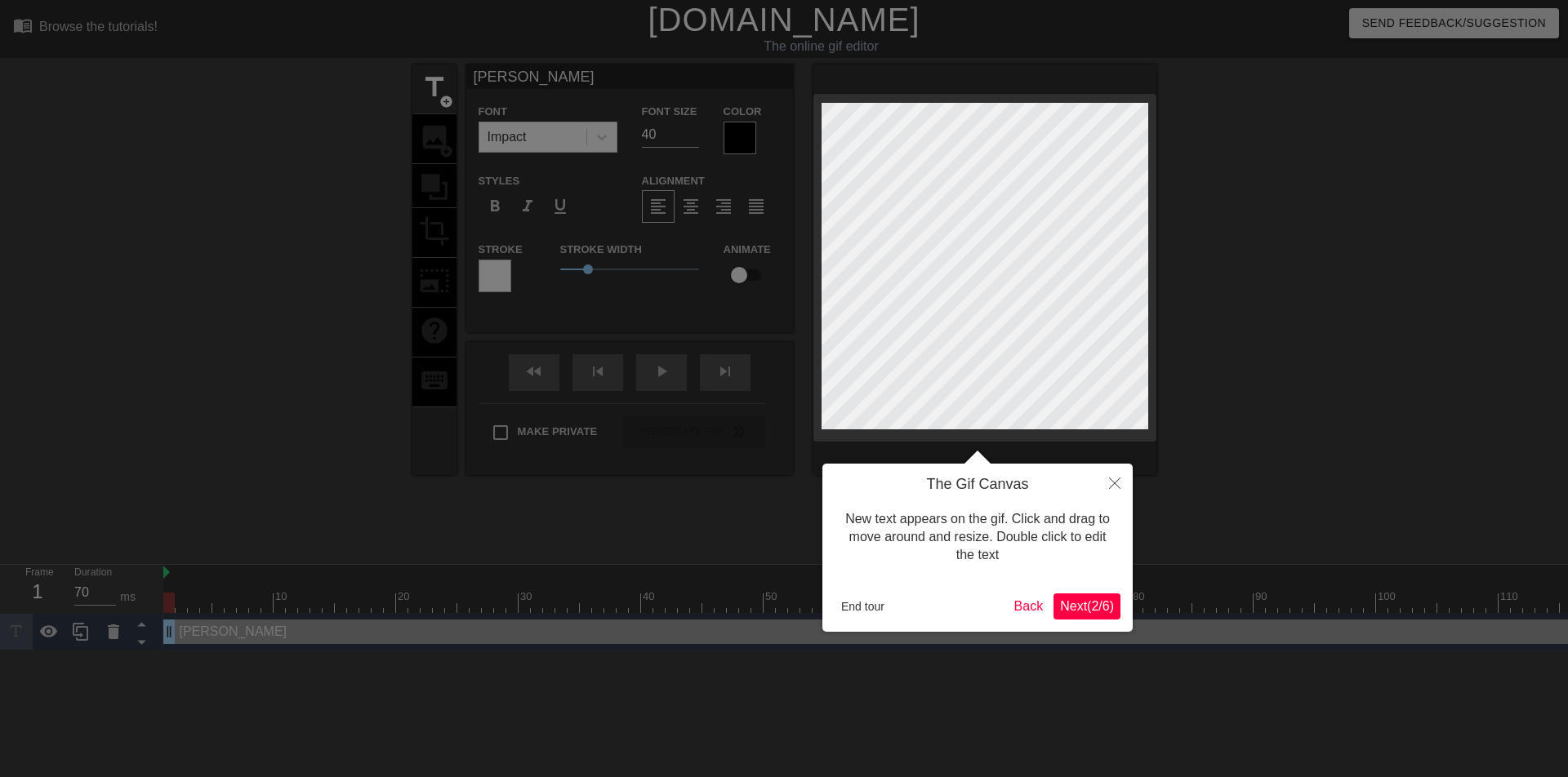
type textarea "макаров в"
type input "макаров ви"
type textarea "макаров ви"
type input "макаров вид"
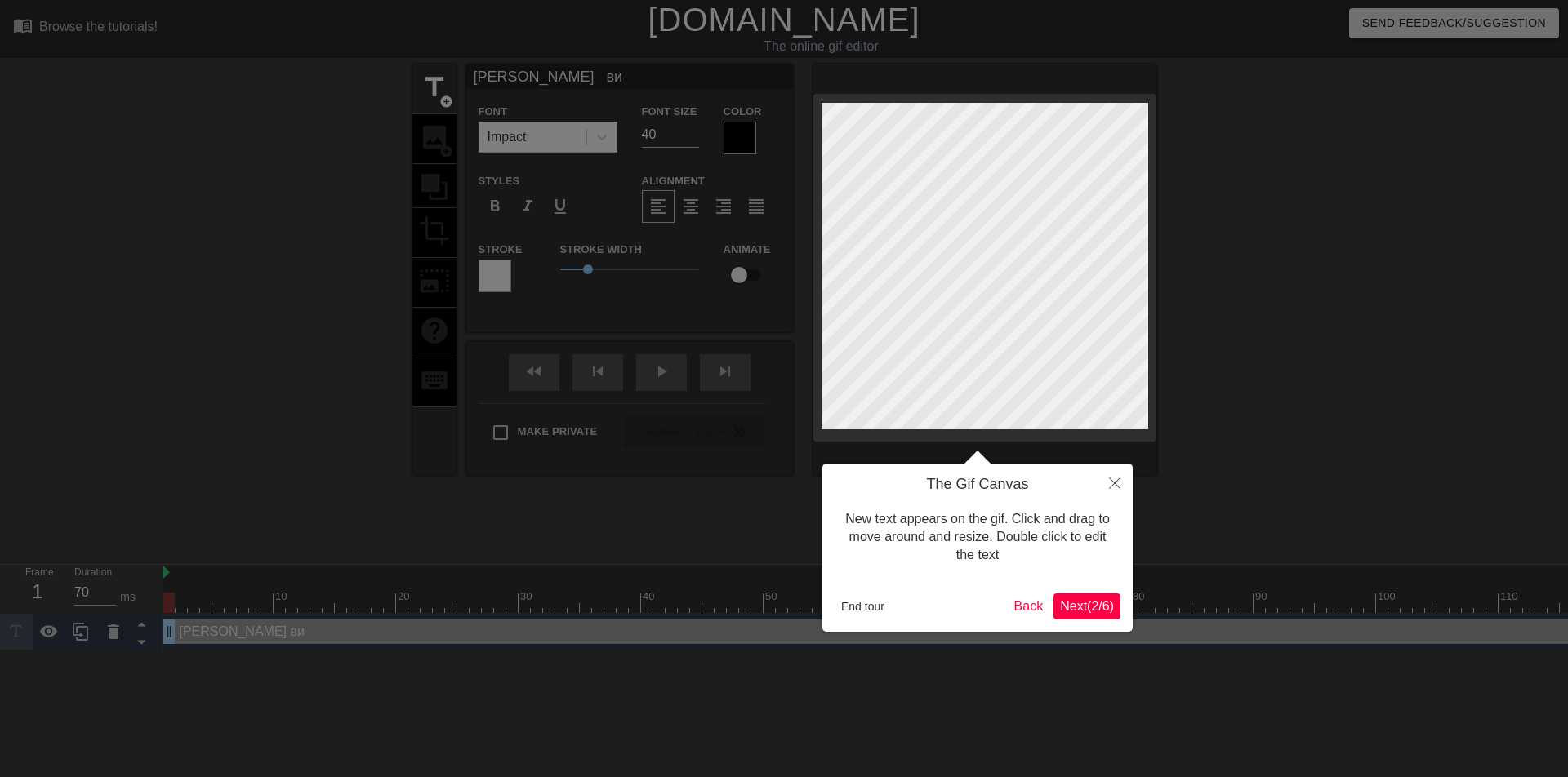
type textarea "макаров вид"
type input "макаров види"
type textarea "макаров види"
type input "макаров видит"
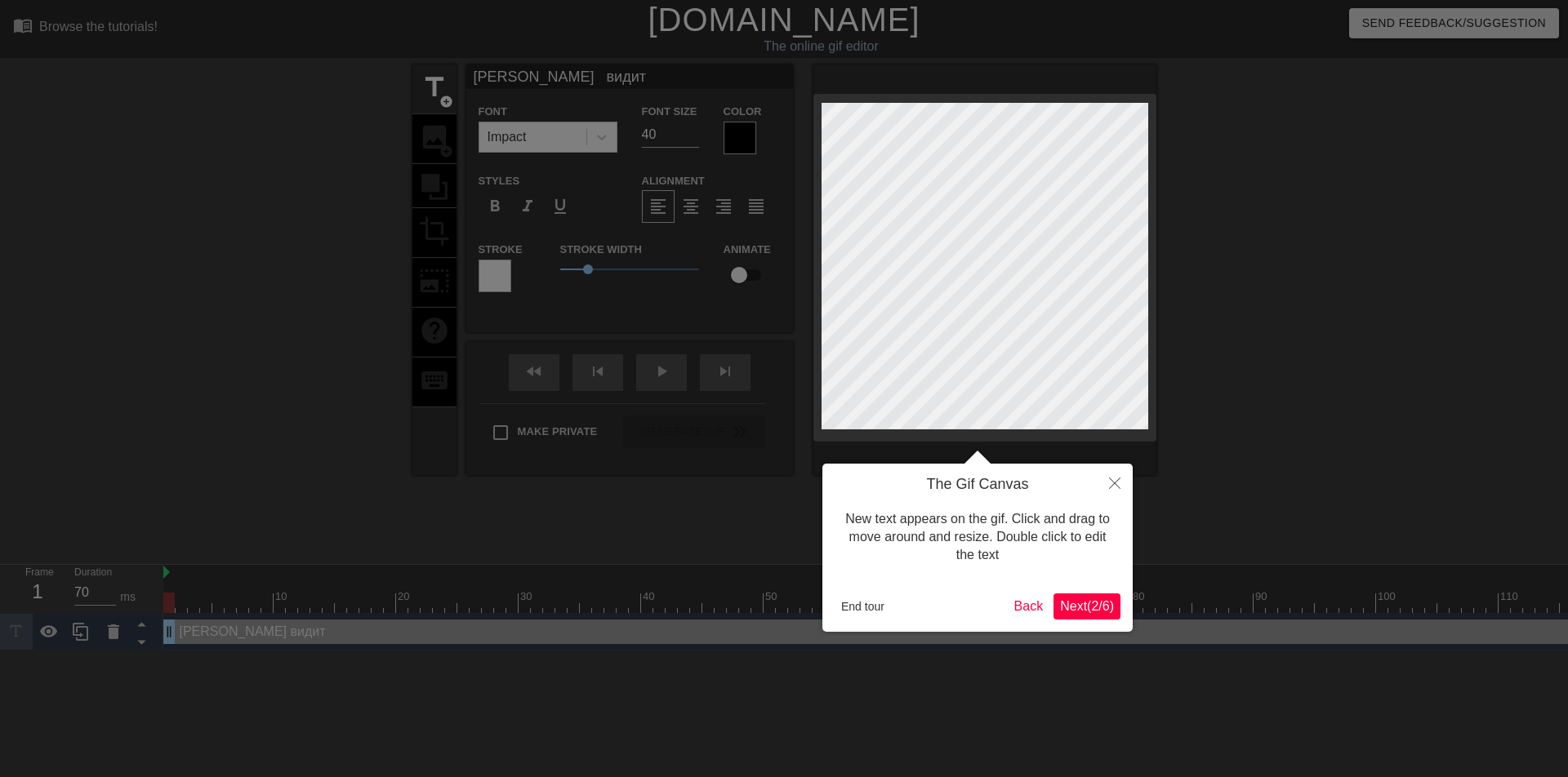
type textarea "макаров видит"
click at [1113, 486] on icon "Close" at bounding box center [1114, 483] width 11 height 11
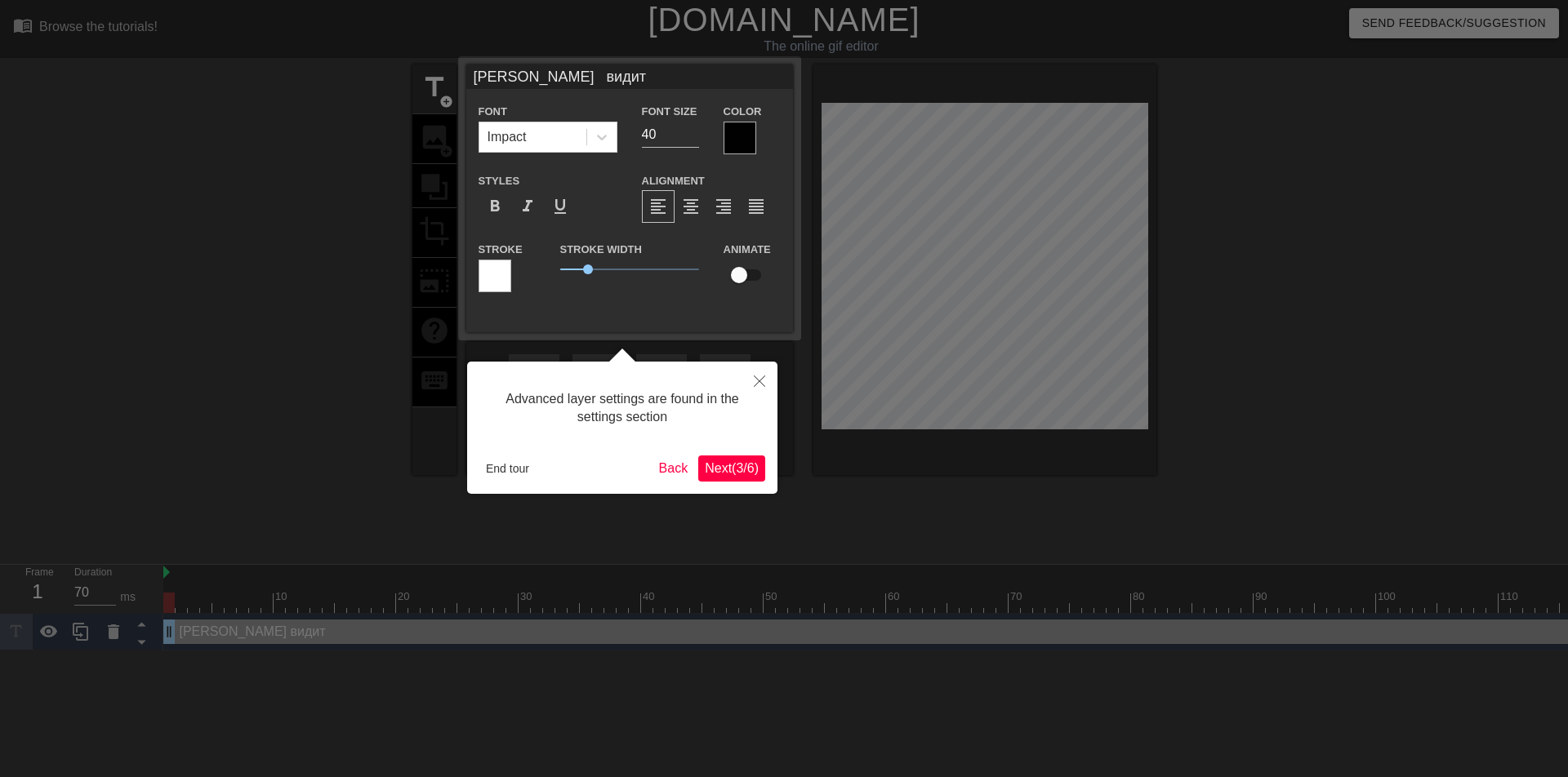
click at [742, 137] on div at bounding box center [739, 137] width 33 height 33
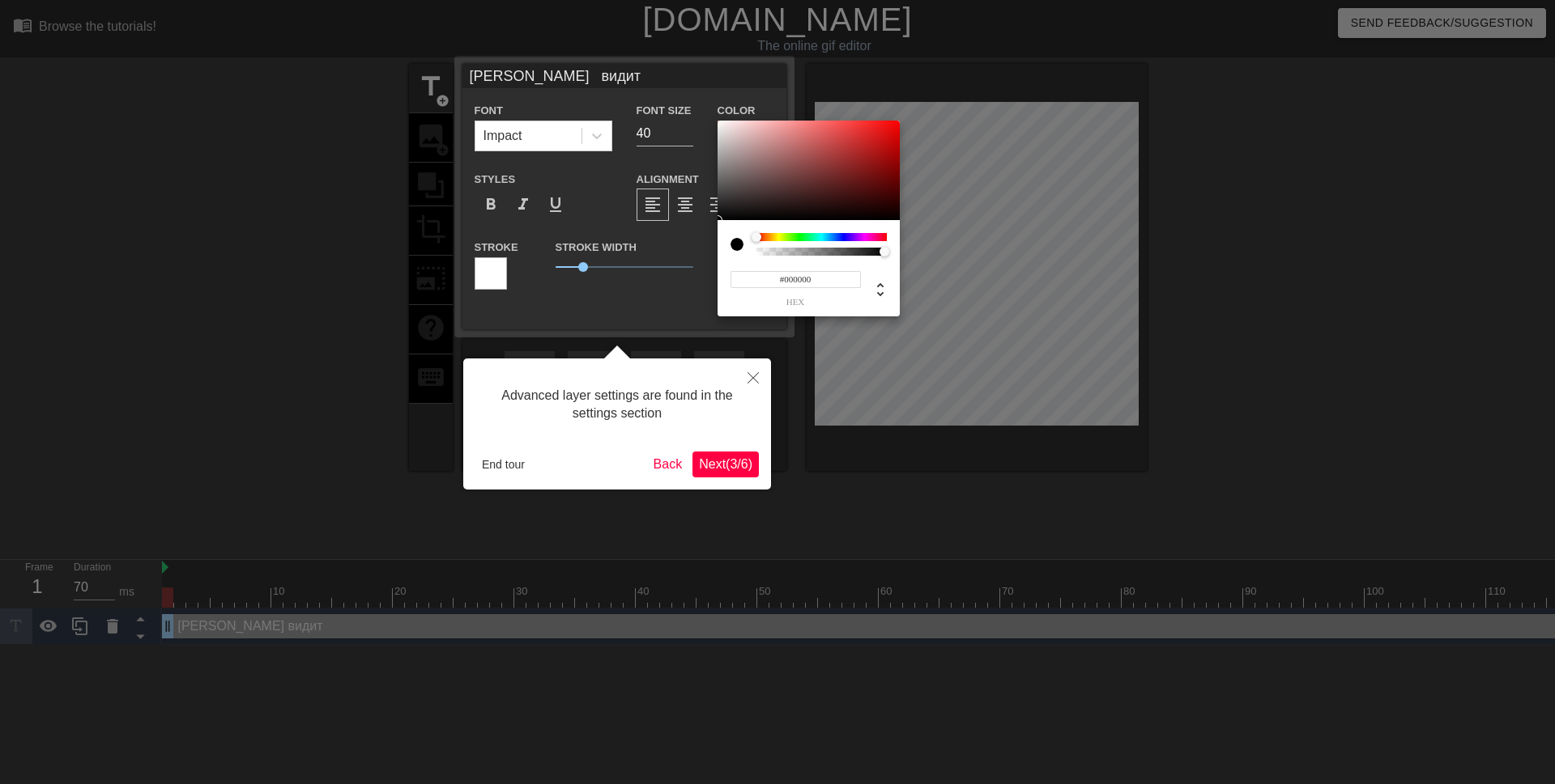
type input "#F0E8E8"
click at [723, 127] on div at bounding box center [808, 170] width 183 height 100
click at [952, 450] on div at bounding box center [778, 392] width 1555 height 784
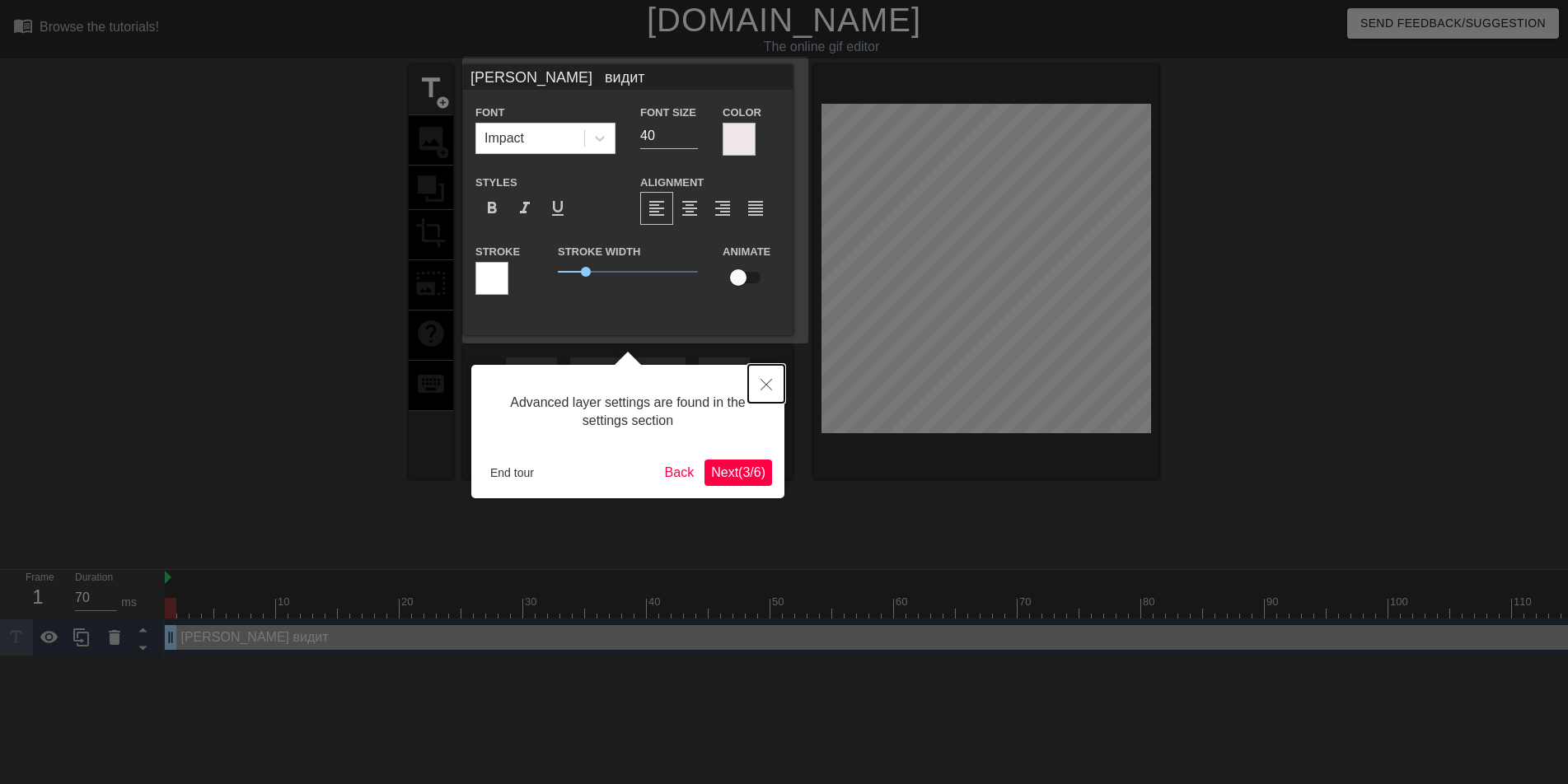
click at [761, 382] on icon "Close" at bounding box center [766, 384] width 12 height 12
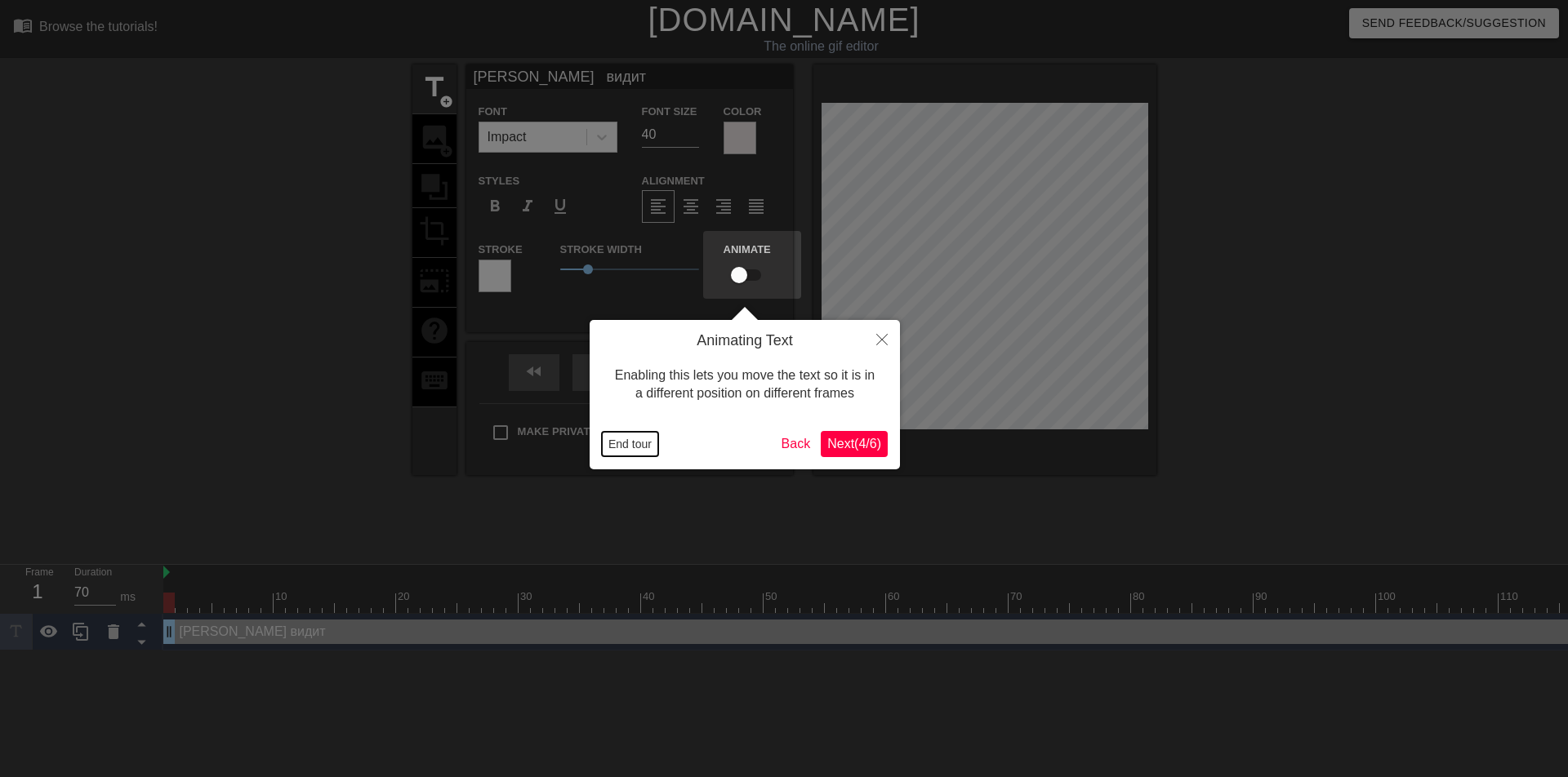
click at [643, 448] on button "End tour" at bounding box center [630, 444] width 56 height 25
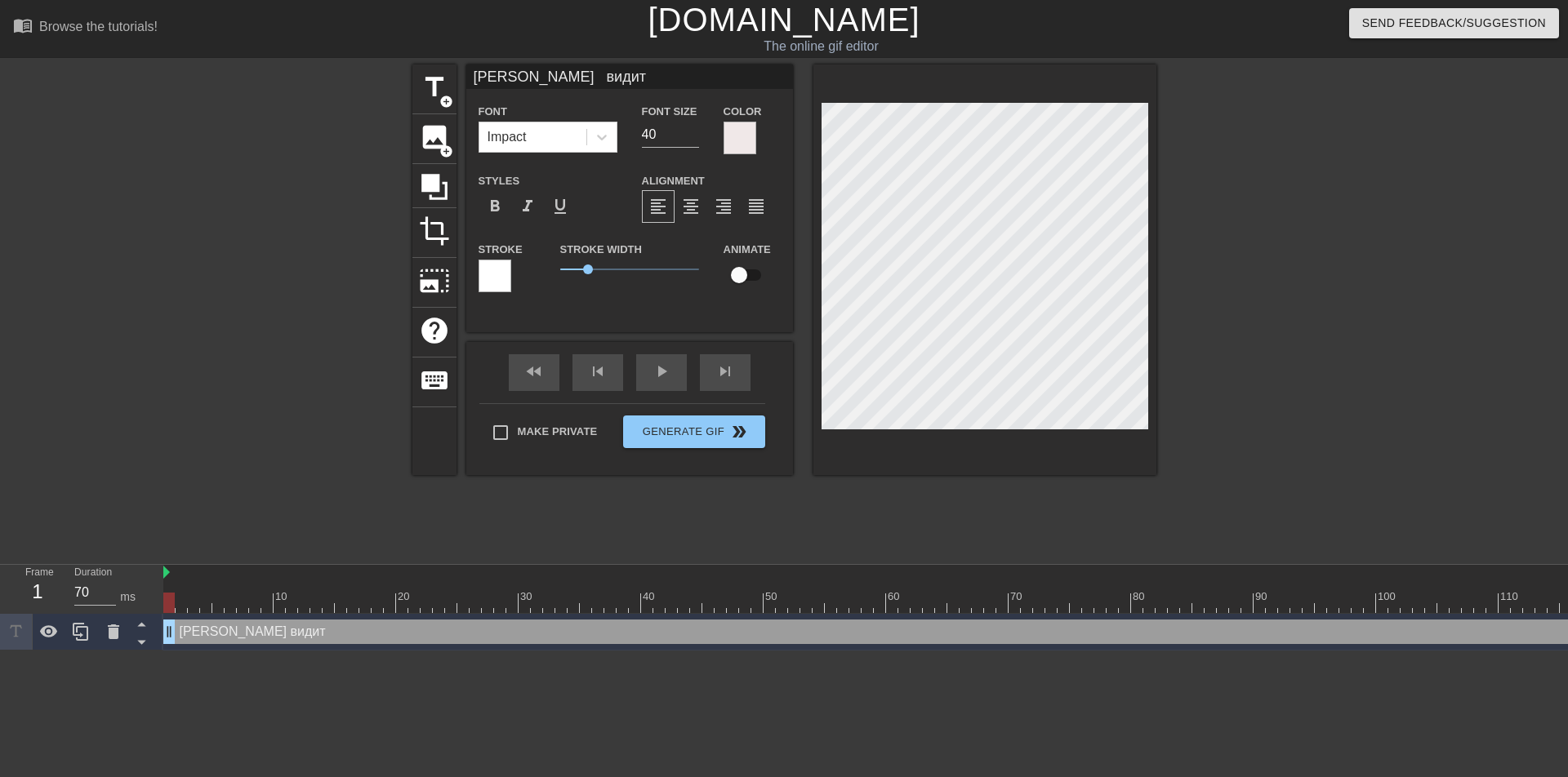
scroll to position [3, 6]
click at [692, 129] on input "41" at bounding box center [670, 135] width 57 height 26
click at [692, 129] on input "42" at bounding box center [670, 135] width 57 height 26
click at [692, 129] on input "43" at bounding box center [670, 135] width 57 height 26
click at [692, 129] on input "44" at bounding box center [670, 135] width 57 height 26
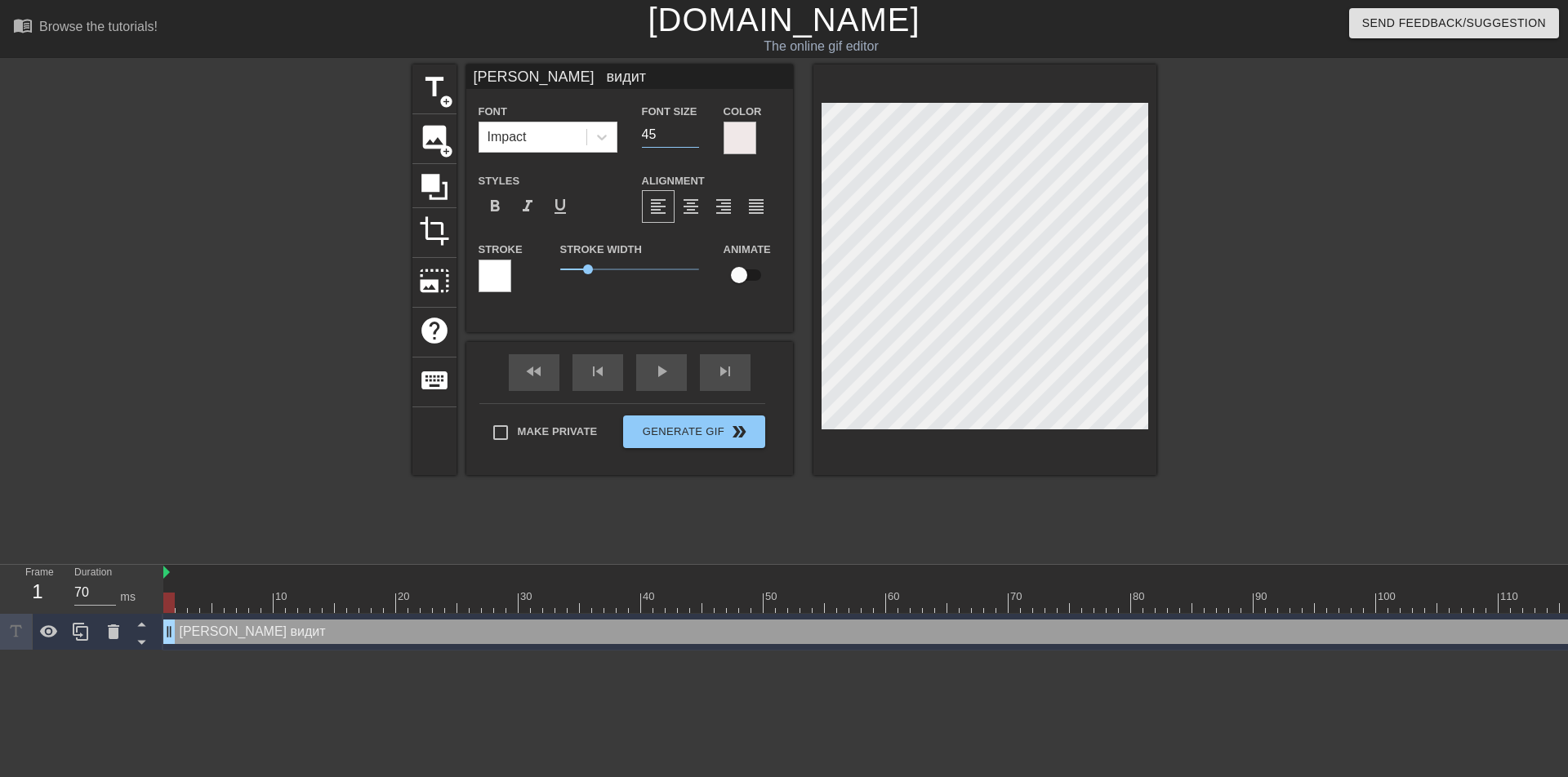
click at [692, 129] on input "45" at bounding box center [670, 135] width 57 height 26
click at [692, 129] on input "46" at bounding box center [670, 135] width 57 height 26
click at [692, 129] on input "47" at bounding box center [670, 135] width 57 height 26
click at [692, 129] on input "48" at bounding box center [670, 135] width 57 height 26
click at [692, 129] on input "49" at bounding box center [670, 135] width 57 height 26
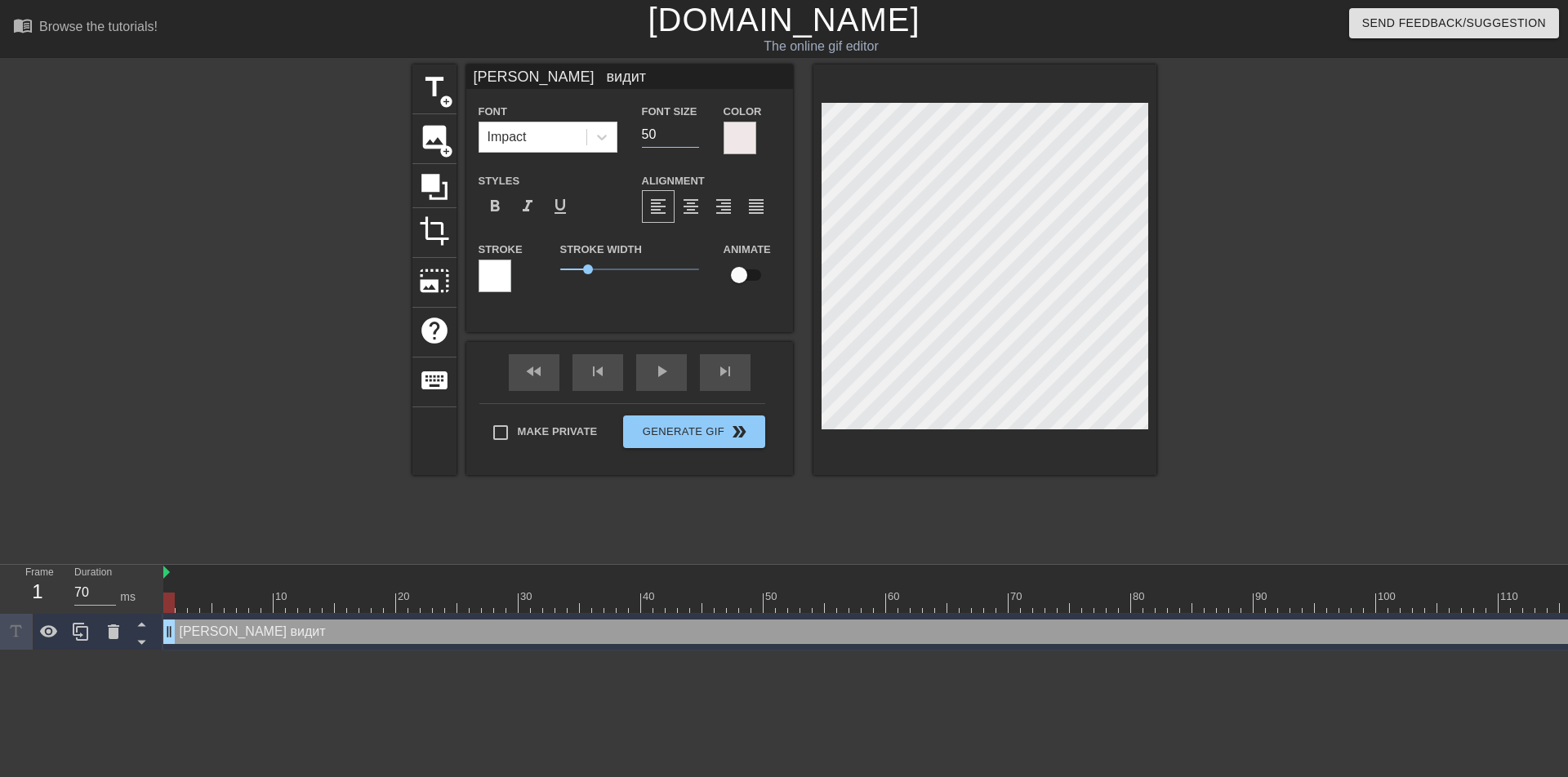
click at [692, 129] on input "50" at bounding box center [670, 135] width 57 height 26
type input "51"
click at [691, 129] on input "51" at bounding box center [670, 135] width 57 height 26
click at [742, 139] on div at bounding box center [739, 137] width 33 height 33
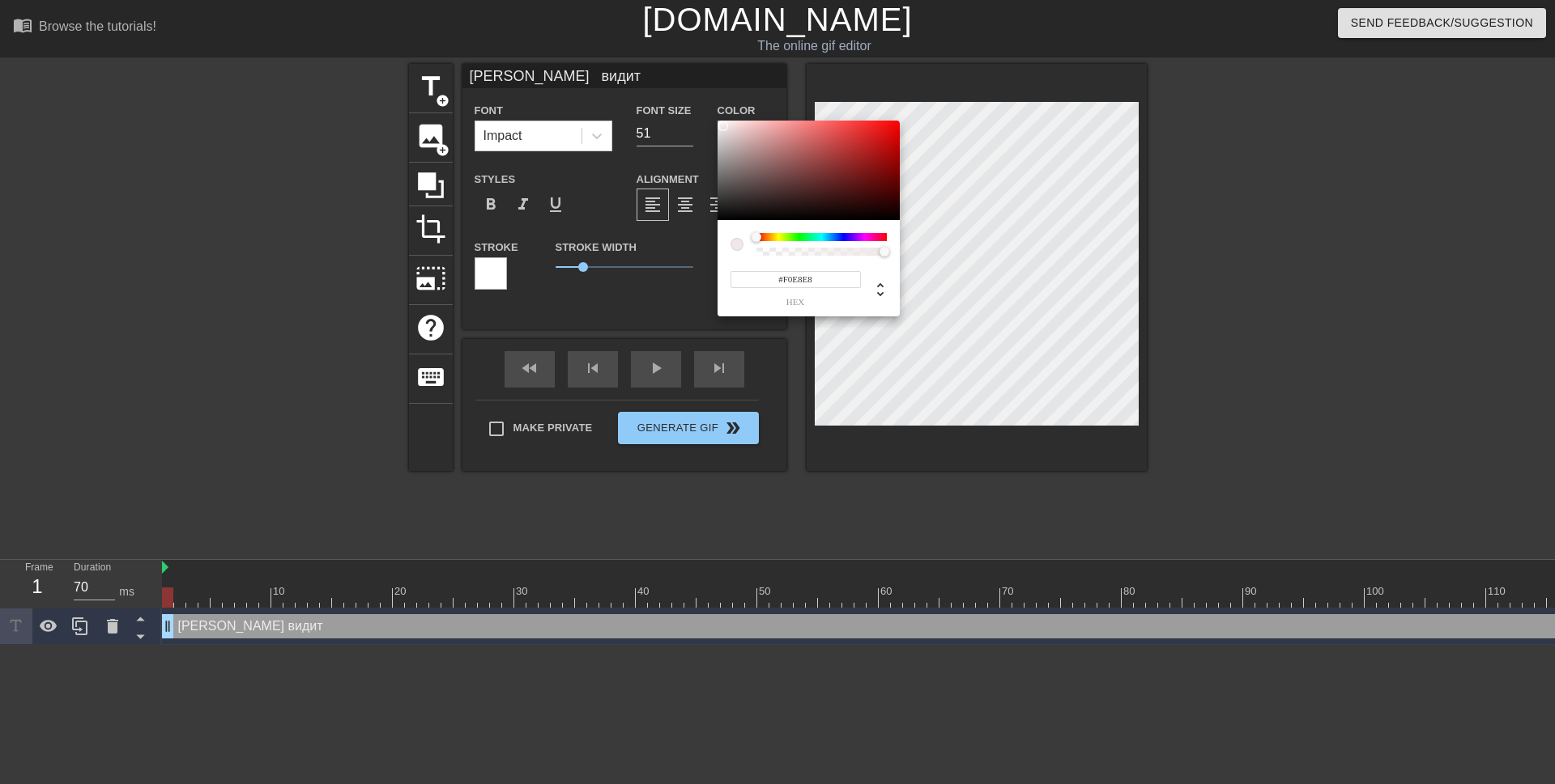
type input "#E90C0C"
click at [890, 128] on div at bounding box center [808, 170] width 183 height 100
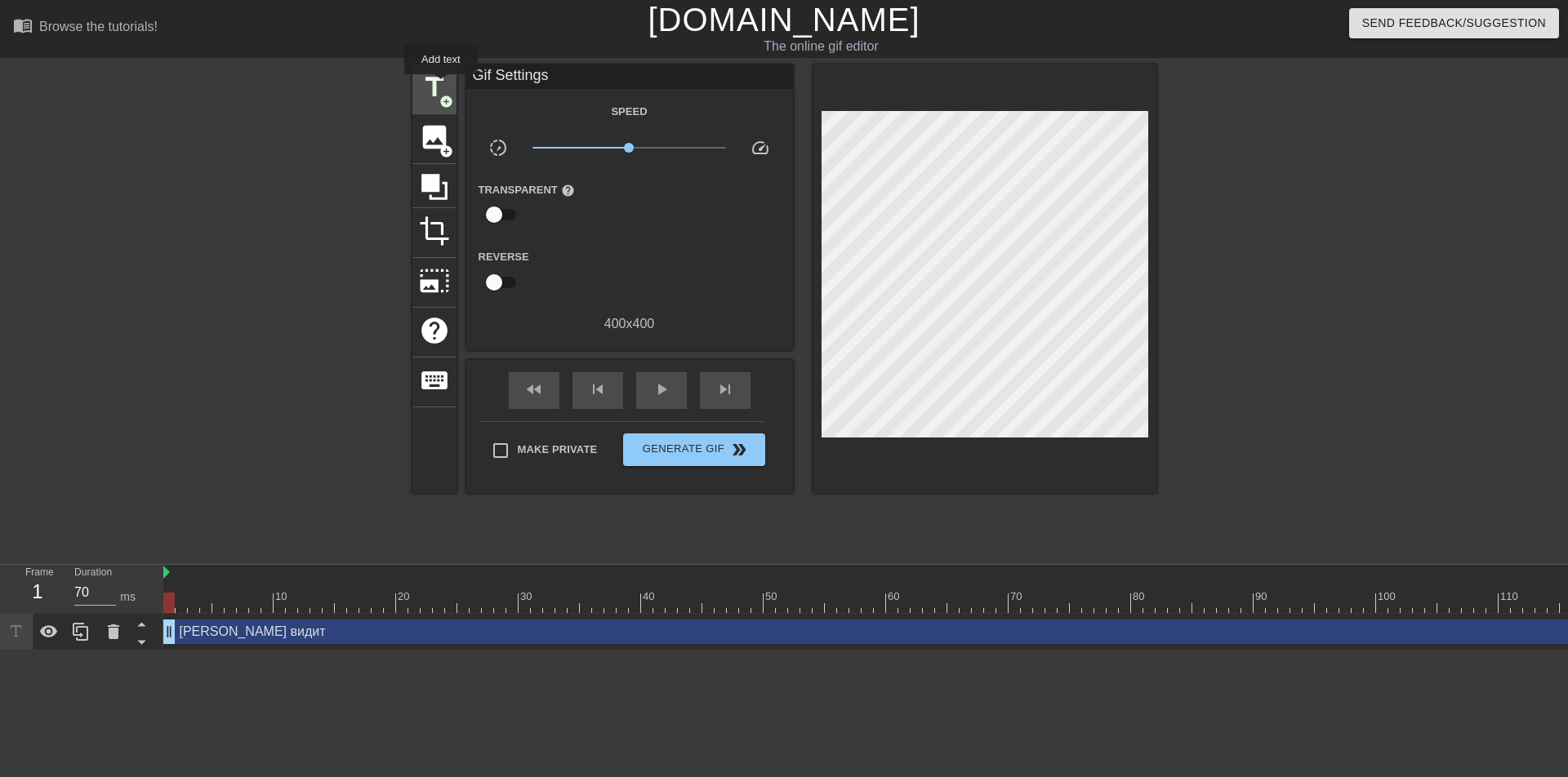
click at [441, 85] on span "title" at bounding box center [434, 87] width 31 height 31
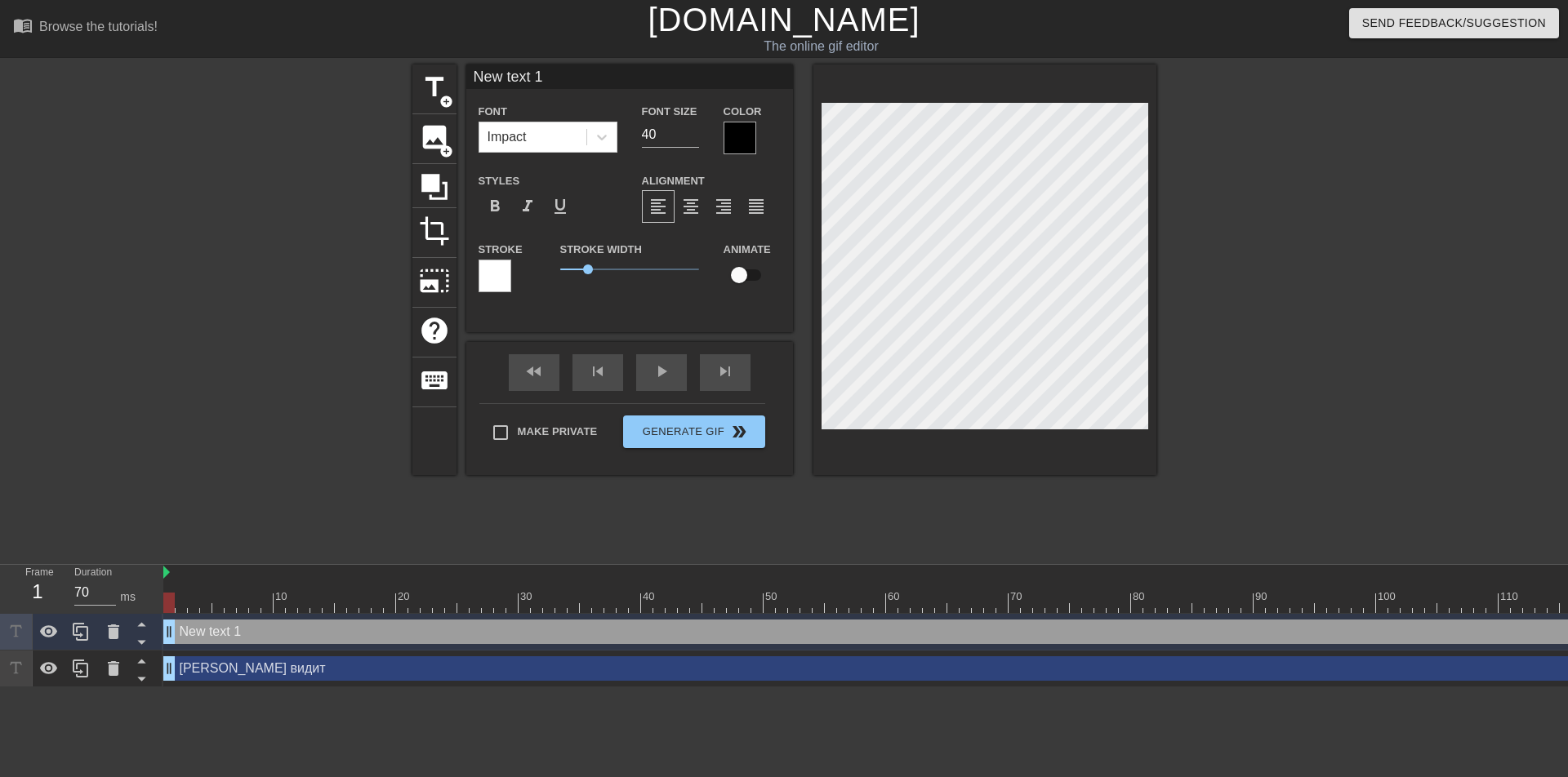
scroll to position [3, 2]
type input "New text"
type textarea "New text"
type input "New text"
type textarea "New text"
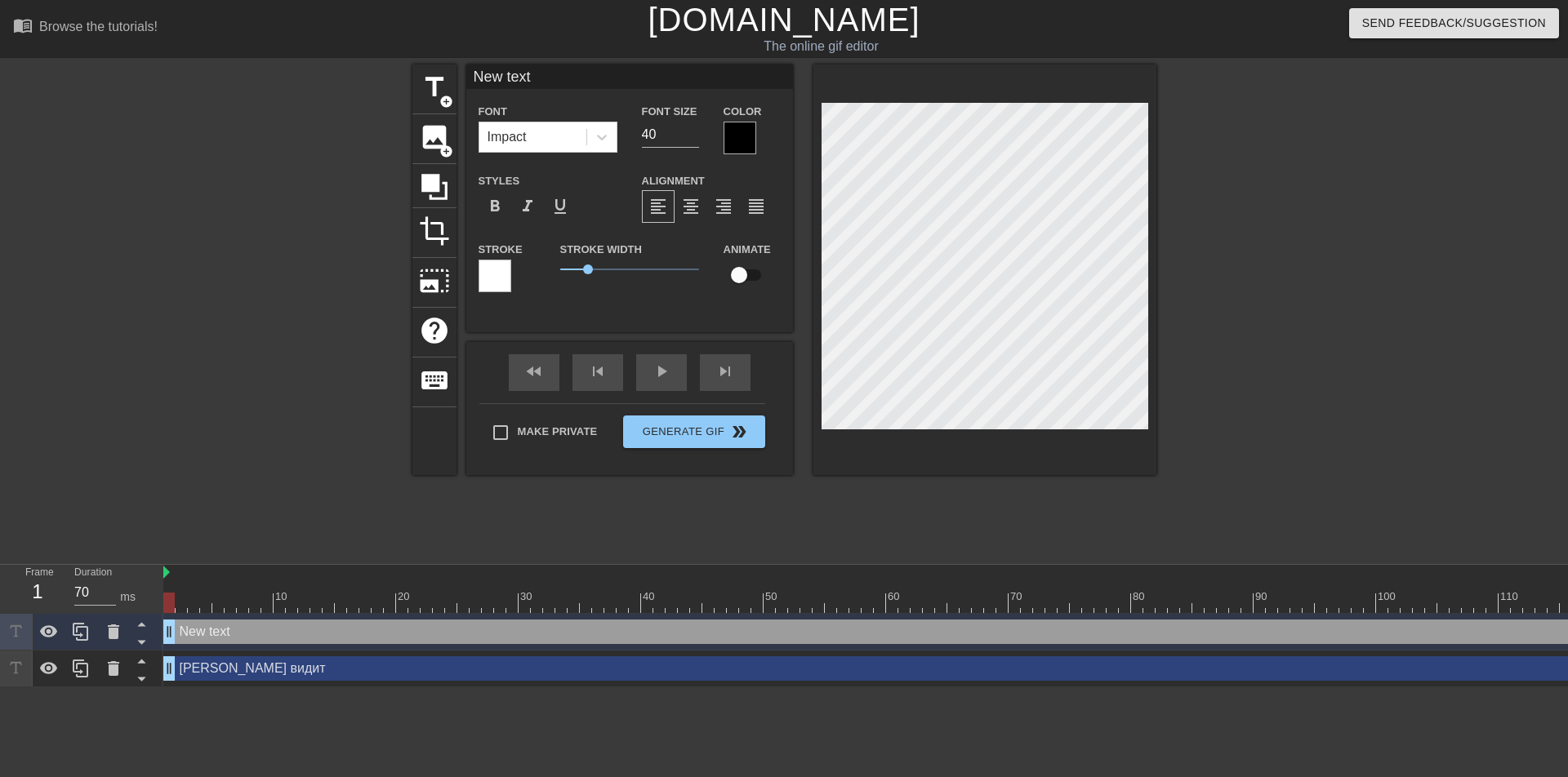
type input "New tex"
type textarea "New tex"
type input "New te"
type textarea "New te"
type input "New t"
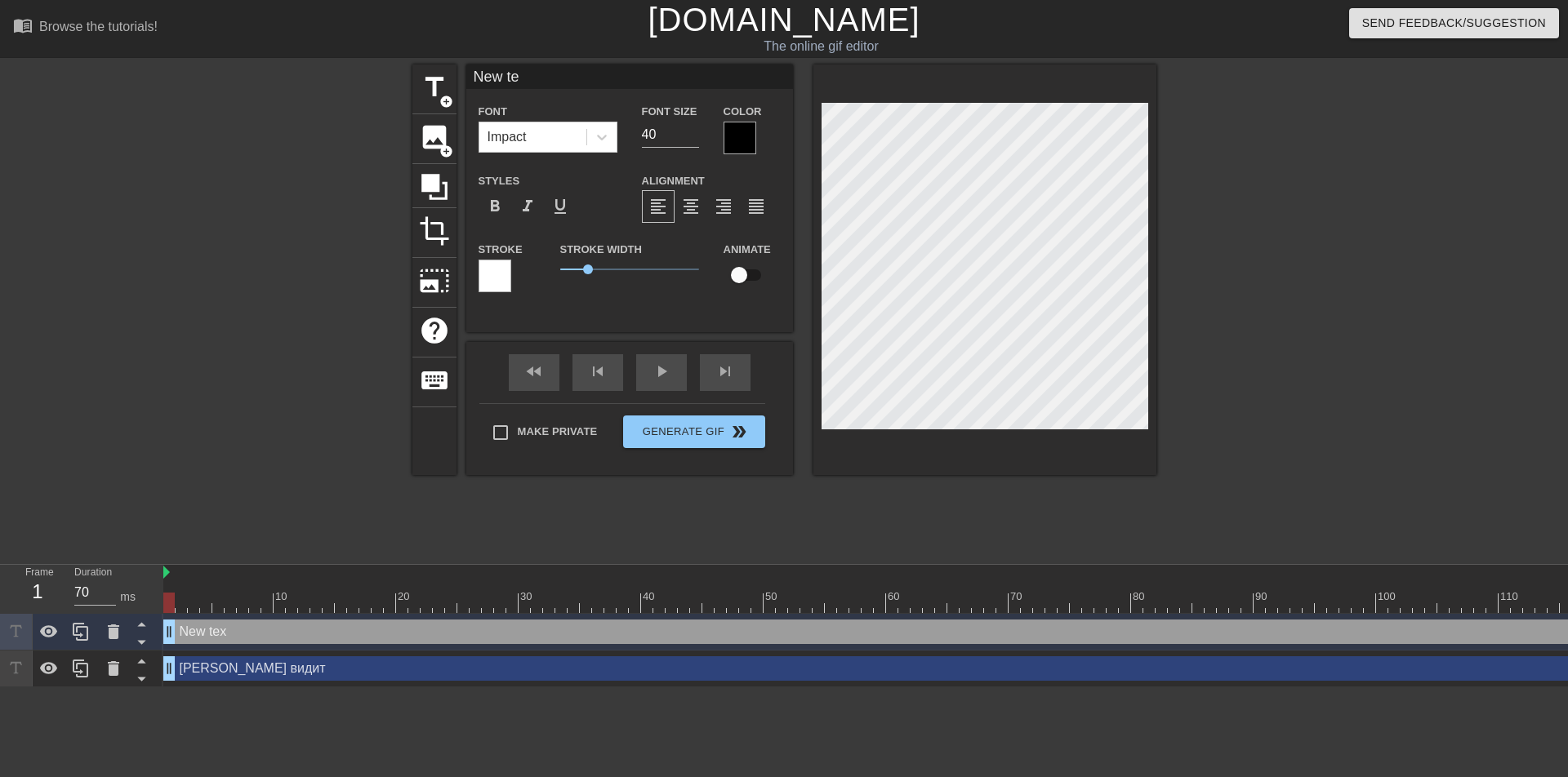
type textarea "New t"
type input "New"
type textarea "New"
type input "New"
type textarea "New"
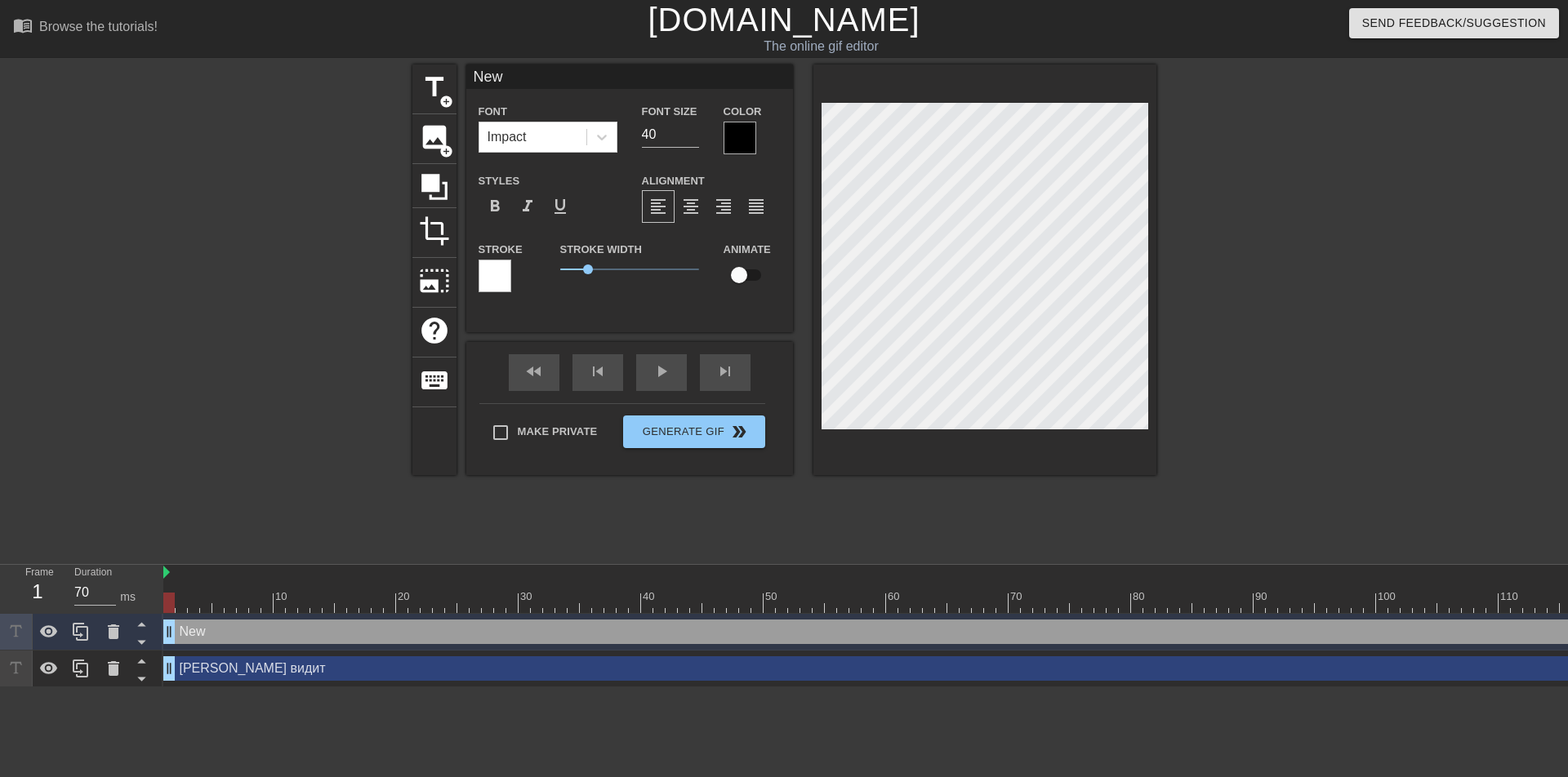
type input "Ne"
type textarea "Ne"
type input "N"
type textarea "N"
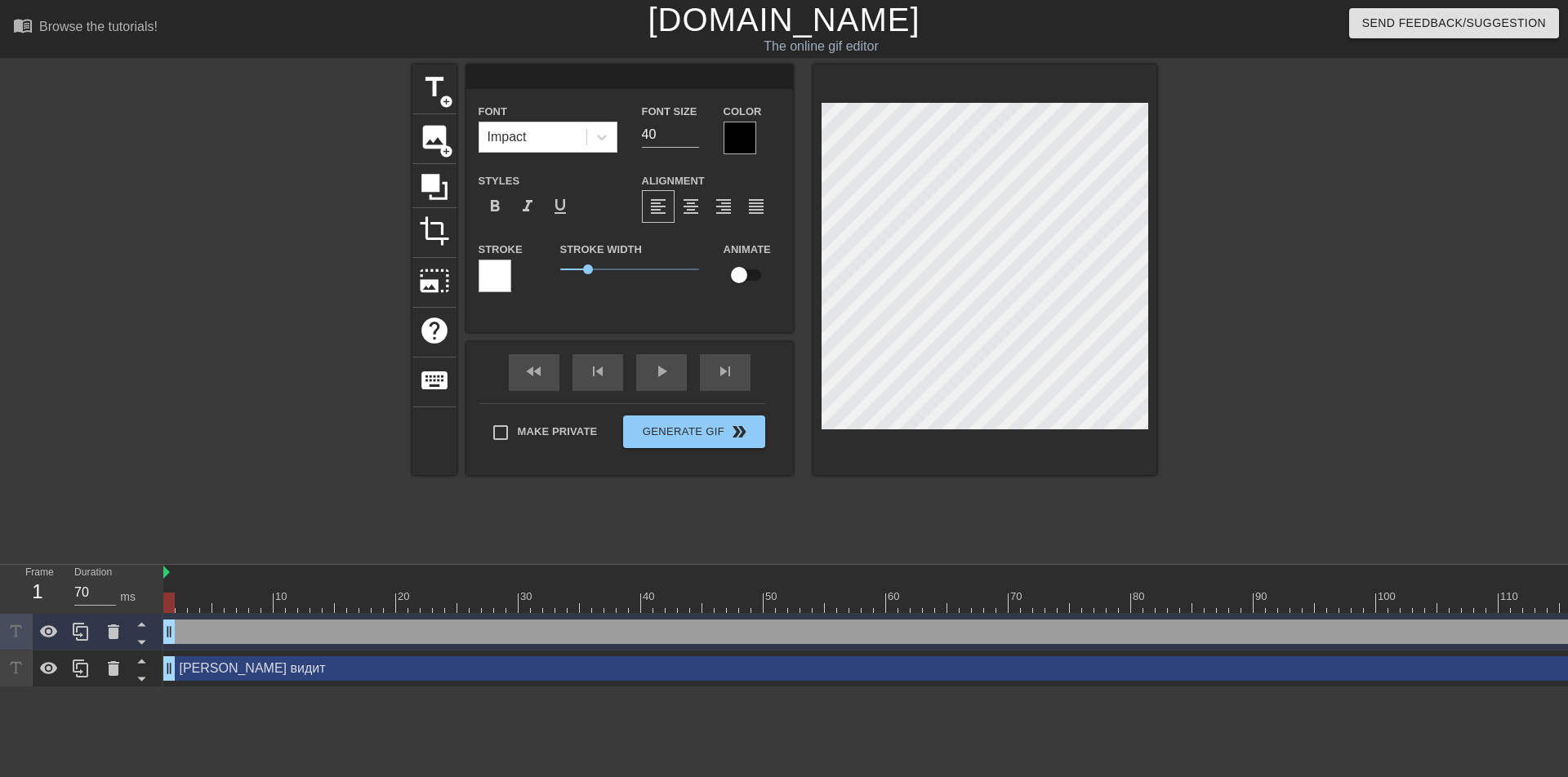
type input "п"
type textarea "п"
type input "пу"
type textarea "пу"
type input "пус"
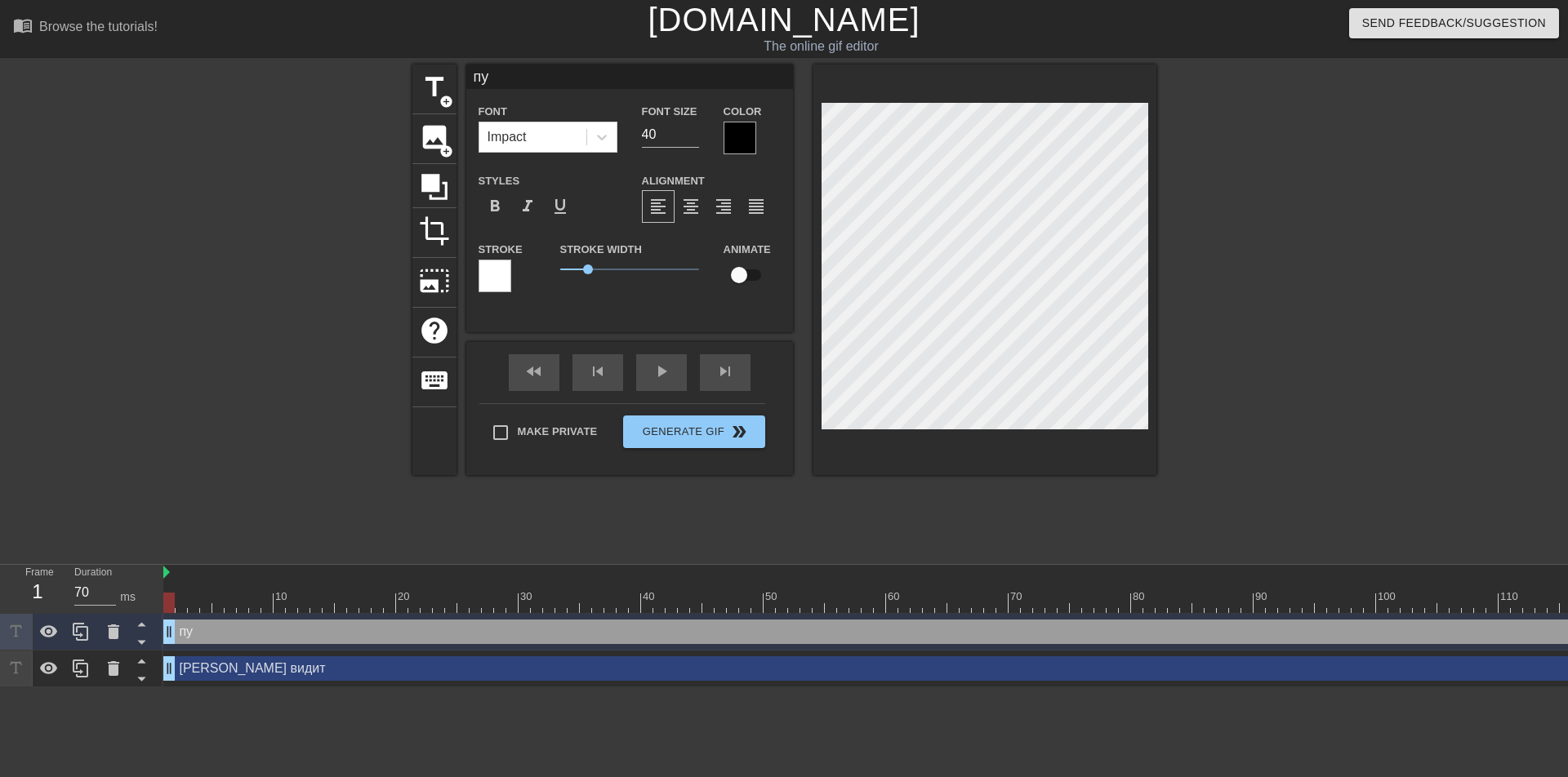
type textarea "пус"
type input "пуст"
type textarea "пуст"
type input "пусты"
type textarea "пусты"
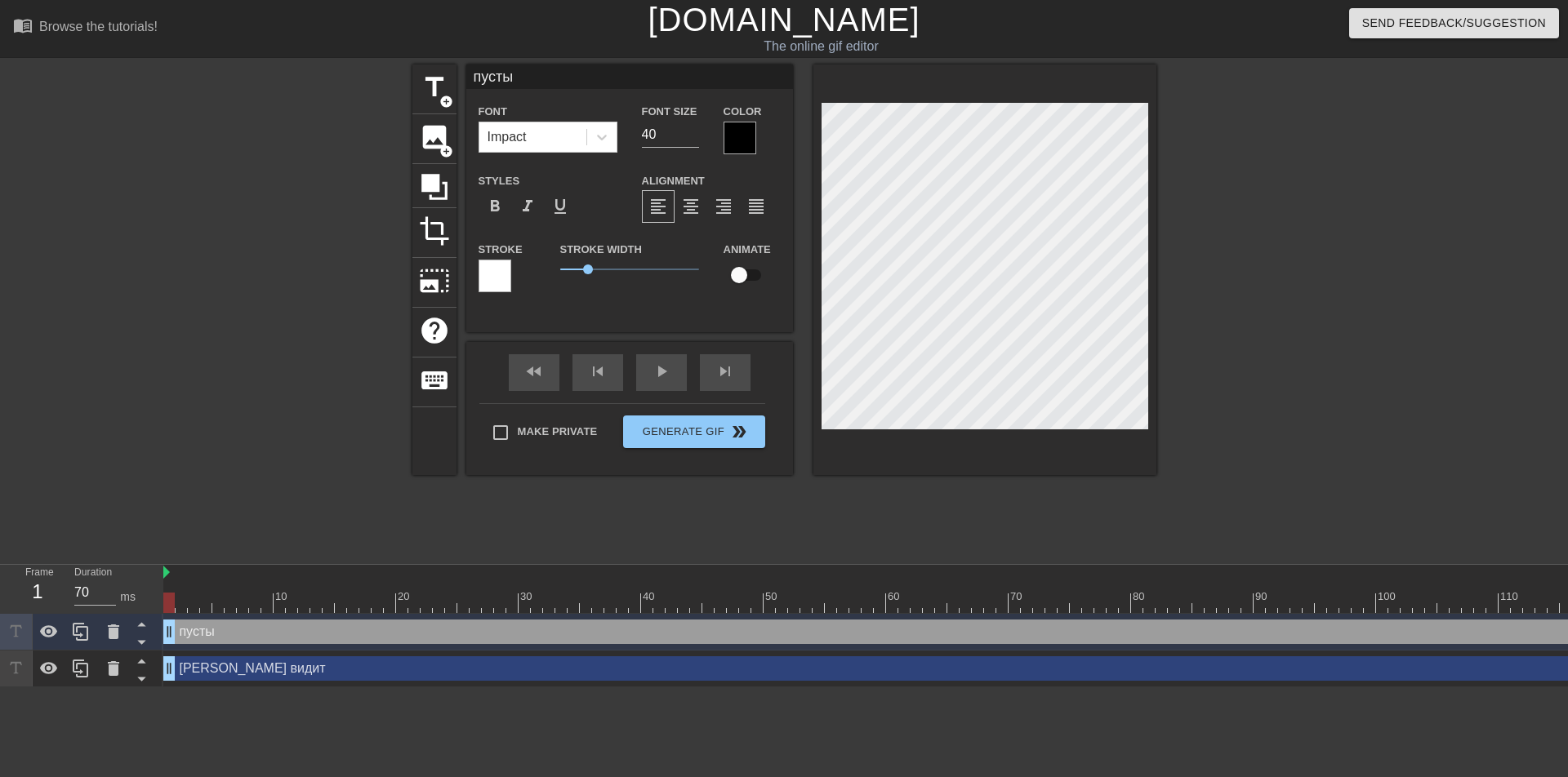
type input "пустые"
type textarea "пустые"
type input "пустые"
type textarea "пустые"
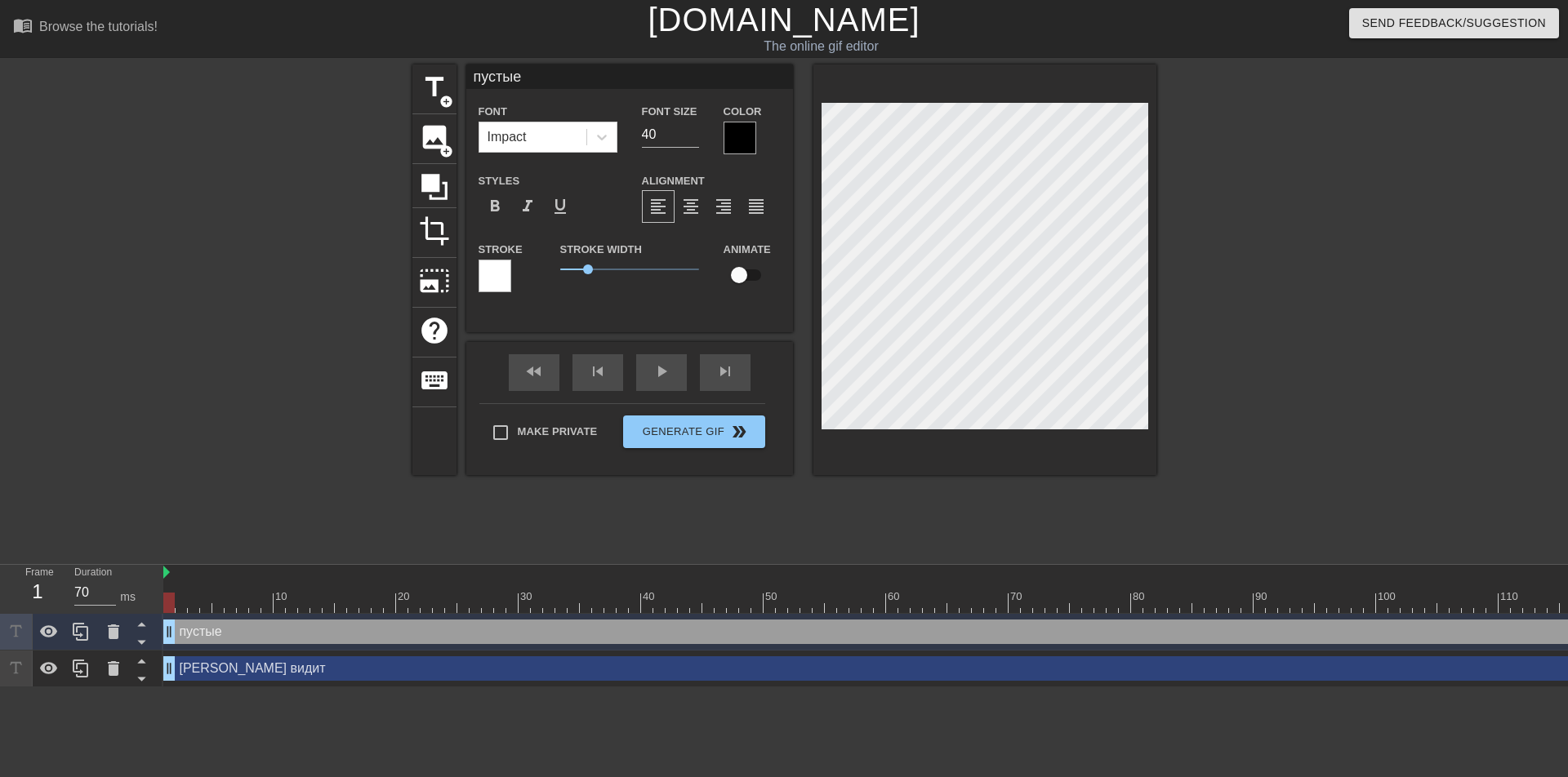
type input "пустые п"
type textarea "пустые п"
type input "пустые по"
type textarea "пустые по"
type input "пустые пол"
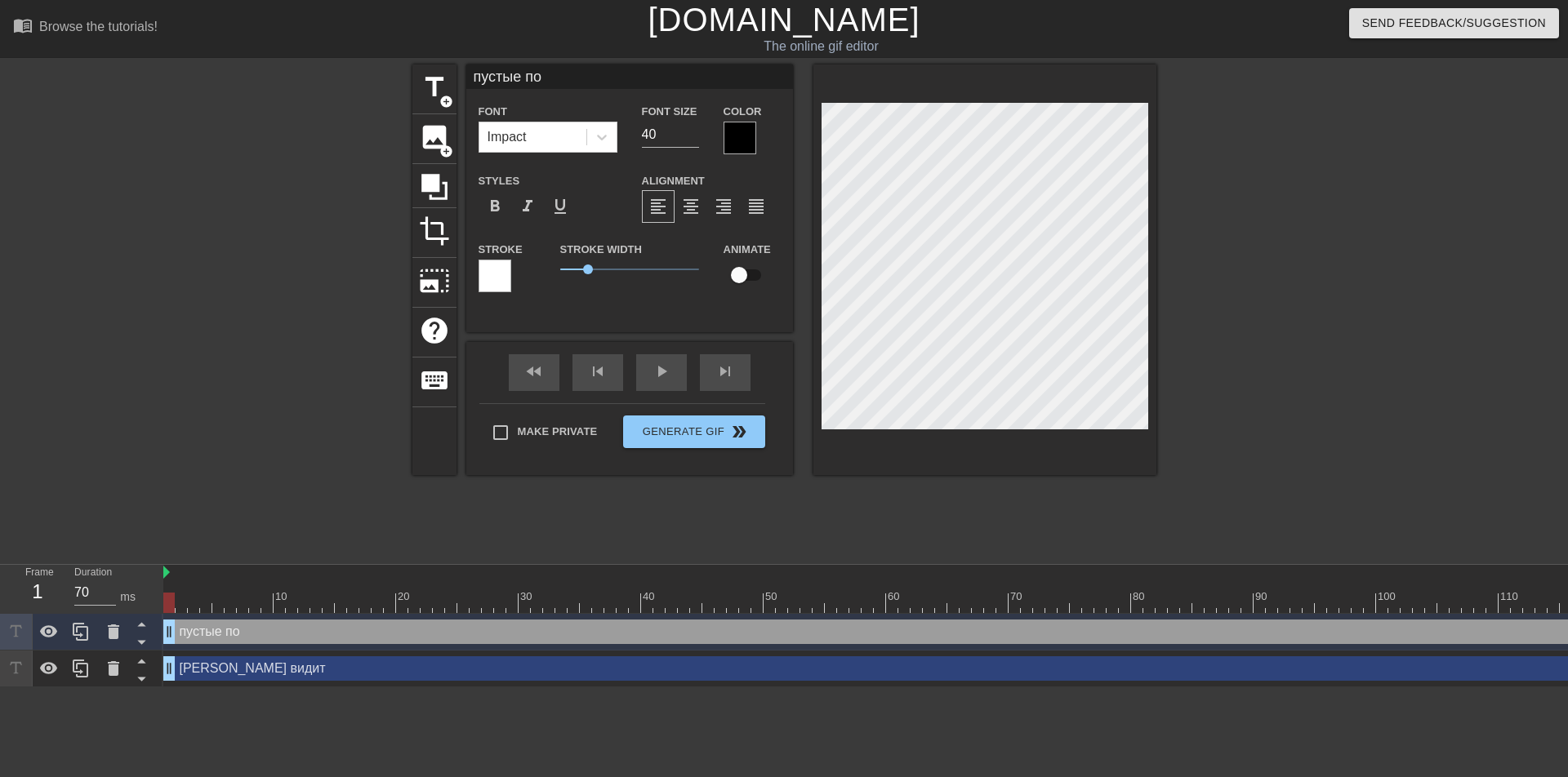
type textarea "пустые пол"
type input "пустые полк"
type textarea "пустые полк"
type input "пустые полки"
type textarea "пустые полки"
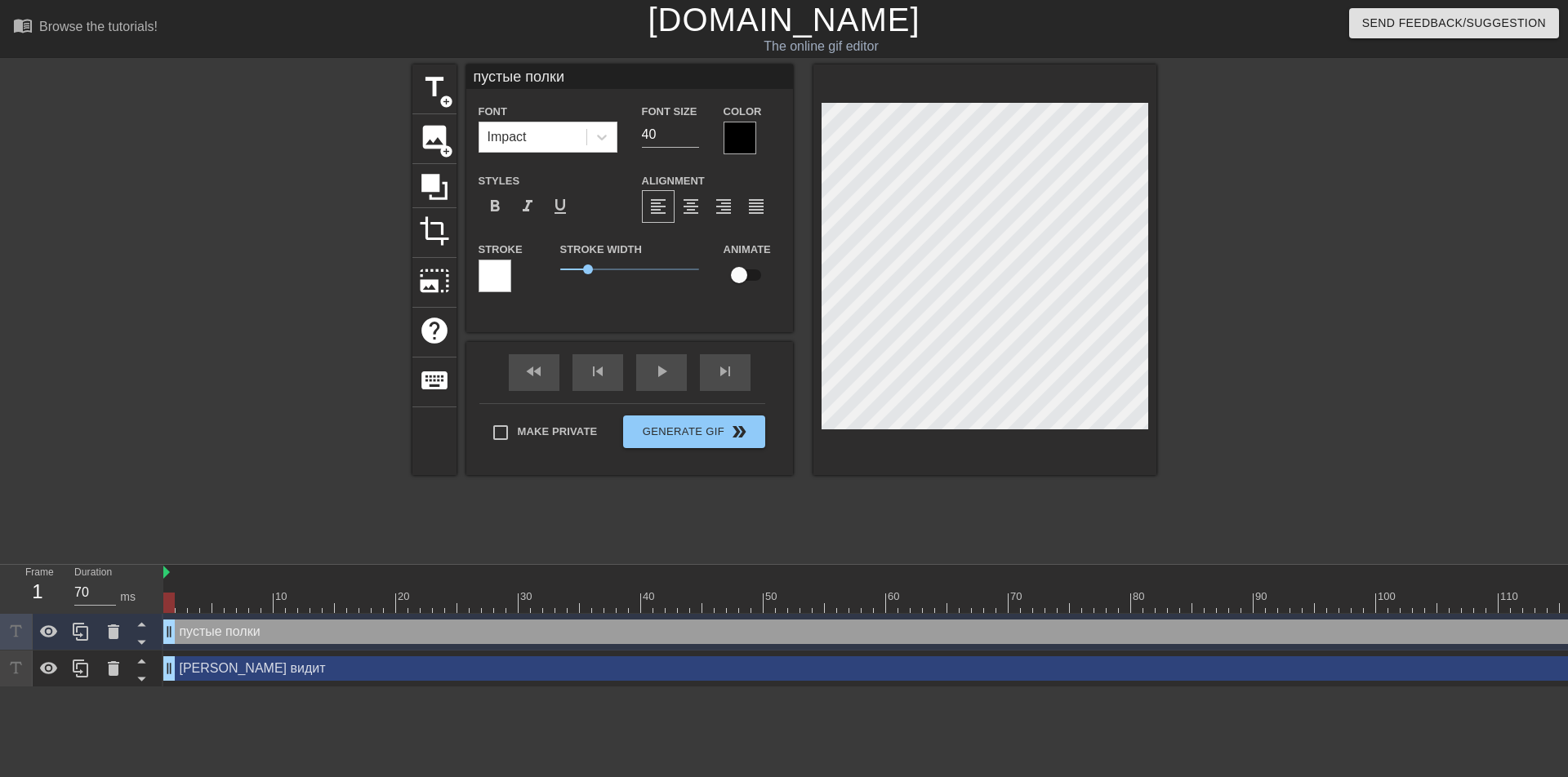
type input "пустые полки"
type textarea "пустые полки"
type input "пустые полки в"
type textarea "пустые полки в"
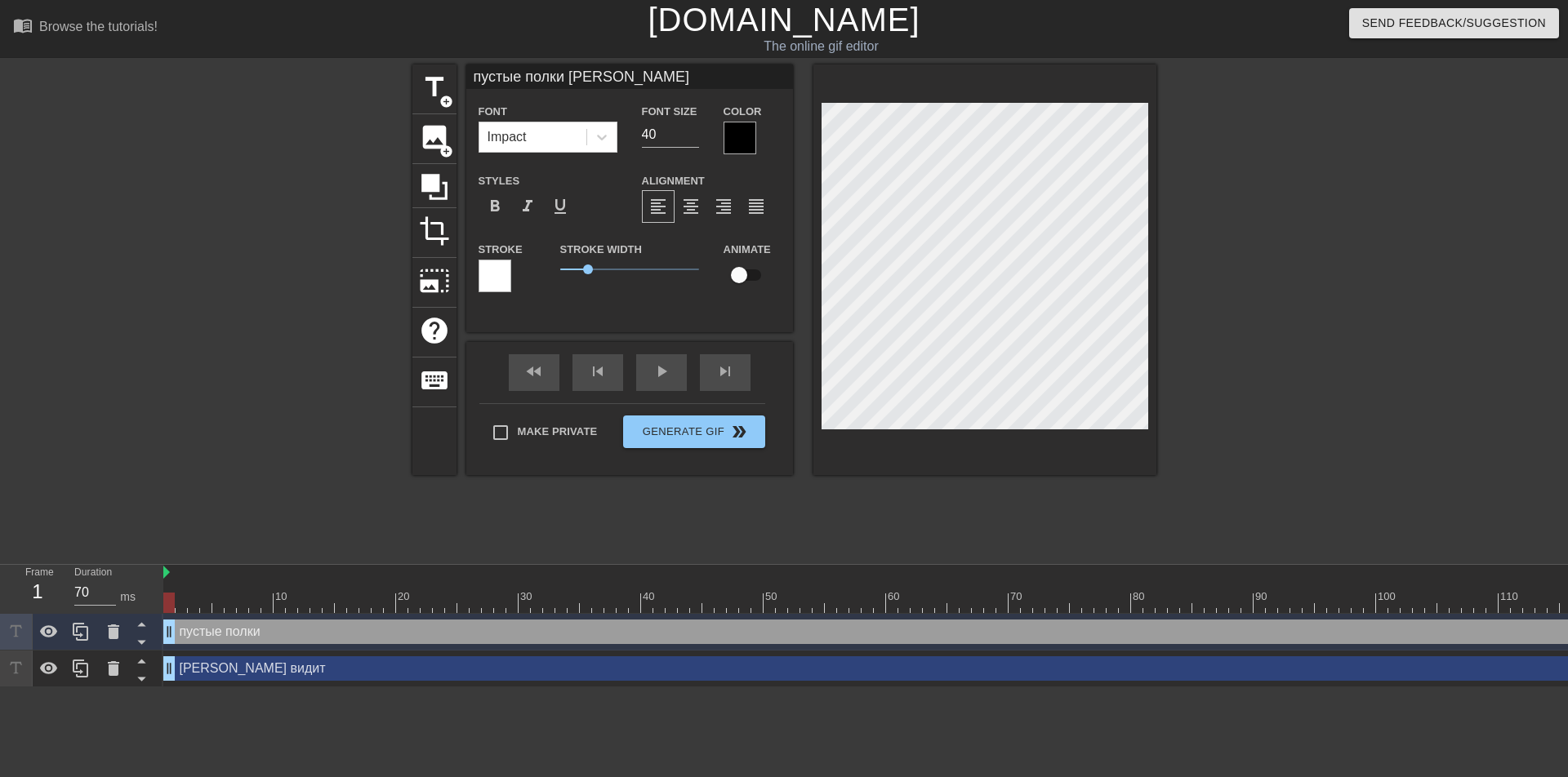
type input "пустые полки в"
type textarea "пустые полки в"
type input "пустые полки в С"
type textarea "пустые полки в С"
type input "пустые полки в Ср"
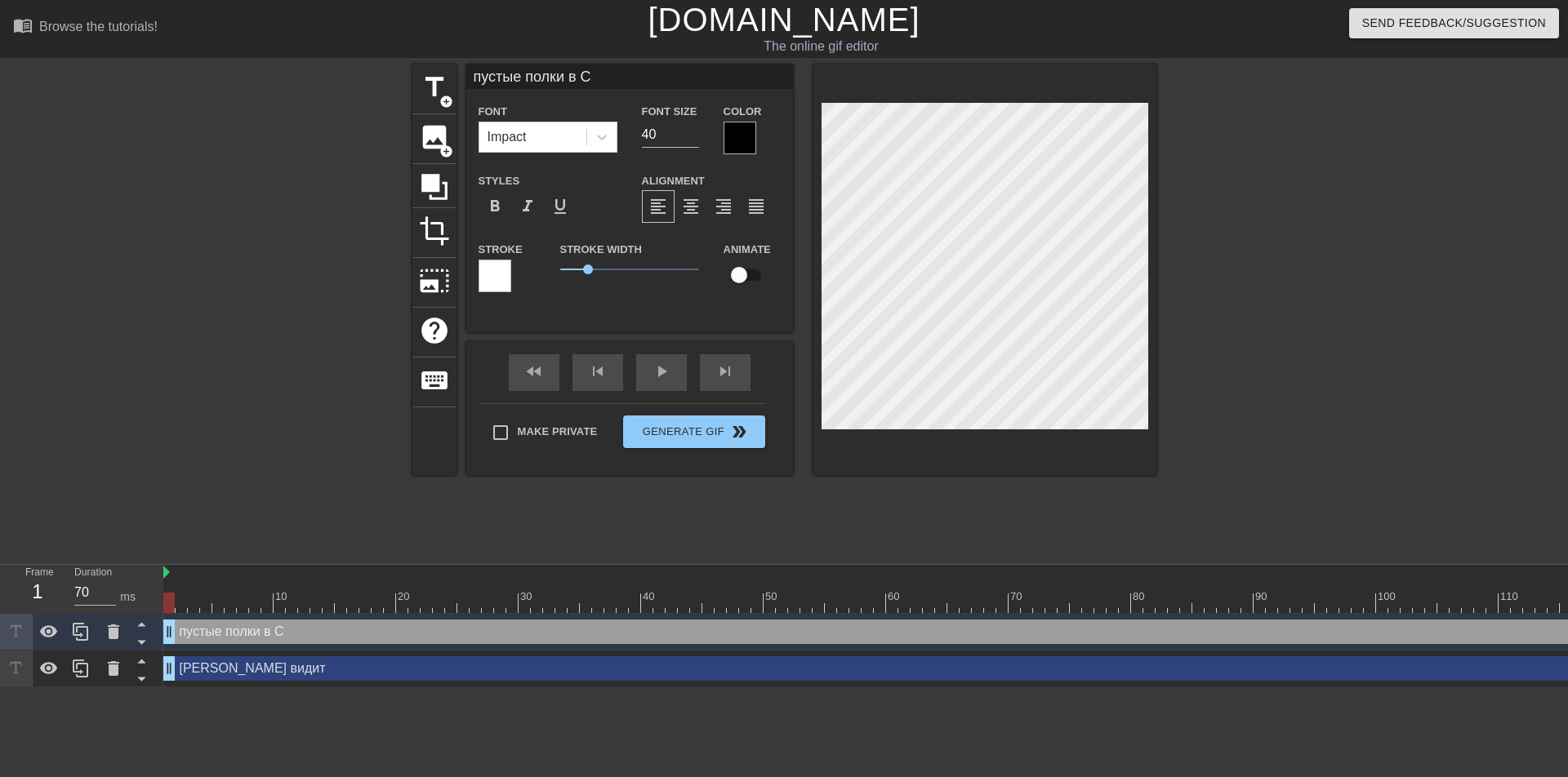
type textarea "пустые полки в Ср"
type input "пустые полки в Срв"
type textarea "пустые полки в Срв"
type input "пустые полки в Срве"
type textarea "пустые полки в Срве"
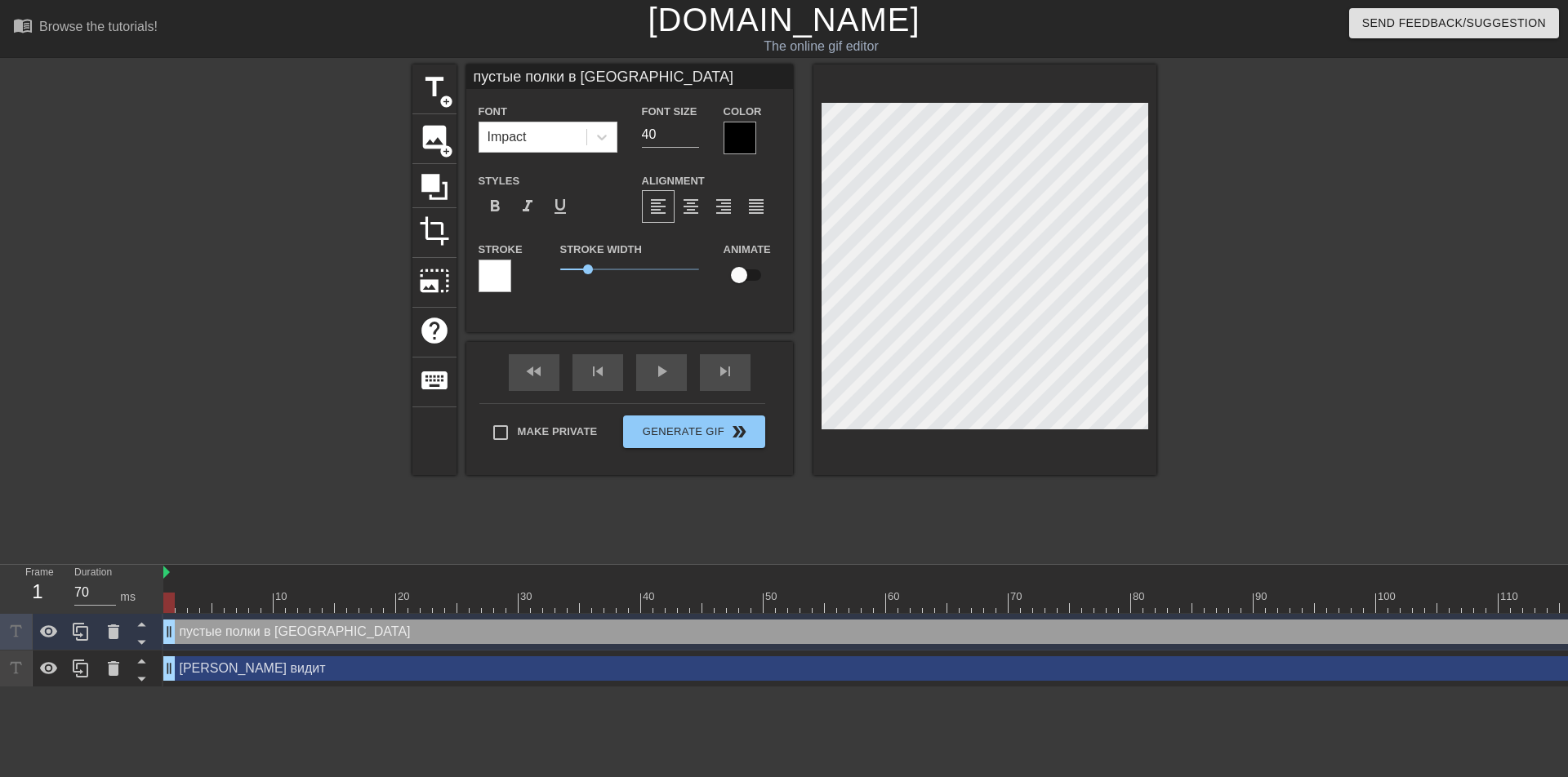
type input "пустые полки в Срвес"
type textarea "пустые полки в Срвес"
type input "пустые полки в Срвест"
type textarea "пустые полки в Срвест"
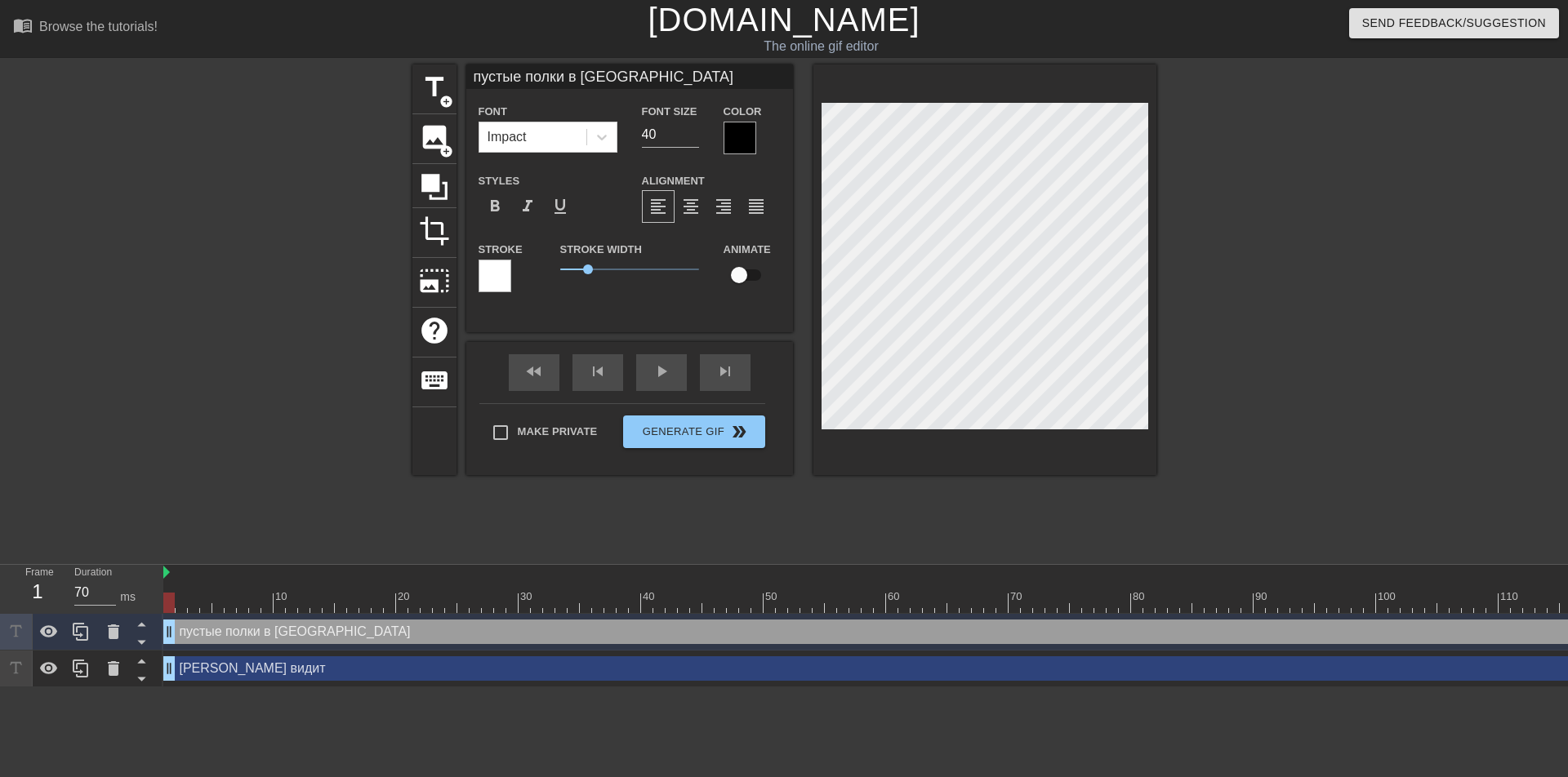
type input "пустые полки в Срвес"
type textarea "пустые полки в Срвес"
type input "пустые полки в Срве"
type textarea "пустые полки в Срве"
type input "пустые полки в Срв"
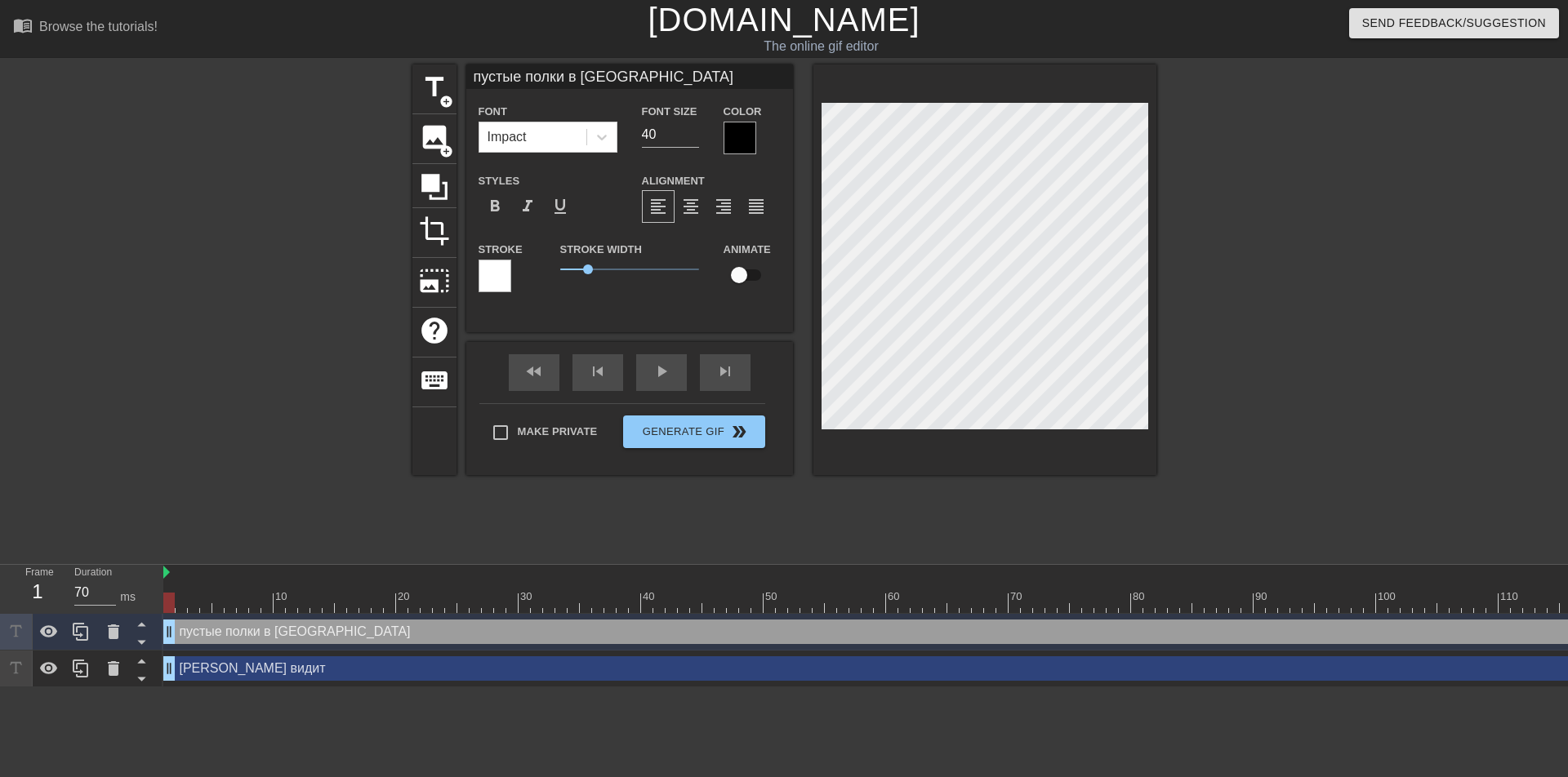
type textarea "пустые полки в Срв"
type input "пустые полки в Ср"
type textarea "пустые полки в Ср"
type input "пустые полки в С"
type textarea "пустые полки в С"
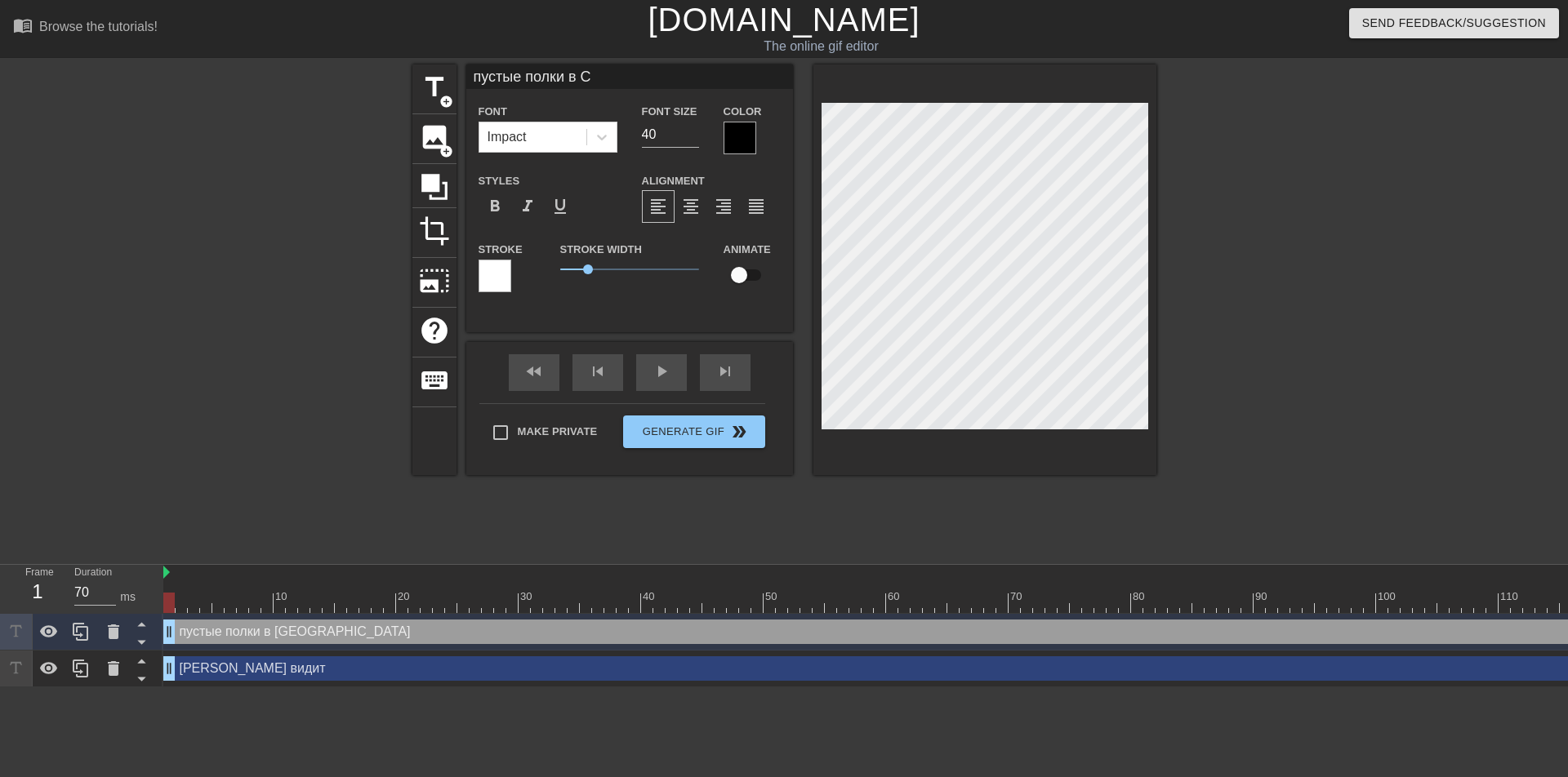
type input "пустые полки в"
type textarea "пустые полки в"
type input "пустые полки в"
type textarea "пустые полки в"
type input "пустые полки"
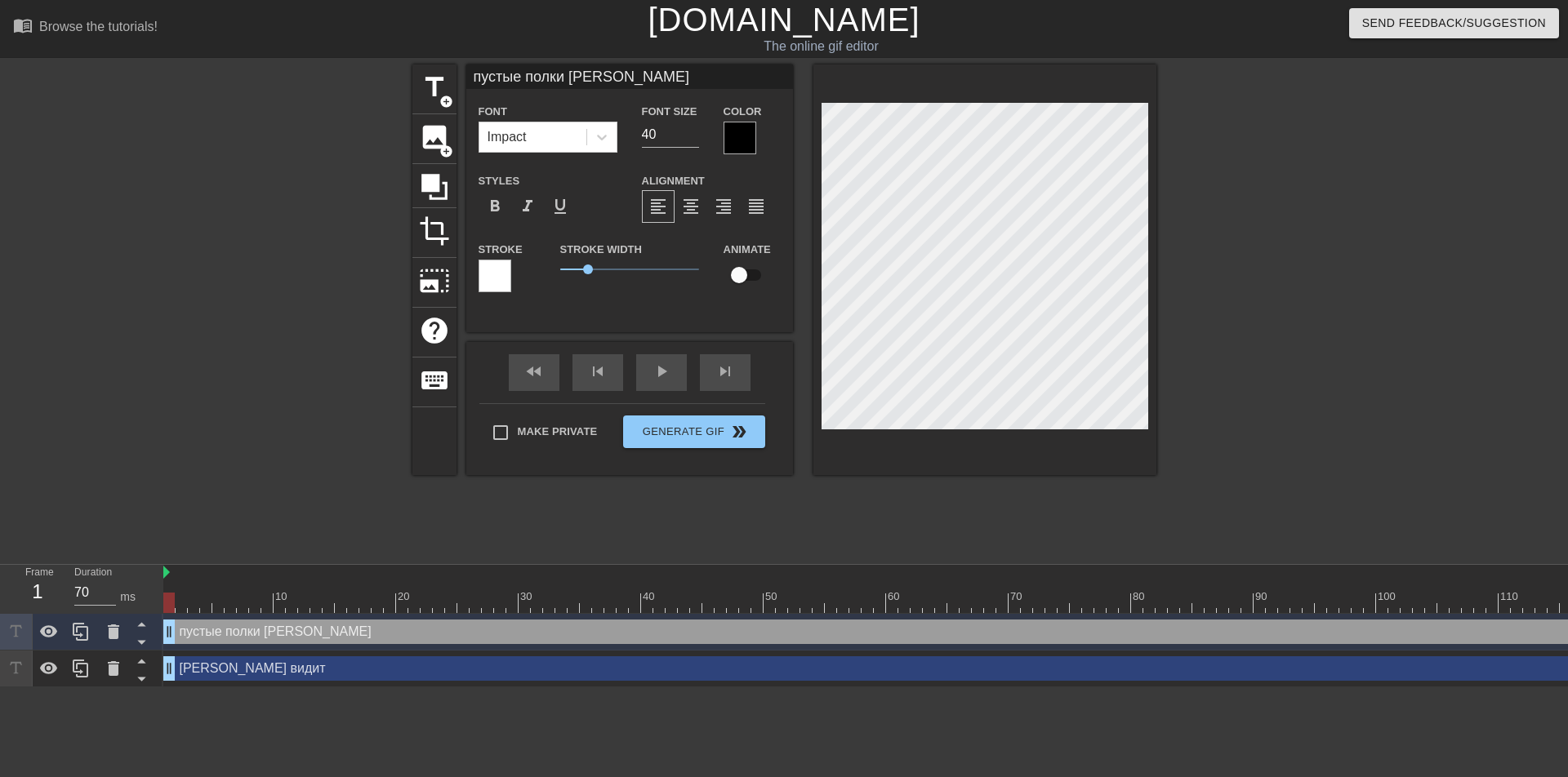
type textarea "пустые полки"
type input "пустые полки"
type textarea "пустые полки"
type input "пустые полк"
type textarea "пустые полк"
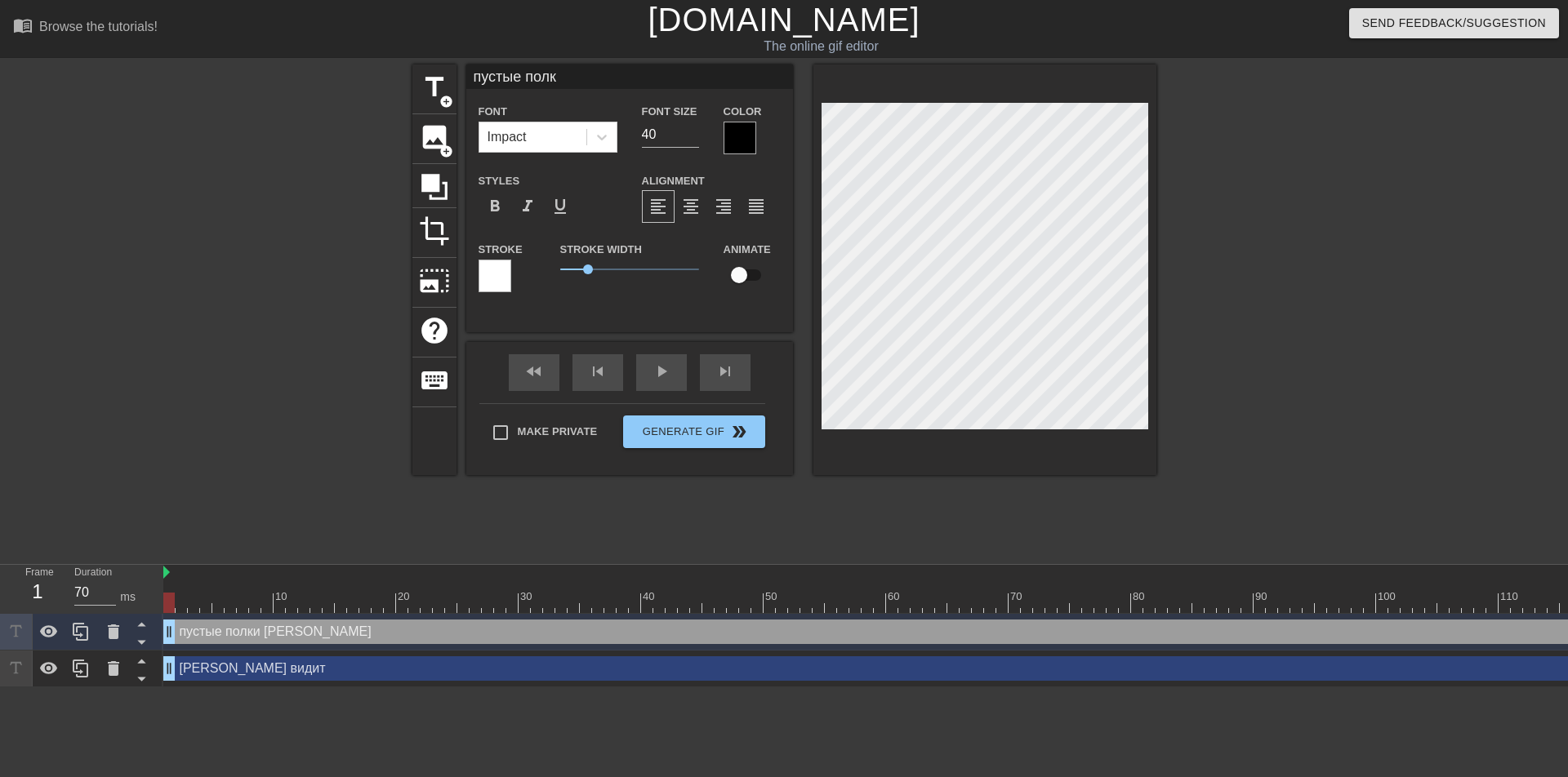
type input "пустые пол"
type textarea "пустые пол"
type input "пустые по"
type textarea "пустые по"
type input "пустые п"
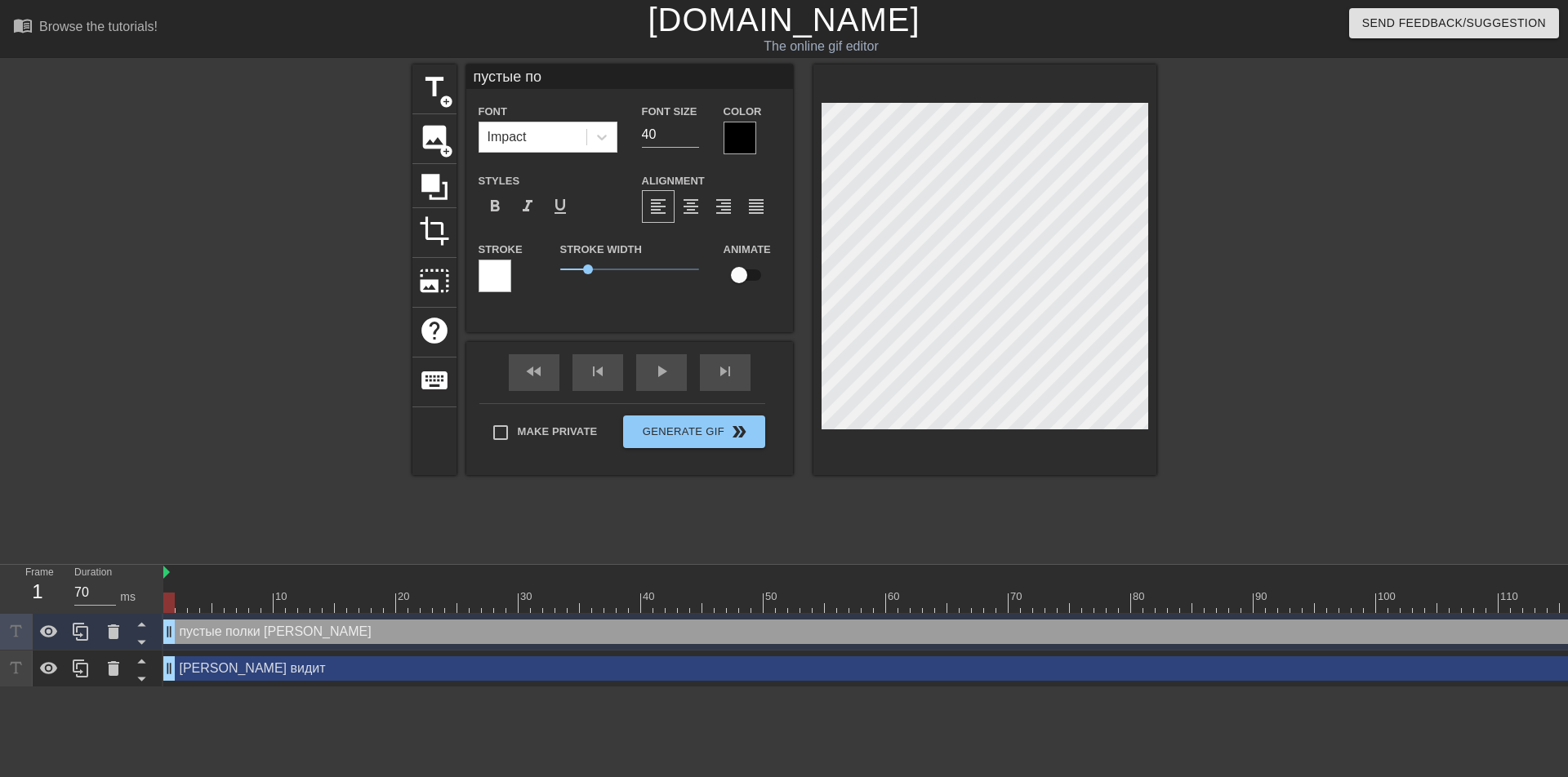
type textarea "пустые п"
type input "пустые"
type textarea "пустые"
type input "пустые"
type textarea "пустые"
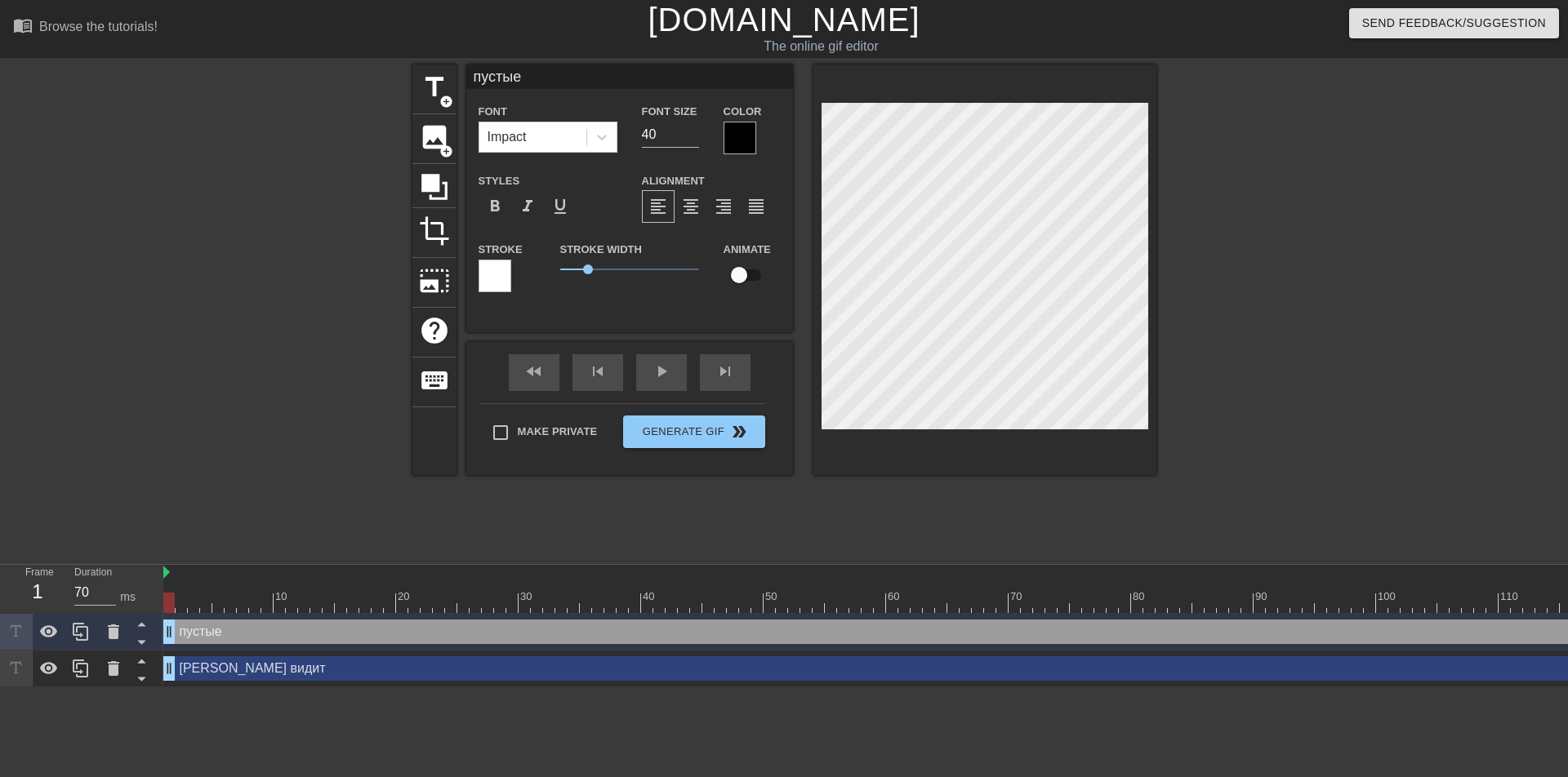
type input "пусты"
type textarea "пусты"
type input "пуст"
type textarea "пуст"
type input "пус"
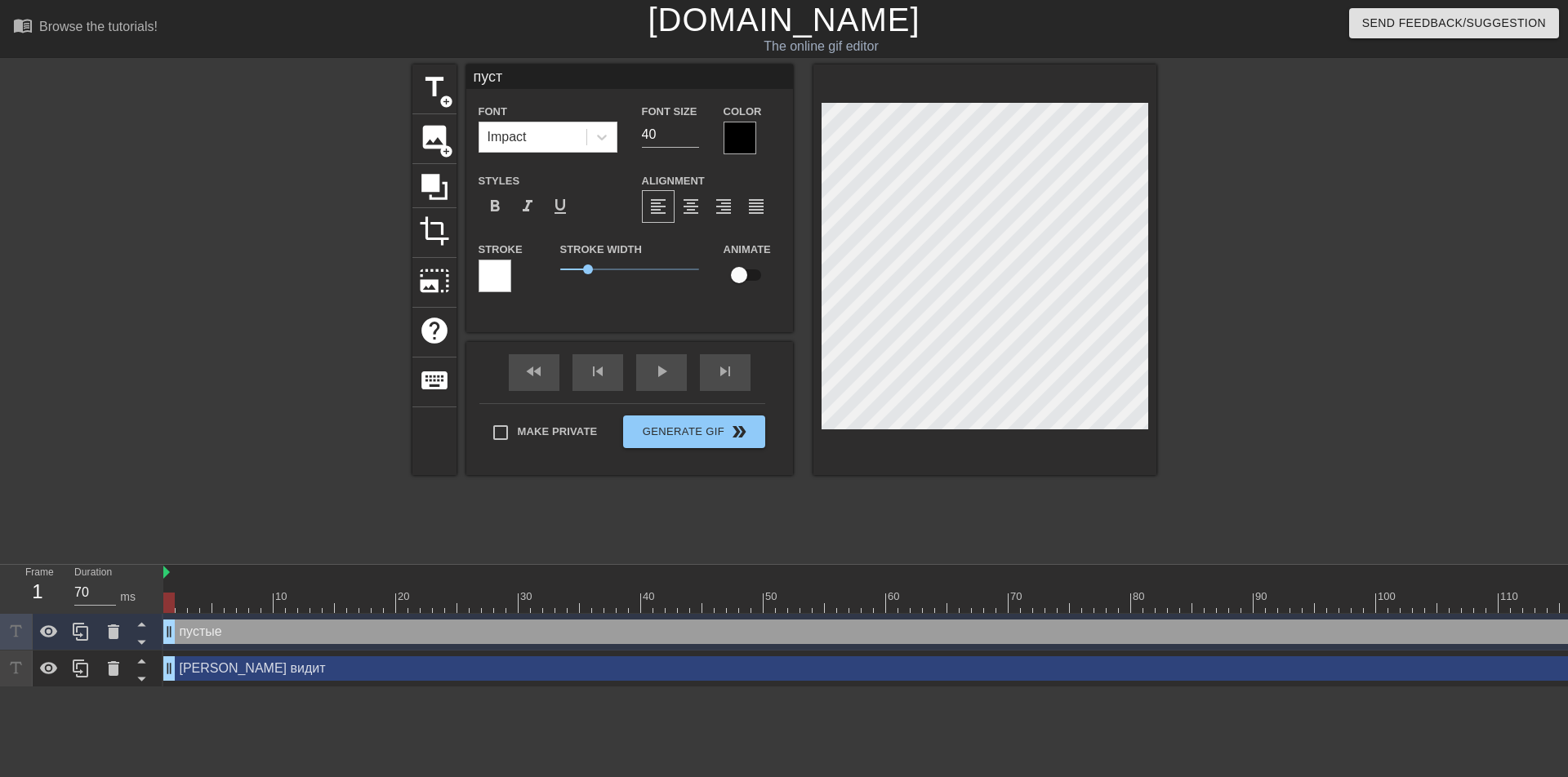
type textarea "пус"
type input "пу"
type textarea "пу"
type input "п"
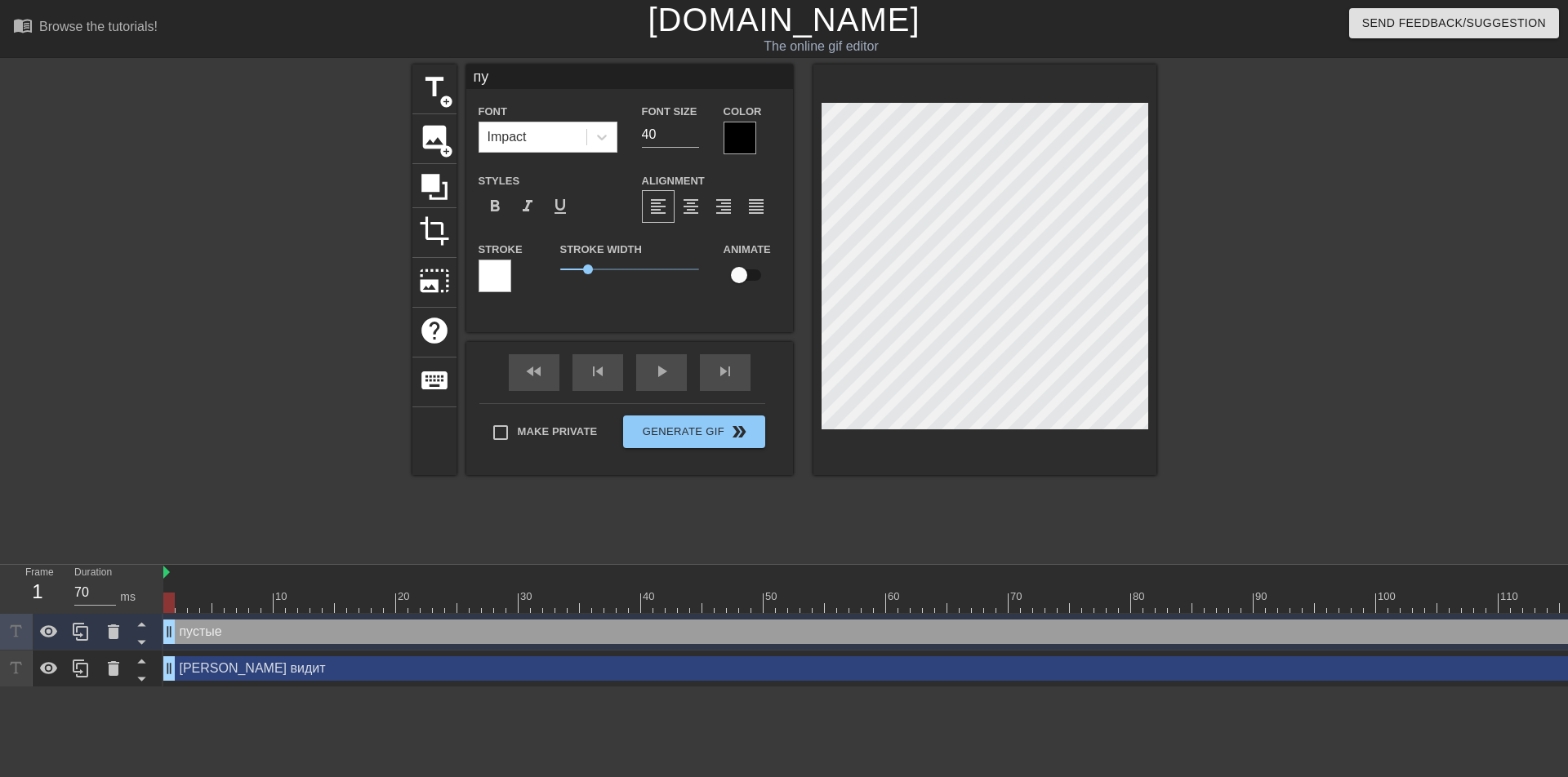
type textarea "п"
click at [444, 81] on span "title" at bounding box center [434, 87] width 31 height 31
type input "New text 2"
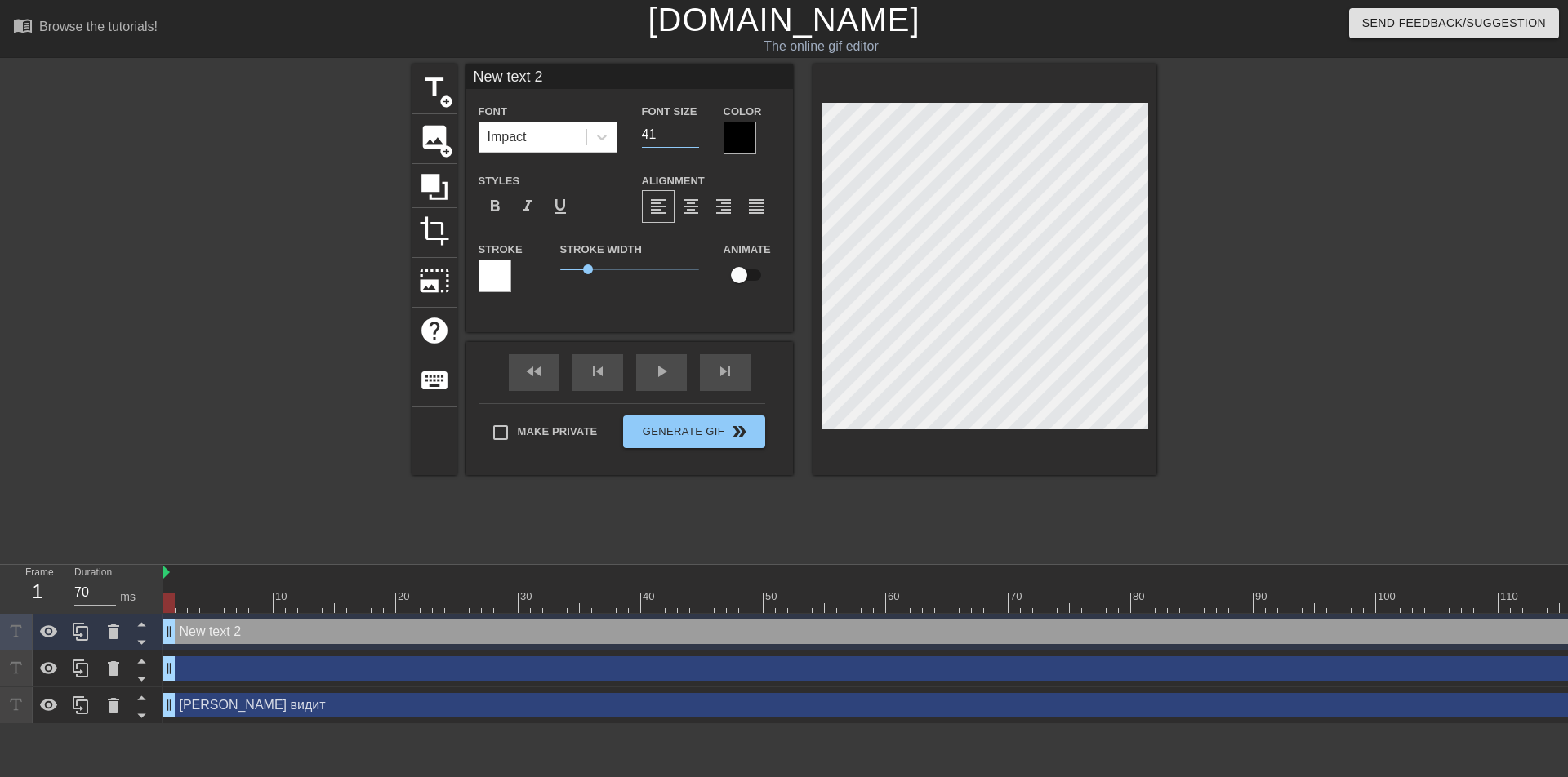
click at [690, 126] on input "41" at bounding box center [670, 135] width 57 height 26
click at [690, 126] on input "42" at bounding box center [670, 135] width 57 height 26
click at [690, 126] on input "43" at bounding box center [670, 135] width 57 height 26
click at [690, 126] on input "44" at bounding box center [670, 135] width 57 height 26
click at [690, 126] on input "45" at bounding box center [670, 135] width 57 height 26
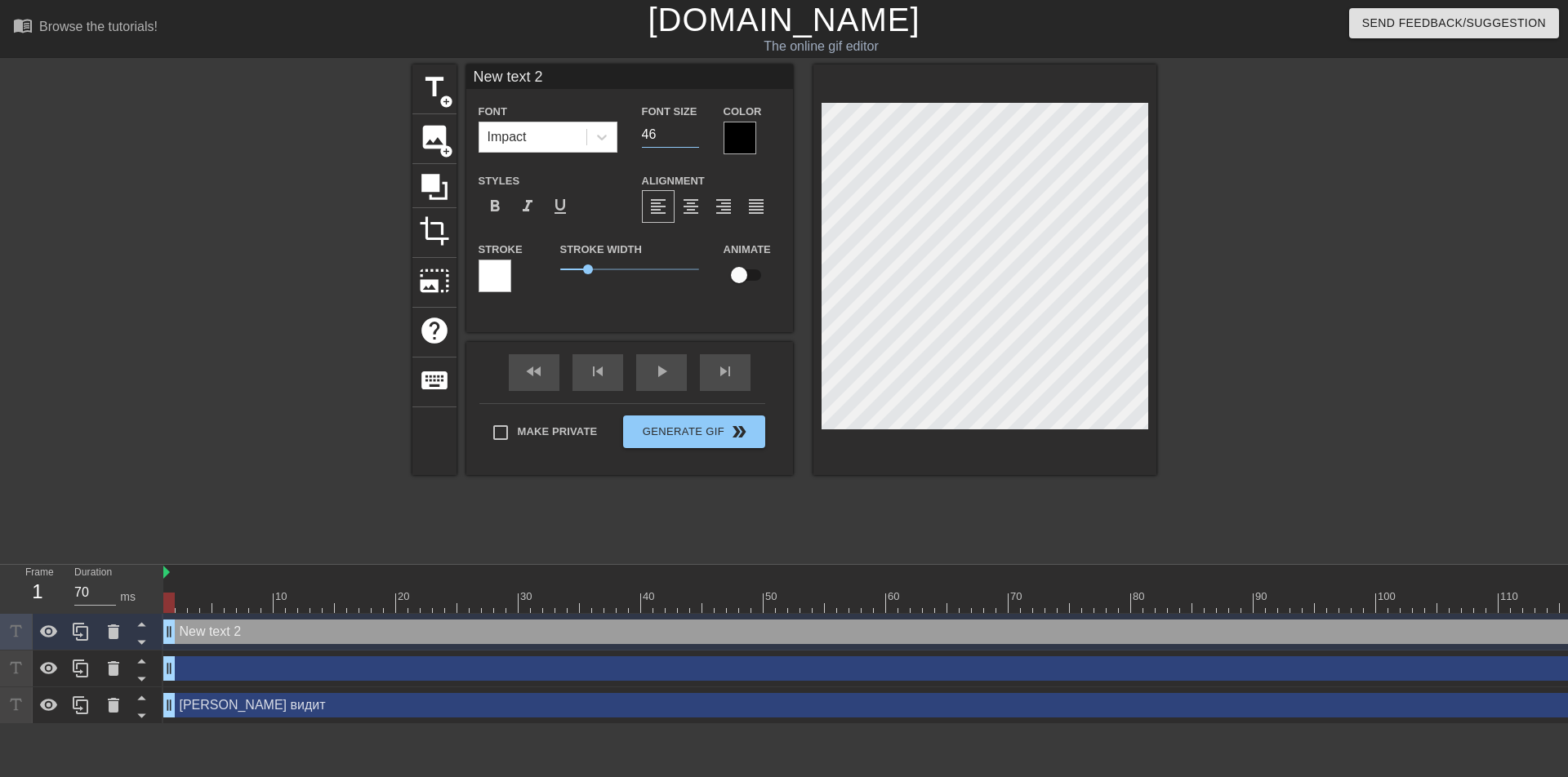
click at [690, 126] on input "46" at bounding box center [670, 135] width 57 height 26
type input "47"
click at [690, 126] on input "47" at bounding box center [670, 135] width 57 height 26
click at [735, 136] on div at bounding box center [739, 137] width 33 height 33
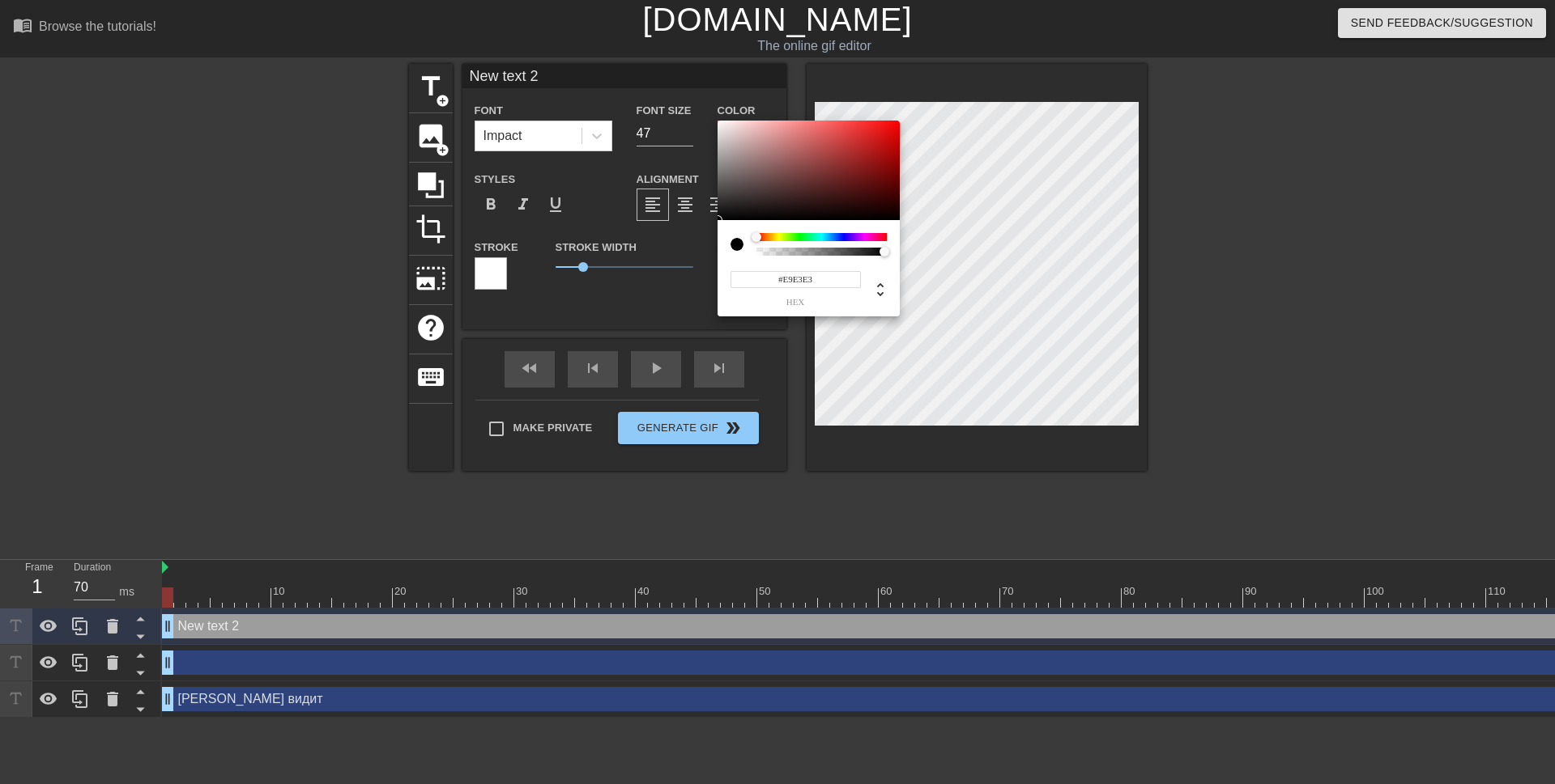
click at [722, 128] on div at bounding box center [808, 170] width 183 height 100
type input "#C82121"
click at [870, 141] on div at bounding box center [808, 170] width 183 height 100
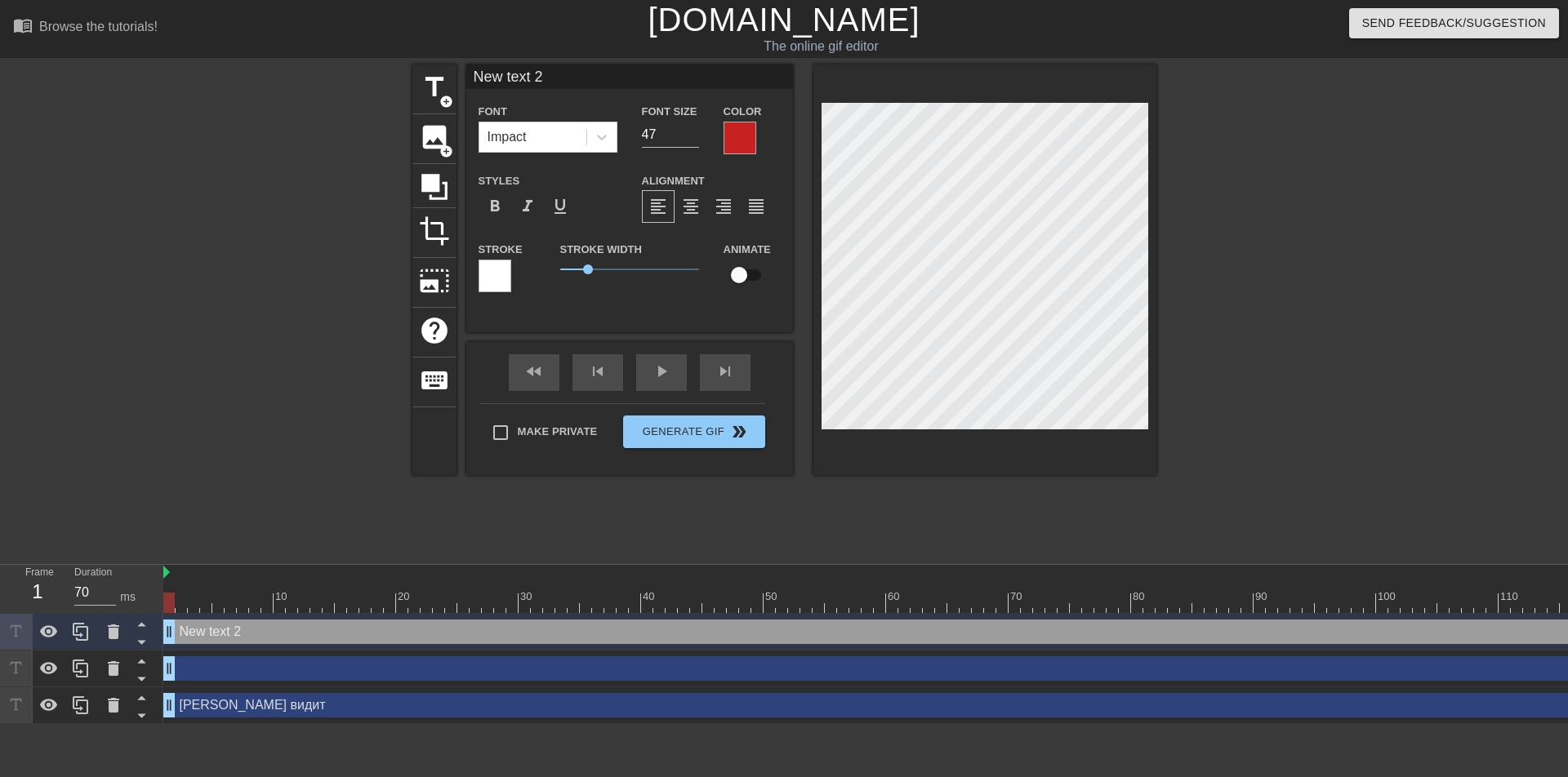
scroll to position [3, 2]
type input "New text"
type textarea "New text"
type input "New text"
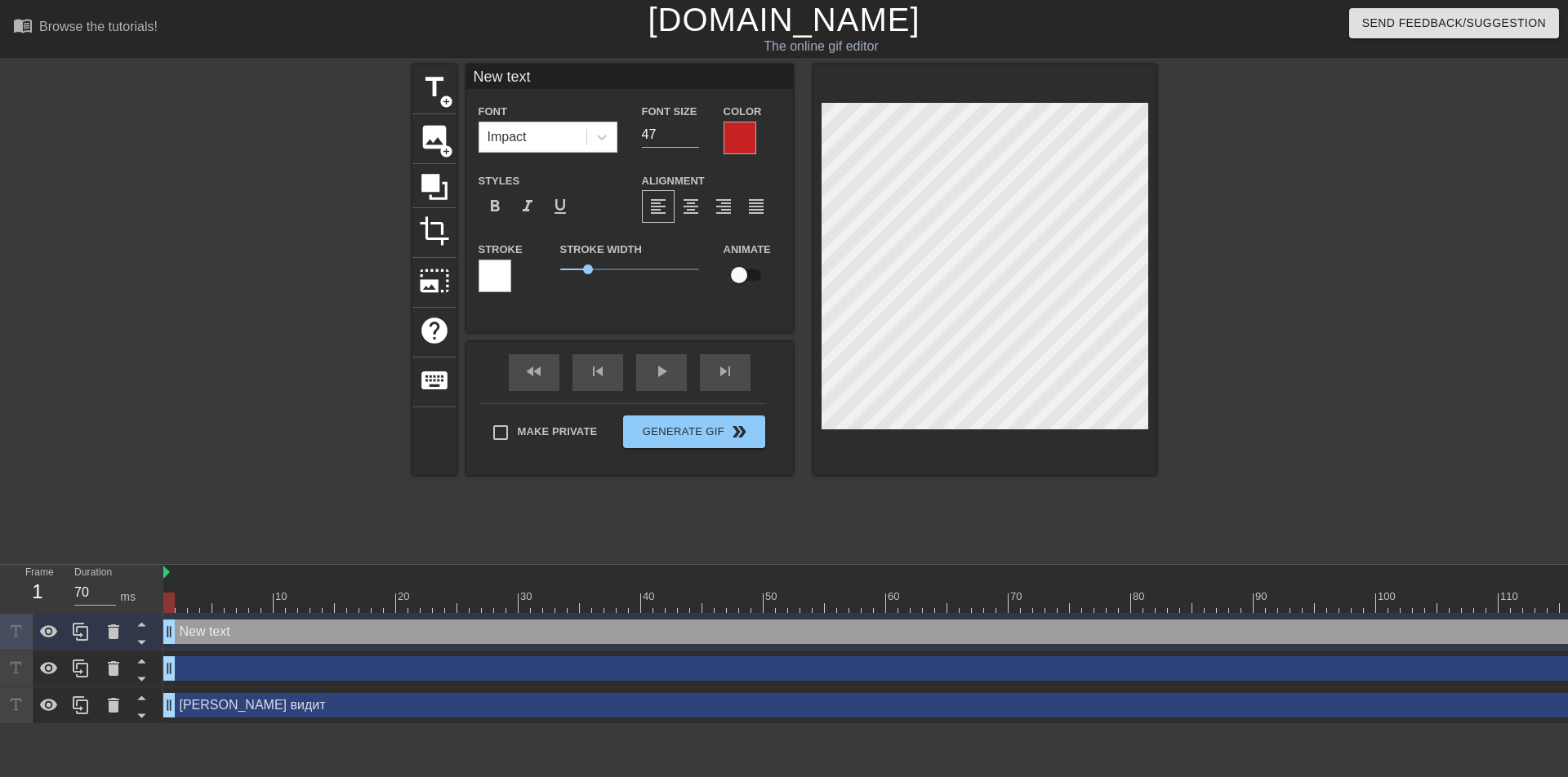
type textarea "New text"
type input "New tex"
type textarea "New tex"
type input "New te"
type textarea "New te"
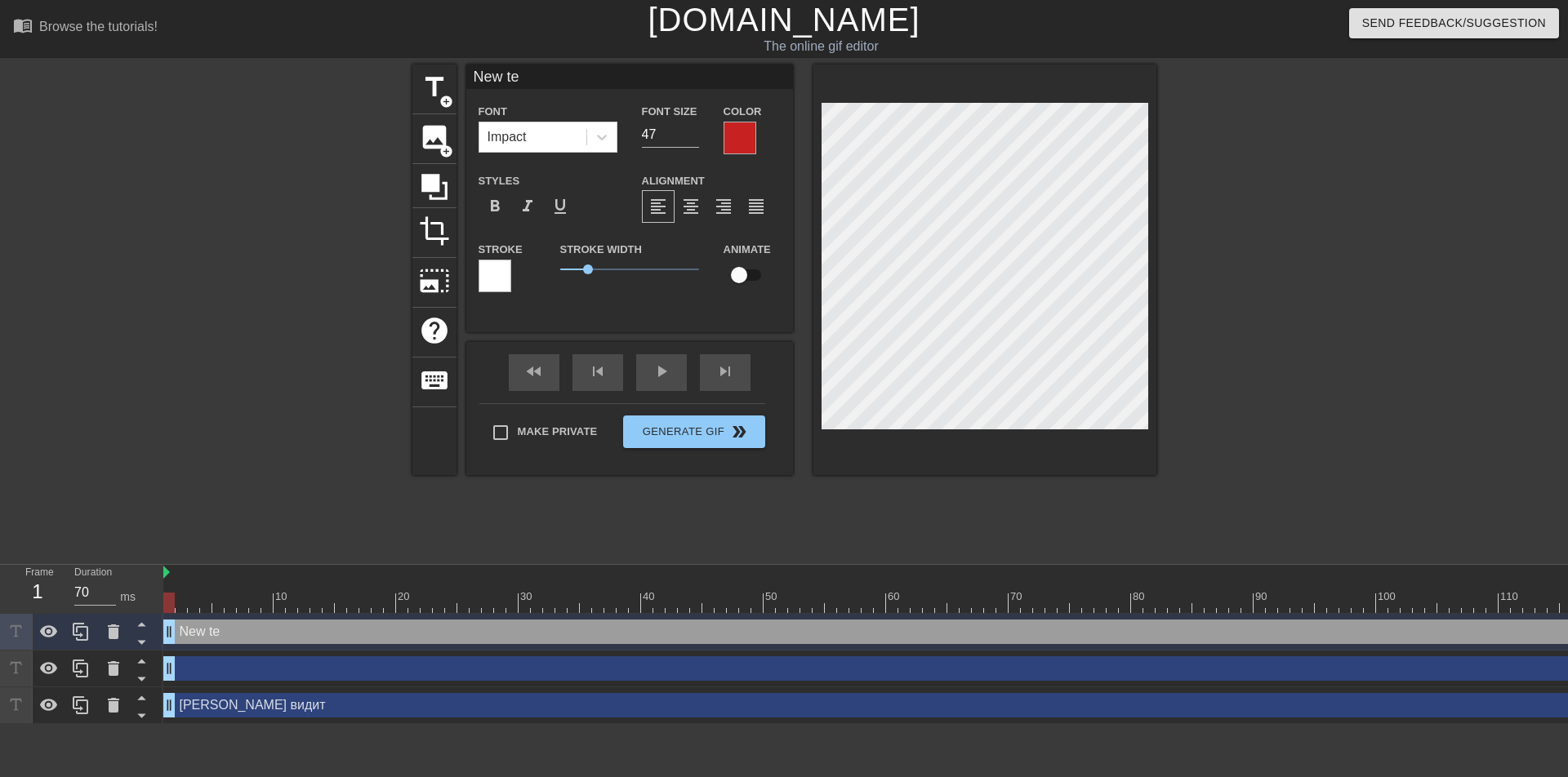
type input "New t"
type textarea "New t"
type input "New"
type textarea "New"
type input "New"
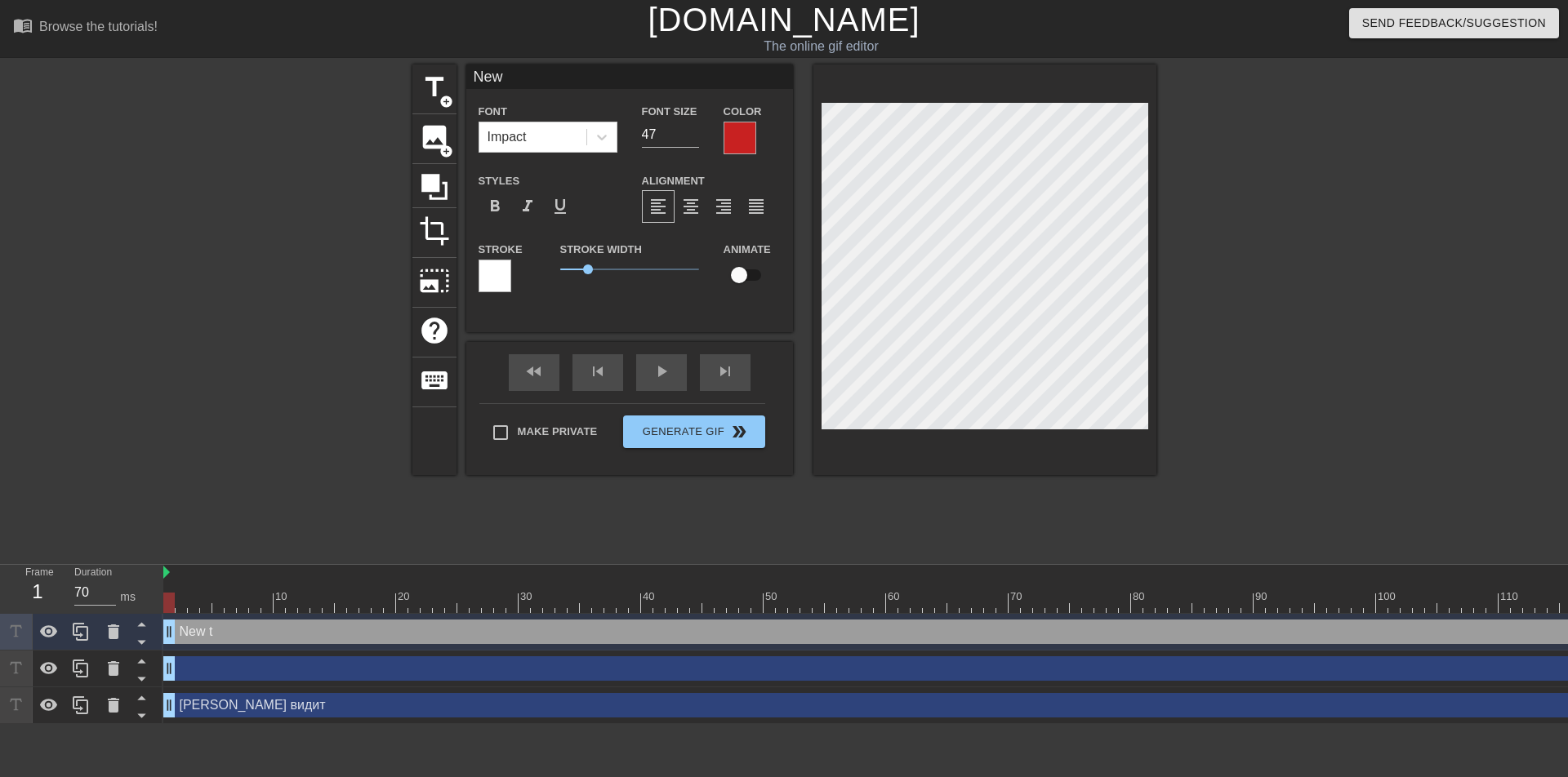
type textarea "New"
type input "Ne"
type textarea "Ne"
type input "N"
type textarea "N"
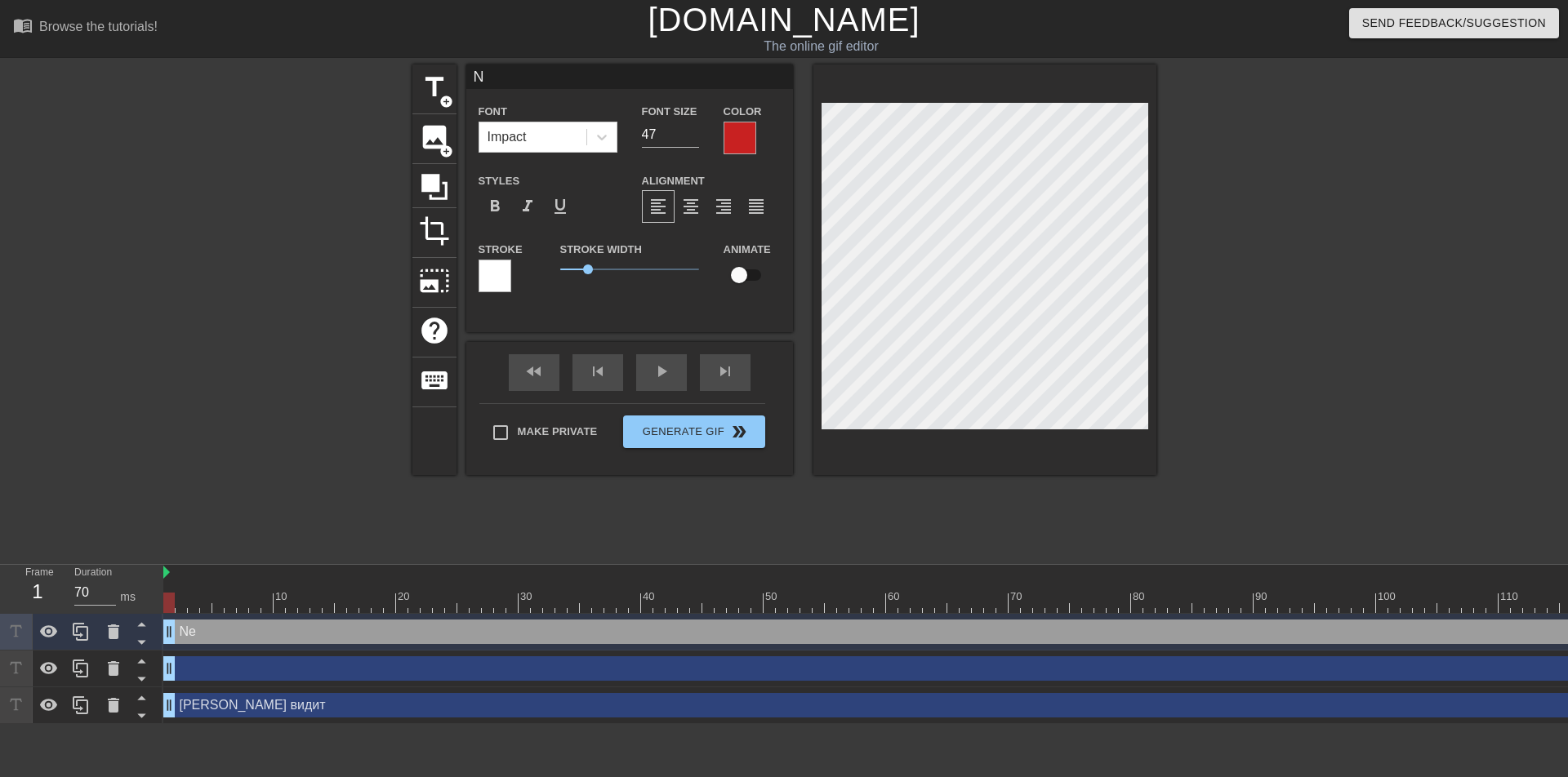
scroll to position [3, 3]
type input "п"
type textarea "п"
type input "пу"
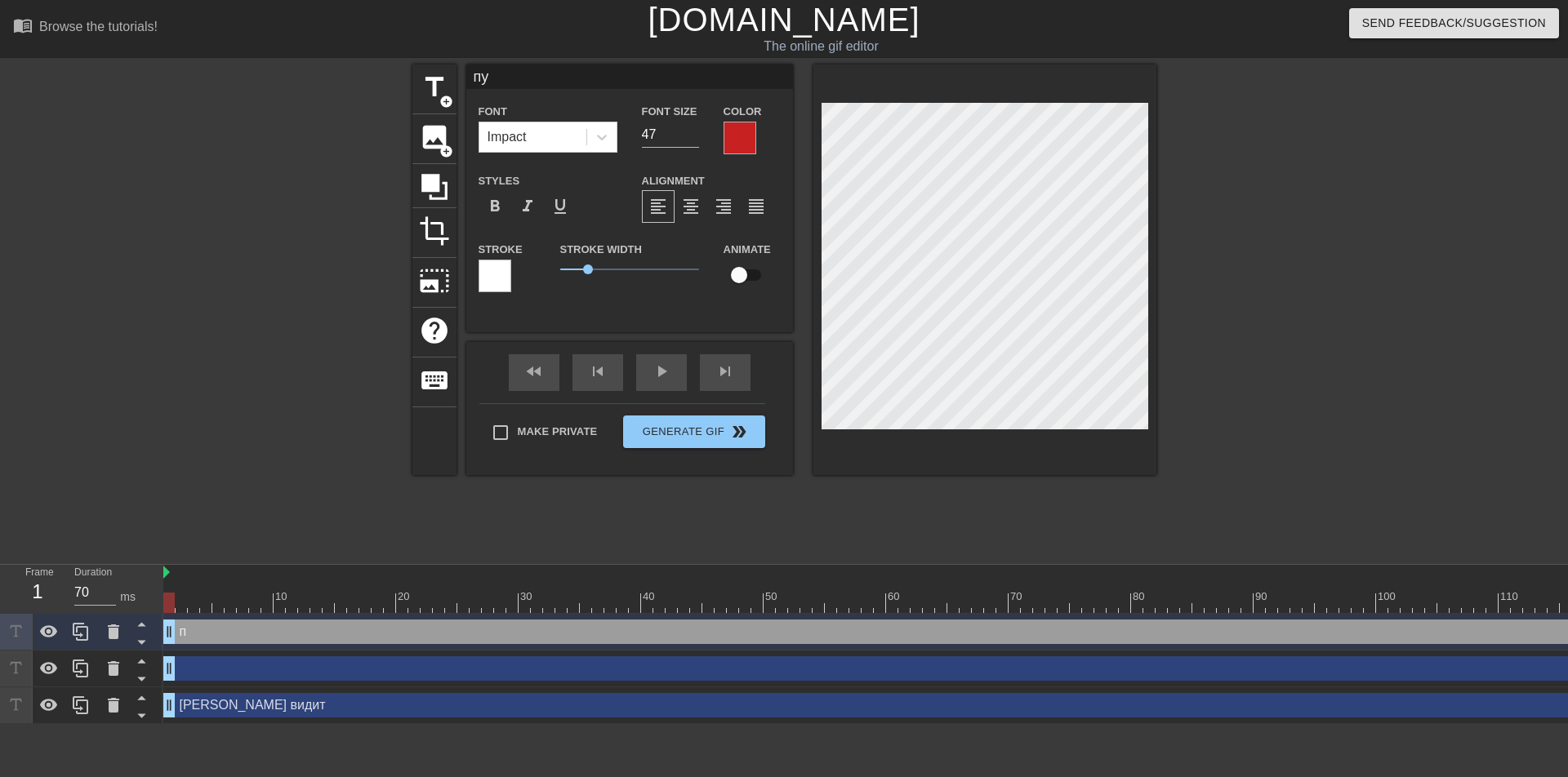
type textarea "пу"
type input "пус"
type textarea "пус"
type input "пуст"
type textarea "пуст"
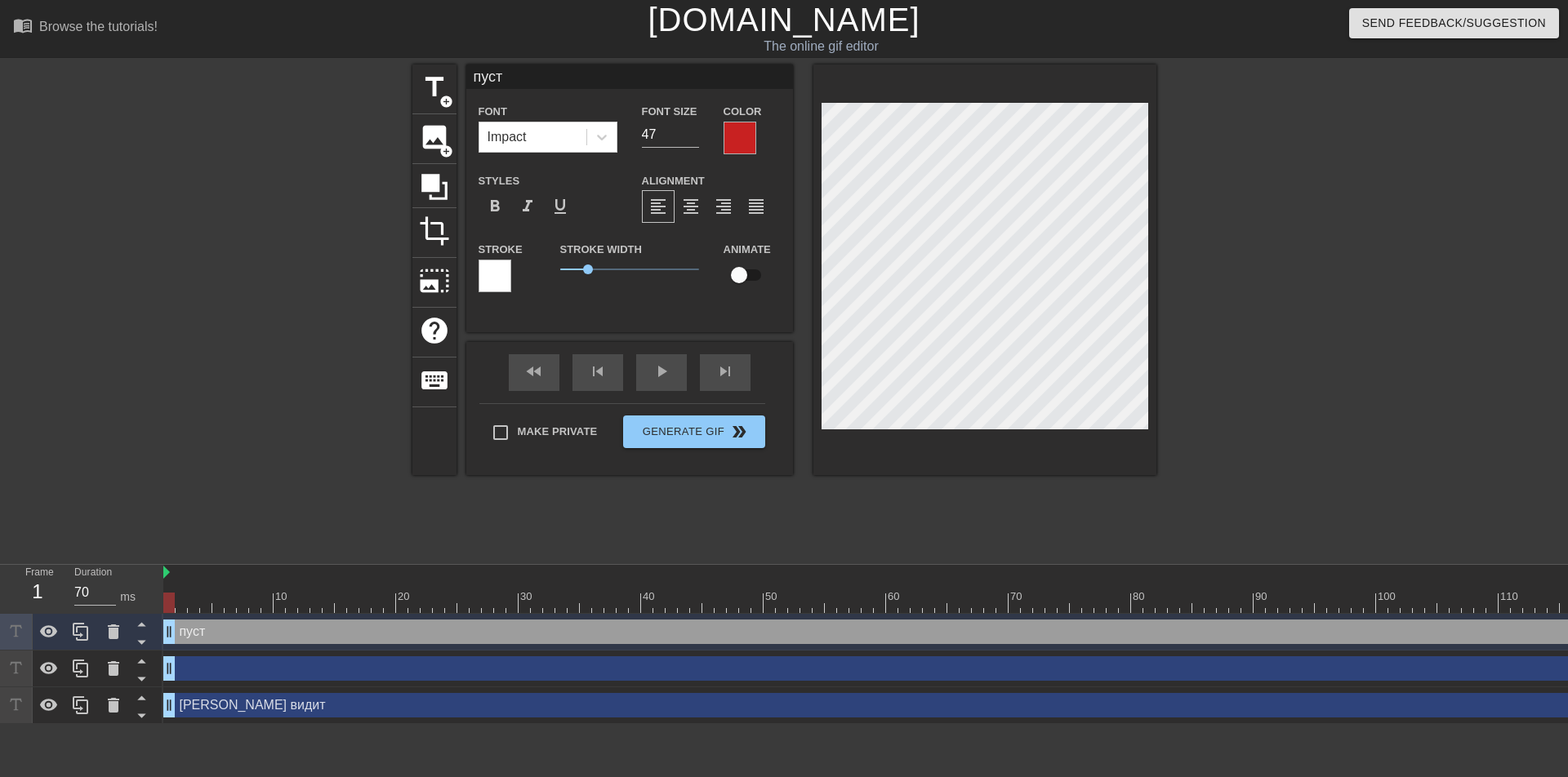
type input "пусты"
type textarea "пусты"
type input "пустые"
type textarea "пустые"
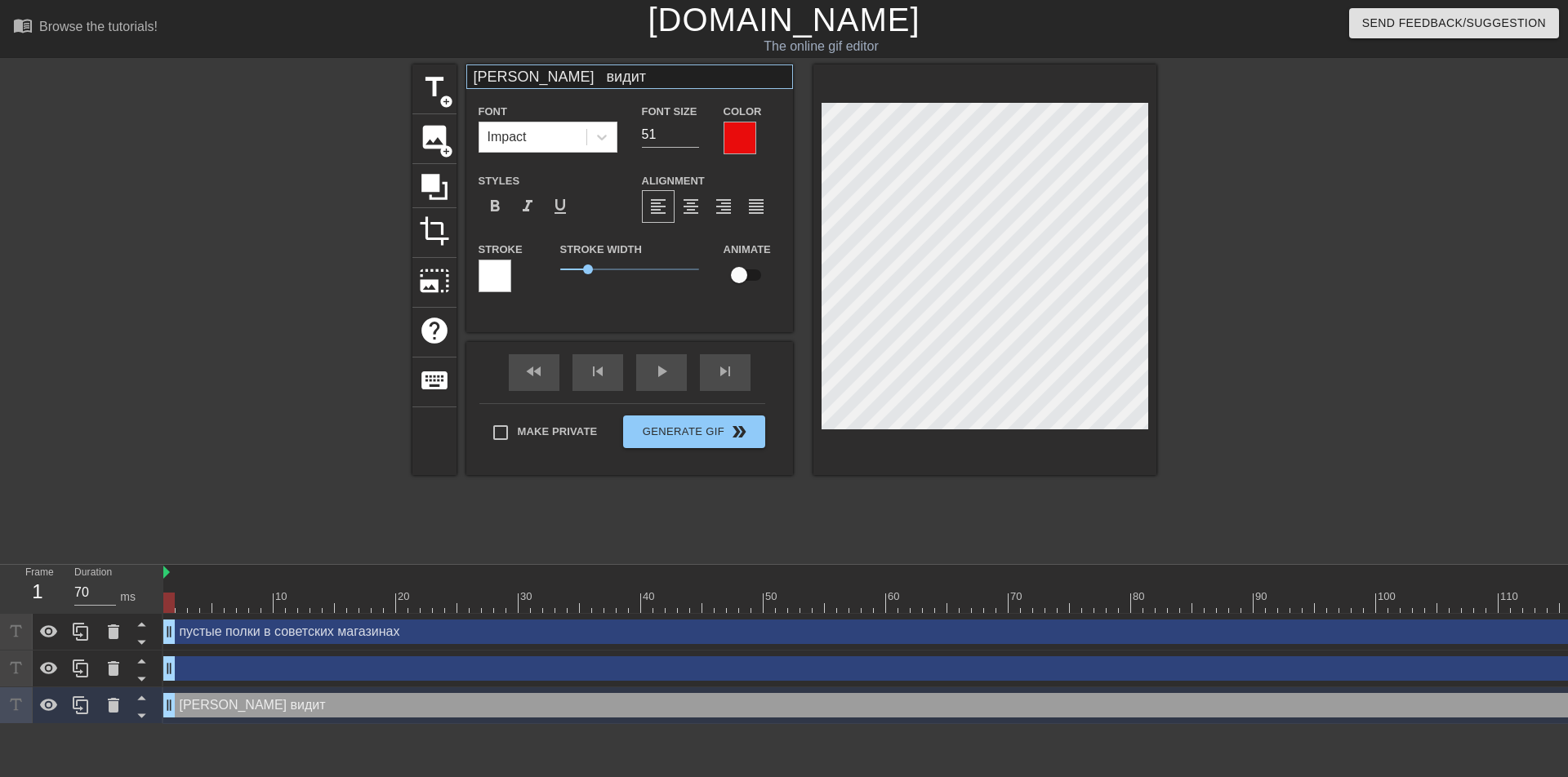
drag, startPoint x: 1078, startPoint y: 386, endPoint x: 743, endPoint y: 84, distance: 451.0
click at [801, 88] on div "title add_circle image add_circle crop photo_size_select_large help keyboard ма…" at bounding box center [784, 270] width 743 height 411
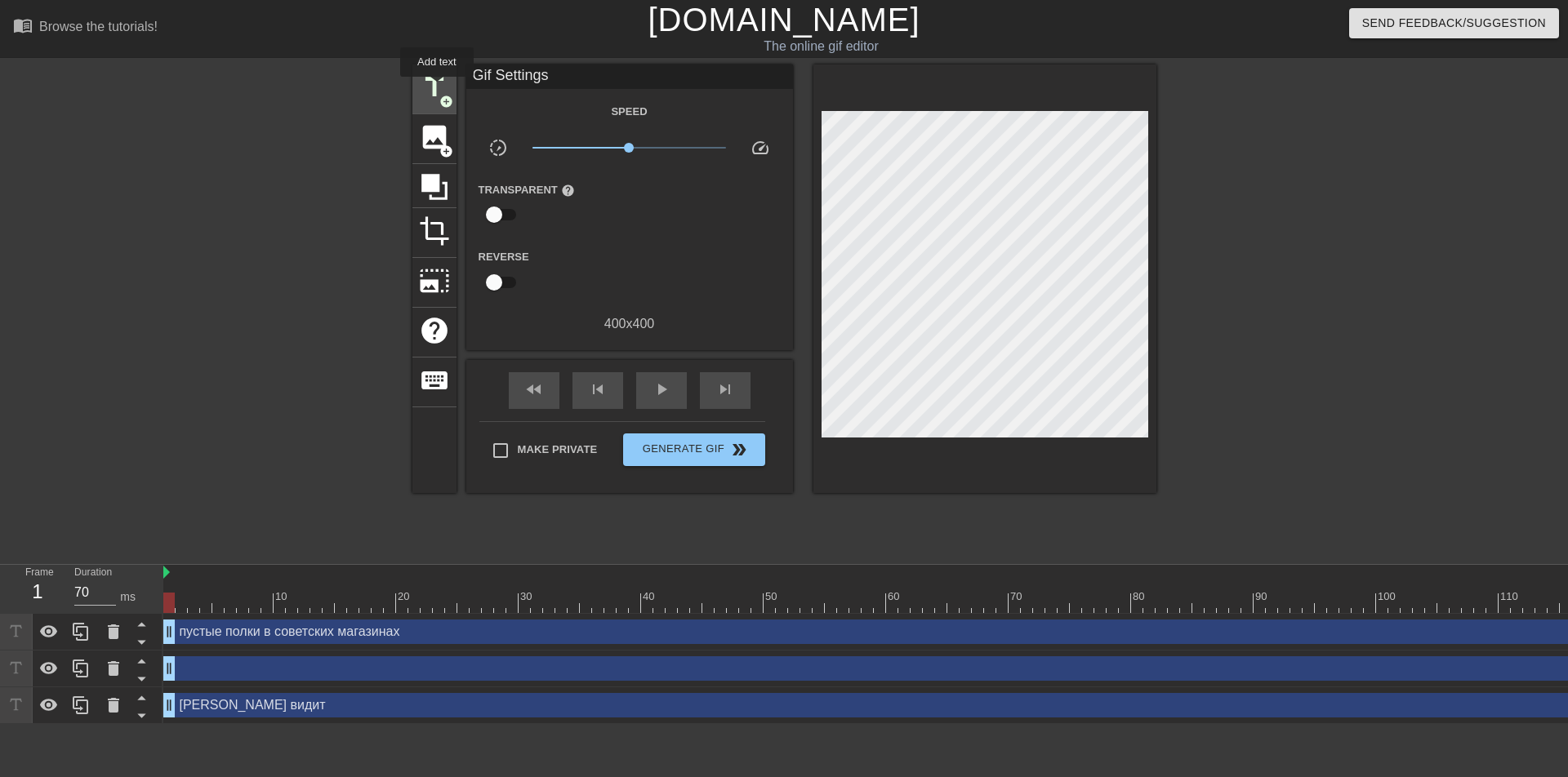
click at [437, 88] on span "title" at bounding box center [434, 87] width 31 height 31
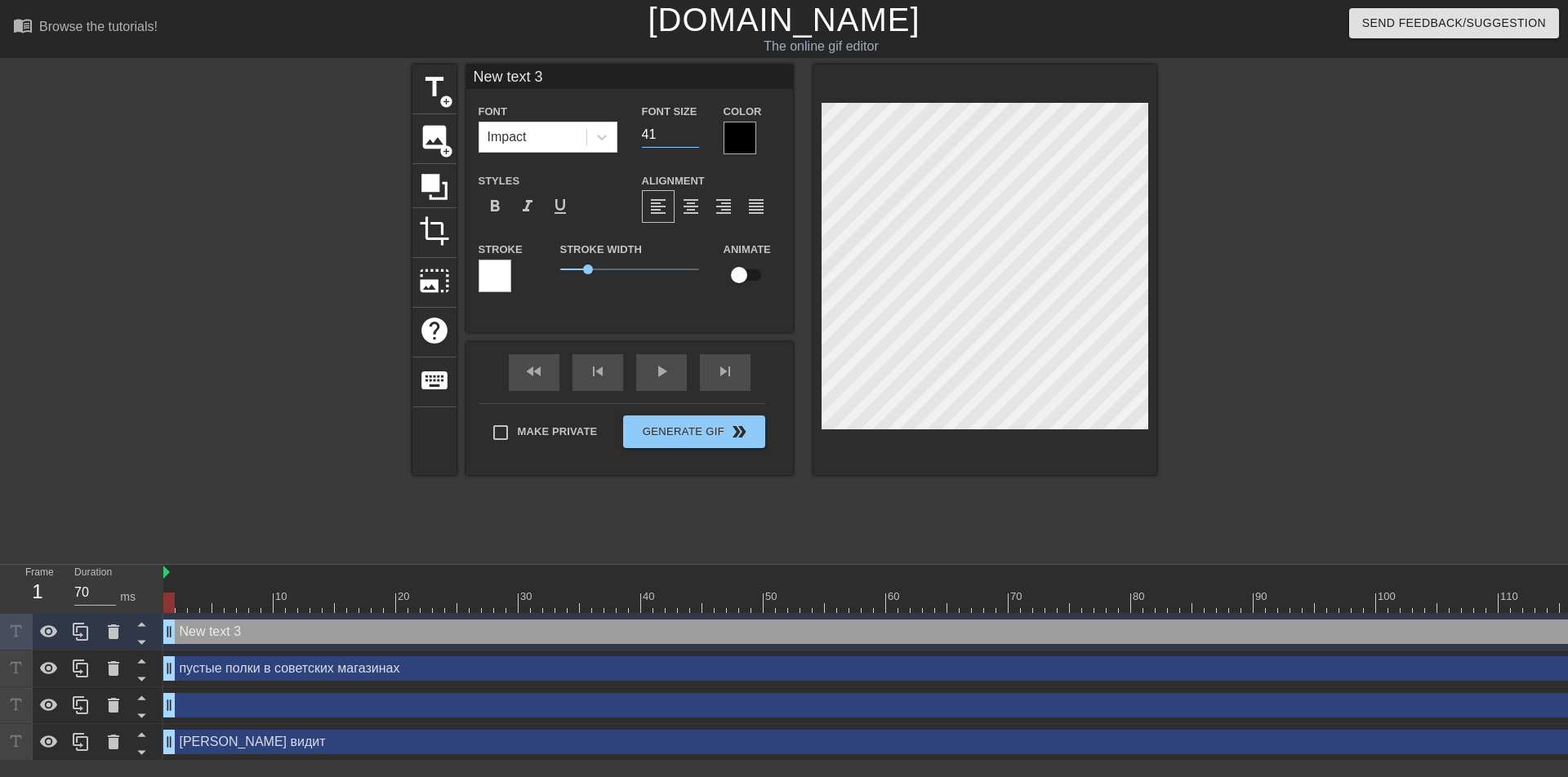
click at [692, 130] on input "41" at bounding box center [670, 135] width 57 height 26
click at [692, 130] on input "42" at bounding box center [670, 135] width 57 height 26
click at [692, 130] on input "43" at bounding box center [670, 135] width 57 height 26
click at [692, 130] on input "44" at bounding box center [670, 135] width 57 height 26
click at [692, 130] on input "45" at bounding box center [670, 135] width 57 height 26
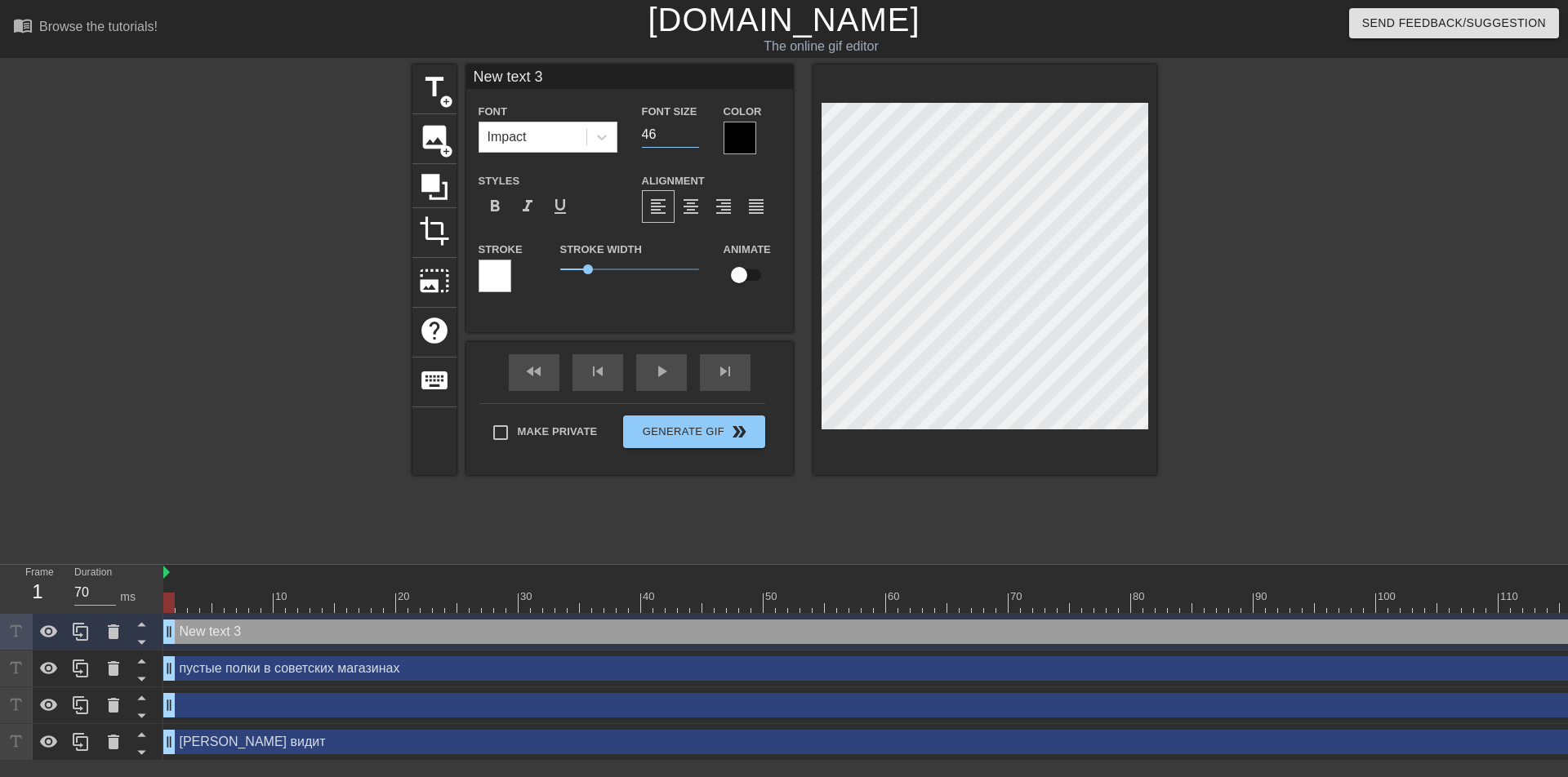
click at [692, 129] on input "46" at bounding box center [670, 135] width 57 height 26
click at [692, 129] on input "47" at bounding box center [670, 135] width 57 height 26
click at [743, 140] on div at bounding box center [739, 137] width 33 height 33
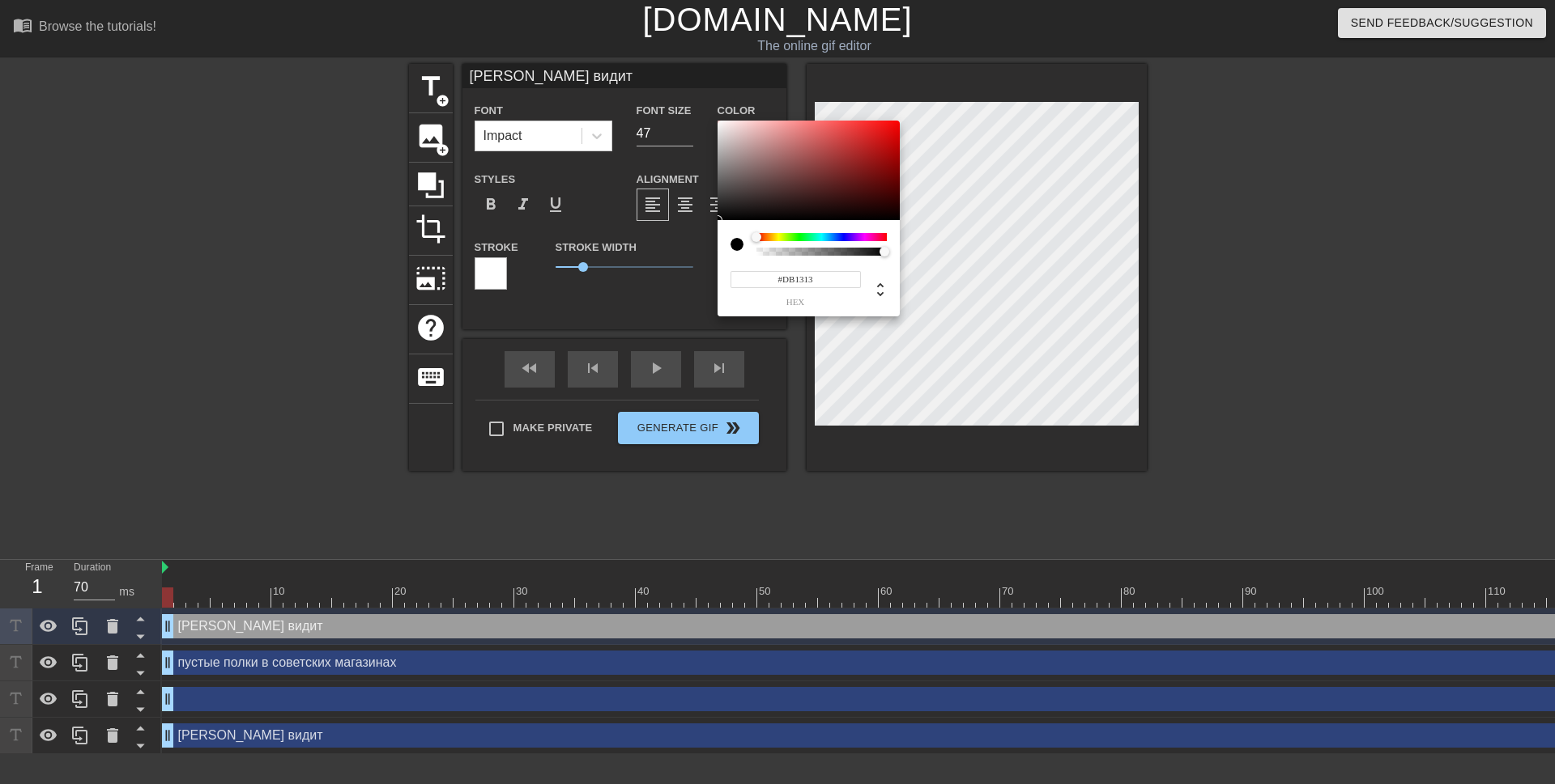
click at [883, 134] on div at bounding box center [808, 170] width 183 height 100
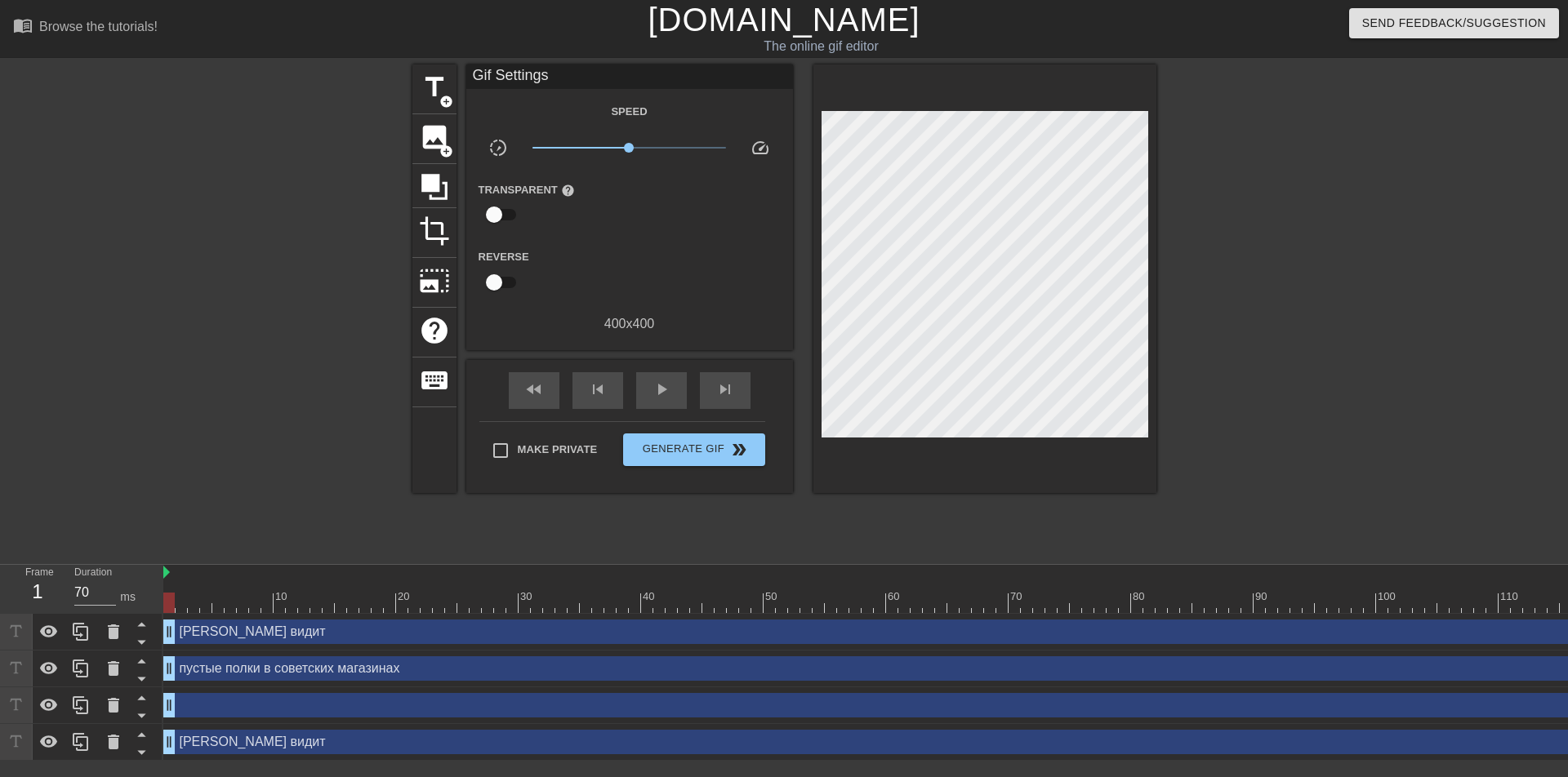
click at [911, 526] on div "title add_circle image add_circle crop photo_size_select_large help keyboard Gi…" at bounding box center [784, 309] width 743 height 490
click at [712, 455] on span "Generate Gif double_arrow" at bounding box center [694, 450] width 129 height 19
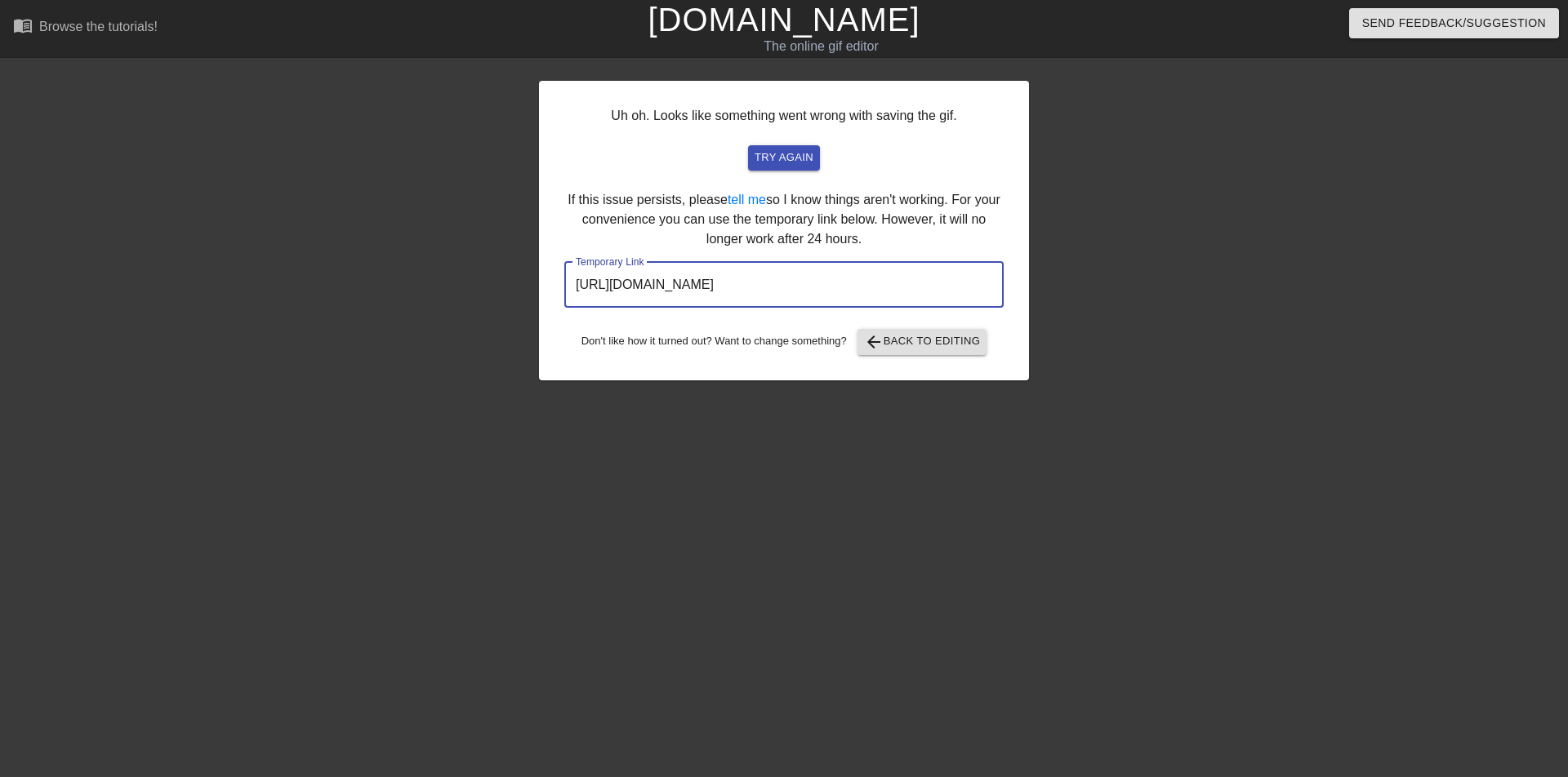
drag, startPoint x: 916, startPoint y: 286, endPoint x: 570, endPoint y: 270, distance: 346.4
click at [570, 270] on input "https://www.gifntext.com/temp_generations/oPgggbFX.gif" at bounding box center [784, 285] width 440 height 46
